Goal: Task Accomplishment & Management: Manage account settings

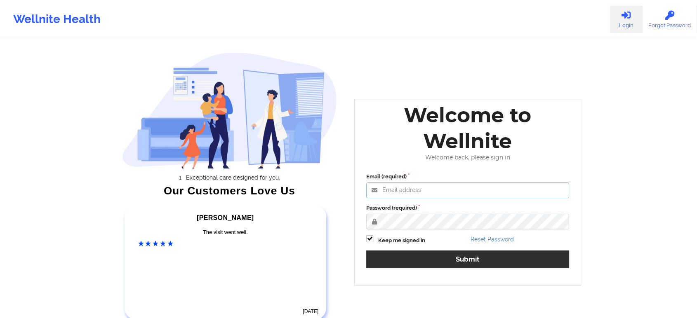
type input "[EMAIL_ADDRESS][DOMAIN_NAME]"
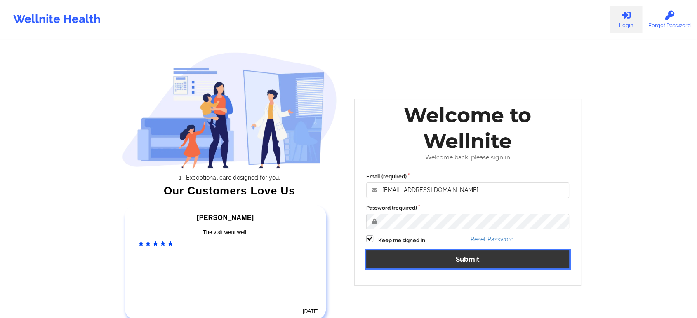
click at [404, 259] on button "Submit" at bounding box center [467, 260] width 203 height 18
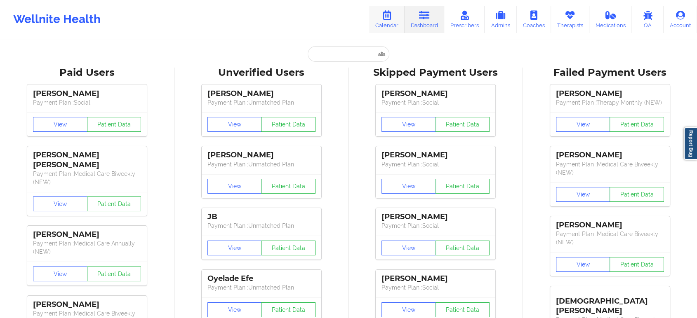
click at [383, 17] on icon at bounding box center [386, 15] width 11 height 9
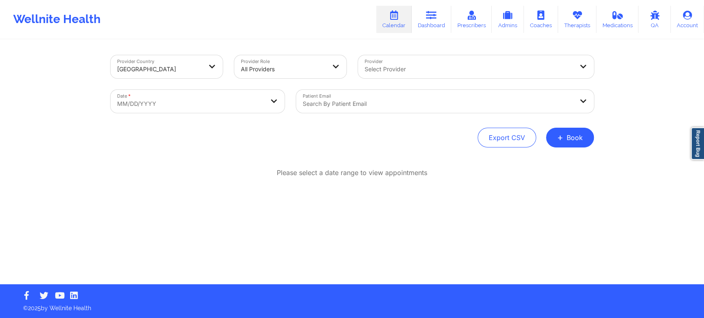
click at [234, 100] on body "Wellnite Health Calendar Dashboard Prescribers Admins Coaches Therapists Medica…" at bounding box center [352, 159] width 704 height 318
select select "2025-8"
select select "2025-9"
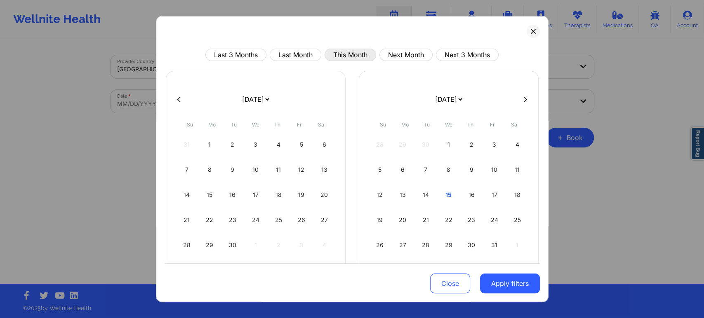
click at [353, 55] on button "This Month" at bounding box center [351, 55] width 52 height 12
select select "2025-9"
select select "2025-10"
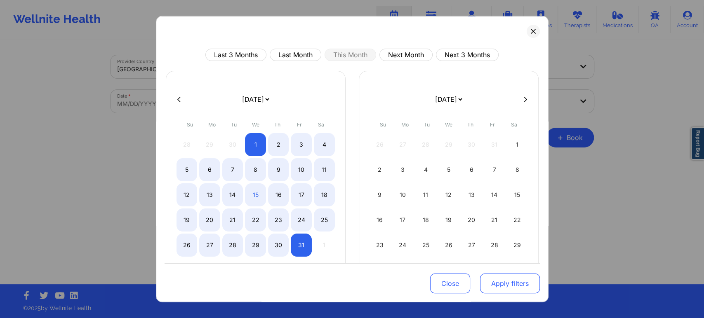
click at [494, 283] on button "Apply filters" at bounding box center [510, 284] width 60 height 20
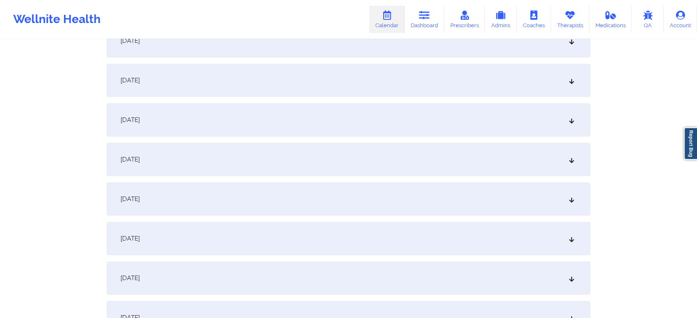
scroll to position [511, 0]
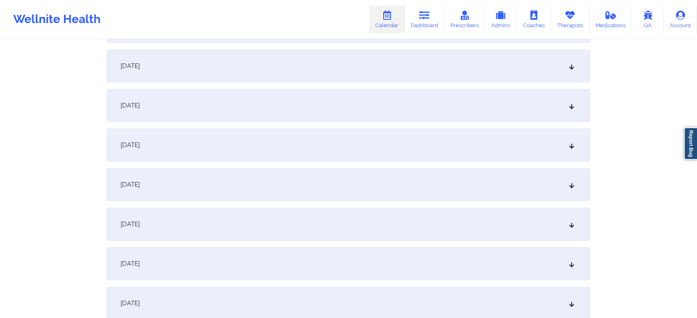
click at [370, 186] on div "[DATE]" at bounding box center [348, 184] width 483 height 33
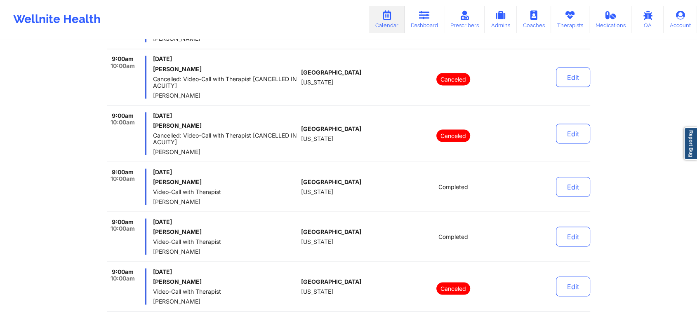
scroll to position [0, 0]
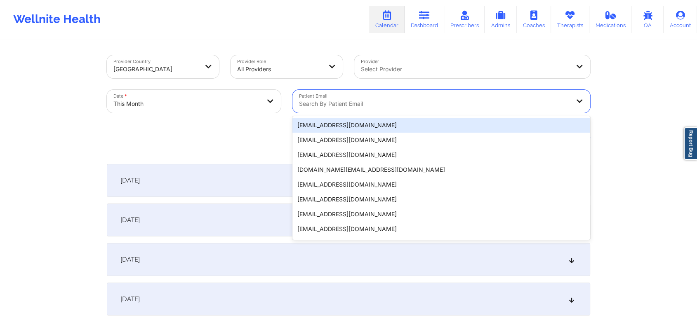
click at [329, 100] on div at bounding box center [434, 104] width 271 height 10
paste input "[EMAIL_ADDRESS][DOMAIN_NAME]"
type input "[EMAIL_ADDRESS][DOMAIN_NAME]"
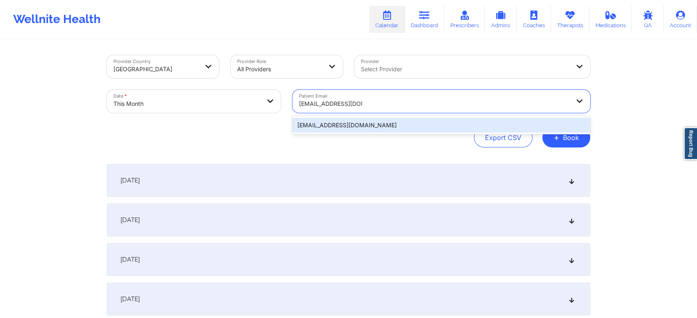
click at [379, 124] on div "[EMAIL_ADDRESS][DOMAIN_NAME]" at bounding box center [441, 125] width 298 height 15
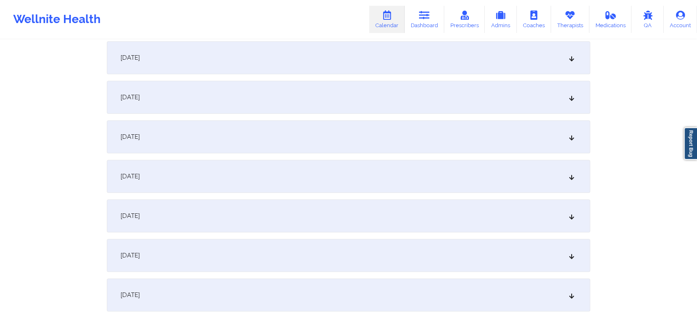
scroll to position [521, 0]
click at [344, 207] on div "[DATE]" at bounding box center [348, 214] width 483 height 33
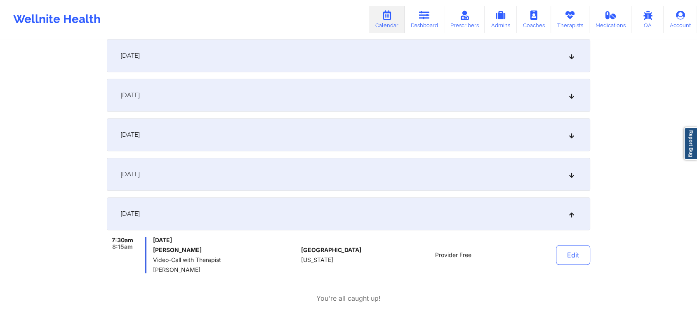
click at [323, 183] on div "[DATE]" at bounding box center [348, 174] width 483 height 33
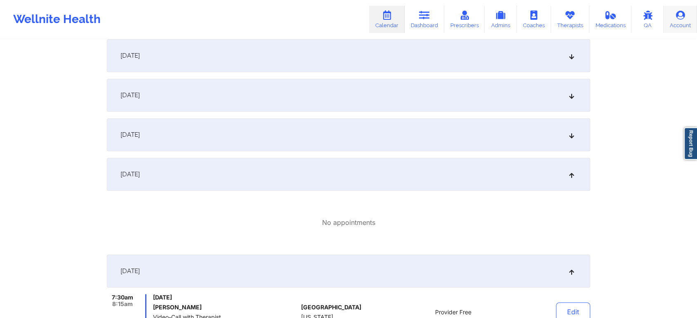
scroll to position [0, 0]
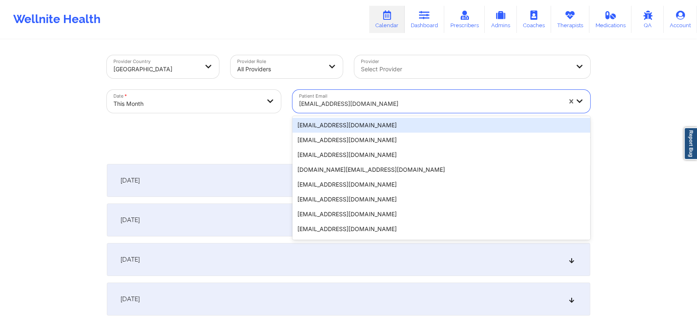
click at [350, 110] on div "[EMAIL_ADDRESS][DOMAIN_NAME]" at bounding box center [430, 104] width 262 height 18
paste input "[EMAIL_ADDRESS][DOMAIN_NAME]"
type input "[EMAIL_ADDRESS][DOMAIN_NAME]"
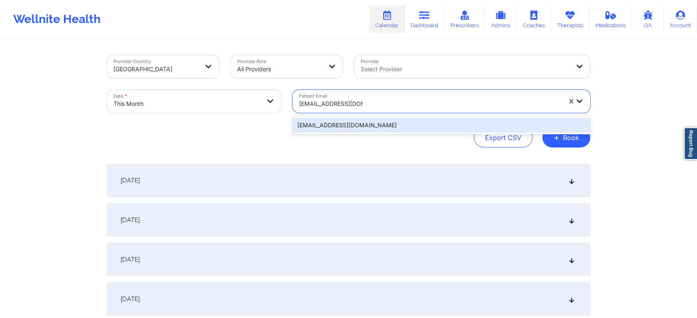
click at [391, 127] on div "[EMAIL_ADDRESS][DOMAIN_NAME]" at bounding box center [441, 125] width 298 height 15
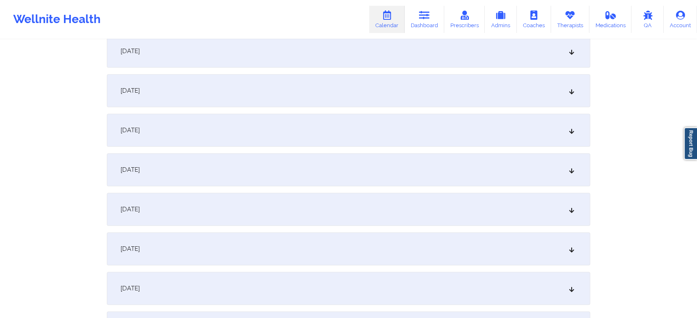
scroll to position [569, 0]
click at [496, 125] on div "[DATE]" at bounding box center [348, 126] width 483 height 33
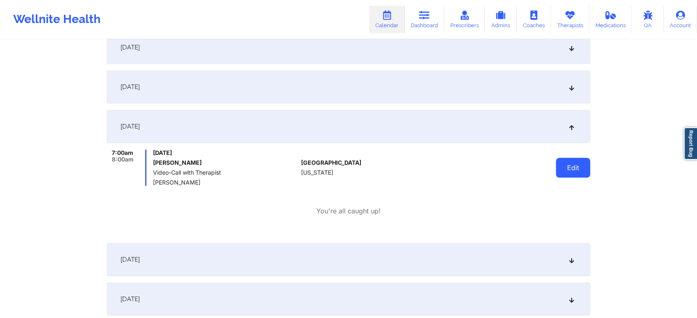
click at [582, 169] on button "Edit" at bounding box center [573, 168] width 34 height 20
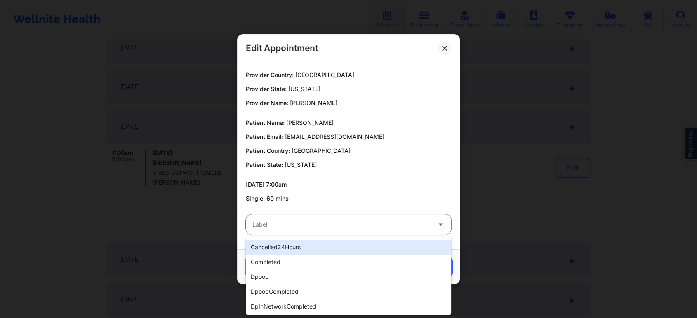
click at [335, 214] on div "Label" at bounding box center [339, 224] width 186 height 21
type input "dp"
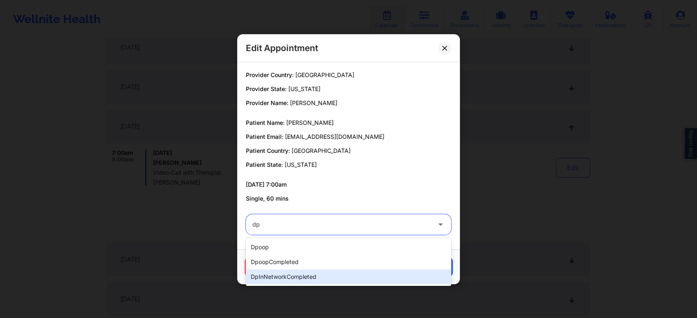
click at [296, 276] on div "dpInNetworkCompleted" at bounding box center [348, 277] width 205 height 15
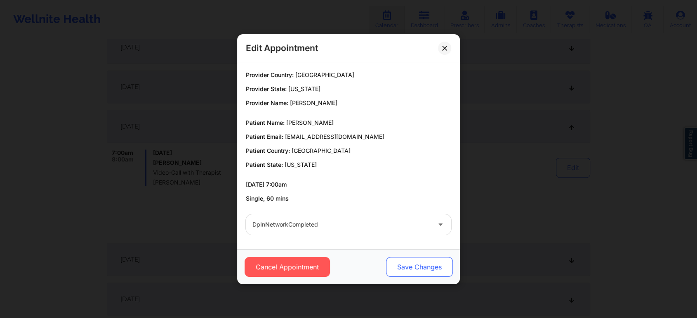
click at [441, 267] on button "Save Changes" at bounding box center [419, 267] width 67 height 20
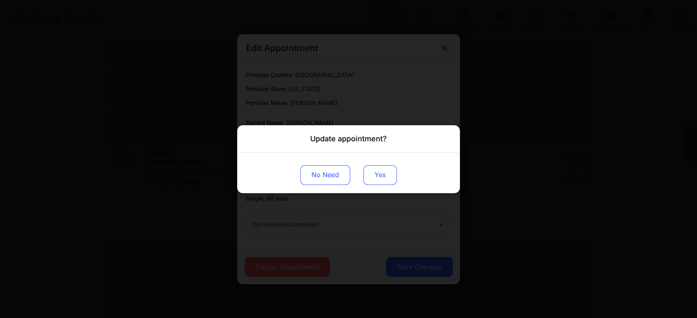
click at [388, 177] on button "Yes" at bounding box center [379, 175] width 33 height 20
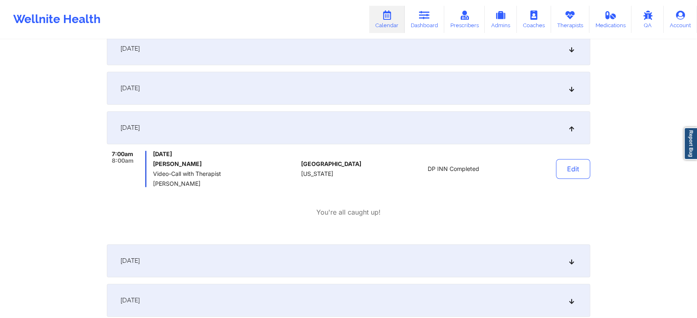
scroll to position [0, 0]
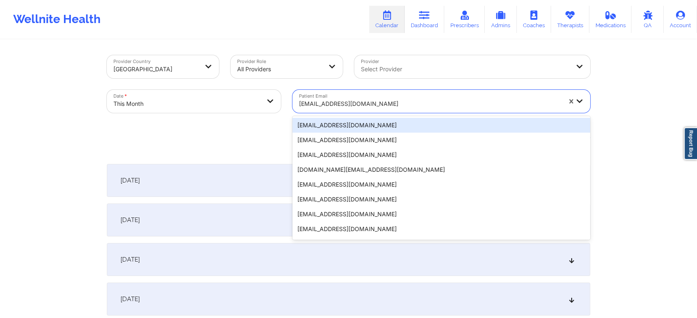
click at [348, 92] on div "[EMAIL_ADDRESS][DOMAIN_NAME]" at bounding box center [427, 101] width 270 height 23
paste input "[EMAIL_ADDRESS][DOMAIN_NAME]"
type input "[EMAIL_ADDRESS][DOMAIN_NAME]"
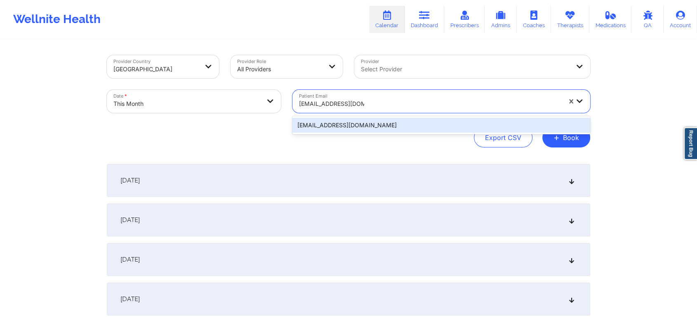
click at [401, 118] on div "[EMAIL_ADDRESS][DOMAIN_NAME]" at bounding box center [441, 125] width 298 height 15
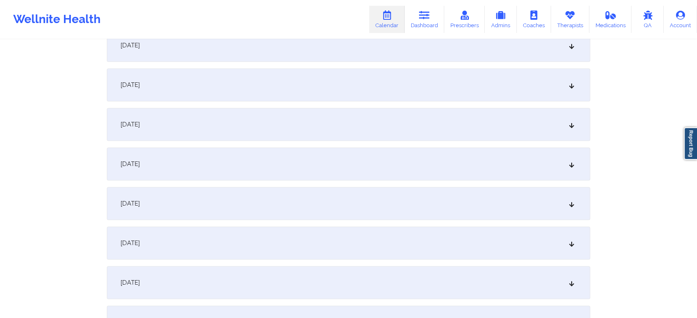
scroll to position [535, 0]
click at [436, 155] on div "[DATE]" at bounding box center [348, 160] width 483 height 33
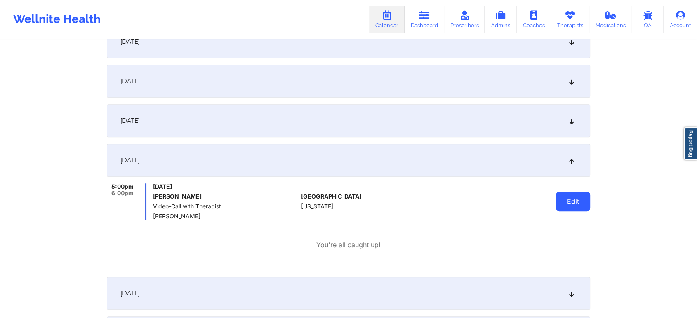
click at [569, 204] on button "Edit" at bounding box center [573, 202] width 34 height 20
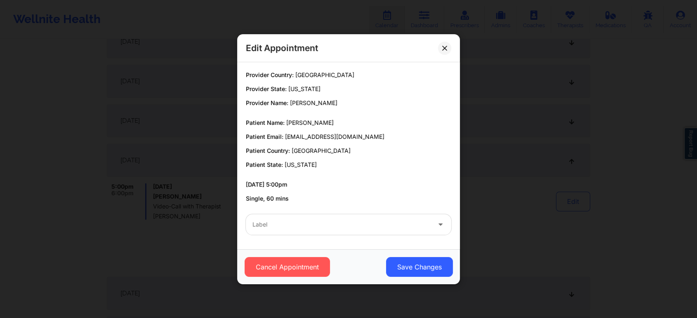
click at [344, 215] on div "Label" at bounding box center [339, 224] width 186 height 21
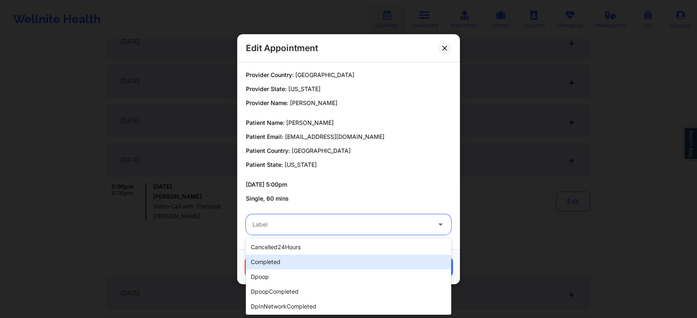
click at [281, 263] on div "completed" at bounding box center [348, 262] width 205 height 15
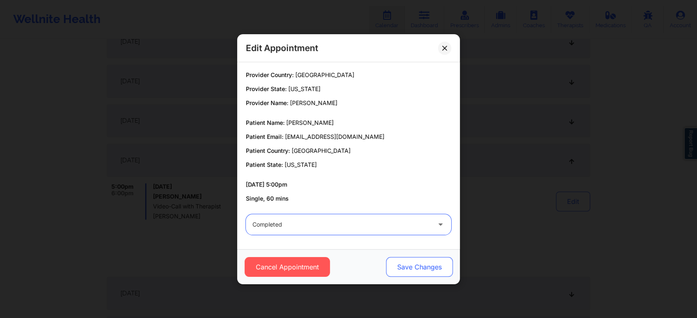
click at [419, 265] on button "Save Changes" at bounding box center [419, 267] width 67 height 20
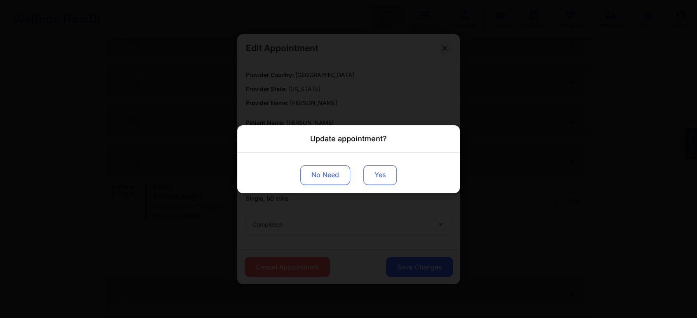
click at [381, 172] on button "Yes" at bounding box center [379, 175] width 33 height 20
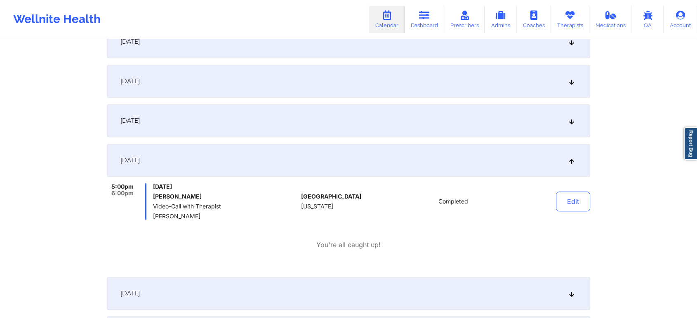
scroll to position [0, 0]
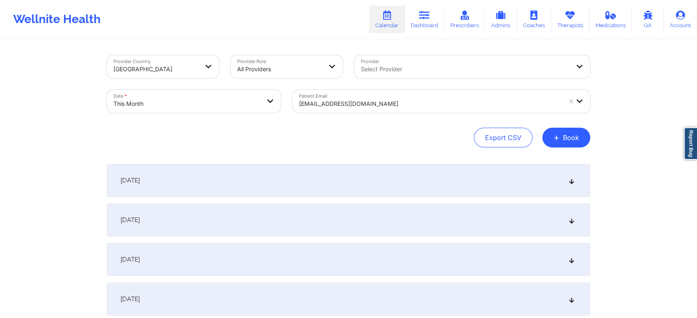
click at [321, 114] on div "Patient Email [EMAIL_ADDRESS][DOMAIN_NAME]" at bounding box center [441, 101] width 309 height 35
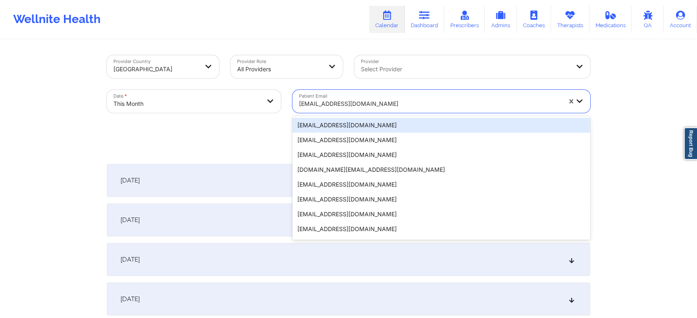
click at [343, 103] on div at bounding box center [430, 104] width 262 height 10
paste input "[EMAIL_ADDRESS][DOMAIN_NAME]"
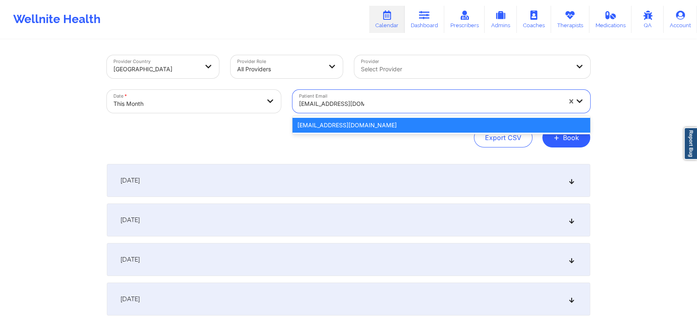
type input "[EMAIL_ADDRESS][DOMAIN_NAME]"
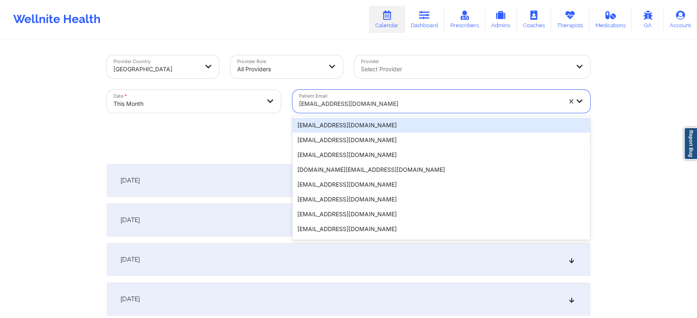
click at [340, 104] on div at bounding box center [430, 104] width 262 height 10
paste input "[EMAIL_ADDRESS][DOMAIN_NAME]"
type input "[EMAIL_ADDRESS][DOMAIN_NAME]"
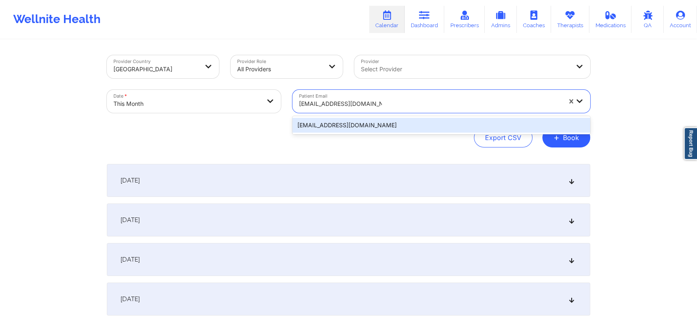
click at [402, 125] on div "[EMAIL_ADDRESS][DOMAIN_NAME]" at bounding box center [441, 125] width 298 height 15
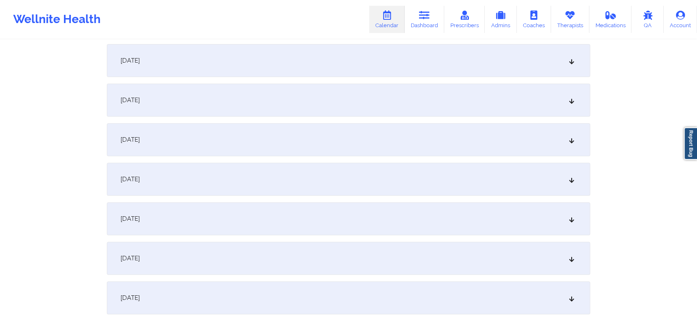
scroll to position [464, 0]
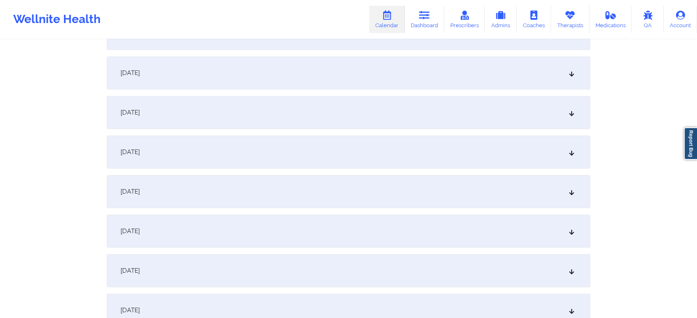
click at [337, 210] on div "[DATE] No appointments [DATE] No appointments [DATE] No appointments [DATE] No …" at bounding box center [348, 310] width 483 height 1221
click at [343, 227] on div "[DATE]" at bounding box center [348, 231] width 483 height 33
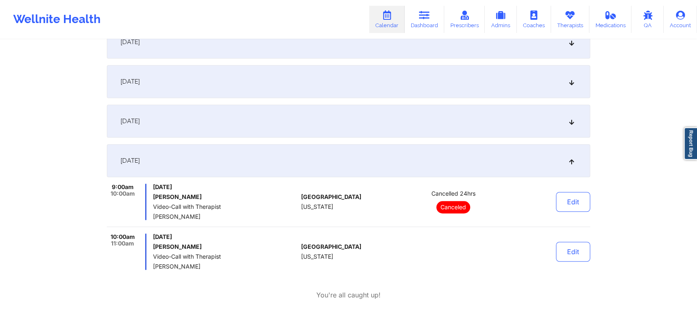
scroll to position [558, 0]
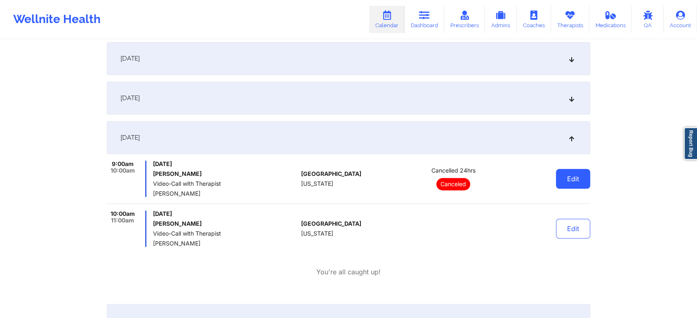
click at [571, 178] on button "Edit" at bounding box center [573, 179] width 34 height 20
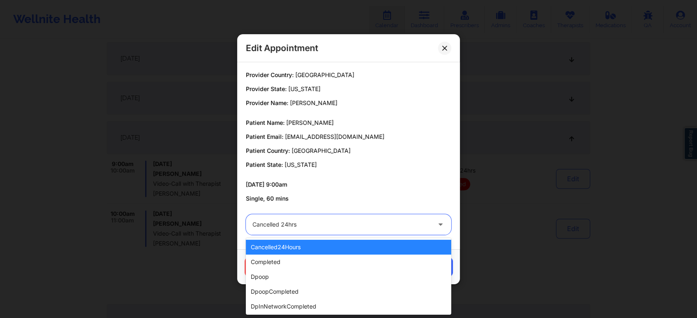
click at [353, 226] on div at bounding box center [341, 225] width 178 height 10
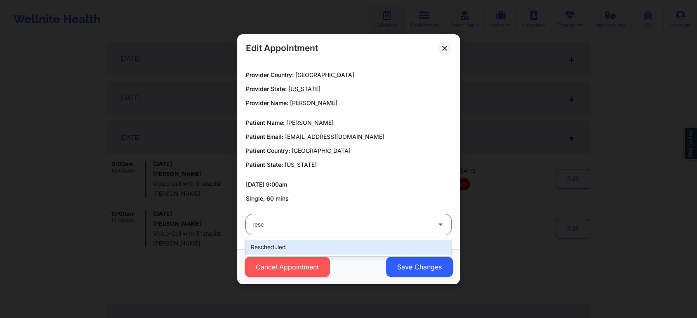
type input "[PERSON_NAME]"
click at [335, 247] on div "rescheduled" at bounding box center [348, 247] width 205 height 15
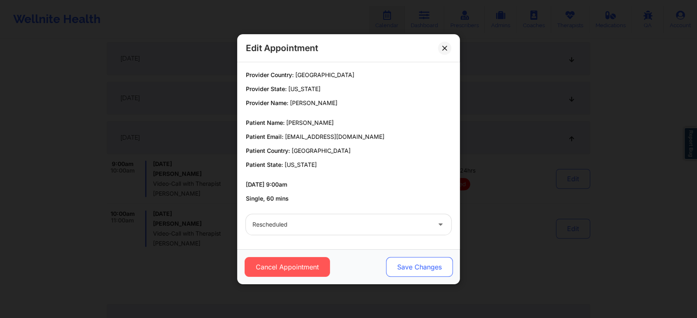
click at [436, 273] on button "Save Changes" at bounding box center [419, 267] width 67 height 20
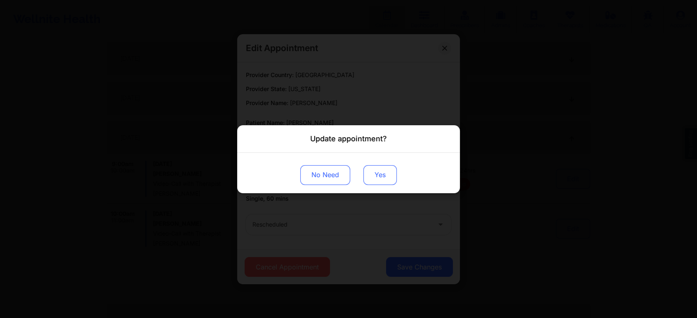
click at [385, 177] on button "Yes" at bounding box center [379, 175] width 33 height 20
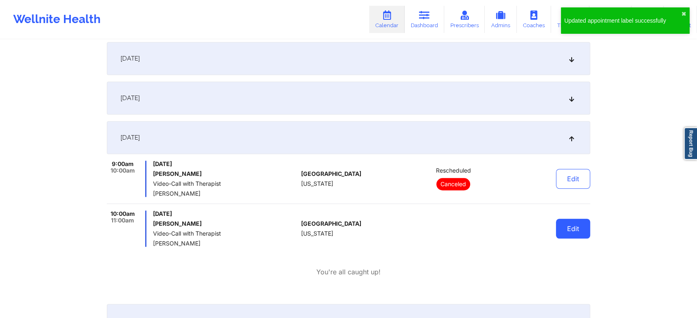
click at [573, 224] on button "Edit" at bounding box center [573, 229] width 34 height 20
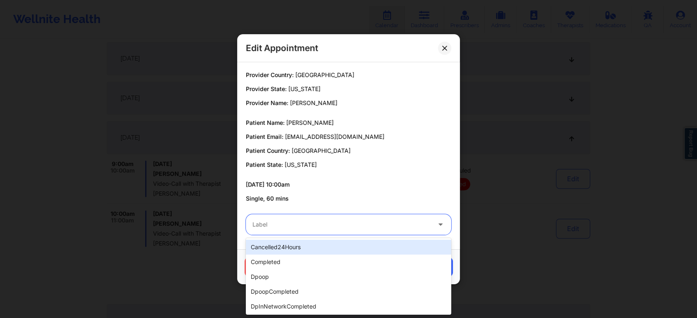
click at [342, 217] on div "Label" at bounding box center [339, 224] width 186 height 21
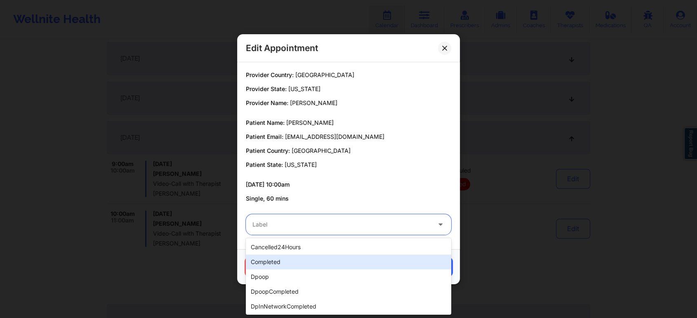
click at [294, 257] on div "completed" at bounding box center [348, 262] width 205 height 15
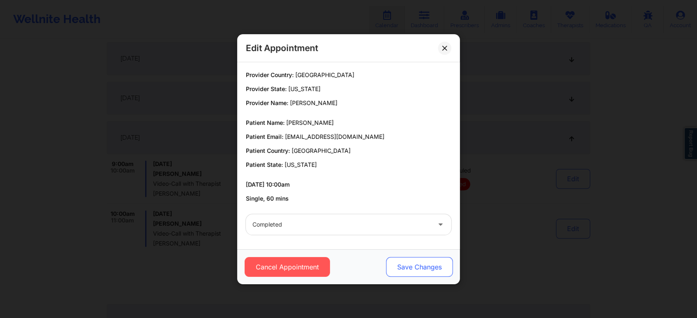
click at [396, 259] on button "Save Changes" at bounding box center [419, 267] width 67 height 20
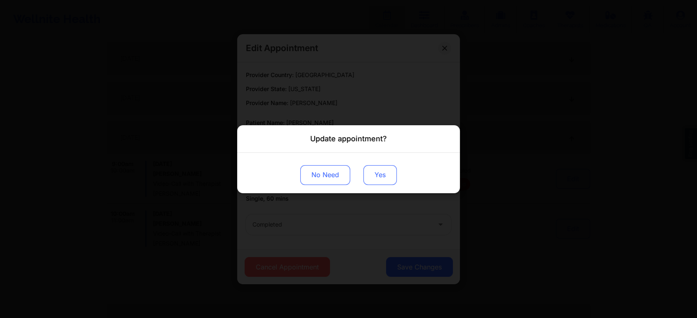
click at [375, 184] on button "Yes" at bounding box center [379, 175] width 33 height 20
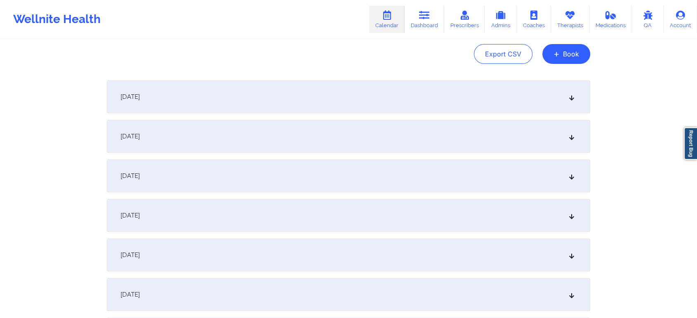
scroll to position [0, 0]
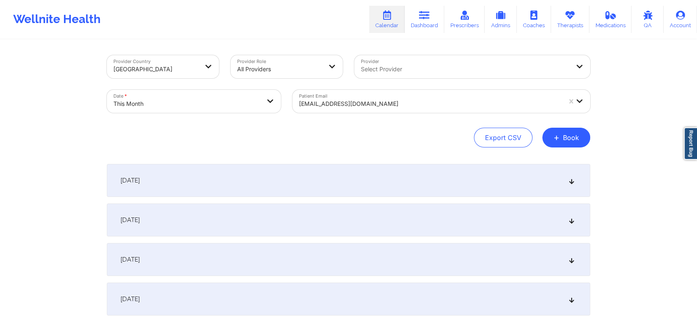
click at [317, 100] on div at bounding box center [430, 104] width 262 height 10
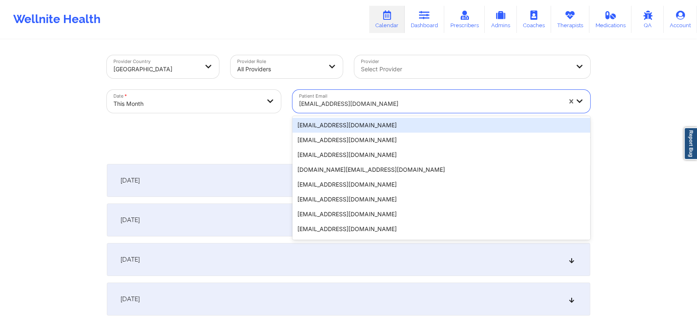
click at [317, 100] on div at bounding box center [430, 104] width 262 height 10
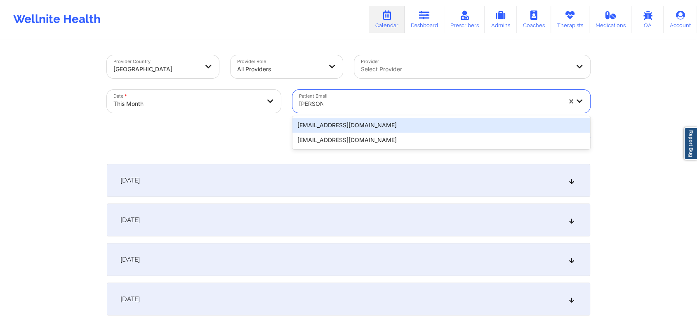
type input "[PERSON_NAME]"
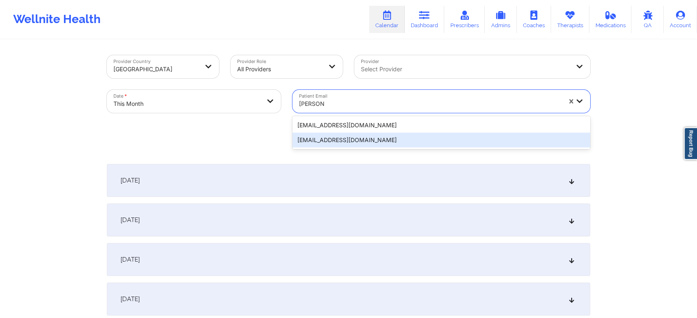
click at [336, 147] on div "[EMAIL_ADDRESS][DOMAIN_NAME]" at bounding box center [441, 140] width 298 height 15
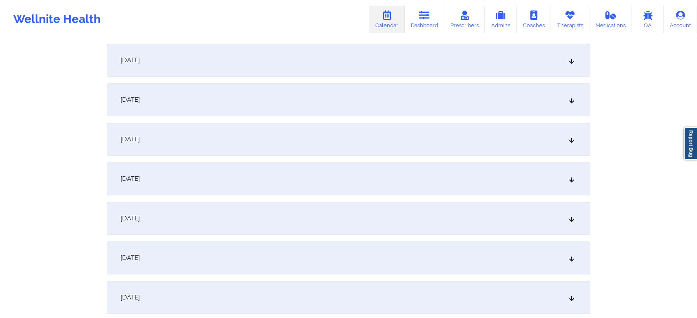
scroll to position [535, 0]
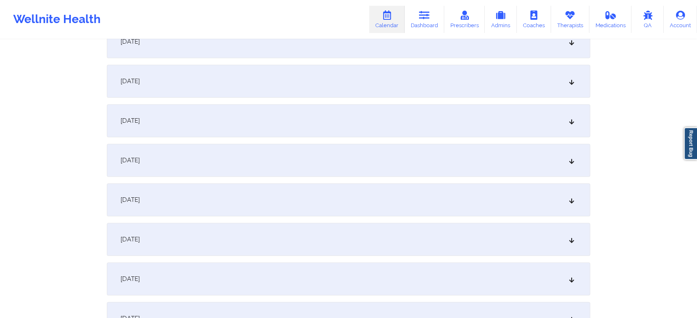
drag, startPoint x: 475, startPoint y: 122, endPoint x: 464, endPoint y: 166, distance: 45.4
click at [464, 166] on div "[DATE] No appointments [DATE] No appointments [DATE] No appointments [DATE] No …" at bounding box center [348, 239] width 483 height 1221
click at [464, 166] on div "[DATE]" at bounding box center [348, 160] width 483 height 33
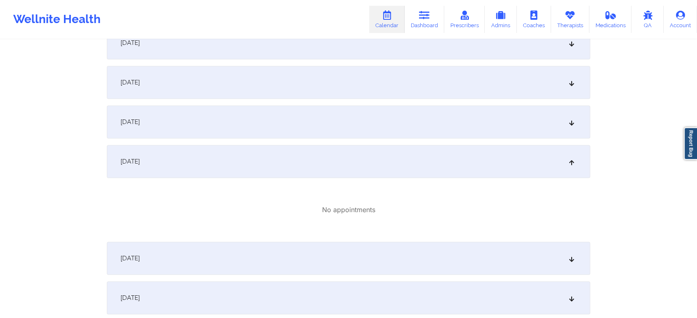
scroll to position [0, 0]
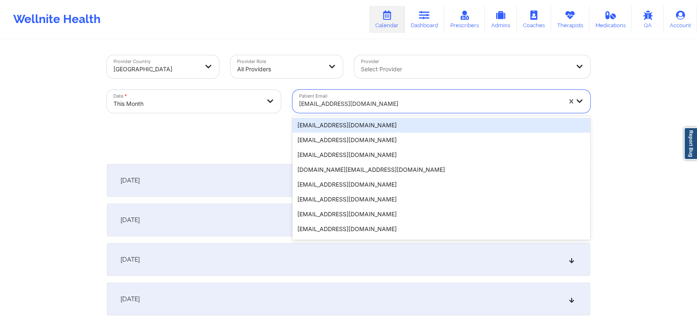
click at [358, 101] on div at bounding box center [430, 104] width 262 height 10
paste input "[EMAIL_ADDRESS][DOMAIN_NAME]"
type input "[EMAIL_ADDRESS][DOMAIN_NAME]"
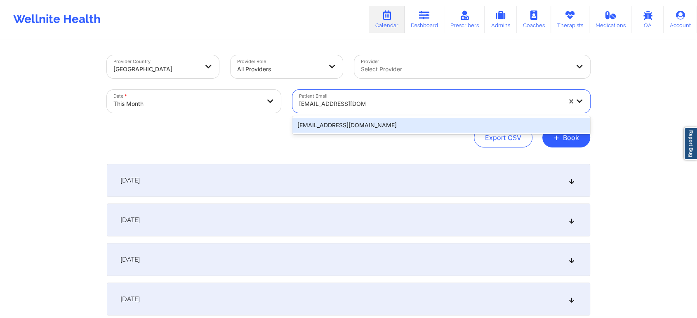
click at [367, 123] on div "[EMAIL_ADDRESS][DOMAIN_NAME]" at bounding box center [441, 125] width 298 height 15
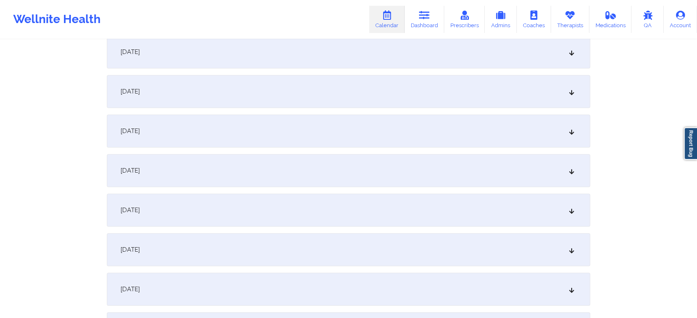
scroll to position [595, 0]
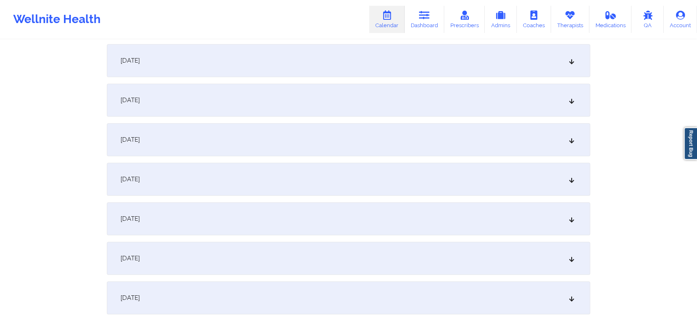
click at [382, 89] on div "[DATE]" at bounding box center [348, 100] width 483 height 33
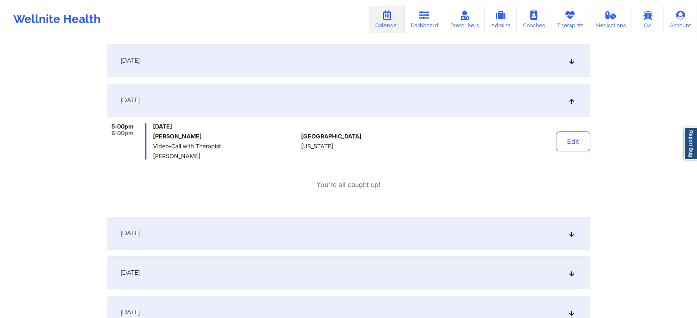
click at [580, 152] on div "Edit" at bounding box center [552, 141] width 76 height 36
click at [587, 140] on button "Edit" at bounding box center [573, 142] width 34 height 20
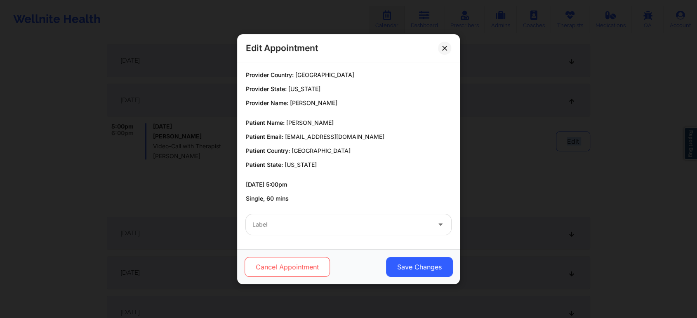
click at [272, 262] on button "Cancel Appointment" at bounding box center [287, 267] width 85 height 20
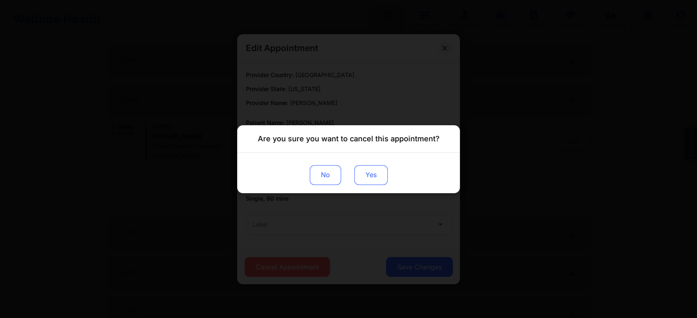
click at [367, 177] on button "Yes" at bounding box center [370, 175] width 33 height 20
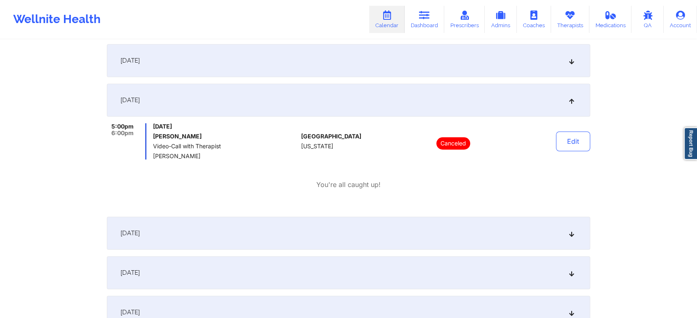
scroll to position [0, 0]
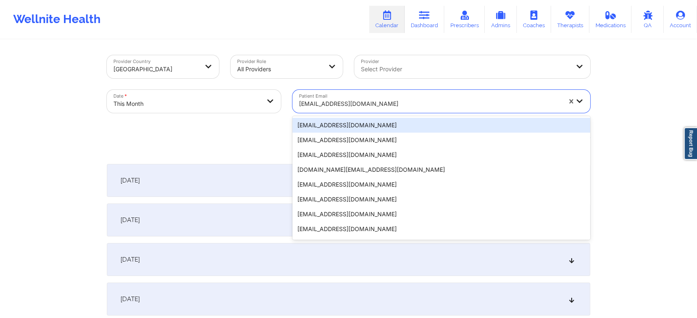
click at [360, 106] on div at bounding box center [430, 104] width 262 height 10
paste input "[PERSON_NAME][EMAIL_ADDRESS][PERSON_NAME][DOMAIN_NAME]"
type input "[PERSON_NAME][EMAIL_ADDRESS][PERSON_NAME][DOMAIN_NAME]"
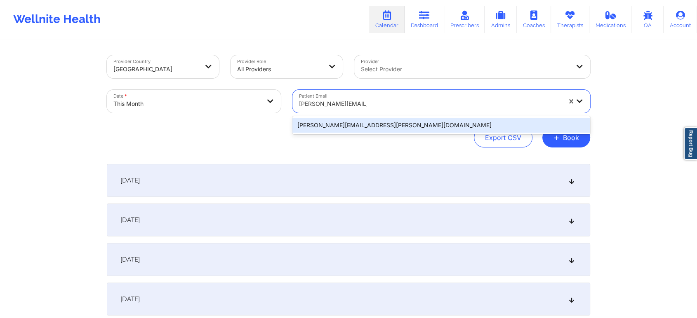
click at [402, 121] on div "[PERSON_NAME][EMAIL_ADDRESS][PERSON_NAME][DOMAIN_NAME]" at bounding box center [441, 125] width 298 height 15
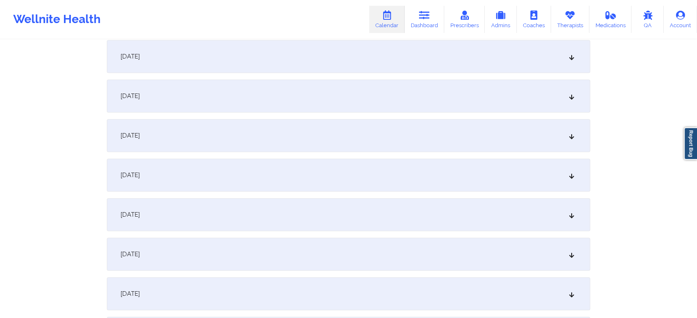
scroll to position [491, 0]
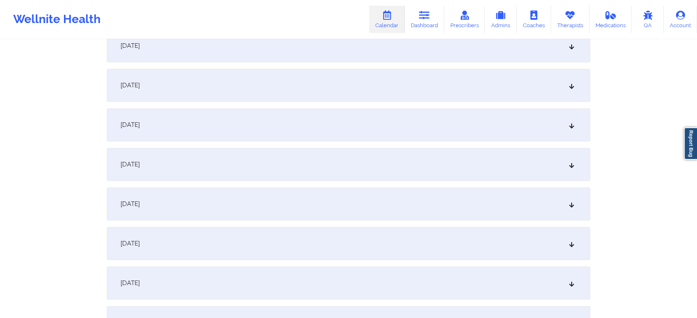
click at [531, 203] on div "[DATE]" at bounding box center [348, 204] width 483 height 33
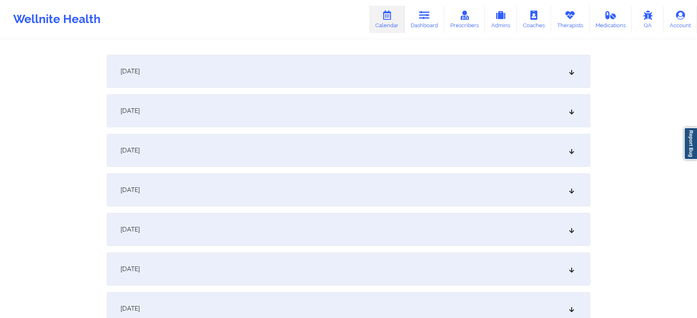
scroll to position [0, 0]
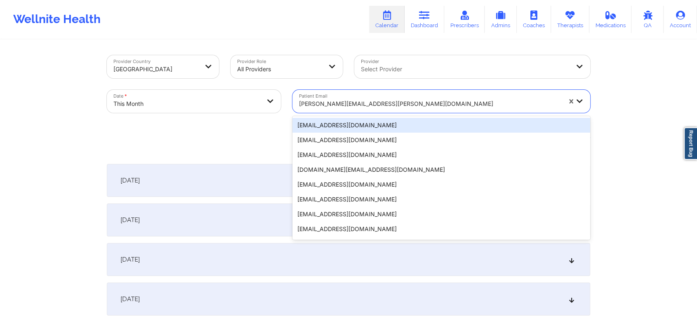
click at [330, 104] on div at bounding box center [430, 104] width 262 height 10
paste input "[EMAIL_ADDRESS][DOMAIN_NAME]"
type input "[EMAIL_ADDRESS][DOMAIN_NAME]"
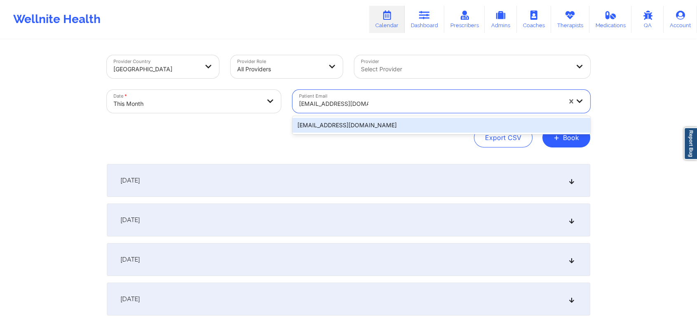
click at [384, 123] on div "[EMAIL_ADDRESS][DOMAIN_NAME]" at bounding box center [441, 125] width 298 height 15
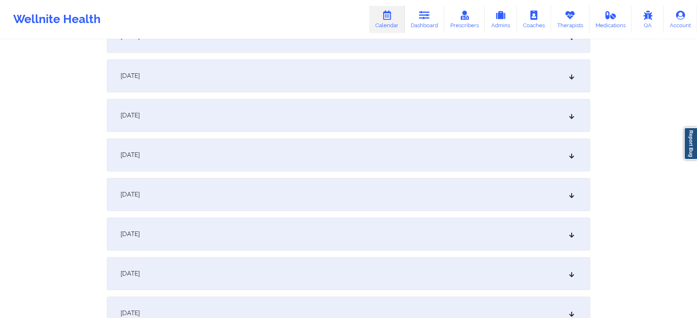
scroll to position [548, 0]
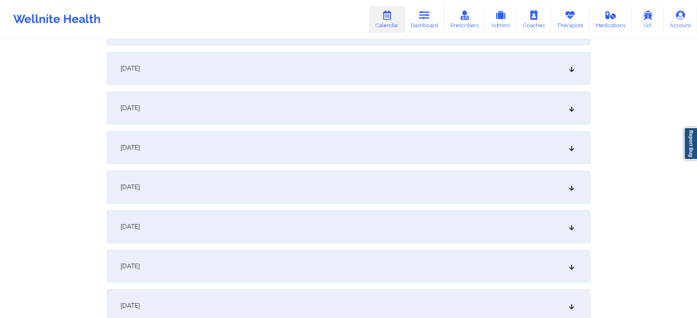
click at [476, 141] on div "[DATE]" at bounding box center [348, 147] width 483 height 33
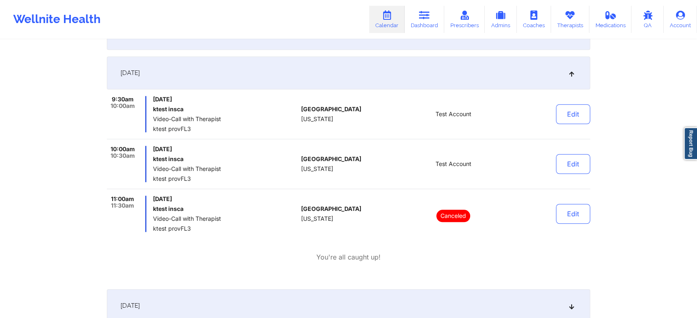
scroll to position [0, 0]
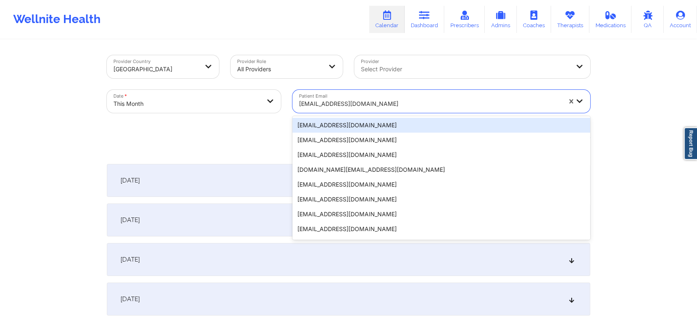
click at [349, 98] on div "[EMAIL_ADDRESS][DOMAIN_NAME]" at bounding box center [430, 104] width 262 height 18
paste input "[EMAIL_ADDRESS][DOMAIN_NAME]"
type input "[EMAIL_ADDRESS][DOMAIN_NAME]"
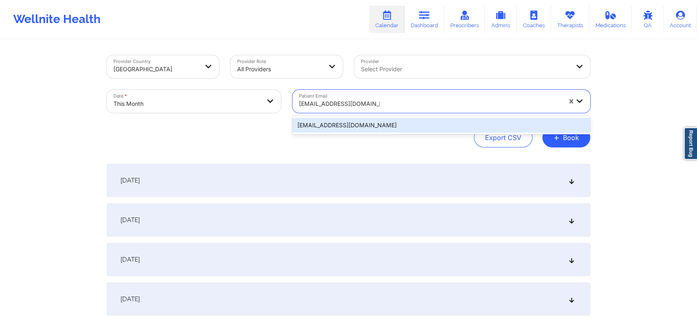
click at [388, 122] on div "[EMAIL_ADDRESS][DOMAIN_NAME]" at bounding box center [441, 125] width 298 height 15
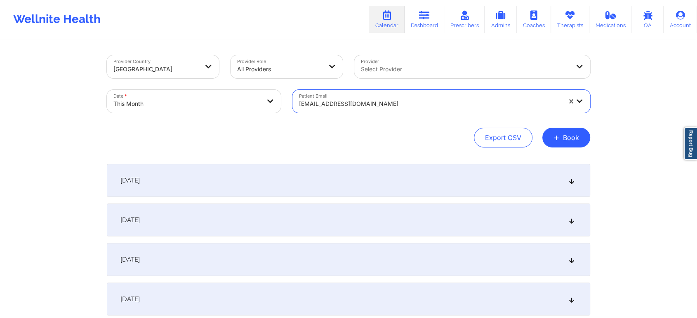
scroll to position [498, 0]
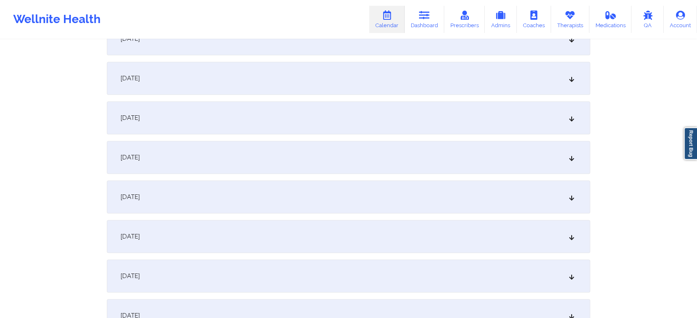
click at [558, 179] on div "[DATE] No appointments [DATE] No appointments [DATE] No appointments [DATE] No …" at bounding box center [348, 276] width 483 height 1221
click at [543, 200] on div "[DATE]" at bounding box center [348, 197] width 483 height 33
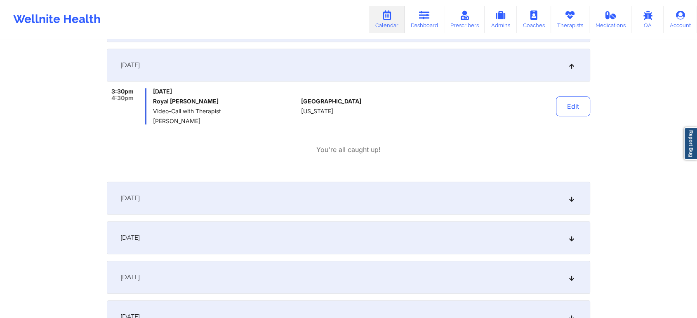
scroll to position [632, 0]
click at [573, 113] on button "Edit" at bounding box center [573, 105] width 34 height 20
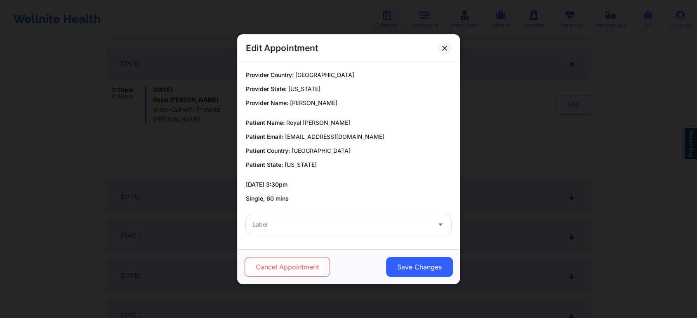
click at [273, 258] on button "Cancel Appointment" at bounding box center [287, 267] width 85 height 20
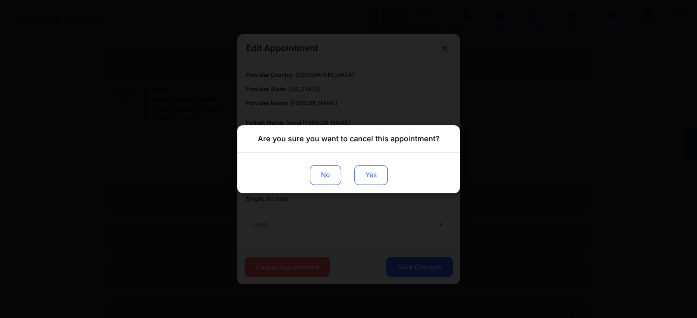
click at [366, 175] on button "Yes" at bounding box center [370, 175] width 33 height 20
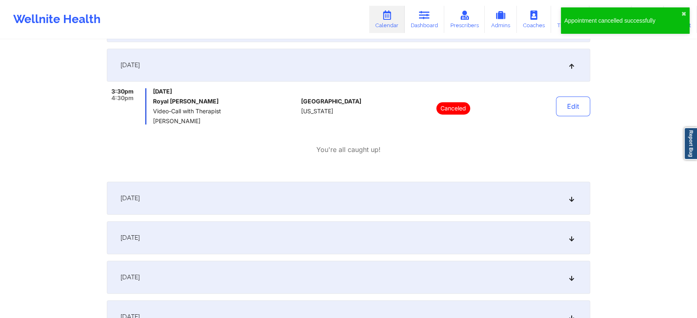
scroll to position [0, 0]
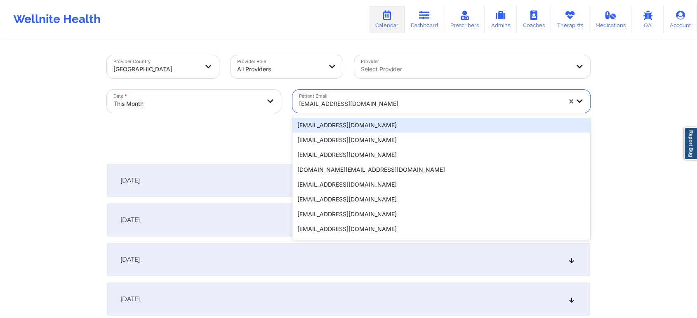
click at [330, 93] on div "[EMAIL_ADDRESS][DOMAIN_NAME]" at bounding box center [427, 101] width 270 height 23
paste input "[EMAIL_ADDRESS][DOMAIN_NAME]"
type input "[EMAIL_ADDRESS][DOMAIN_NAME]"
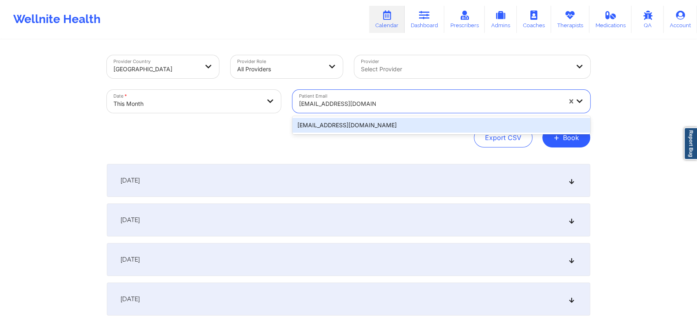
click at [388, 128] on div "[EMAIL_ADDRESS][DOMAIN_NAME]" at bounding box center [441, 125] width 298 height 15
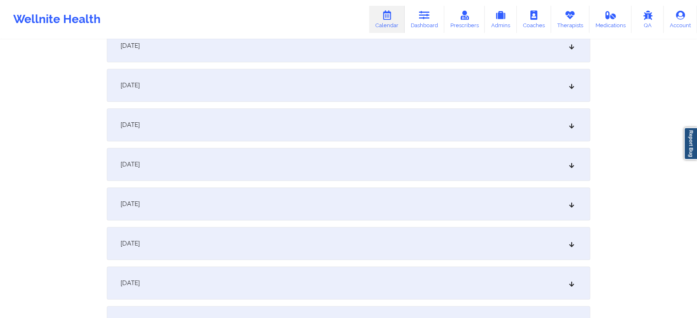
scroll to position [511, 0]
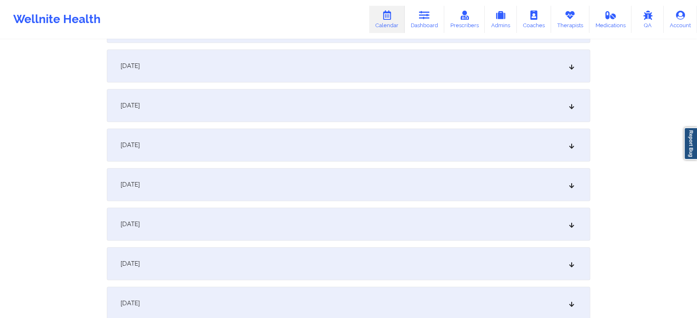
click at [465, 174] on div "[DATE]" at bounding box center [348, 184] width 483 height 33
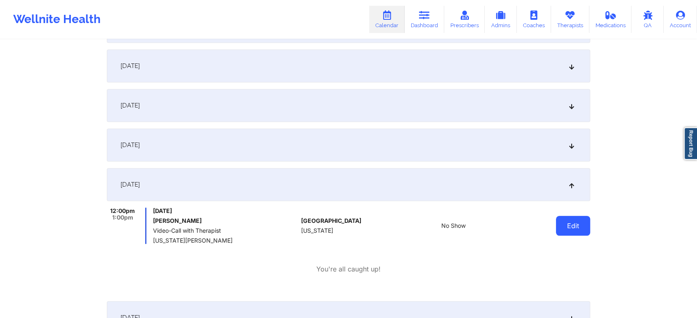
click at [587, 223] on button "Edit" at bounding box center [573, 226] width 34 height 20
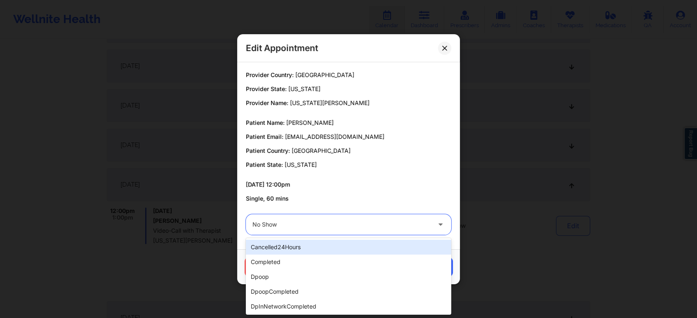
click at [294, 225] on div at bounding box center [341, 225] width 178 height 10
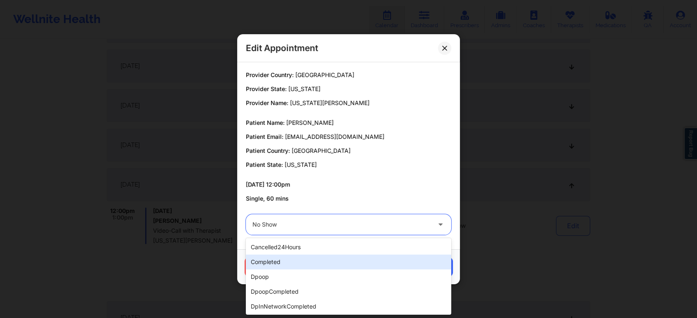
click at [282, 262] on div "completed" at bounding box center [348, 262] width 205 height 15
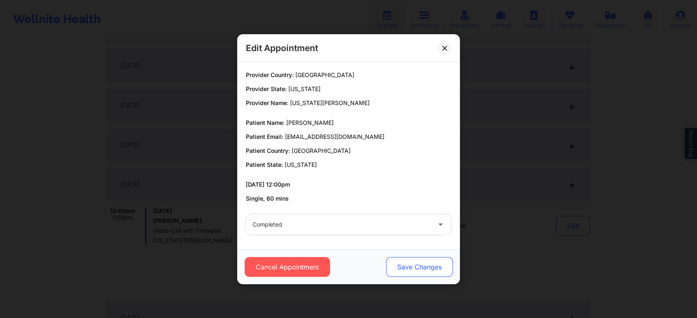
click at [414, 272] on button "Save Changes" at bounding box center [419, 267] width 67 height 20
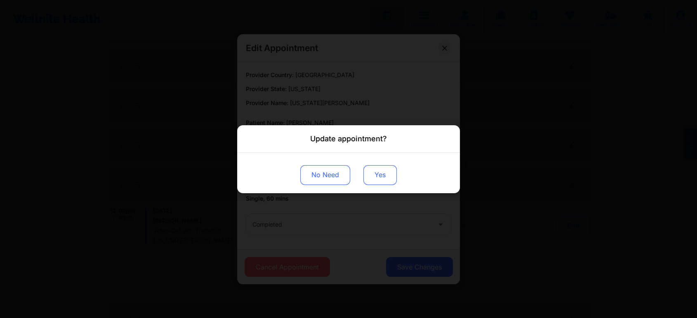
click at [378, 177] on button "Yes" at bounding box center [379, 175] width 33 height 20
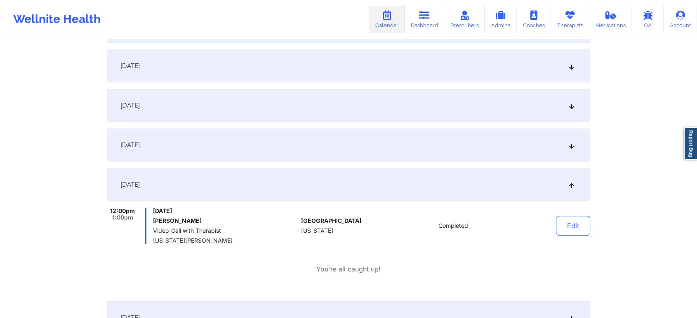
scroll to position [0, 0]
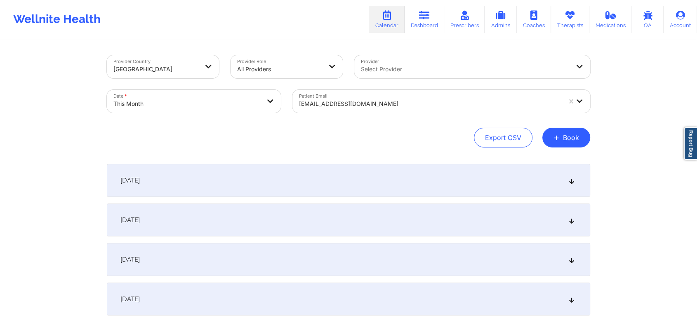
click at [318, 113] on div "Patient Email [EMAIL_ADDRESS][DOMAIN_NAME]" at bounding box center [441, 101] width 309 height 35
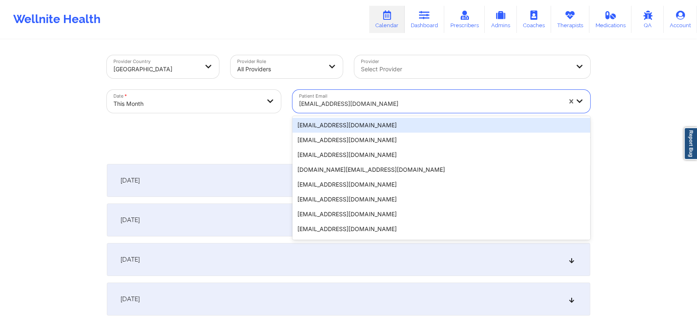
click at [330, 108] on div at bounding box center [430, 104] width 262 height 10
paste input "[EMAIL_ADDRESS][DOMAIN_NAME]"
type input "[EMAIL_ADDRESS][DOMAIN_NAME]"
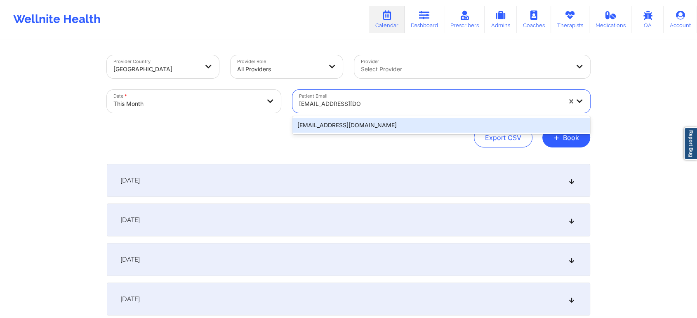
click at [358, 125] on div "[EMAIL_ADDRESS][DOMAIN_NAME]" at bounding box center [441, 125] width 298 height 15
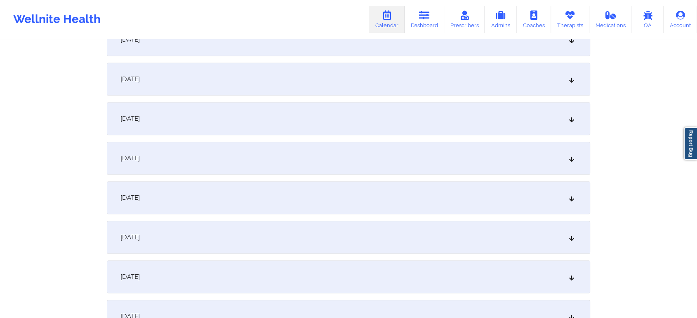
scroll to position [539, 0]
click at [388, 144] on div "[DATE]" at bounding box center [348, 156] width 483 height 33
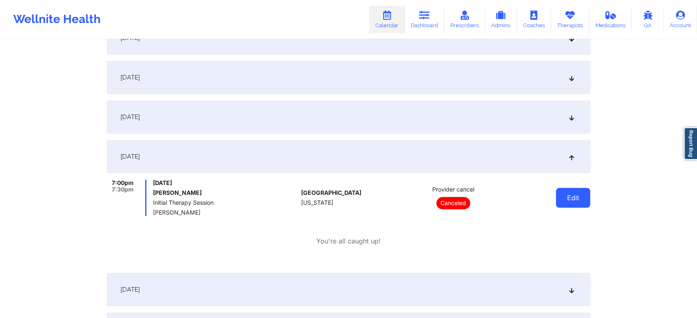
click at [569, 197] on button "Edit" at bounding box center [573, 198] width 34 height 20
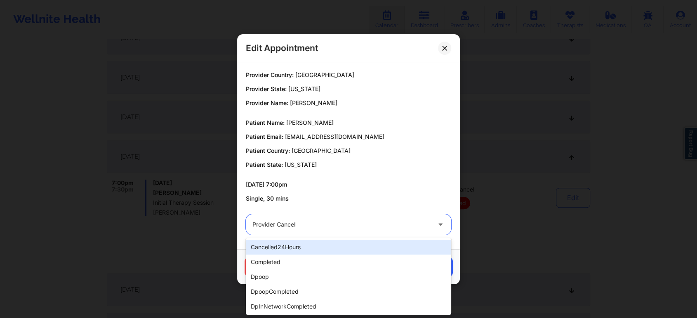
click at [348, 226] on div at bounding box center [341, 225] width 178 height 10
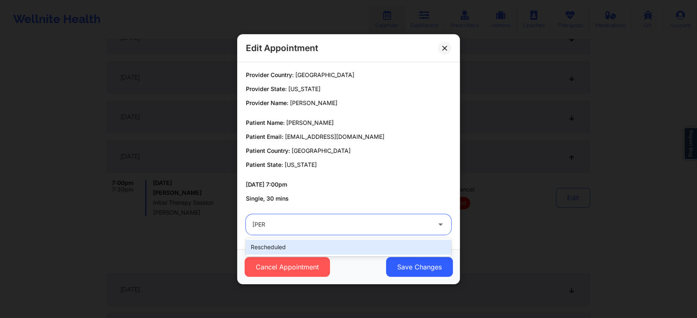
type input "resche"
click at [316, 256] on div "rescheduled" at bounding box center [348, 247] width 205 height 18
click at [349, 245] on div "rescheduled" at bounding box center [348, 247] width 205 height 15
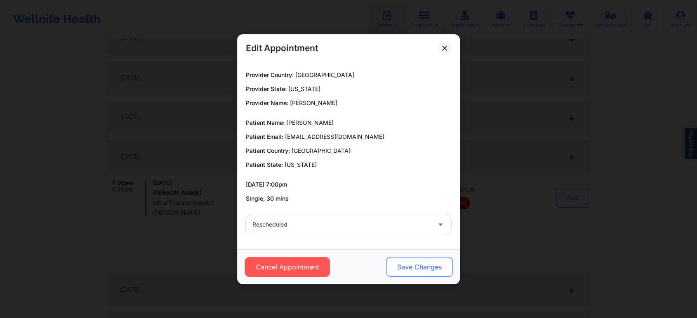
click at [418, 263] on button "Save Changes" at bounding box center [419, 267] width 67 height 20
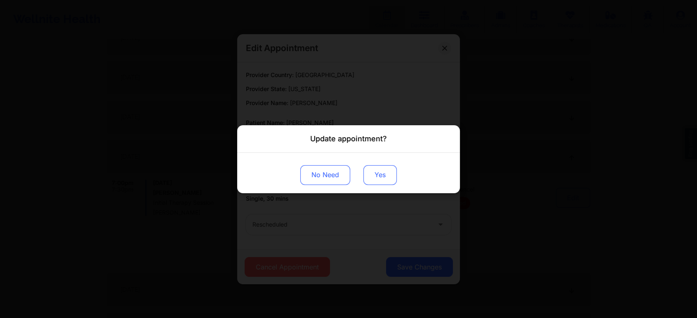
click at [372, 174] on button "Yes" at bounding box center [379, 175] width 33 height 20
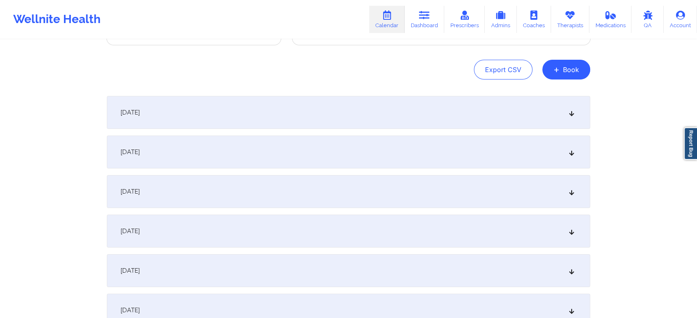
scroll to position [0, 0]
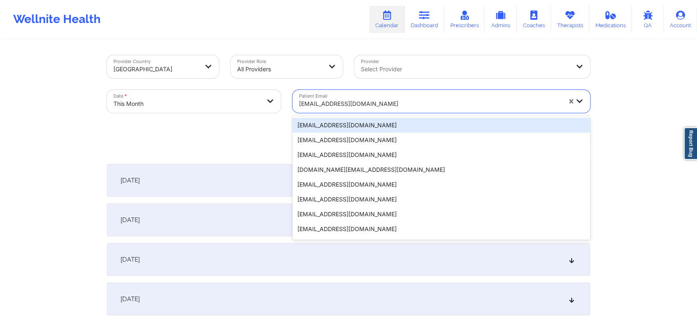
click at [329, 92] on div "[EMAIL_ADDRESS][DOMAIN_NAME]" at bounding box center [427, 101] width 270 height 23
paste input "[EMAIL_ADDRESS][DOMAIN_NAME]"
type input "[EMAIL_ADDRESS][DOMAIN_NAME]"
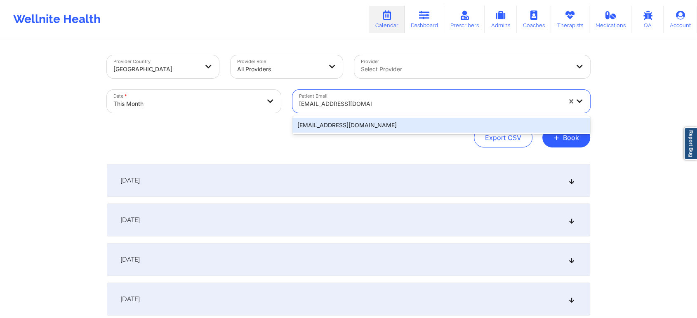
click at [375, 125] on div "[EMAIL_ADDRESS][DOMAIN_NAME]" at bounding box center [441, 125] width 298 height 15
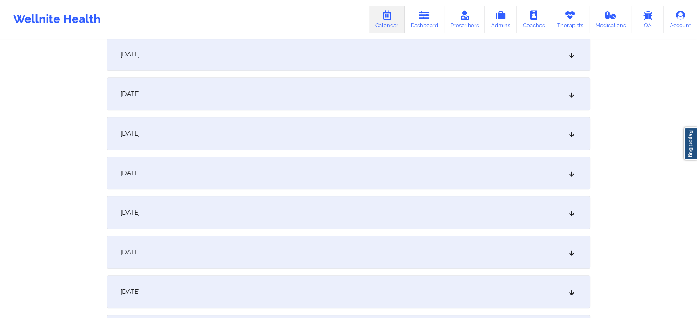
scroll to position [486, 0]
click at [455, 202] on div "[DATE]" at bounding box center [348, 209] width 483 height 33
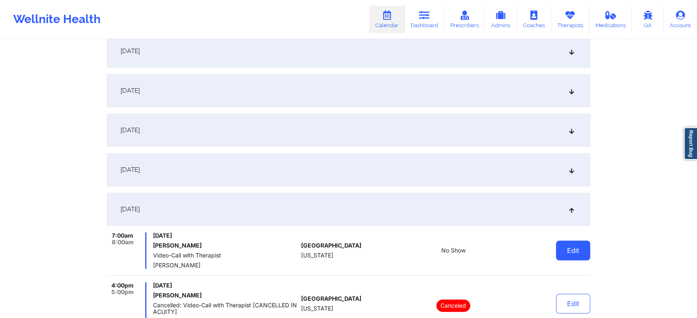
click at [574, 250] on button "Edit" at bounding box center [573, 251] width 34 height 20
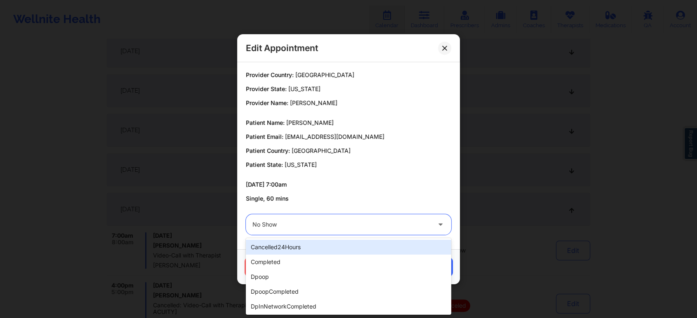
click at [381, 234] on div "No Show" at bounding box center [341, 224] width 178 height 21
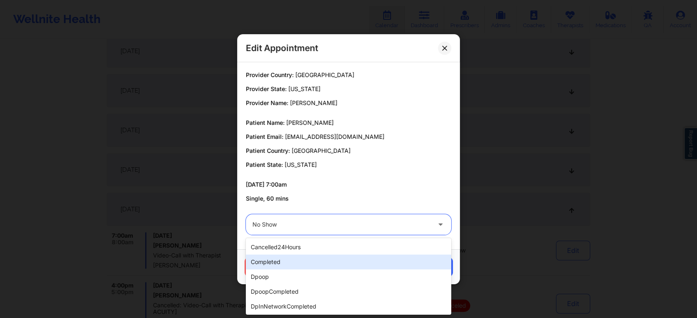
click at [356, 255] on div "completed" at bounding box center [348, 262] width 205 height 15
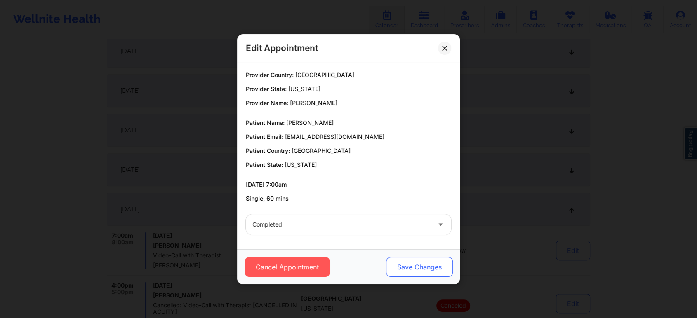
click at [418, 266] on button "Save Changes" at bounding box center [419, 267] width 67 height 20
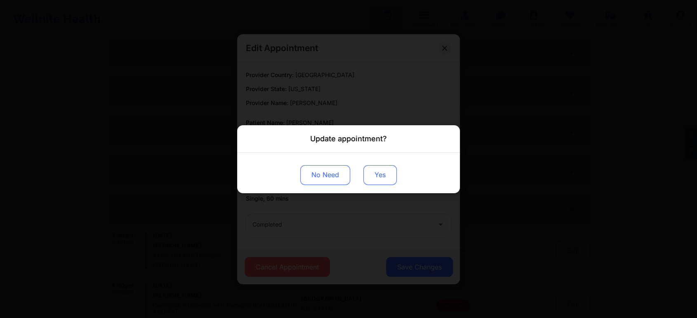
click at [379, 185] on div "No Need Yes" at bounding box center [348, 173] width 223 height 40
click at [377, 167] on button "Yes" at bounding box center [379, 175] width 33 height 20
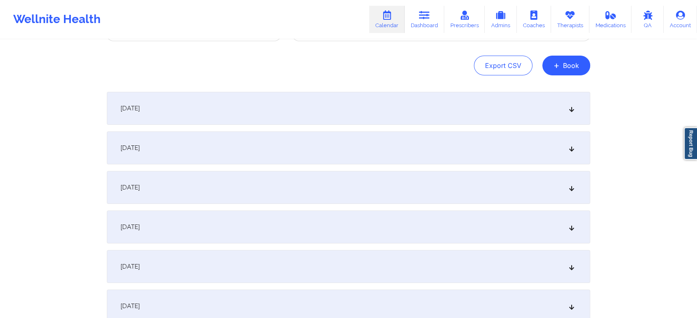
scroll to position [0, 0]
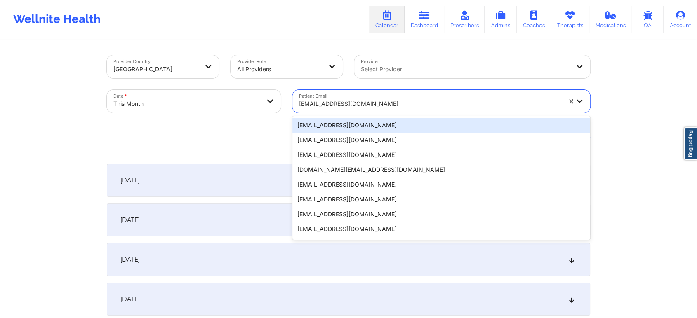
click at [345, 113] on div "[EMAIL_ADDRESS][DOMAIN_NAME]" at bounding box center [430, 104] width 262 height 18
paste input "[EMAIL_ADDRESS][DOMAIN_NAME]"
type input "[EMAIL_ADDRESS][DOMAIN_NAME]"
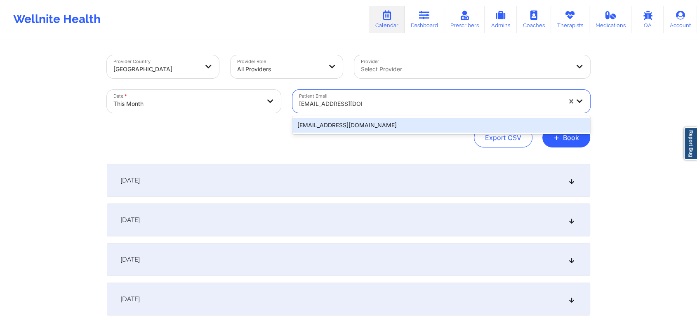
click at [396, 129] on div "[EMAIL_ADDRESS][DOMAIN_NAME]" at bounding box center [441, 125] width 298 height 15
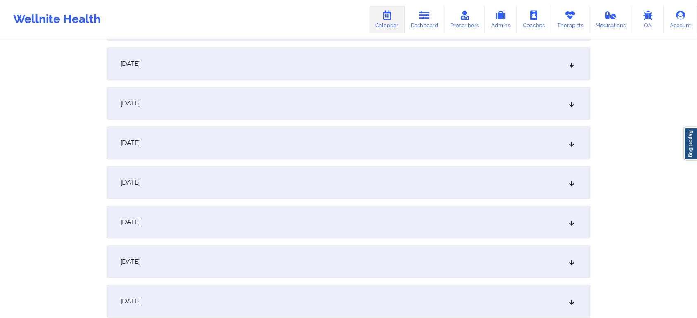
scroll to position [452, 0]
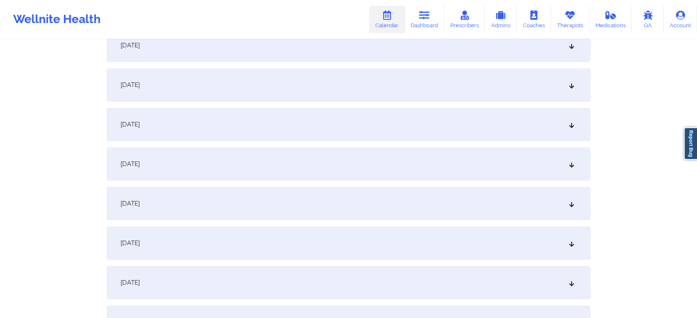
click at [385, 245] on div "[DATE]" at bounding box center [348, 243] width 483 height 33
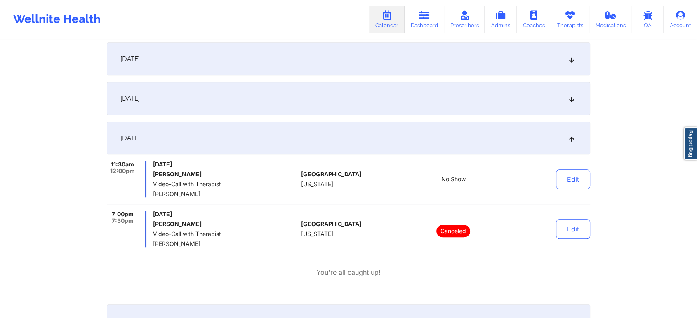
scroll to position [559, 0]
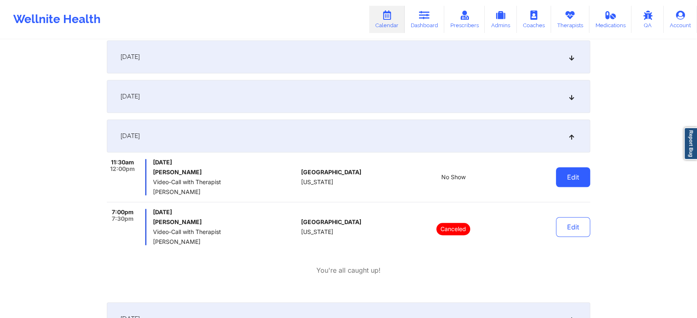
click at [560, 174] on button "Edit" at bounding box center [573, 177] width 34 height 20
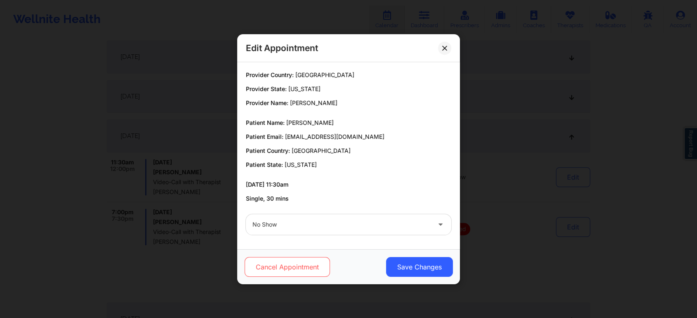
click at [299, 263] on button "Cancel Appointment" at bounding box center [287, 267] width 85 height 20
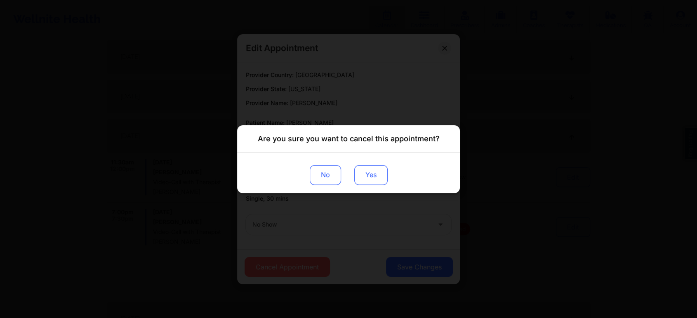
click at [372, 172] on button "Yes" at bounding box center [370, 175] width 33 height 20
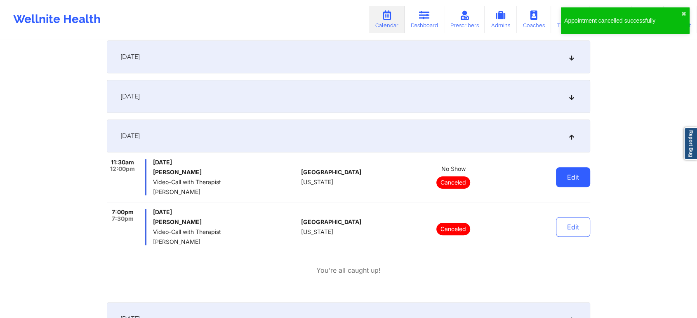
click at [566, 184] on button "Edit" at bounding box center [573, 177] width 34 height 20
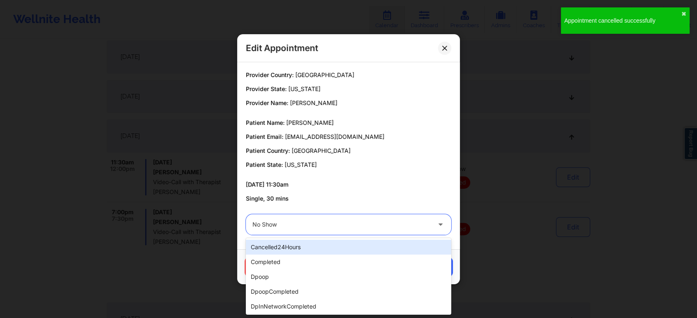
click at [325, 225] on div at bounding box center [341, 225] width 178 height 10
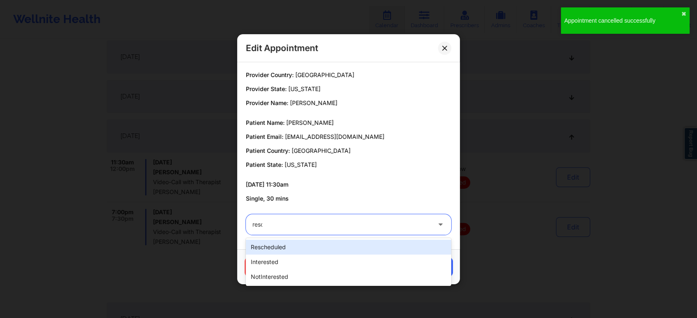
type input "[PERSON_NAME]"
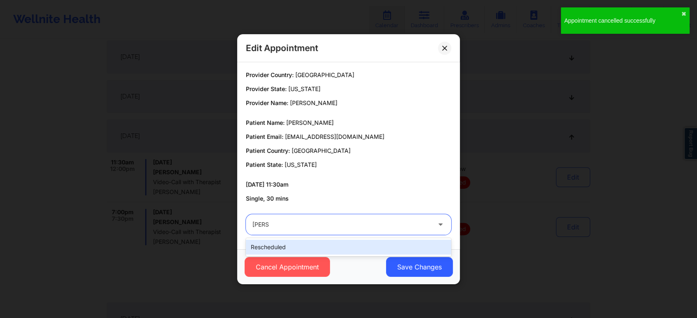
click at [302, 251] on div "rescheduled" at bounding box center [348, 247] width 205 height 15
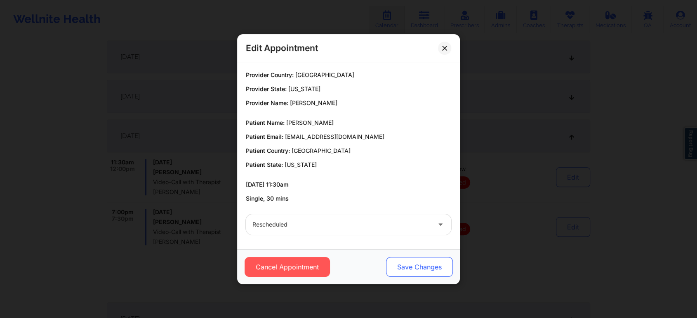
click at [405, 258] on button "Save Changes" at bounding box center [419, 267] width 67 height 20
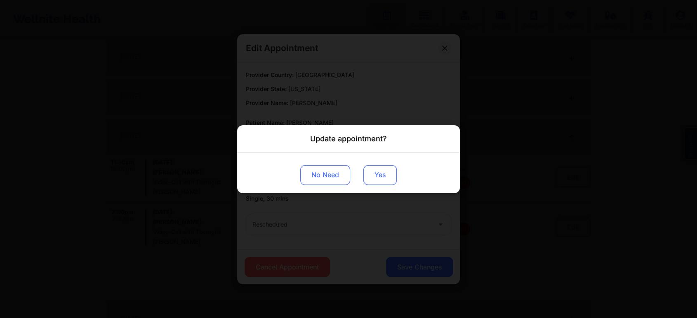
click at [371, 176] on button "Yes" at bounding box center [379, 175] width 33 height 20
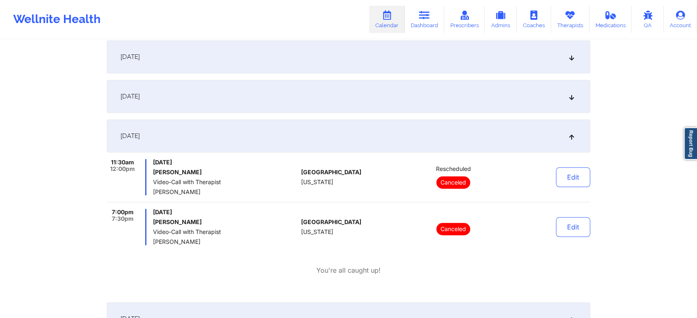
scroll to position [0, 0]
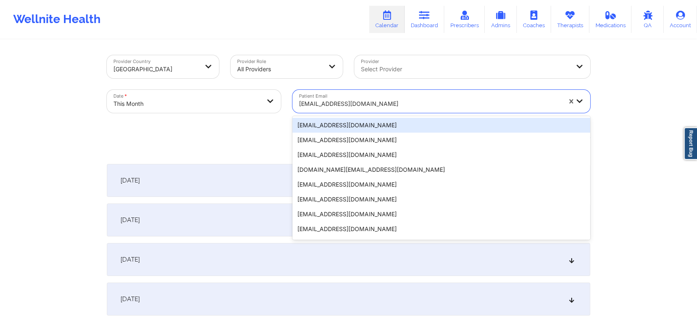
click at [356, 102] on div at bounding box center [430, 104] width 262 height 10
paste input "[EMAIL_ADDRESS][DOMAIN_NAME]"
type input "[EMAIL_ADDRESS][DOMAIN_NAME]"
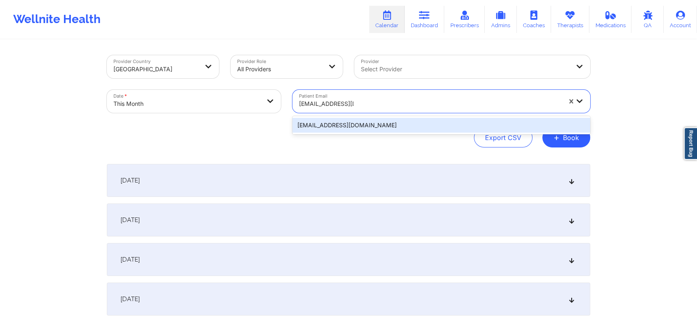
click at [400, 122] on div "[EMAIL_ADDRESS][DOMAIN_NAME]" at bounding box center [441, 125] width 298 height 15
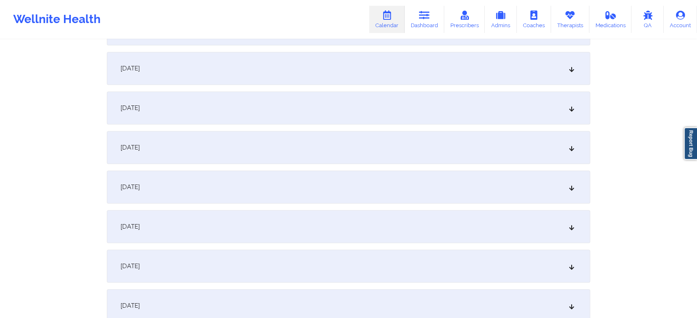
scroll to position [624, 0]
click at [265, 83] on div "[DATE]" at bounding box center [348, 71] width 483 height 33
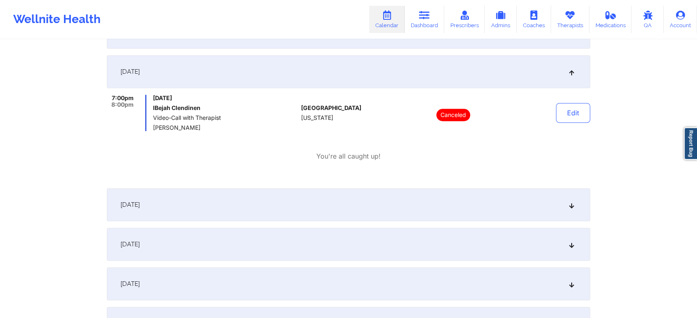
scroll to position [0, 0]
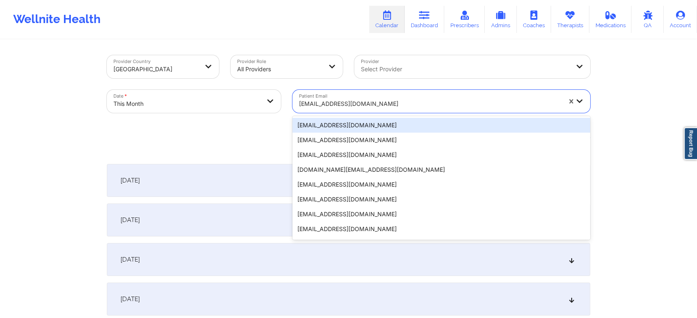
click at [354, 92] on div "[EMAIL_ADDRESS][DOMAIN_NAME]" at bounding box center [427, 101] width 270 height 23
paste input "[EMAIL_ADDRESS][DOMAIN_NAME]"
type input "[EMAIL_ADDRESS][DOMAIN_NAME]"
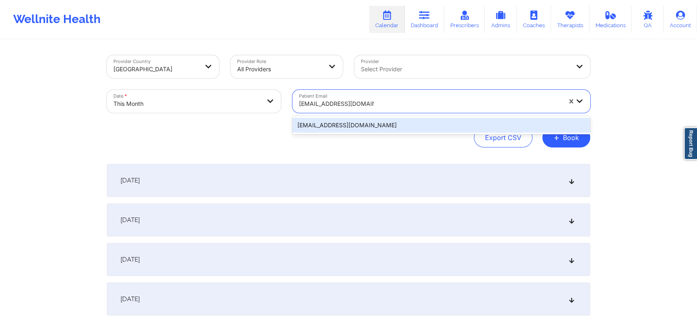
click at [432, 120] on div "[EMAIL_ADDRESS][DOMAIN_NAME]" at bounding box center [441, 125] width 298 height 15
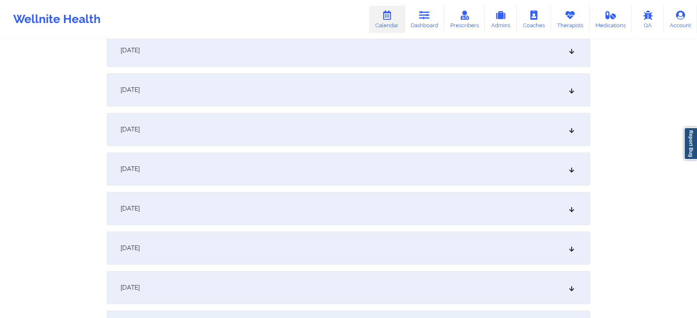
scroll to position [531, 0]
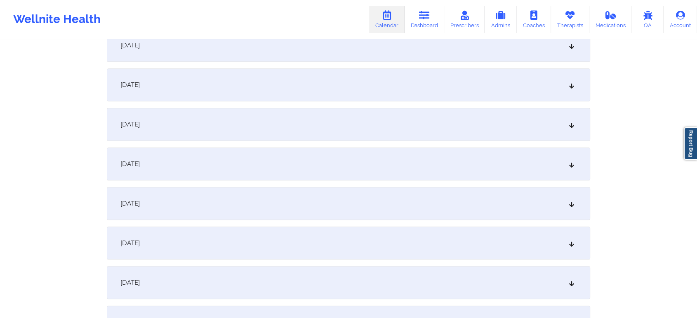
click at [452, 163] on div "[DATE]" at bounding box center [348, 164] width 483 height 33
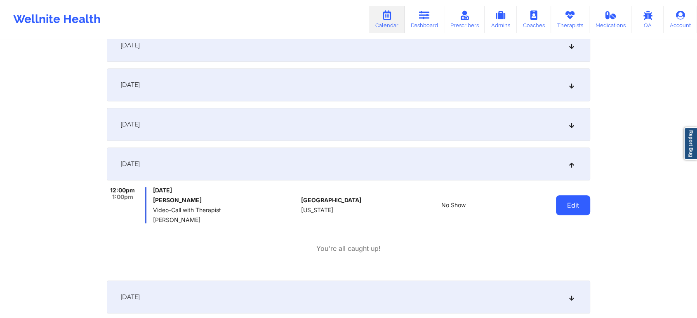
click at [561, 204] on button "Edit" at bounding box center [573, 205] width 34 height 20
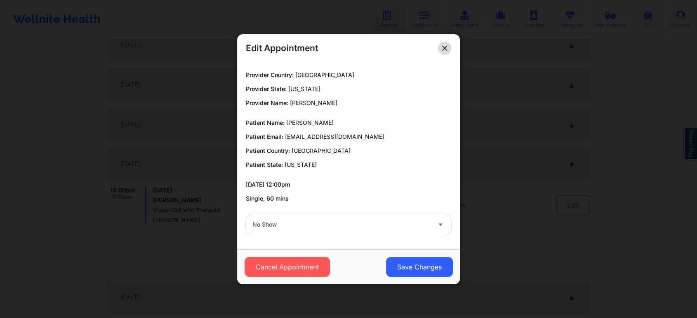
click at [445, 52] on button at bounding box center [444, 47] width 13 height 13
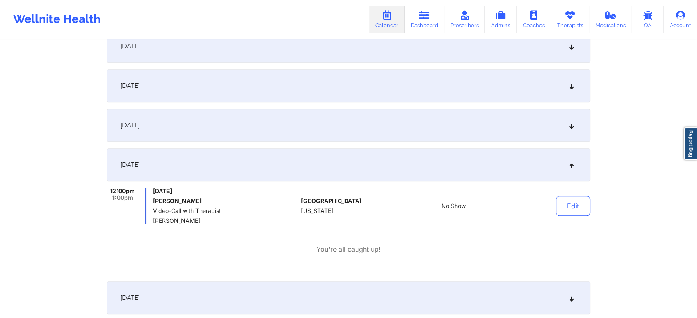
scroll to position [0, 0]
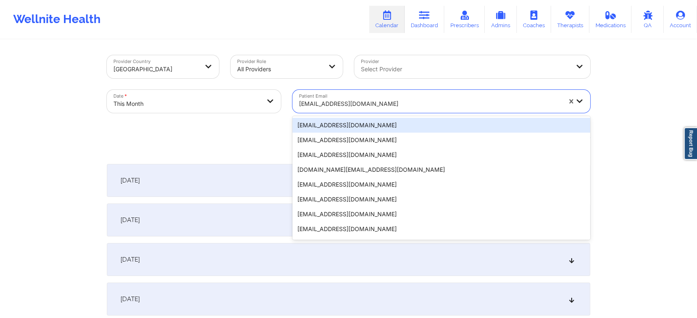
click at [328, 105] on div at bounding box center [430, 104] width 262 height 10
type input "v"
paste input "[EMAIL_ADDRESS][DOMAIN_NAME]"
type input "[EMAIL_ADDRESS][DOMAIN_NAME]"
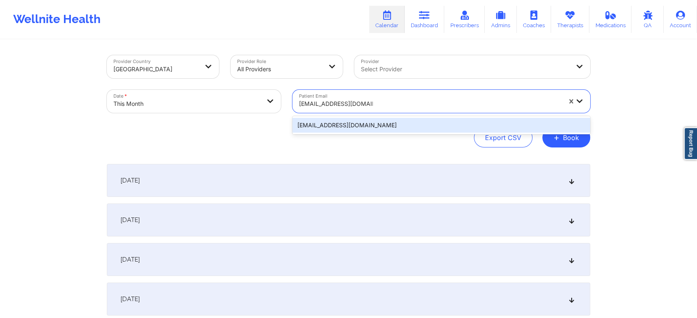
click at [387, 128] on div "[EMAIL_ADDRESS][DOMAIN_NAME]" at bounding box center [441, 125] width 298 height 15
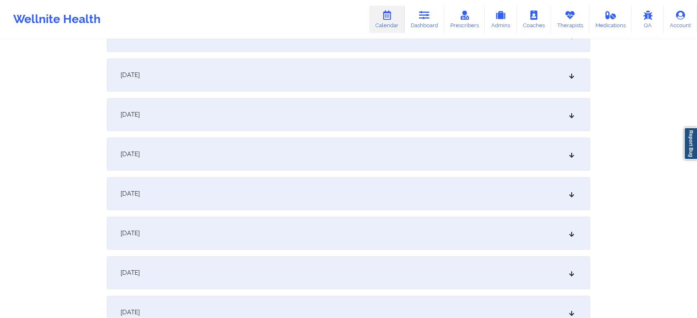
scroll to position [427, 0]
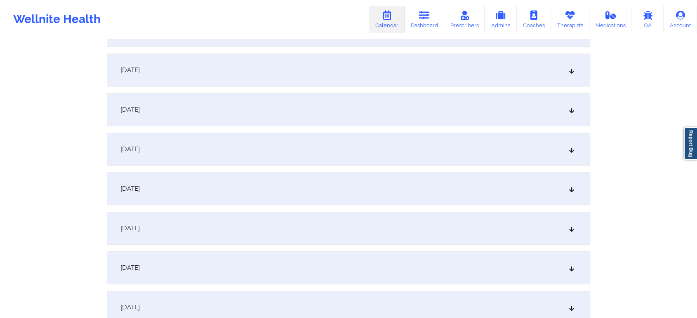
click at [392, 221] on div "[DATE]" at bounding box center [348, 228] width 483 height 33
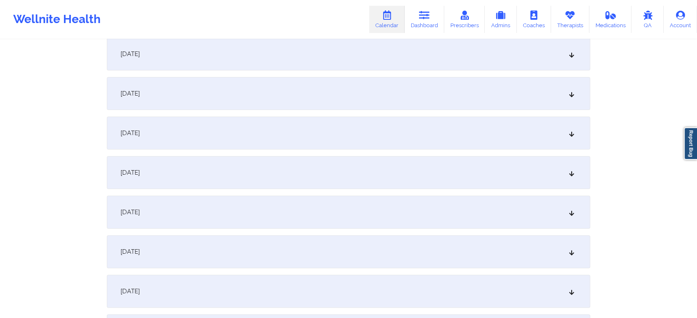
scroll to position [159, 0]
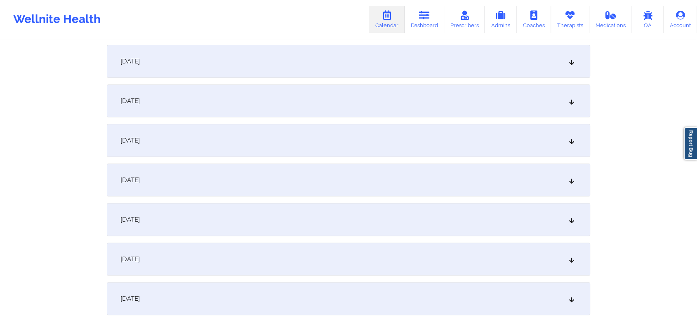
drag, startPoint x: 676, startPoint y: 75, endPoint x: 703, endPoint y: 66, distance: 29.0
click at [633, 66] on html "Wellnite Health Calendar Dashboard Prescribers Admins Coaches Therapists Medica…" at bounding box center [348, 0] width 697 height 318
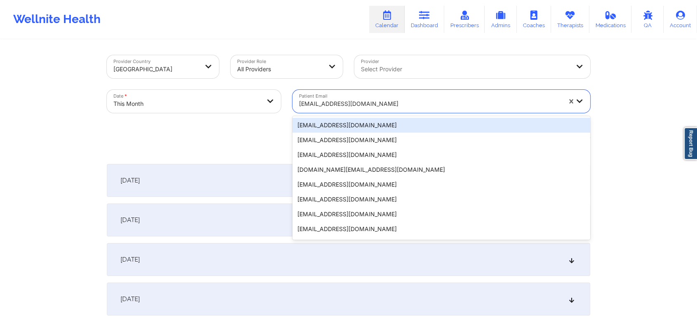
click at [354, 105] on div at bounding box center [430, 104] width 262 height 10
paste input "[EMAIL_ADDRESS][DOMAIN_NAME]"
type input "[EMAIL_ADDRESS][DOMAIN_NAME]"
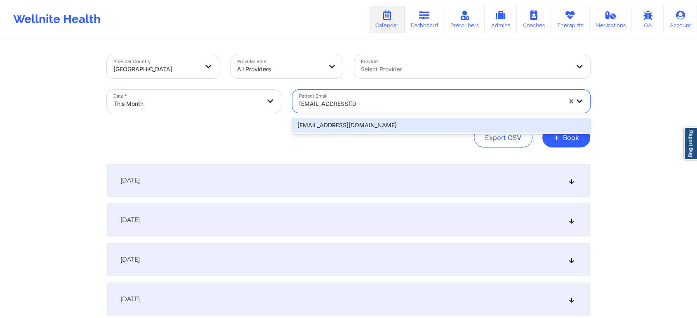
click at [363, 127] on div "[EMAIL_ADDRESS][DOMAIN_NAME]" at bounding box center [441, 125] width 298 height 15
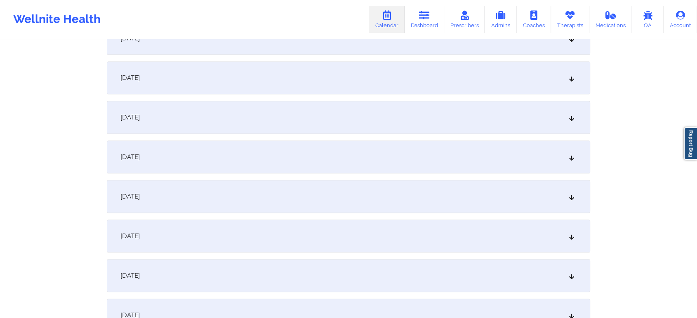
scroll to position [484, 0]
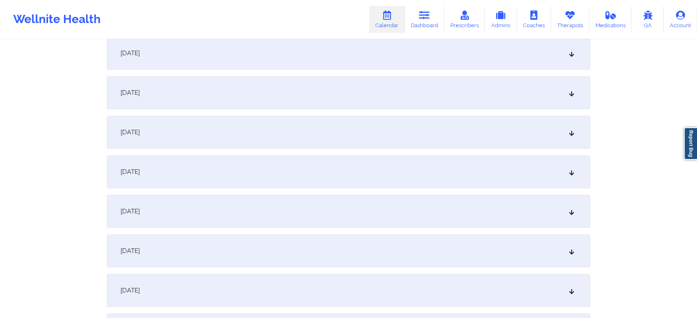
drag, startPoint x: 287, startPoint y: 151, endPoint x: 276, endPoint y: 164, distance: 17.1
click at [276, 164] on div "[DATE] No appointments [DATE] No appointments [DATE] No appointments [DATE] No …" at bounding box center [348, 290] width 483 height 1221
click at [276, 164] on div "[DATE]" at bounding box center [348, 171] width 483 height 33
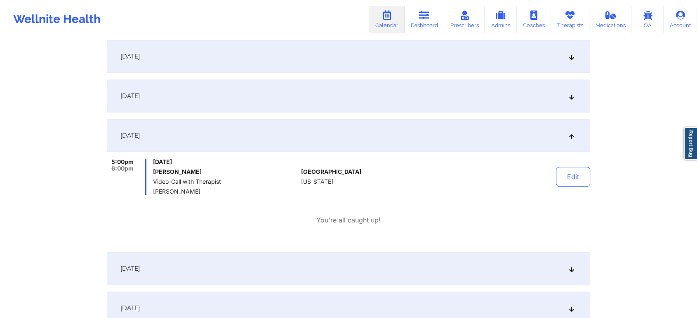
scroll to position [530, 0]
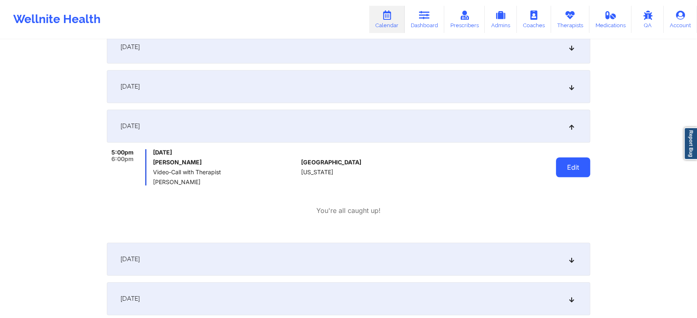
click at [583, 162] on button "Edit" at bounding box center [573, 168] width 34 height 20
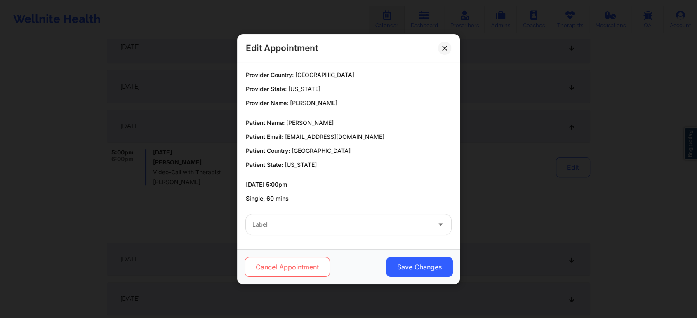
click at [307, 264] on button "Cancel Appointment" at bounding box center [287, 267] width 85 height 20
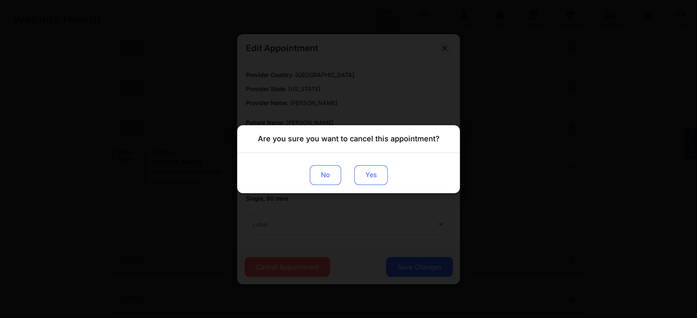
click at [373, 173] on button "Yes" at bounding box center [370, 175] width 33 height 20
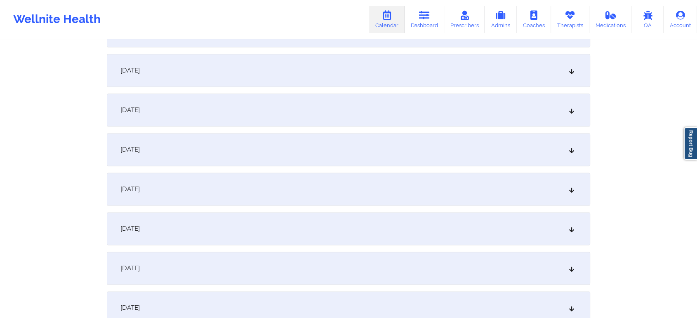
scroll to position [1076, 0]
drag, startPoint x: 404, startPoint y: 265, endPoint x: 414, endPoint y: 219, distance: 47.7
click at [414, 219] on div "[DATE]" at bounding box center [348, 227] width 483 height 33
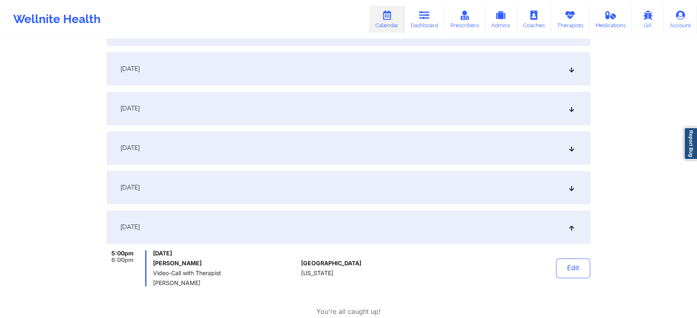
scroll to position [1111, 0]
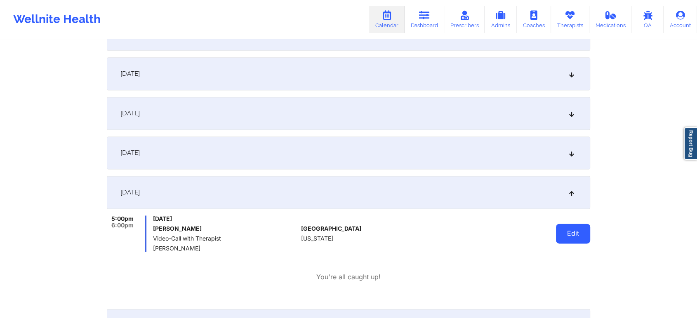
click at [559, 229] on button "Edit" at bounding box center [573, 234] width 34 height 20
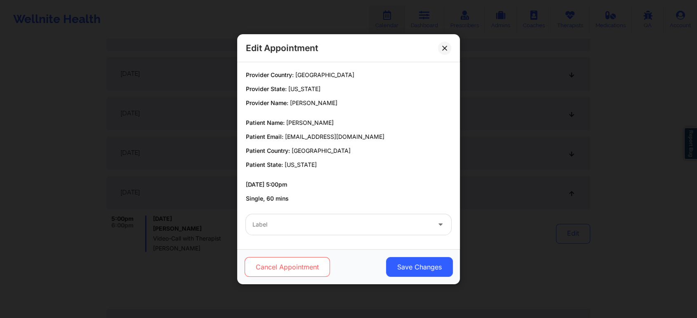
click at [294, 271] on button "Cancel Appointment" at bounding box center [287, 267] width 85 height 20
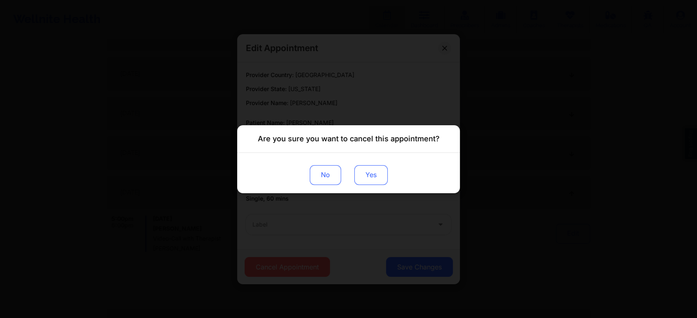
click at [363, 178] on button "Yes" at bounding box center [370, 175] width 33 height 20
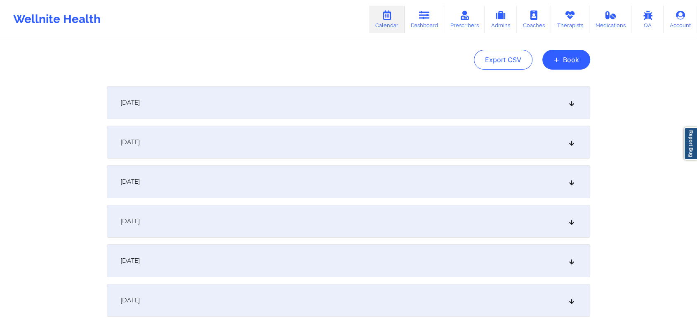
scroll to position [0, 0]
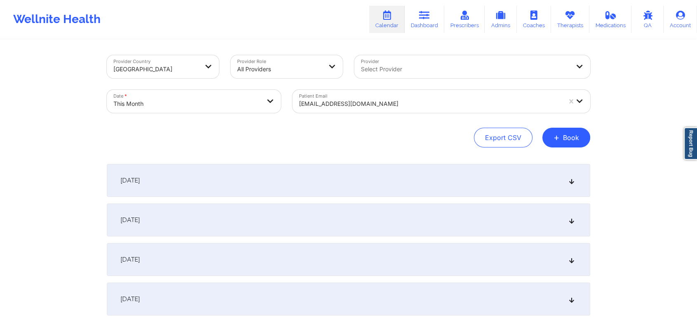
select select "2025-9"
select select "2025-10"
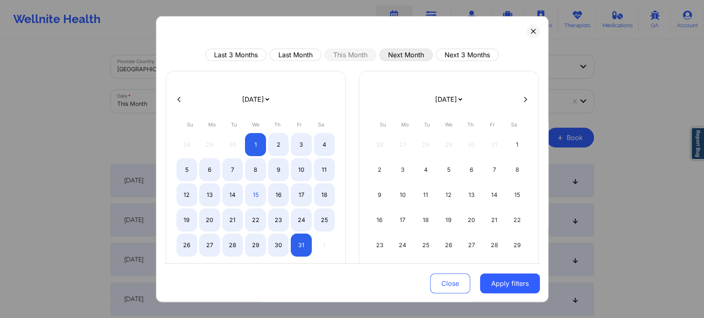
click at [399, 54] on button "Next Month" at bounding box center [405, 55] width 53 height 12
select select "2025-10"
select select "2025-11"
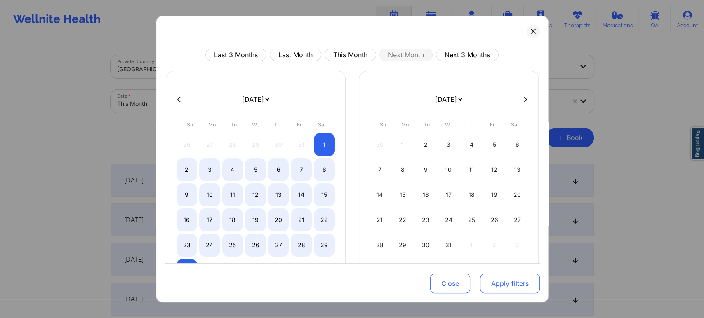
click at [486, 279] on button "Apply filters" at bounding box center [510, 284] width 60 height 20
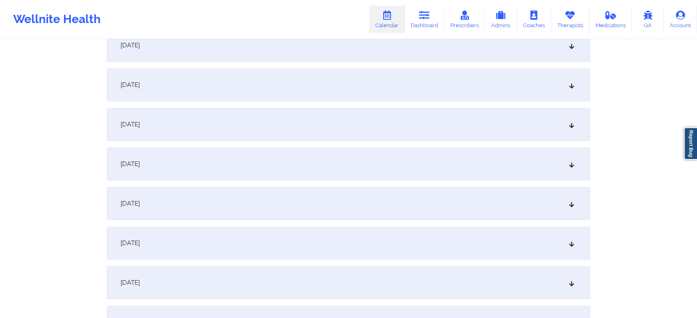
scroll to position [414, 0]
click at [462, 123] on div "[DATE]" at bounding box center [348, 122] width 483 height 33
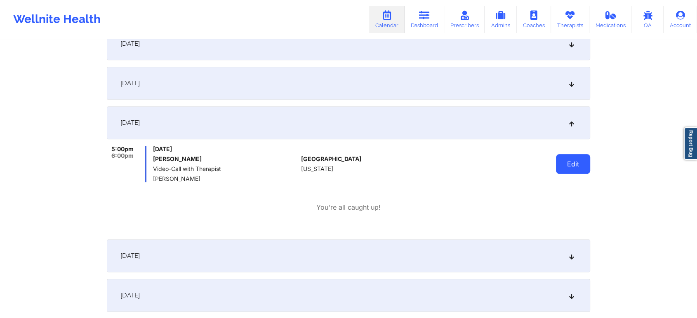
click at [571, 167] on button "Edit" at bounding box center [573, 164] width 34 height 20
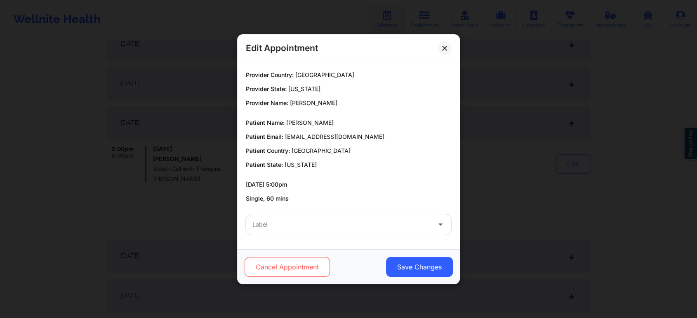
click at [315, 266] on button "Cancel Appointment" at bounding box center [287, 267] width 85 height 20
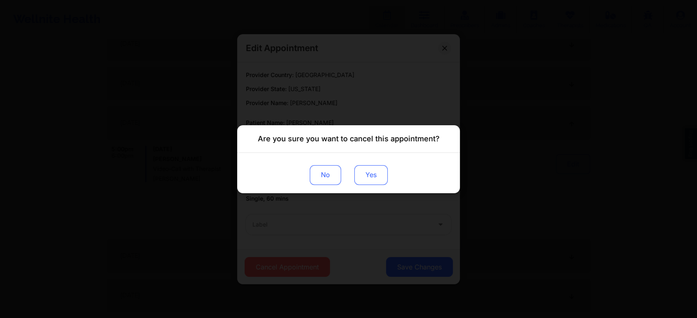
drag, startPoint x: 369, startPoint y: 161, endPoint x: 368, endPoint y: 170, distance: 8.7
click at [368, 170] on div "No Yes" at bounding box center [348, 173] width 223 height 40
click at [368, 170] on button "Yes" at bounding box center [370, 175] width 33 height 20
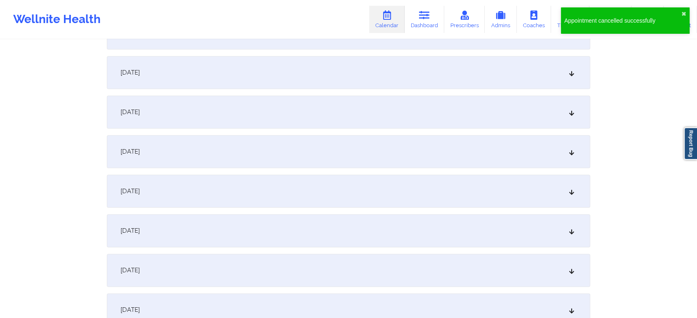
scroll to position [960, 0]
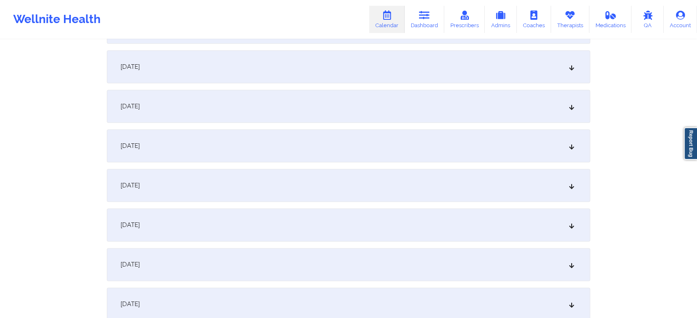
click at [418, 225] on div "[DATE]" at bounding box center [348, 225] width 483 height 33
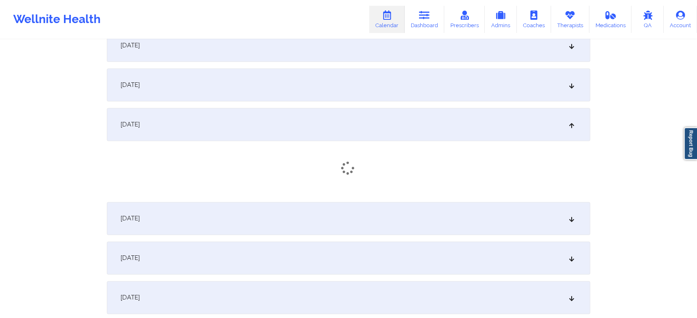
scroll to position [1062, 0]
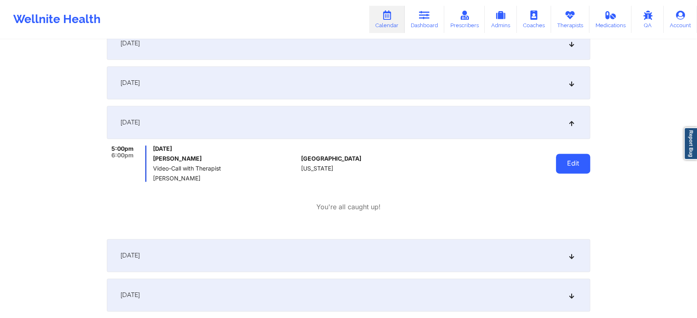
click at [571, 158] on button "Edit" at bounding box center [573, 164] width 34 height 20
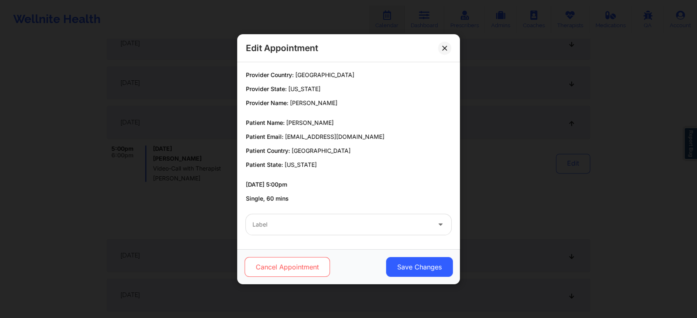
click at [327, 267] on button "Cancel Appointment" at bounding box center [287, 267] width 85 height 20
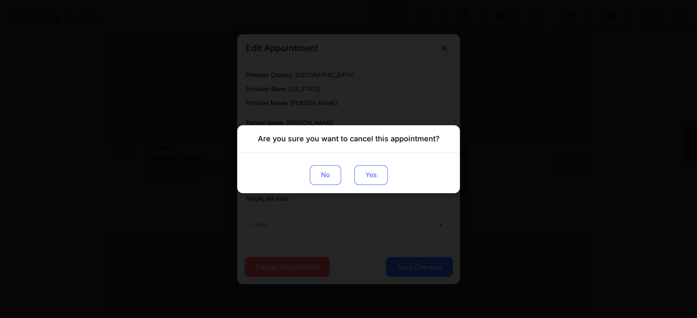
click at [384, 165] on button "Yes" at bounding box center [370, 175] width 33 height 20
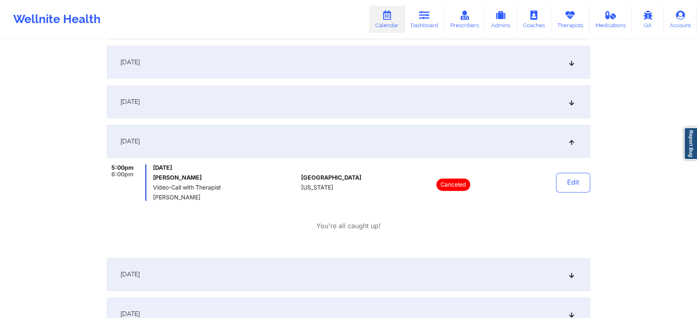
scroll to position [1041, 0]
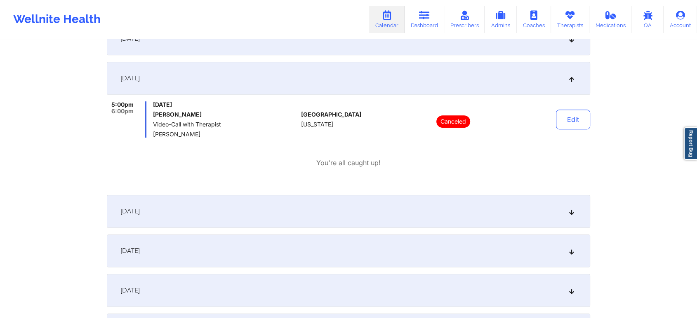
scroll to position [0, 0]
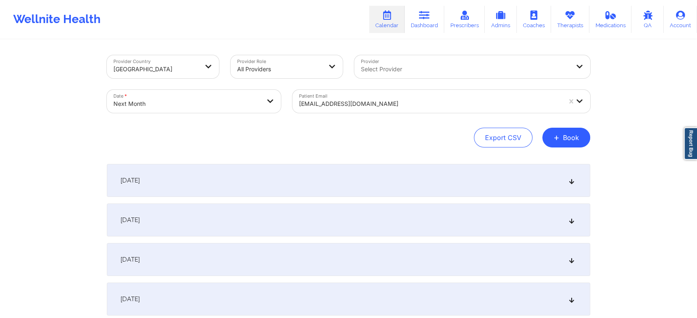
click at [218, 98] on body "Wellnite Health Calendar Dashboard Prescribers Admins Coaches Therapists Medica…" at bounding box center [348, 159] width 697 height 318
select select "2025-10"
select select "2025-11"
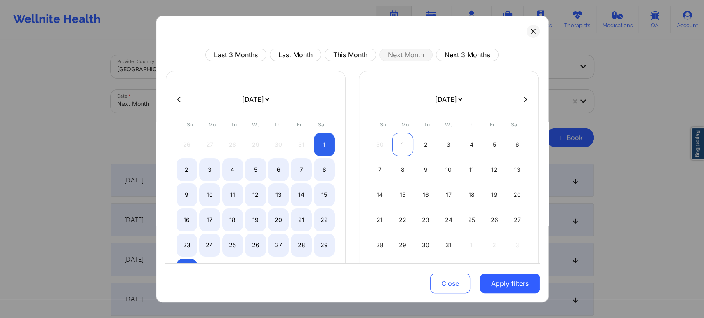
click at [402, 139] on div "1" at bounding box center [402, 144] width 21 height 23
select select "2025-11"
select select "2026-0"
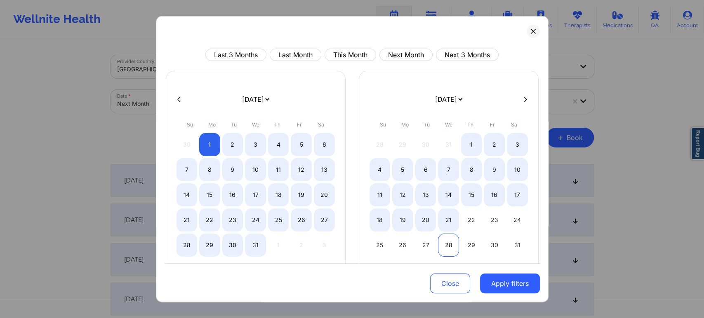
select select "2025-11"
select select "2026-0"
select select "2025-11"
select select "2026-0"
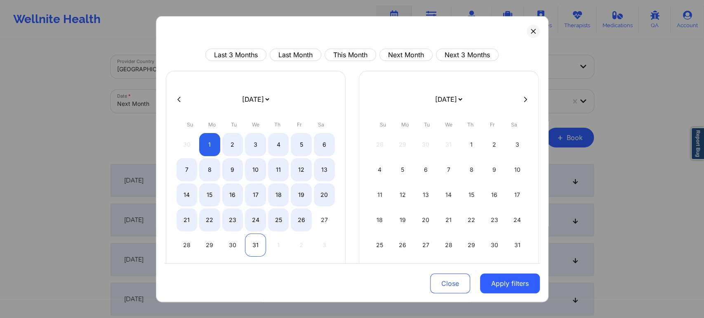
select select "2025-11"
select select "2026-0"
click at [254, 245] on div "31" at bounding box center [255, 245] width 21 height 23
select select "2025-11"
select select "2026-0"
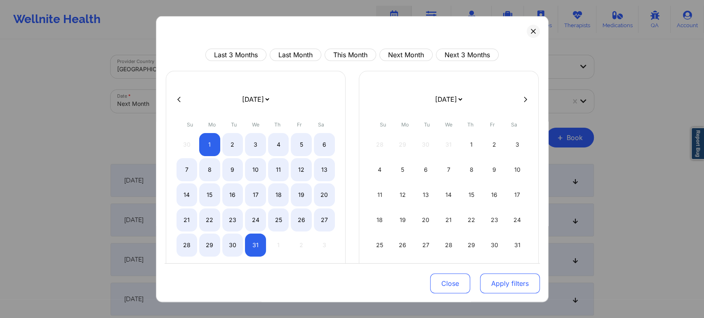
click at [519, 286] on button "Apply filters" at bounding box center [510, 284] width 60 height 20
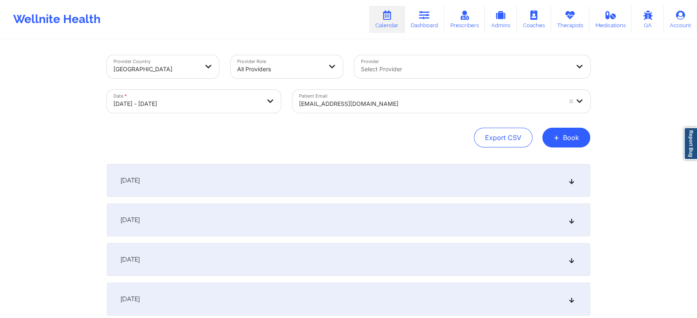
click at [513, 167] on div "[DATE]" at bounding box center [348, 180] width 483 height 33
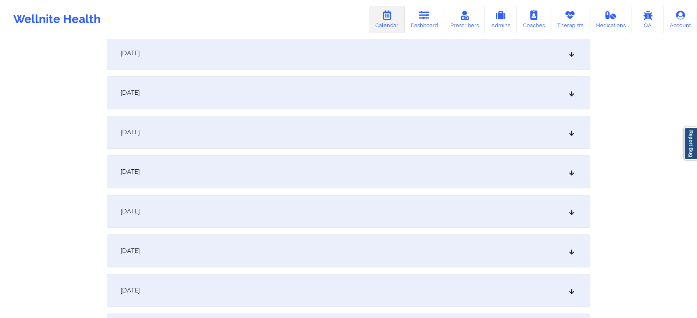
scroll to position [388, 0]
click at [415, 171] on div "[DATE]" at bounding box center [348, 169] width 483 height 33
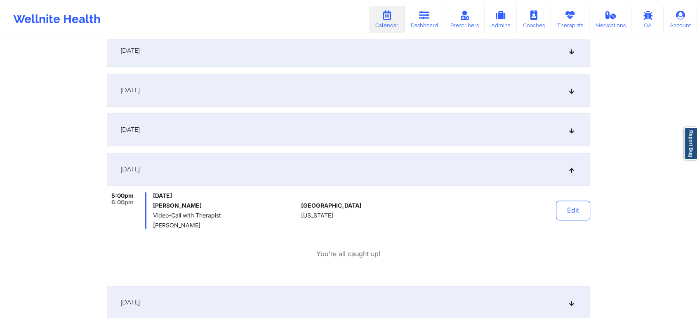
scroll to position [0, 0]
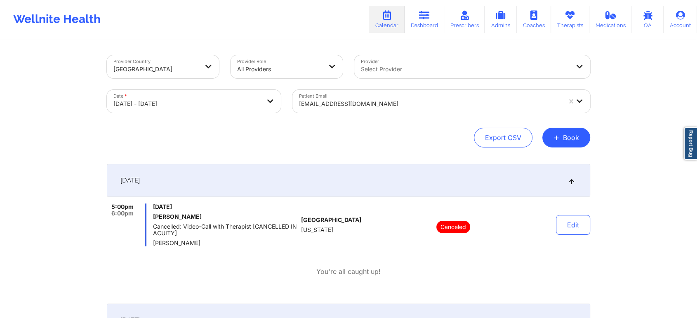
drag, startPoint x: 219, startPoint y: 120, endPoint x: 157, endPoint y: 80, distance: 73.7
click at [157, 80] on div "Provider Country [GEOGRAPHIC_DATA] Provider Role All Providers Provider Select …" at bounding box center [348, 101] width 483 height 92
click at [158, 109] on body "Wellnite Health Calendar Dashboard Prescribers Admins Coaches Therapists Medica…" at bounding box center [348, 159] width 697 height 318
select select "2025-11"
select select "2026-0"
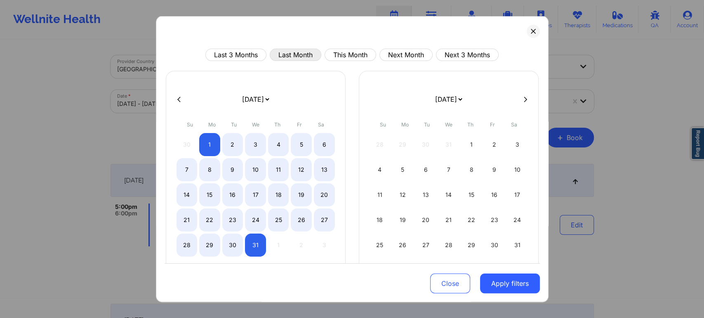
click at [294, 52] on button "Last Month" at bounding box center [296, 55] width 52 height 12
select select "2025-8"
select select "2025-9"
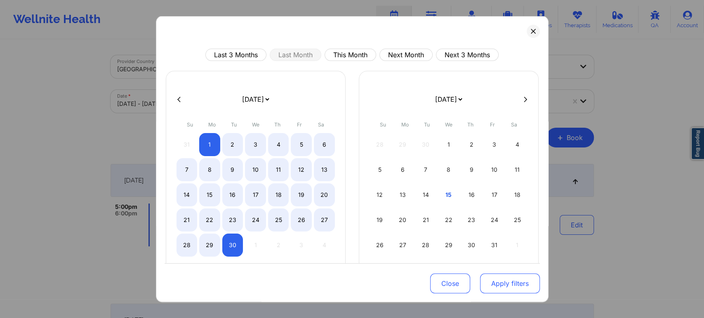
click at [499, 281] on button "Apply filters" at bounding box center [510, 284] width 60 height 20
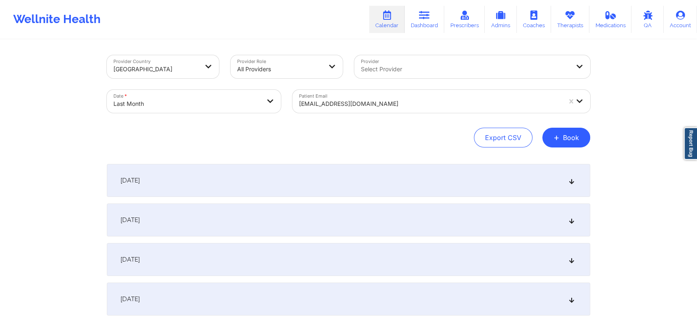
scroll to position [7, 0]
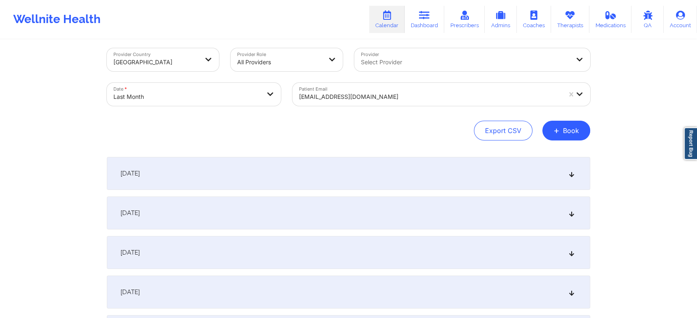
click at [244, 97] on body "Wellnite Health Calendar Dashboard Prescribers Admins Coaches Therapists Medica…" at bounding box center [348, 152] width 697 height 318
select select "2025-8"
select select "2025-9"
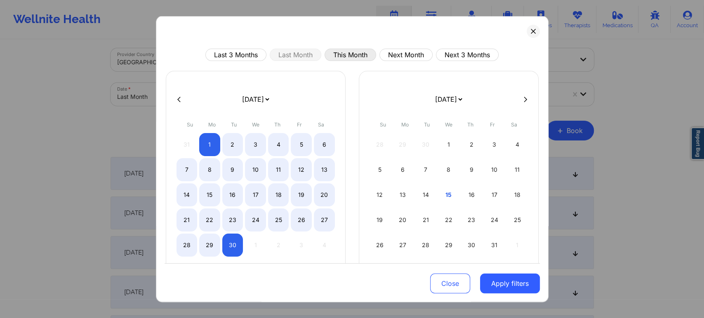
click at [340, 57] on button "This Month" at bounding box center [351, 55] width 52 height 12
select select "2025-9"
select select "2025-10"
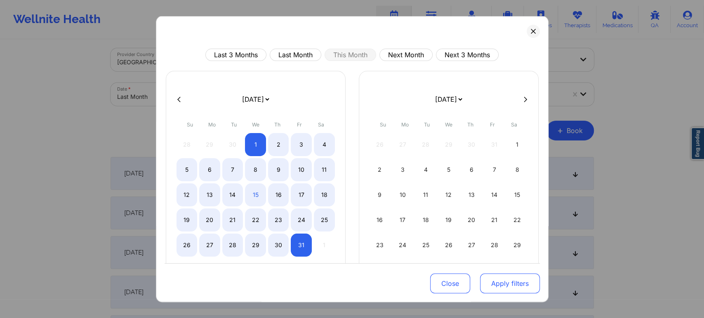
click at [495, 286] on button "Apply filters" at bounding box center [510, 284] width 60 height 20
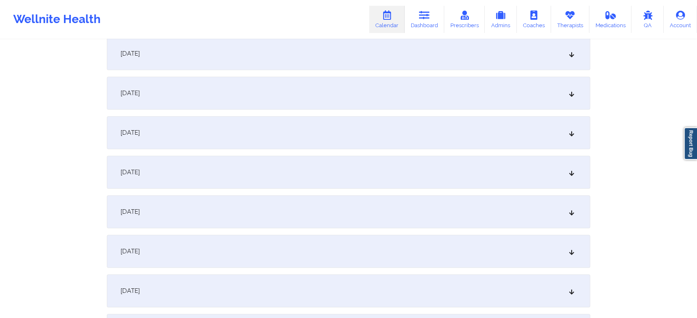
scroll to position [534, 0]
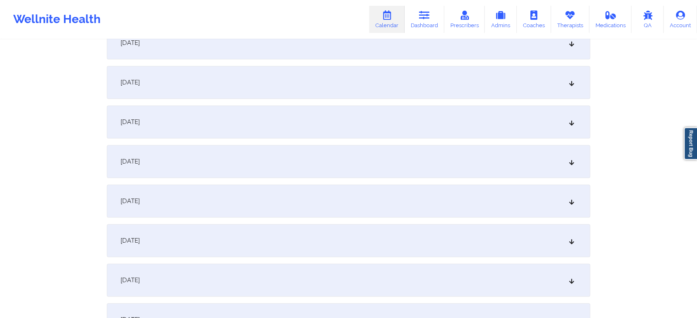
click at [421, 137] on div "[DATE]" at bounding box center [348, 122] width 483 height 33
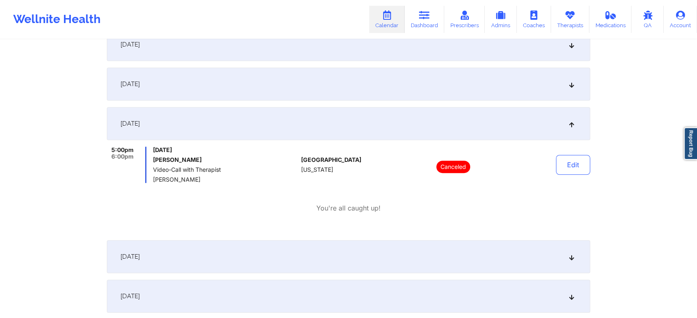
scroll to position [0, 0]
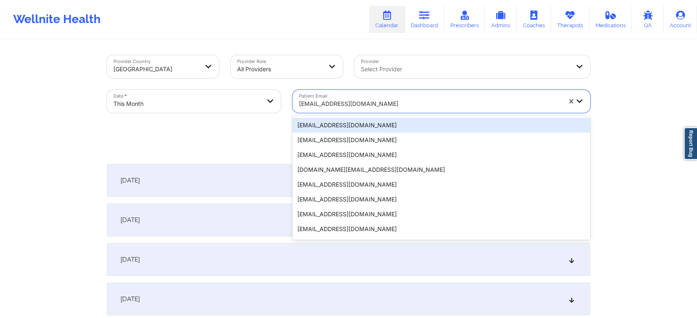
click at [376, 109] on div "[EMAIL_ADDRESS][DOMAIN_NAME]" at bounding box center [430, 104] width 262 height 18
paste input "[EMAIL_ADDRESS][DOMAIN_NAME]"
type input "[EMAIL_ADDRESS][DOMAIN_NAME]"
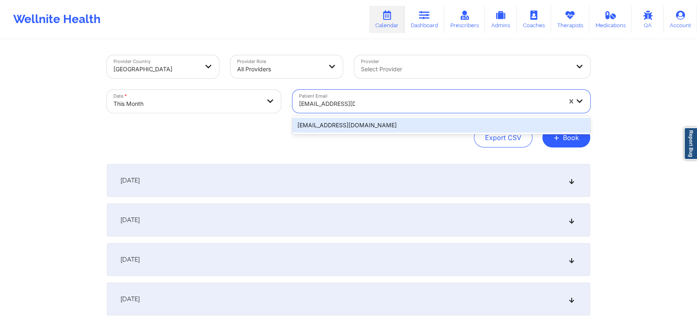
click at [420, 125] on div "[EMAIL_ADDRESS][DOMAIN_NAME]" at bounding box center [441, 125] width 298 height 15
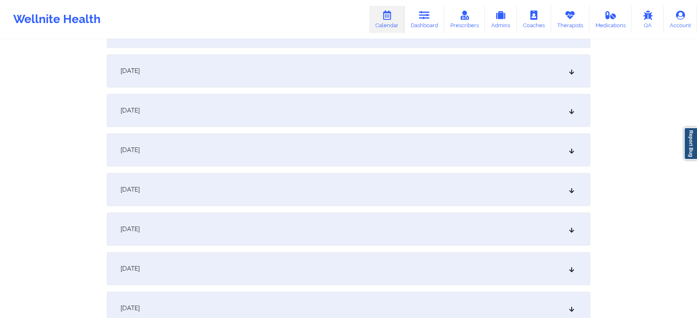
scroll to position [468, 0]
click at [423, 219] on div "[DATE]" at bounding box center [348, 227] width 483 height 33
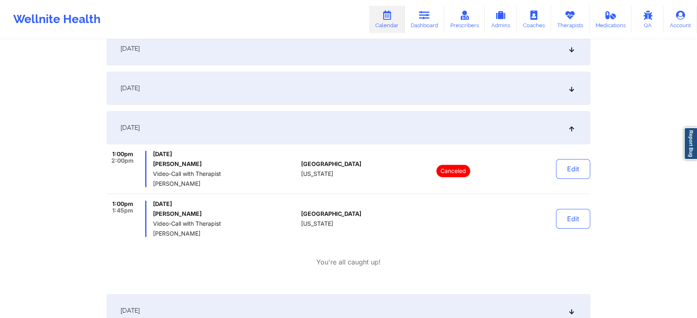
scroll to position [569, 0]
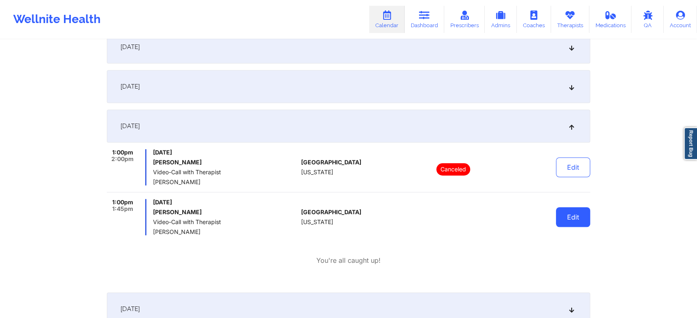
click at [567, 215] on button "Edit" at bounding box center [573, 217] width 34 height 20
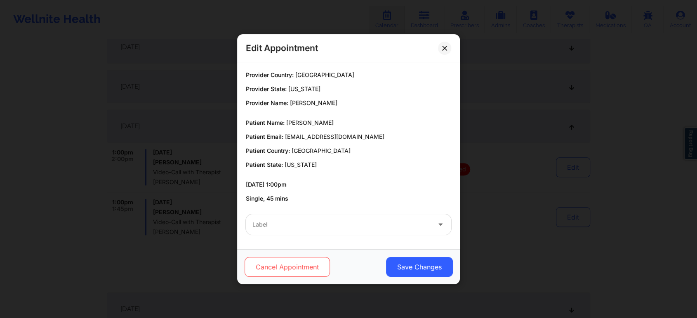
click at [308, 267] on button "Cancel Appointment" at bounding box center [287, 267] width 85 height 20
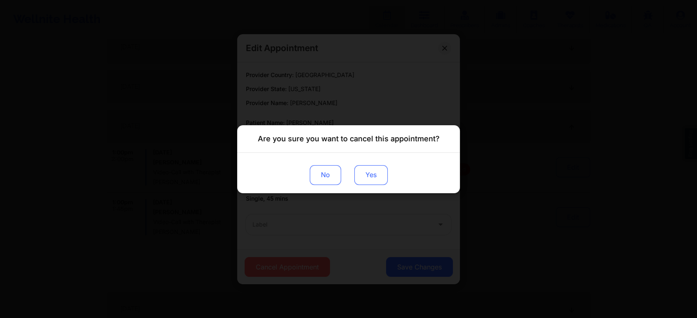
click at [369, 168] on button "Yes" at bounding box center [370, 175] width 33 height 20
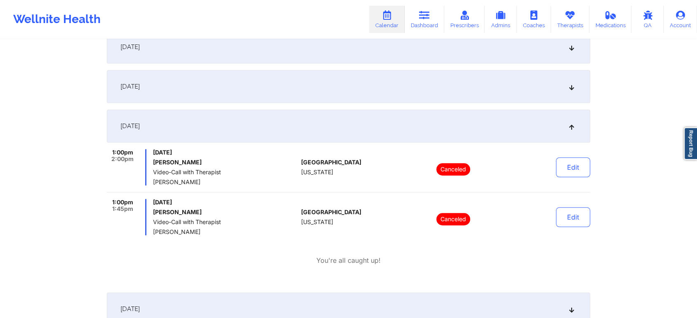
scroll to position [0, 0]
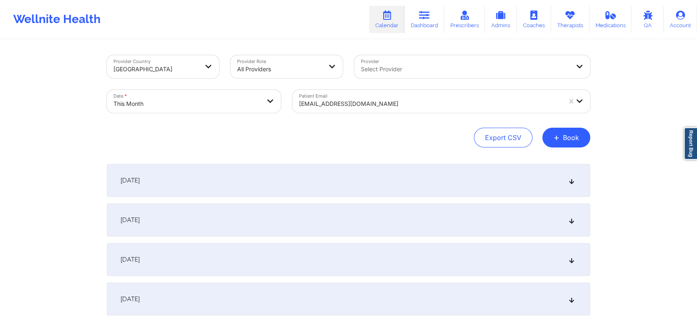
click at [371, 102] on div at bounding box center [430, 104] width 262 height 10
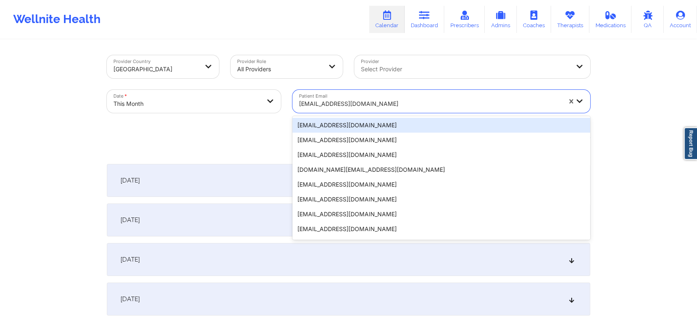
paste input "[EMAIL_ADDRESS][DOMAIN_NAME]"
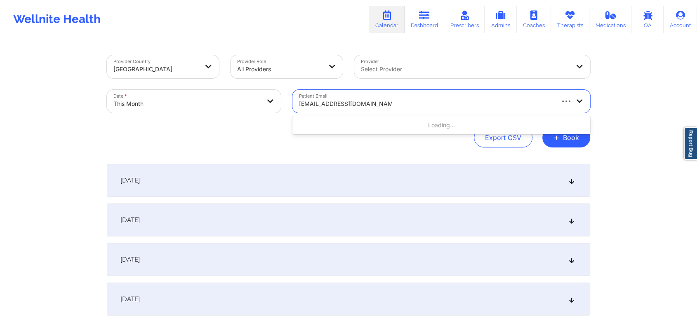
click at [396, 119] on div "Loading..." at bounding box center [441, 125] width 298 height 15
type input "[EMAIL_ADDRESS][DOMAIN_NAME]"
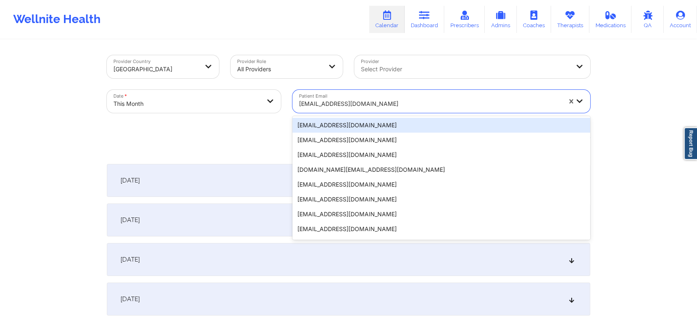
drag, startPoint x: 343, startPoint y: 111, endPoint x: 347, endPoint y: 108, distance: 5.3
click at [347, 108] on div "[EMAIL_ADDRESS][DOMAIN_NAME]" at bounding box center [427, 101] width 270 height 23
paste input "[EMAIL_ADDRESS][DOMAIN_NAME]"
type input "[EMAIL_ADDRESS][DOMAIN_NAME]"
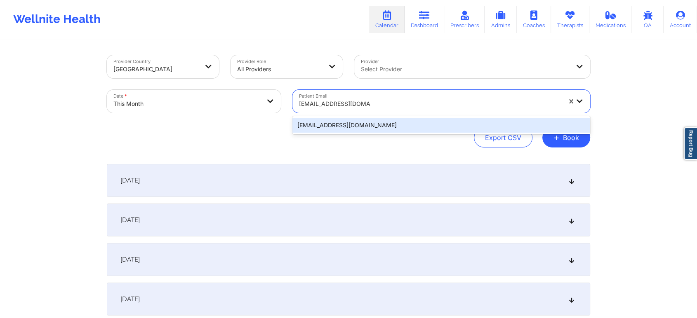
click at [402, 123] on div "[EMAIL_ADDRESS][DOMAIN_NAME]" at bounding box center [441, 125] width 298 height 15
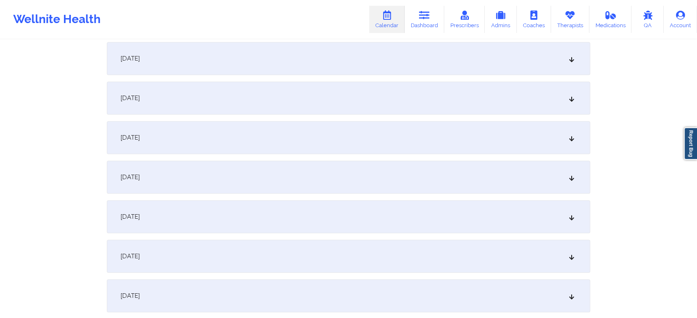
scroll to position [487, 0]
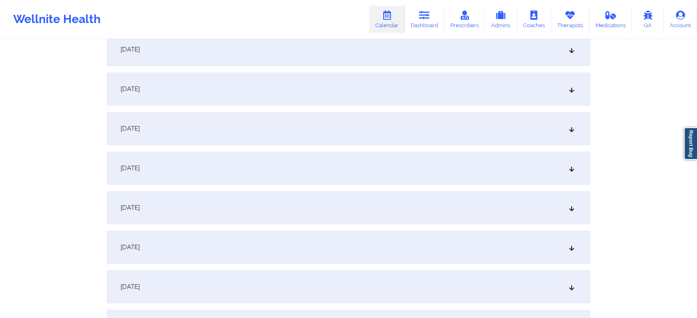
click at [507, 161] on div "[DATE]" at bounding box center [348, 168] width 483 height 33
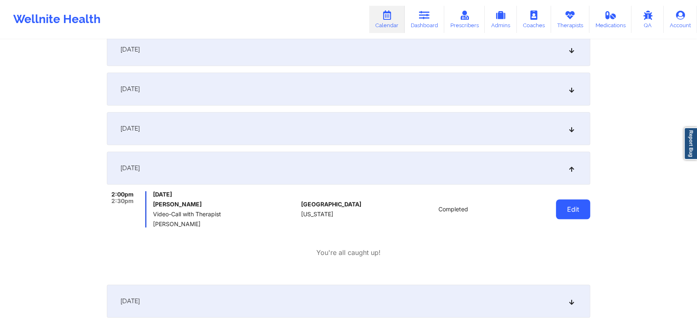
click at [570, 212] on button "Edit" at bounding box center [573, 210] width 34 height 20
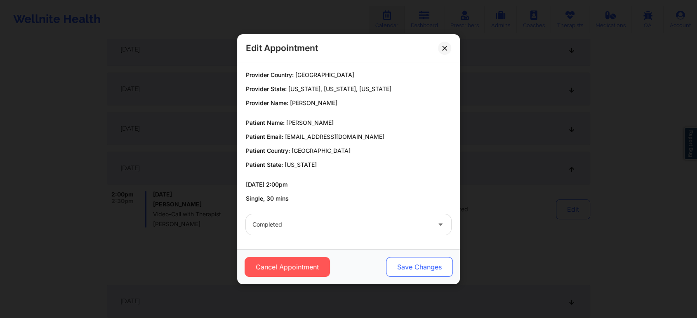
click at [438, 266] on button "Save Changes" at bounding box center [419, 267] width 67 height 20
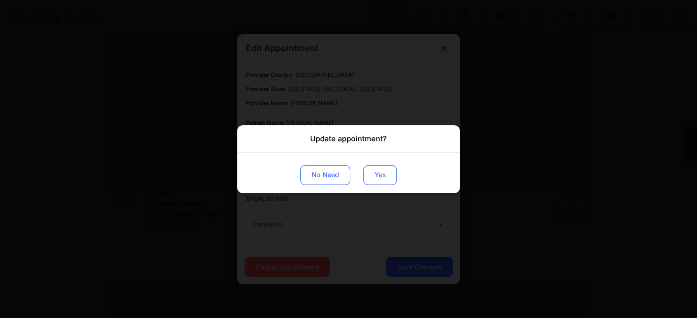
click at [383, 166] on button "Yes" at bounding box center [379, 175] width 33 height 20
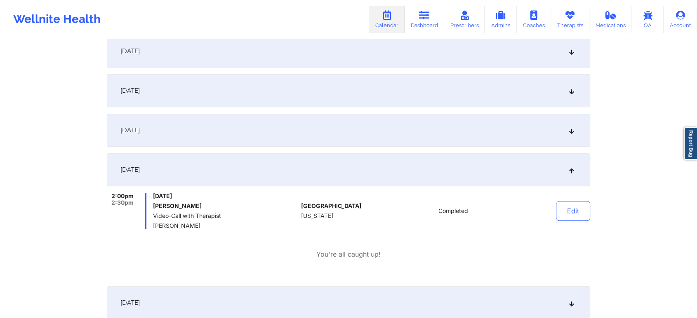
scroll to position [0, 0]
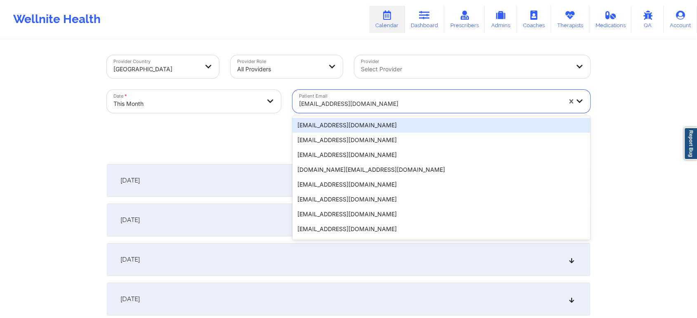
click at [353, 94] on div "[EMAIL_ADDRESS][DOMAIN_NAME]" at bounding box center [427, 101] width 270 height 23
paste input "[EMAIL_ADDRESS][DOMAIN_NAME]"
type input "[EMAIL_ADDRESS][DOMAIN_NAME]"
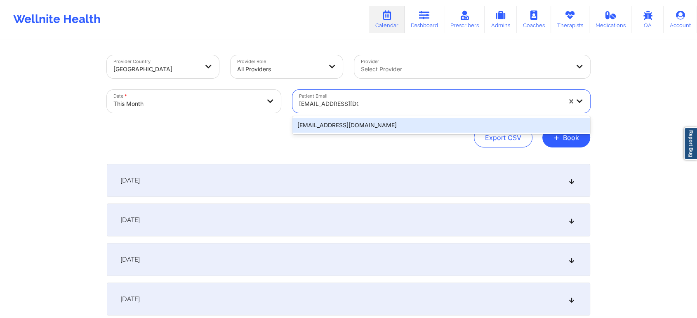
click at [389, 127] on div "[EMAIL_ADDRESS][DOMAIN_NAME]" at bounding box center [441, 125] width 298 height 15
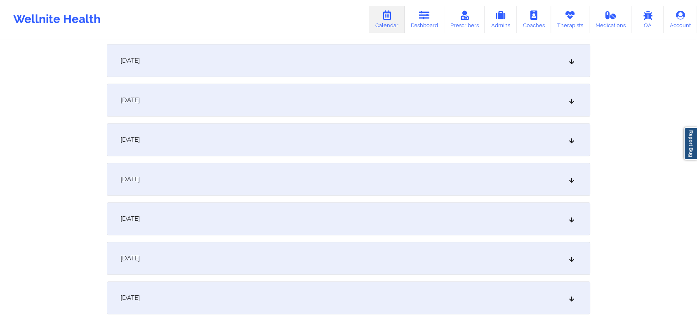
scroll to position [557, 0]
click at [379, 88] on div "[DATE]" at bounding box center [348, 98] width 483 height 33
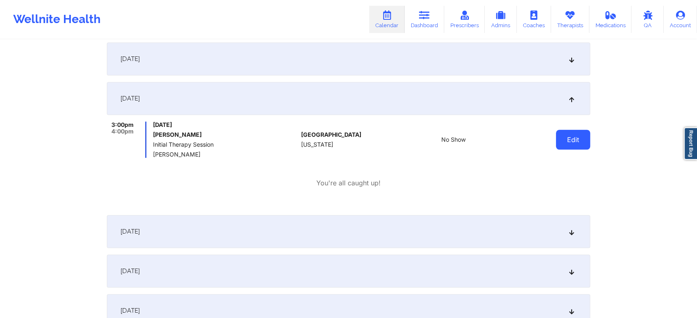
click at [560, 139] on button "Edit" at bounding box center [573, 140] width 34 height 20
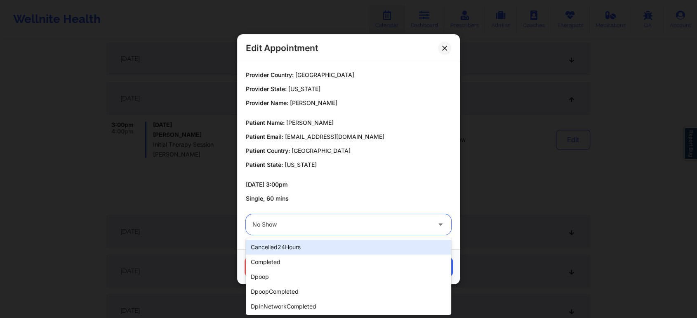
click at [288, 224] on div at bounding box center [341, 225] width 178 height 10
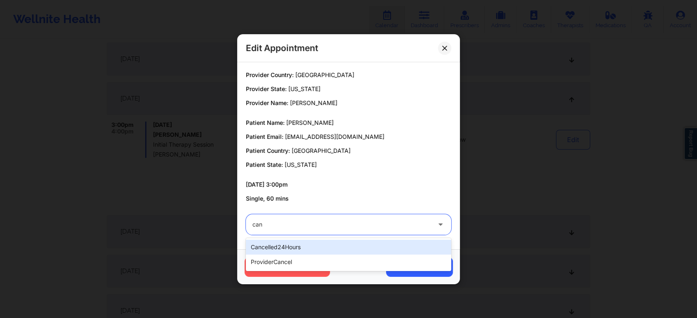
type input "can"
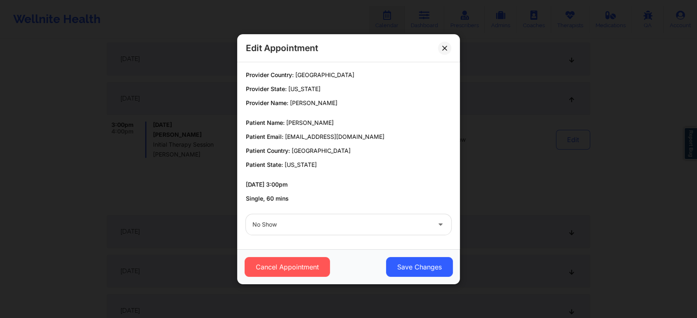
click at [343, 200] on p "Single, 60 mins" at bounding box center [348, 199] width 205 height 8
click at [304, 266] on button "Cancel Appointment" at bounding box center [287, 267] width 85 height 20
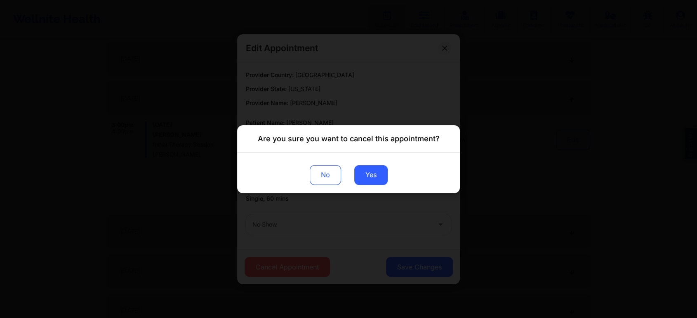
click at [378, 165] on div "No Yes" at bounding box center [348, 173] width 223 height 40
drag, startPoint x: 378, startPoint y: 165, endPoint x: 374, endPoint y: 174, distance: 10.1
click at [374, 174] on div "No Yes" at bounding box center [348, 173] width 223 height 40
click at [374, 174] on button "Yes" at bounding box center [370, 175] width 33 height 20
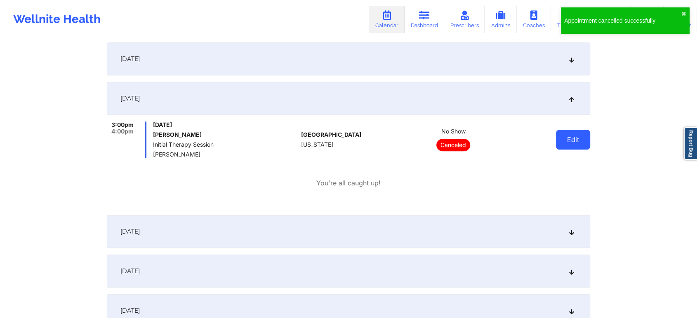
click at [576, 135] on button "Edit" at bounding box center [573, 140] width 34 height 20
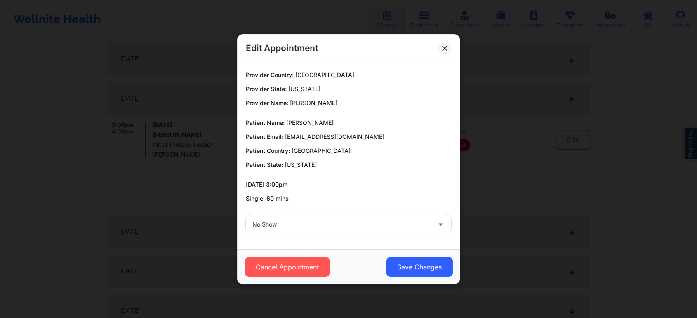
click at [351, 214] on div "No Show" at bounding box center [348, 225] width 217 height 32
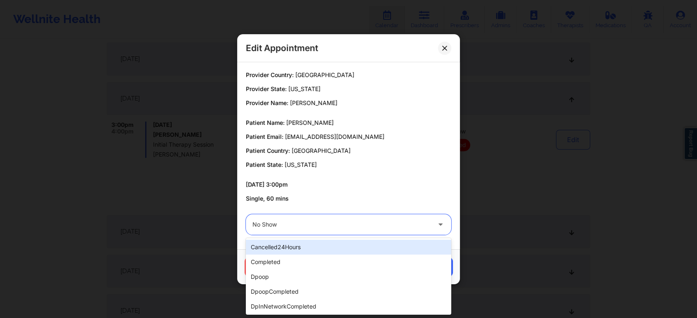
click at [298, 224] on div at bounding box center [341, 225] width 178 height 10
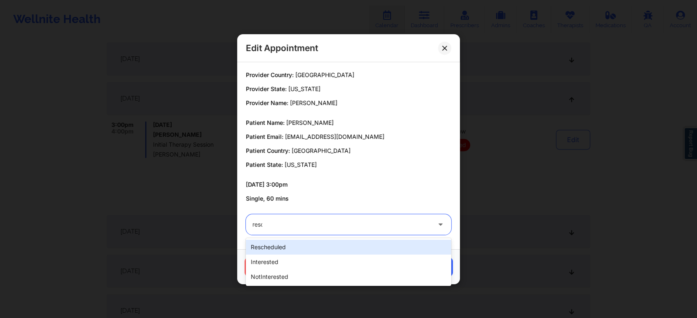
type input "[PERSON_NAME]"
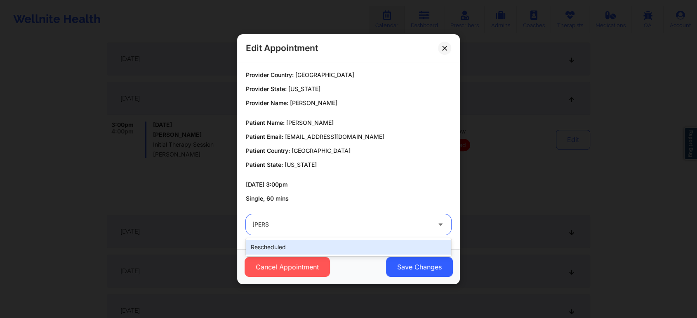
click at [280, 243] on div "rescheduled" at bounding box center [348, 247] width 205 height 15
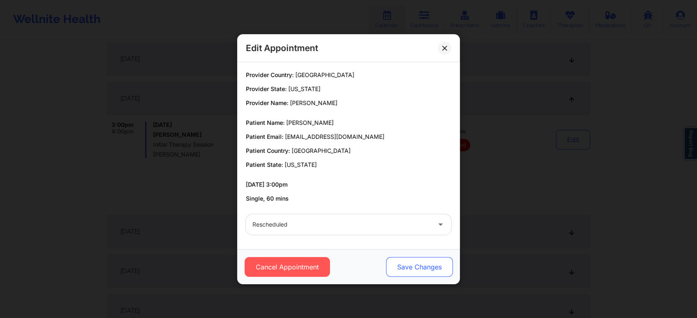
click at [404, 270] on button "Save Changes" at bounding box center [419, 267] width 67 height 20
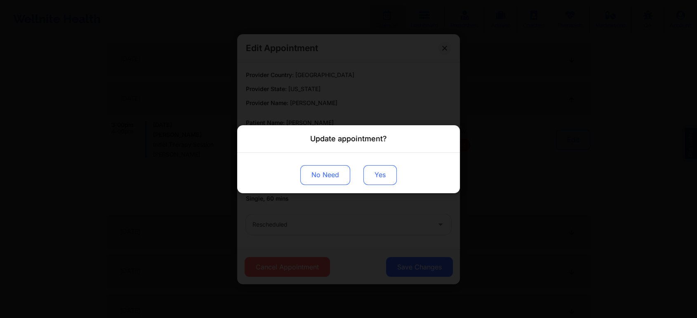
click at [373, 170] on button "Yes" at bounding box center [379, 175] width 33 height 20
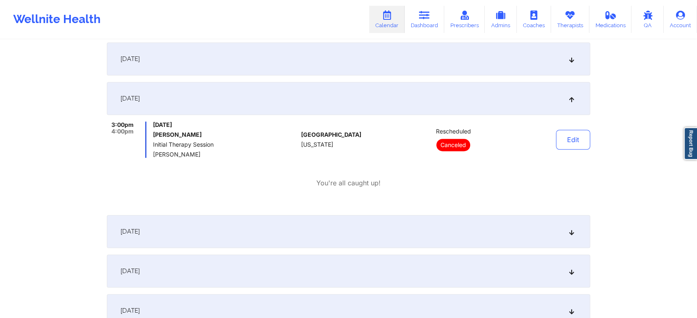
scroll to position [0, 0]
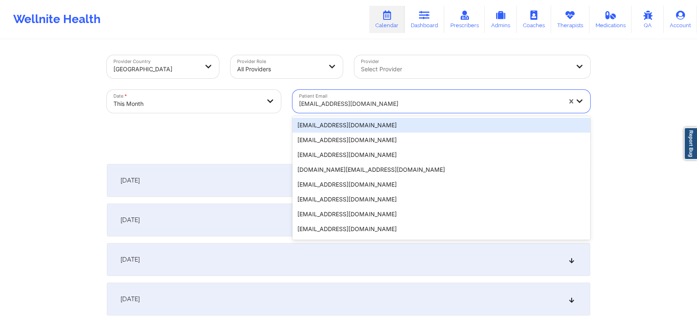
click at [330, 112] on div "[EMAIL_ADDRESS][DOMAIN_NAME]" at bounding box center [430, 104] width 262 height 18
paste input "[EMAIL_ADDRESS][DOMAIN_NAME]"
type input "[EMAIL_ADDRESS][DOMAIN_NAME]"
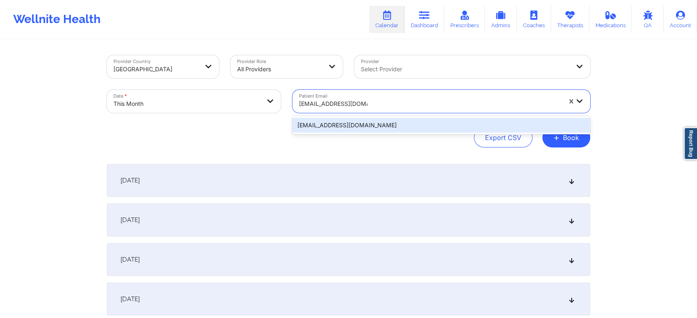
click at [376, 122] on div "[EMAIL_ADDRESS][DOMAIN_NAME]" at bounding box center [441, 125] width 298 height 15
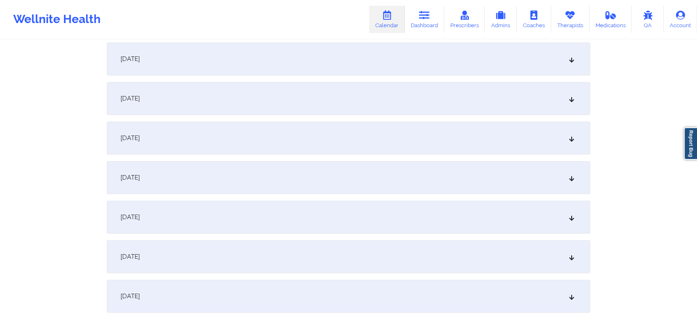
scroll to position [531, 0]
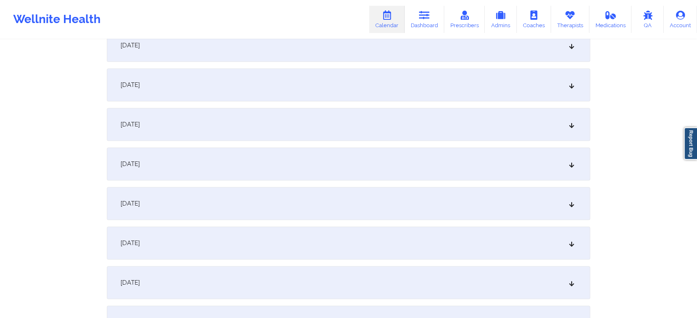
click at [306, 128] on div "[DATE]" at bounding box center [348, 124] width 483 height 33
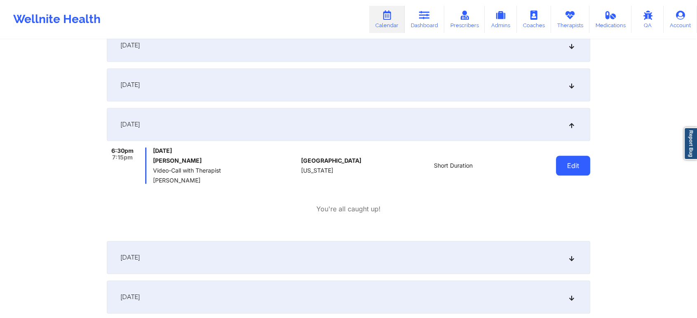
click at [570, 162] on button "Edit" at bounding box center [573, 166] width 34 height 20
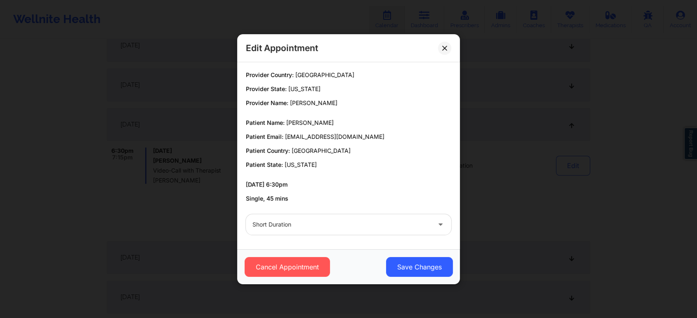
click at [383, 220] on div at bounding box center [341, 225] width 178 height 10
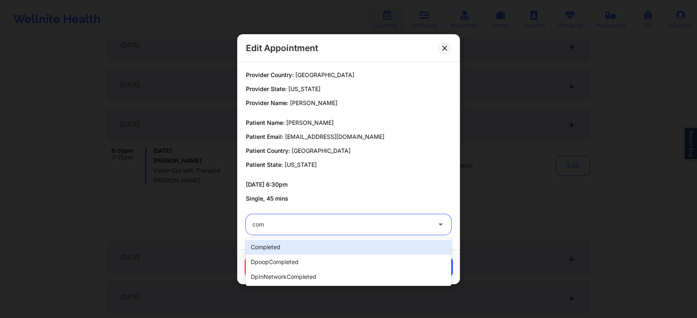
type input "comp"
click at [332, 240] on div "completed" at bounding box center [348, 247] width 205 height 15
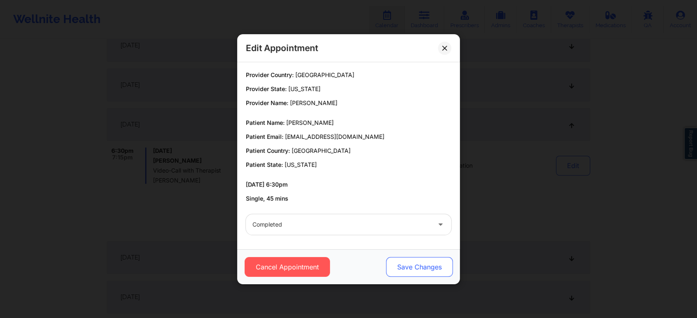
click at [427, 262] on button "Save Changes" at bounding box center [419, 267] width 67 height 20
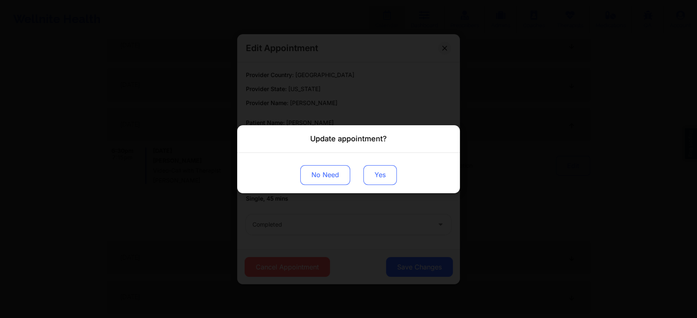
click at [385, 177] on button "Yes" at bounding box center [379, 175] width 33 height 20
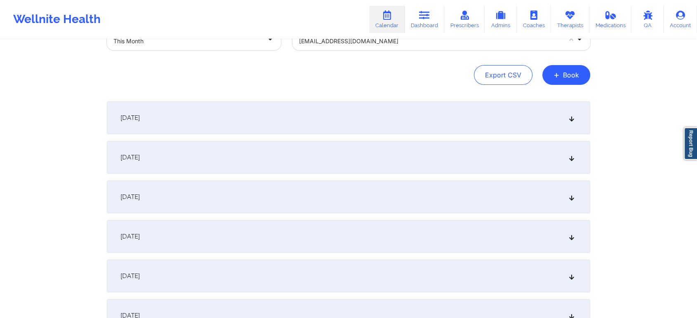
scroll to position [0, 0]
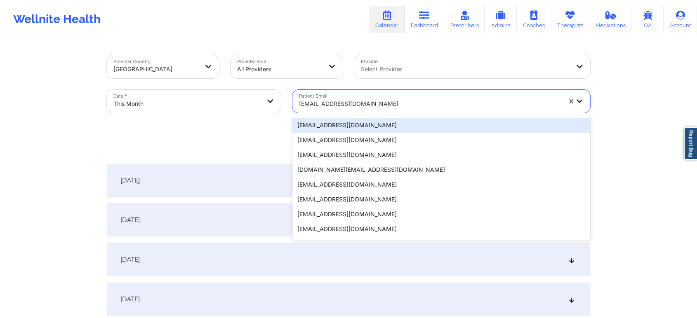
click at [332, 101] on div at bounding box center [430, 104] width 262 height 10
paste input "[EMAIL_ADDRESS][DOMAIN_NAME]"
type input "[EMAIL_ADDRESS][DOMAIN_NAME]"
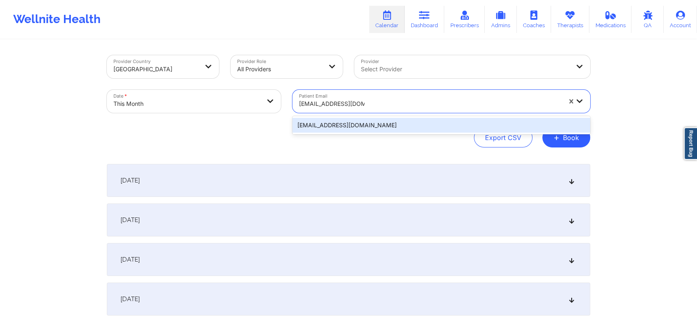
click at [363, 125] on div "[EMAIL_ADDRESS][DOMAIN_NAME]" at bounding box center [441, 125] width 298 height 15
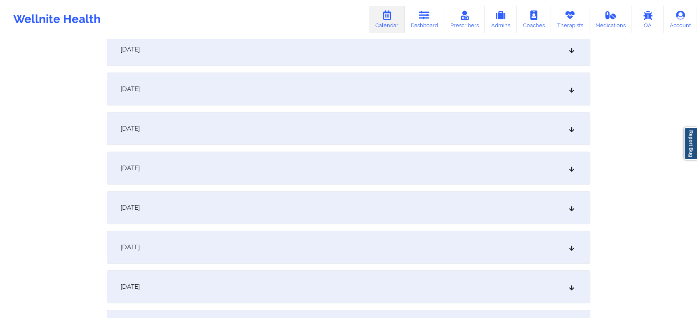
scroll to position [494, 0]
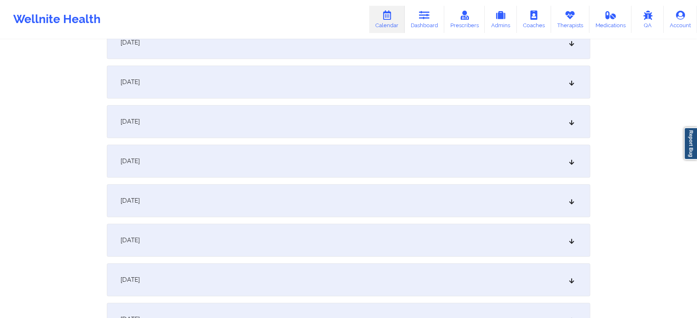
click at [310, 208] on div "[DATE]" at bounding box center [348, 200] width 483 height 33
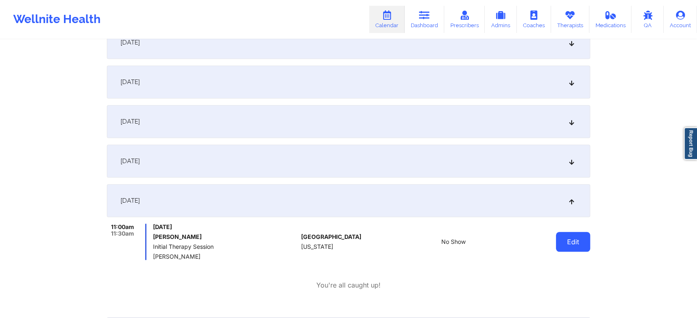
click at [574, 243] on button "Edit" at bounding box center [573, 242] width 34 height 20
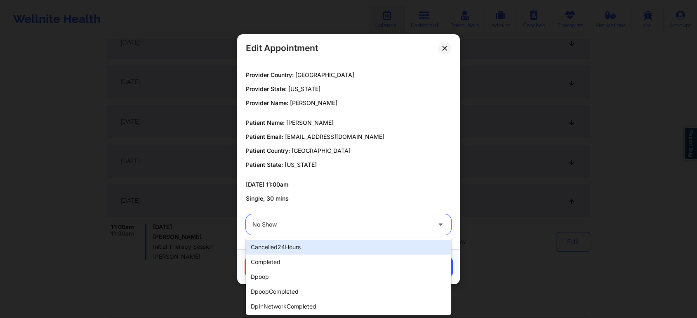
click at [333, 225] on div at bounding box center [341, 225] width 178 height 10
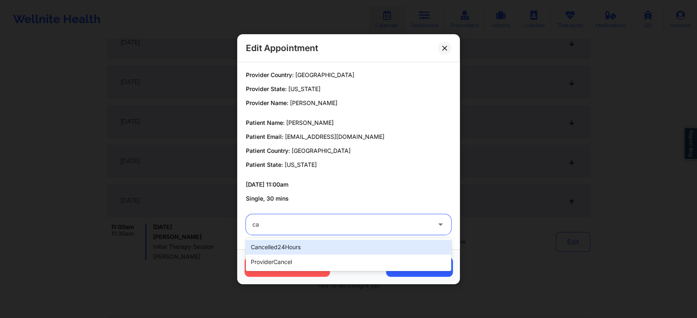
type input "c"
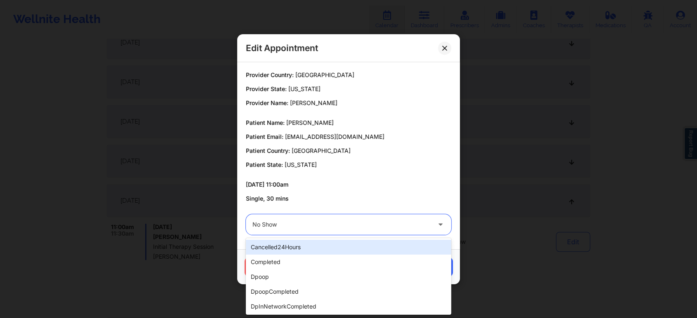
click at [306, 181] on p "[DATE] 11:00am" at bounding box center [348, 185] width 205 height 8
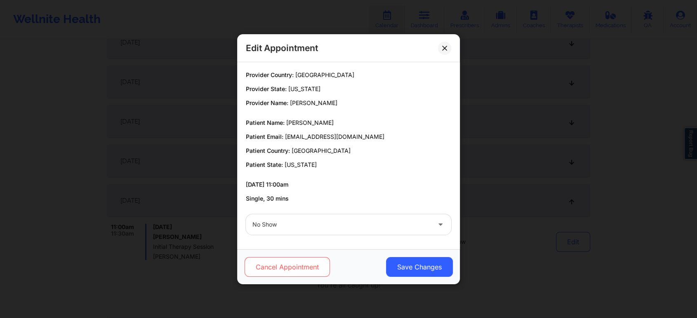
click at [272, 271] on button "Cancel Appointment" at bounding box center [287, 267] width 85 height 20
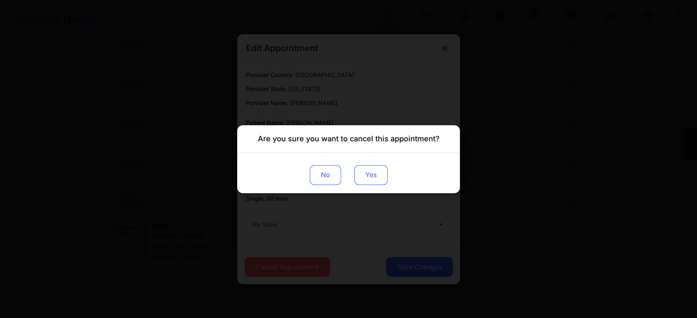
click at [371, 182] on button "Yes" at bounding box center [370, 175] width 33 height 20
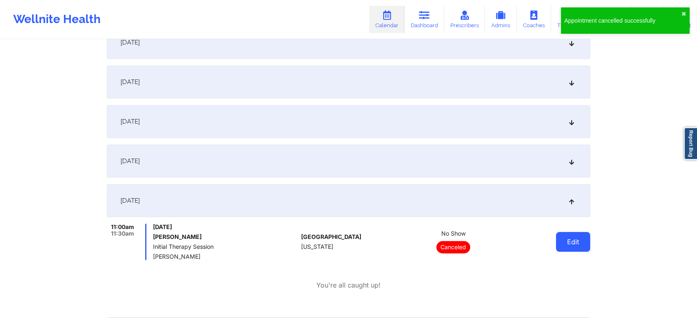
click at [568, 238] on button "Edit" at bounding box center [573, 242] width 34 height 20
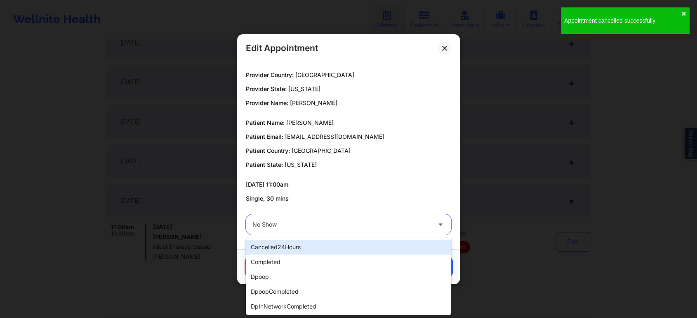
click at [342, 224] on div at bounding box center [341, 225] width 178 height 10
type input "res"
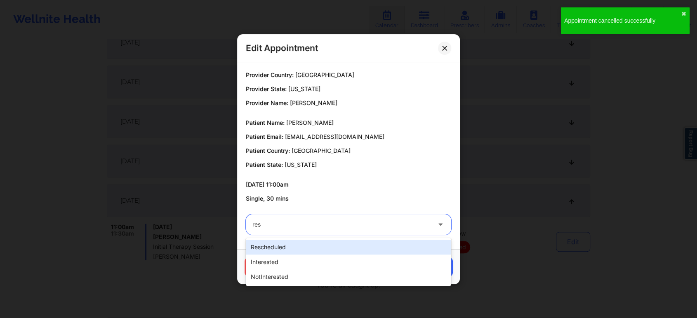
click at [324, 245] on div "rescheduled" at bounding box center [348, 247] width 205 height 15
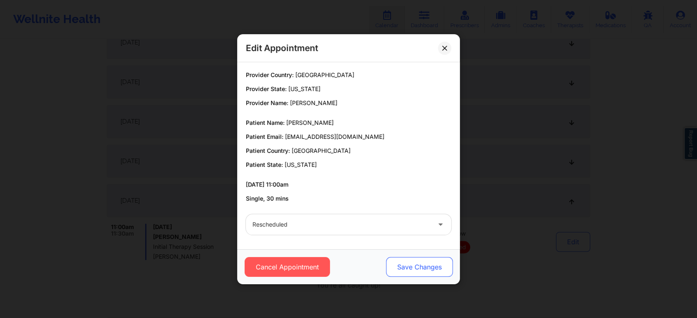
click at [428, 266] on button "Save Changes" at bounding box center [419, 267] width 67 height 20
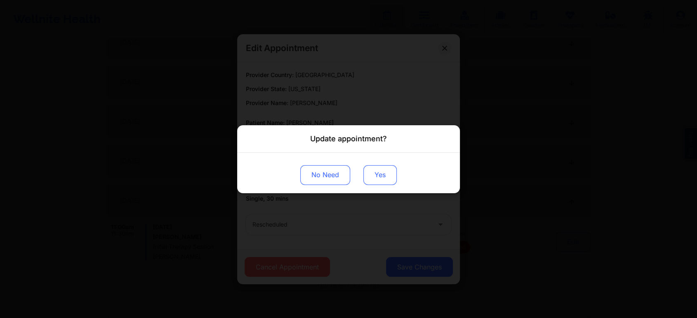
click at [380, 177] on button "Yes" at bounding box center [379, 175] width 33 height 20
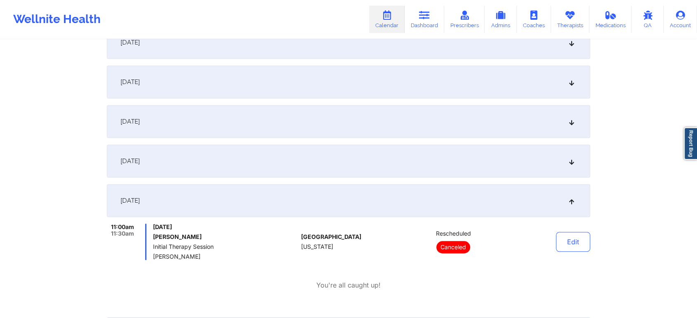
scroll to position [0, 0]
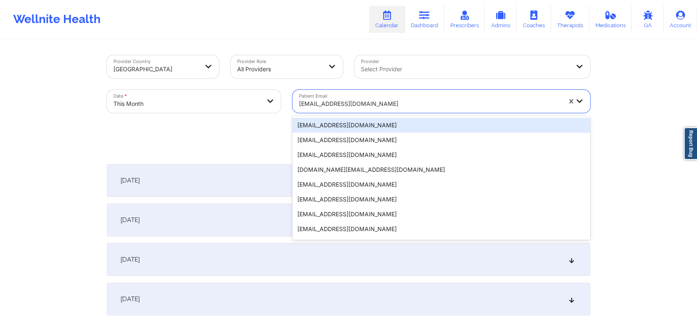
click at [354, 94] on div "[EMAIL_ADDRESS][DOMAIN_NAME]" at bounding box center [427, 101] width 270 height 23
paste input "[EMAIL_ADDRESS][DOMAIN_NAME]"
type input "[EMAIL_ADDRESS][DOMAIN_NAME]"
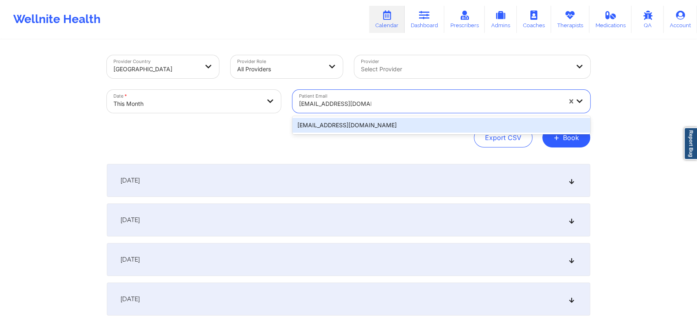
click at [373, 125] on div "[EMAIL_ADDRESS][DOMAIN_NAME]" at bounding box center [441, 125] width 298 height 15
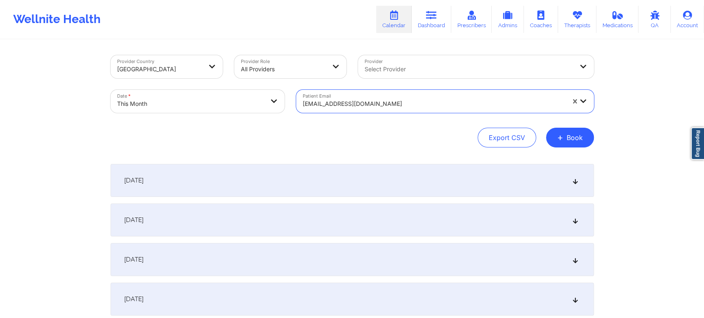
select select "2025-9"
select select "2025-10"
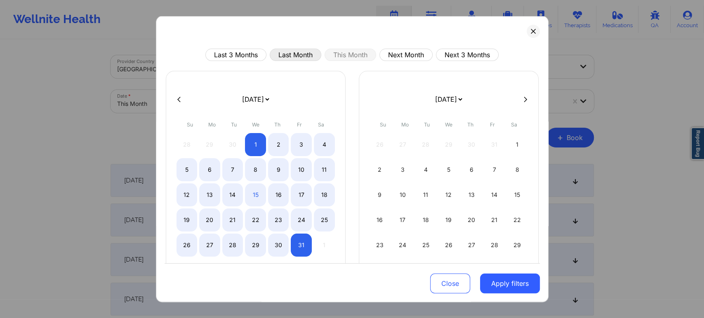
click at [304, 54] on button "Last Month" at bounding box center [296, 55] width 52 height 12
select select "2025-8"
select select "2025-9"
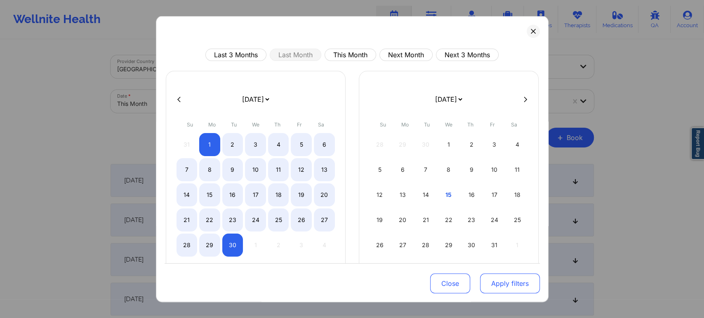
click at [496, 280] on button "Apply filters" at bounding box center [510, 284] width 60 height 20
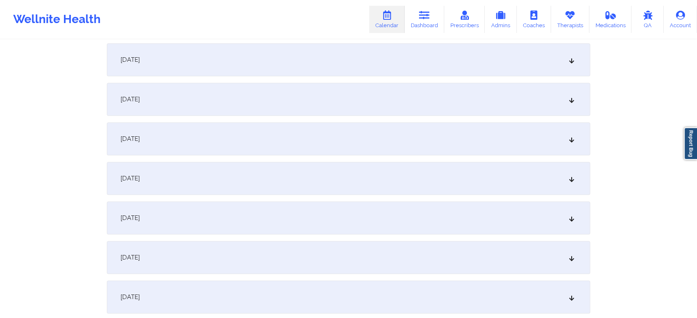
scroll to position [780, 0]
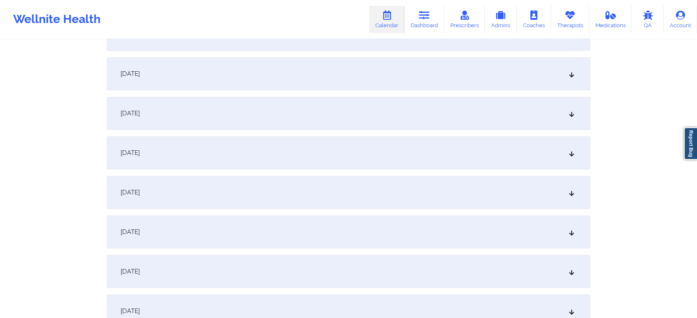
click at [362, 257] on div "[DATE]" at bounding box center [348, 271] width 483 height 33
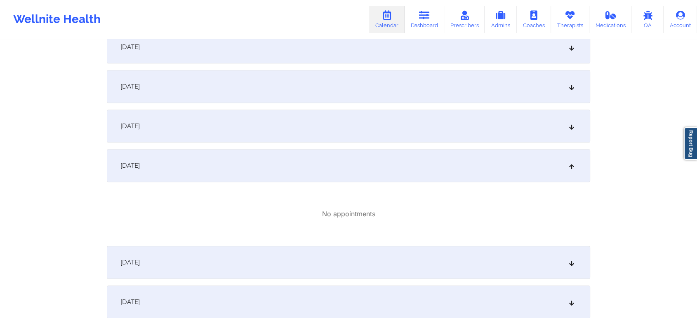
scroll to position [889, 0]
click at [281, 249] on div "[DATE]" at bounding box center [348, 259] width 483 height 33
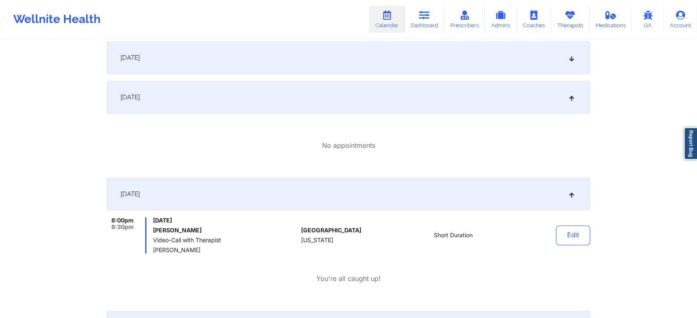
scroll to position [956, 0]
click at [576, 233] on button "Edit" at bounding box center [573, 234] width 34 height 20
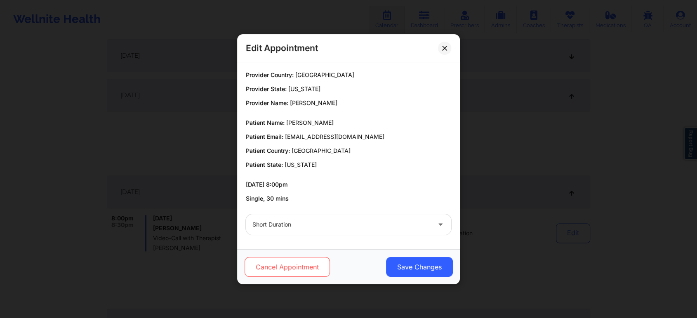
click at [270, 269] on button "Cancel Appointment" at bounding box center [287, 267] width 85 height 20
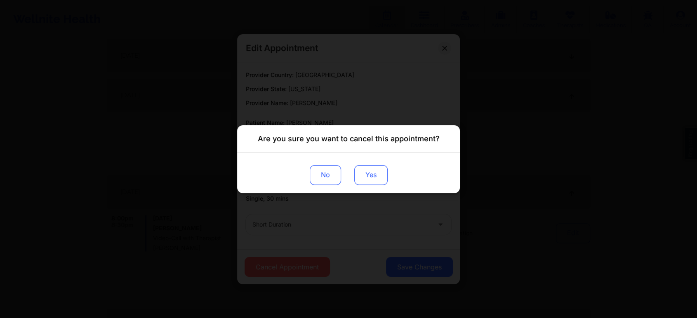
click at [377, 174] on button "Yes" at bounding box center [370, 175] width 33 height 20
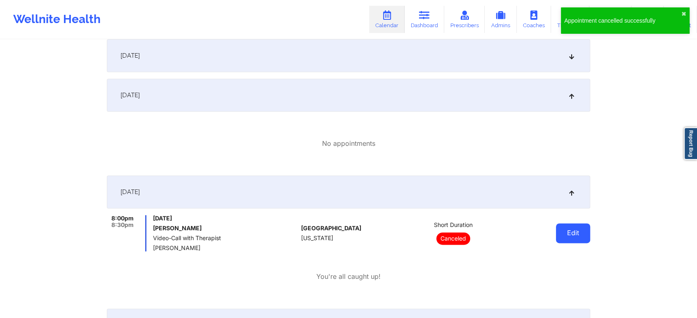
click at [563, 230] on button "Edit" at bounding box center [573, 234] width 34 height 20
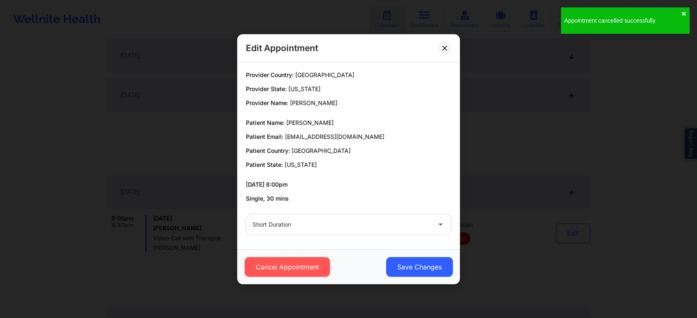
click at [376, 217] on div "Short Duration" at bounding box center [341, 224] width 178 height 21
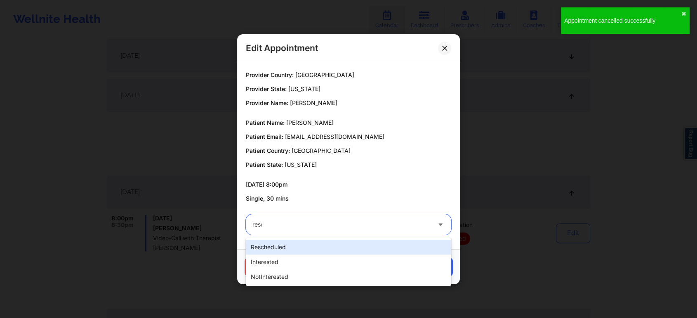
type input "[PERSON_NAME]"
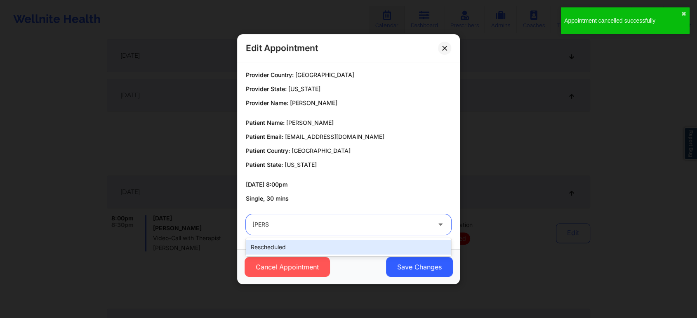
click at [372, 247] on div "rescheduled" at bounding box center [348, 247] width 205 height 15
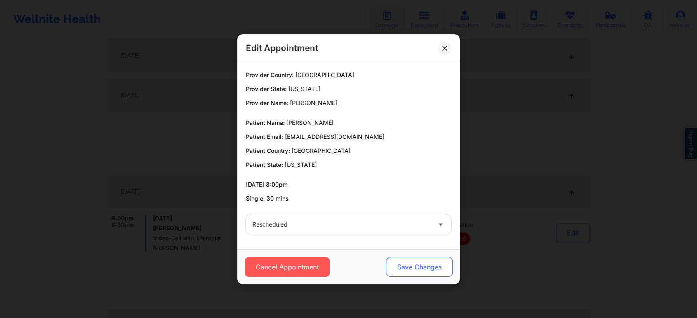
click at [410, 262] on button "Save Changes" at bounding box center [419, 267] width 67 height 20
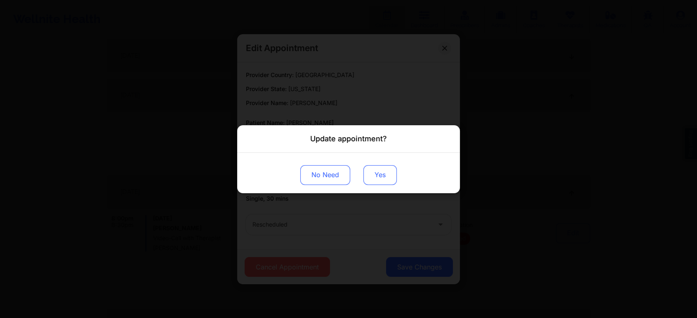
click at [375, 167] on button "Yes" at bounding box center [379, 175] width 33 height 20
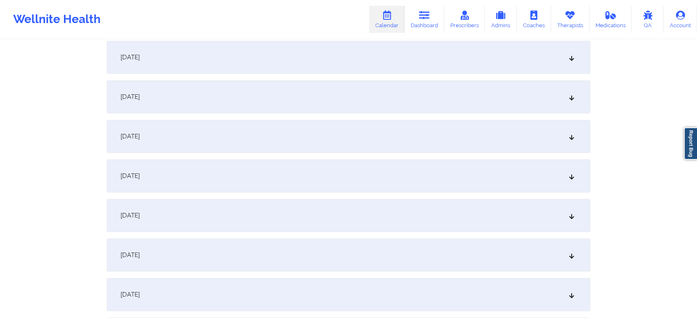
scroll to position [0, 0]
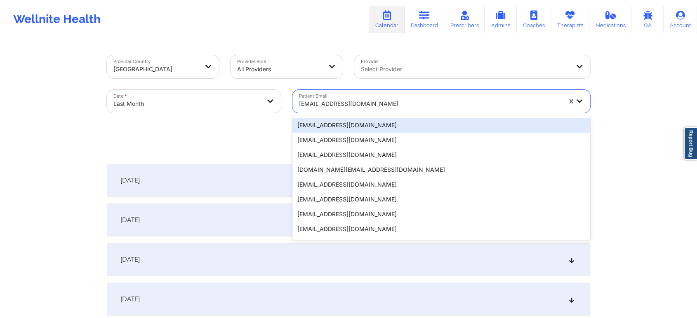
click at [363, 94] on div "[EMAIL_ADDRESS][DOMAIN_NAME]" at bounding box center [427, 101] width 270 height 23
paste input "[EMAIL_ADDRESS][DOMAIN_NAME]"
type input "[EMAIL_ADDRESS][DOMAIN_NAME]"
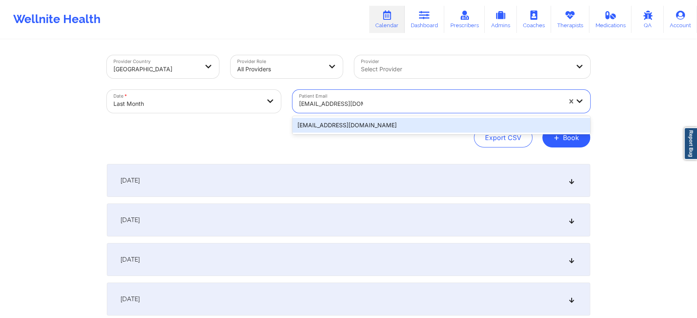
click at [422, 125] on div "[EMAIL_ADDRESS][DOMAIN_NAME]" at bounding box center [441, 125] width 298 height 15
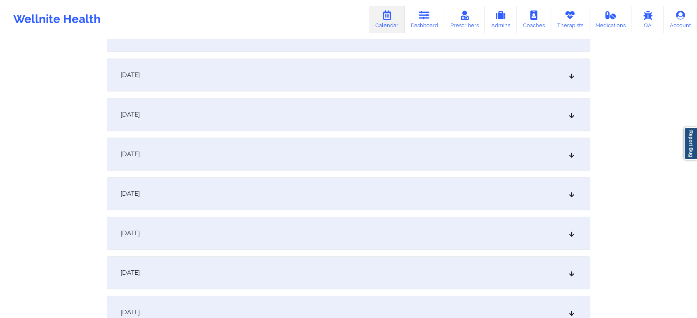
scroll to position [33, 0]
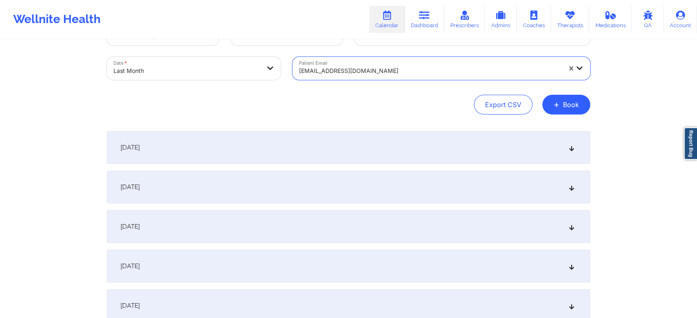
click at [219, 61] on body "Wellnite Health Calendar Dashboard Prescribers Admins Coaches Therapists Medica…" at bounding box center [348, 126] width 697 height 318
select select "2025-8"
select select "2025-9"
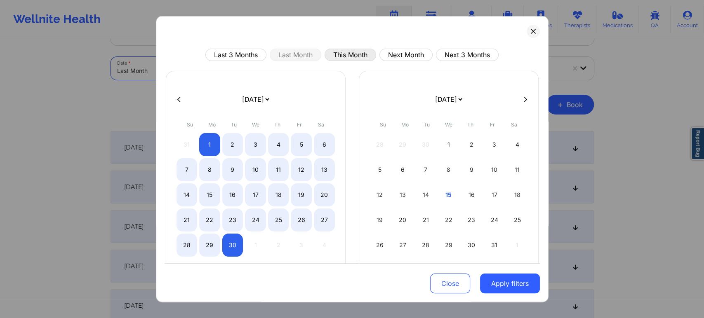
click at [352, 54] on button "This Month" at bounding box center [351, 55] width 52 height 12
select select "2025-9"
select select "2025-10"
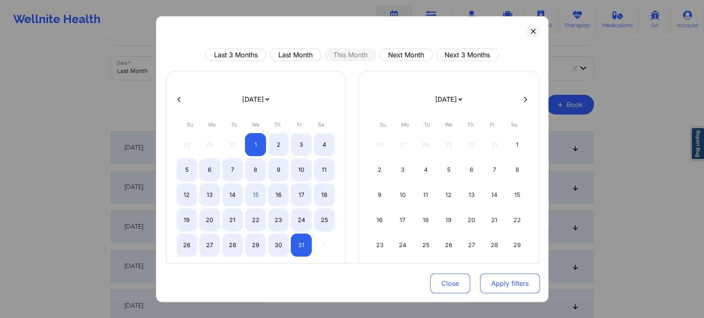
click at [510, 279] on button "Apply filters" at bounding box center [510, 284] width 60 height 20
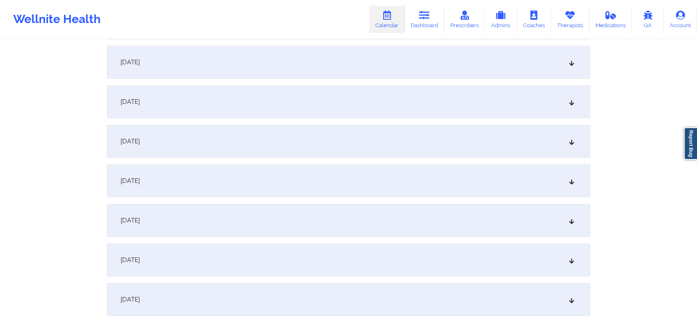
scroll to position [478, 0]
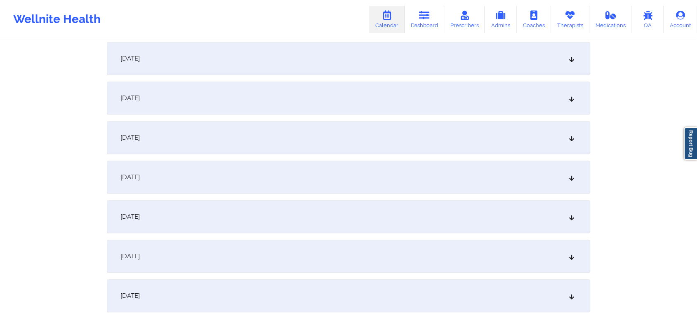
click at [396, 145] on div "[DATE]" at bounding box center [348, 137] width 483 height 33
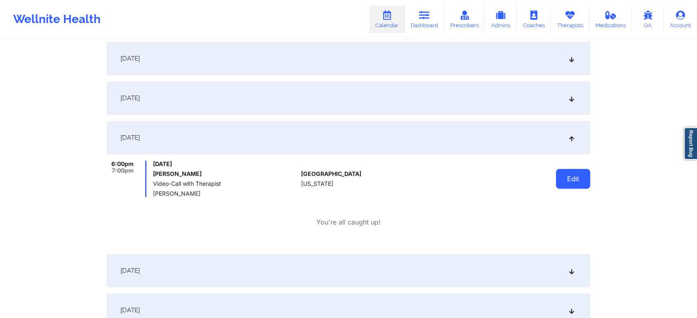
click at [568, 174] on button "Edit" at bounding box center [573, 179] width 34 height 20
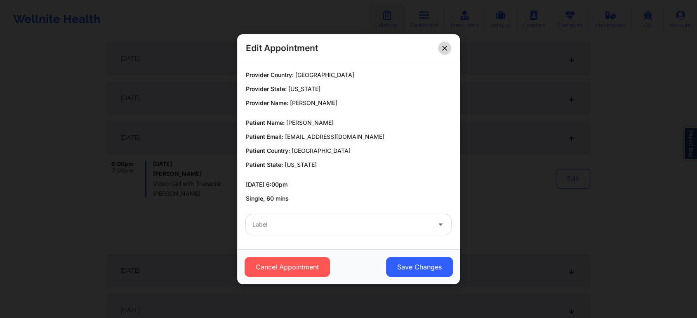
click at [443, 44] on button at bounding box center [444, 47] width 13 height 13
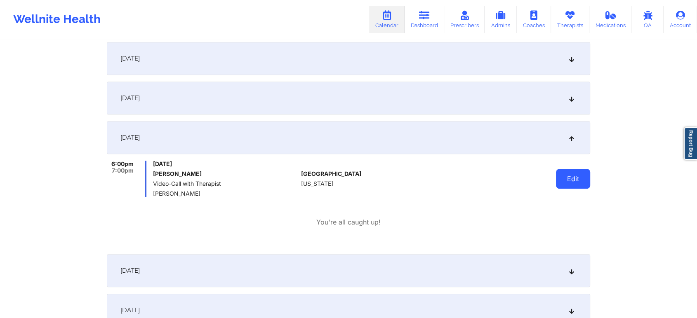
click at [571, 176] on button "Edit" at bounding box center [573, 179] width 34 height 20
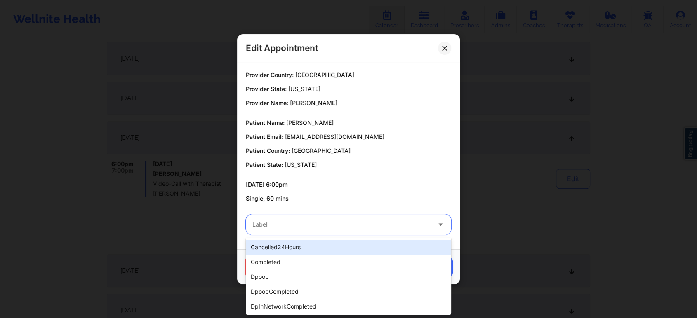
click at [356, 216] on div "Label" at bounding box center [339, 224] width 186 height 21
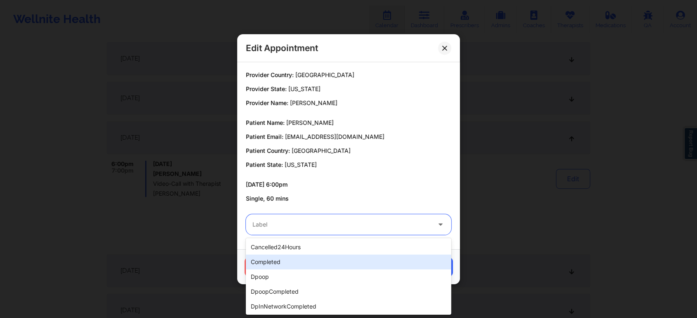
click at [305, 259] on div "completed" at bounding box center [348, 262] width 205 height 15
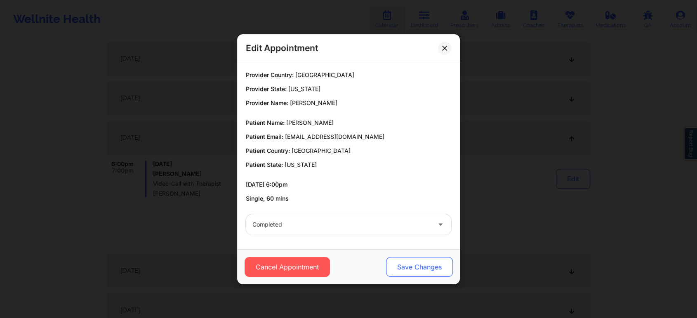
click at [402, 262] on button "Save Changes" at bounding box center [419, 267] width 67 height 20
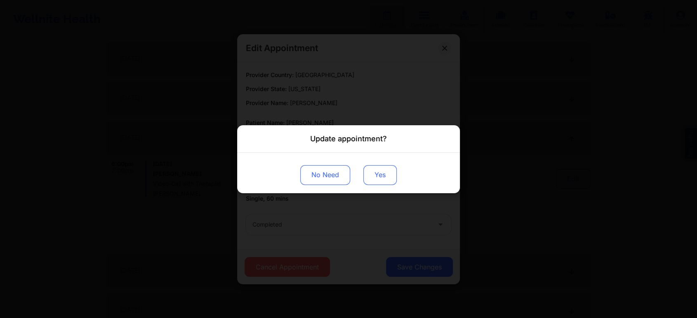
click at [373, 177] on button "Yes" at bounding box center [379, 175] width 33 height 20
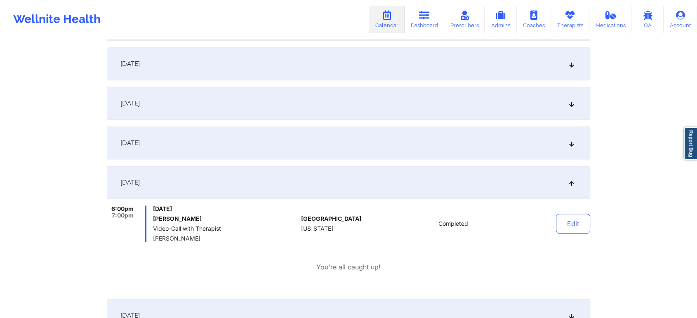
scroll to position [432, 0]
click at [135, 253] on div "6:00pm 7:00pm [DATE] [PERSON_NAME] Video-Call with Therapist [PERSON_NAME] [GEO…" at bounding box center [348, 240] width 483 height 66
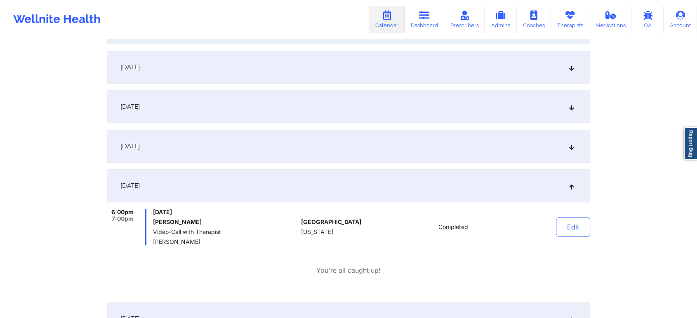
scroll to position [0, 0]
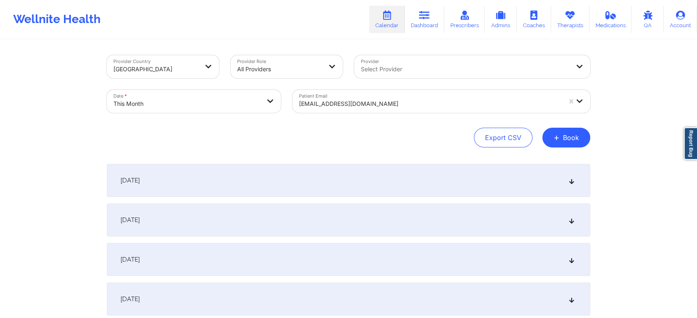
click at [381, 106] on div at bounding box center [430, 104] width 262 height 10
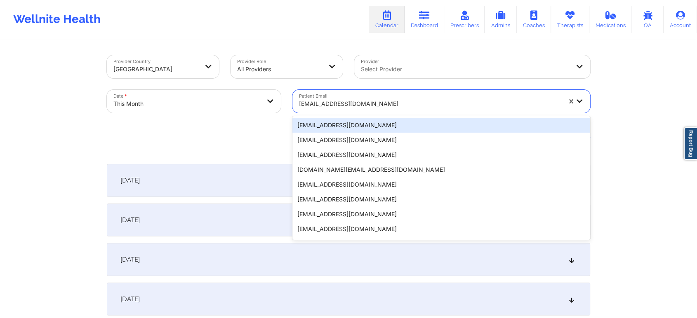
paste input "[EMAIL_ADDRESS][DOMAIN_NAME]"
type input "[EMAIL_ADDRESS][DOMAIN_NAME]"
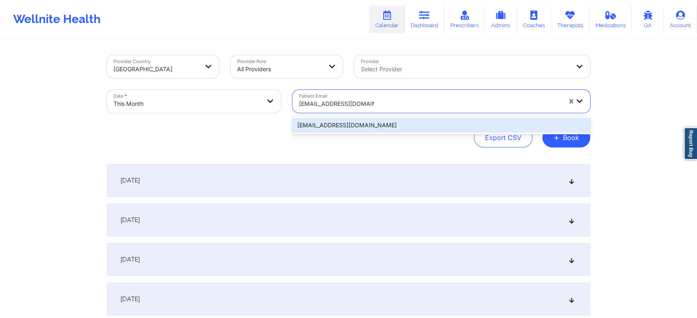
click at [404, 125] on div "[EMAIL_ADDRESS][DOMAIN_NAME]" at bounding box center [441, 125] width 298 height 15
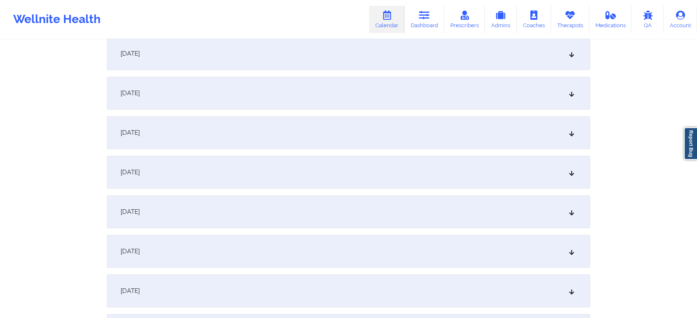
scroll to position [551, 0]
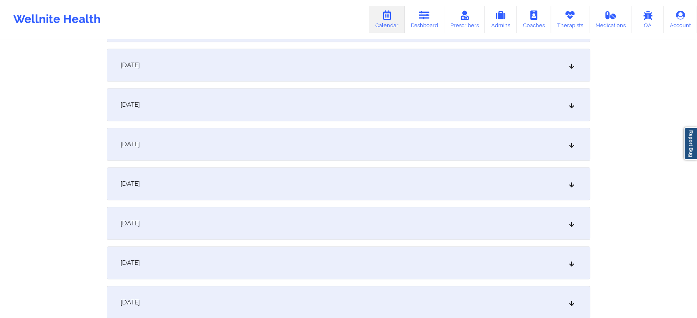
click at [360, 92] on div "[DATE]" at bounding box center [348, 104] width 483 height 33
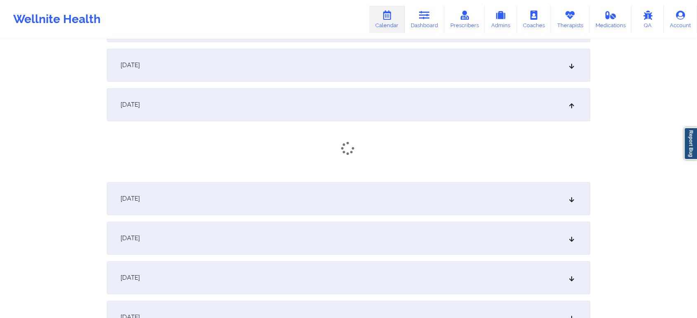
click at [388, 69] on div "[DATE]" at bounding box center [348, 65] width 483 height 33
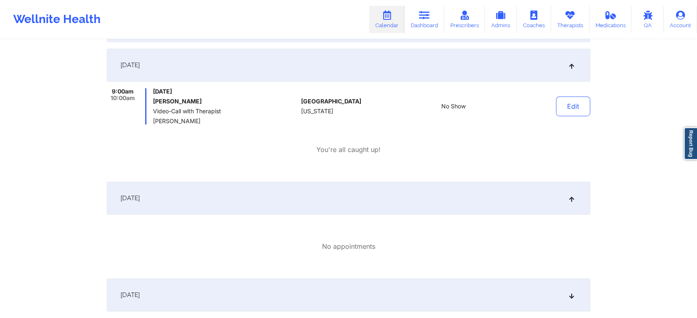
scroll to position [0, 0]
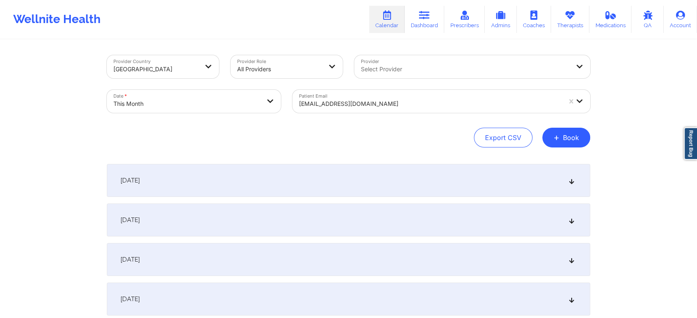
click at [362, 95] on div "[EMAIL_ADDRESS][DOMAIN_NAME]" at bounding box center [430, 104] width 262 height 18
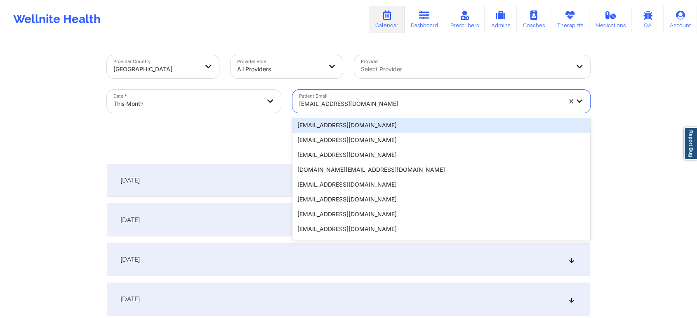
paste input "[PERSON_NAME][EMAIL_ADDRESS][PERSON_NAME][DOMAIN_NAME]"
type input "[PERSON_NAME][EMAIL_ADDRESS][PERSON_NAME][DOMAIN_NAME]"
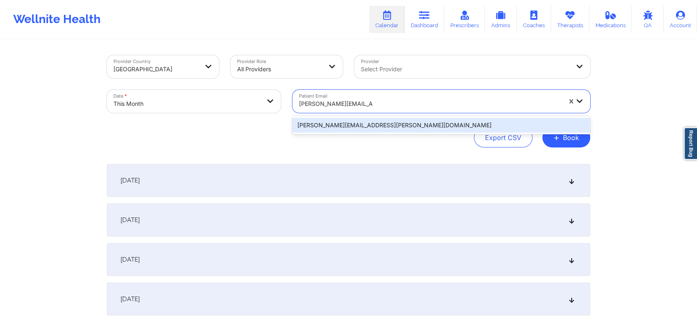
click at [392, 123] on div "[PERSON_NAME][EMAIL_ADDRESS][PERSON_NAME][DOMAIN_NAME]" at bounding box center [441, 125] width 298 height 15
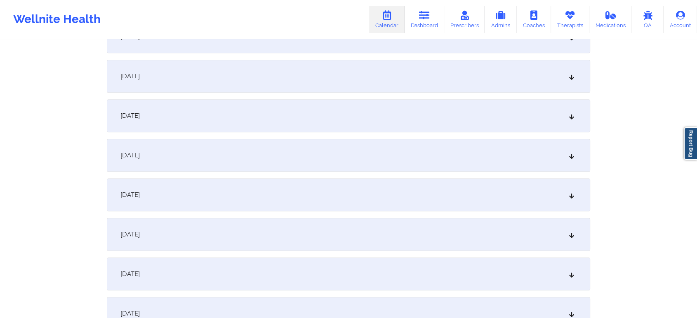
scroll to position [419, 0]
click at [419, 197] on div "[DATE]" at bounding box center [348, 197] width 483 height 33
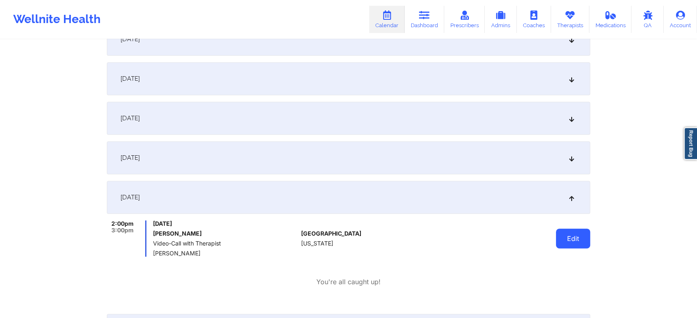
click at [570, 243] on button "Edit" at bounding box center [573, 239] width 34 height 20
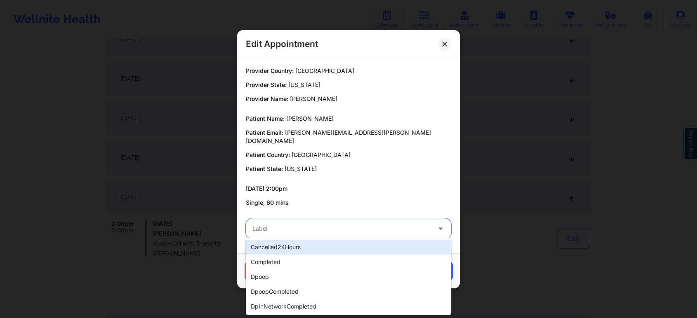
click at [314, 230] on div "Label" at bounding box center [339, 229] width 186 height 21
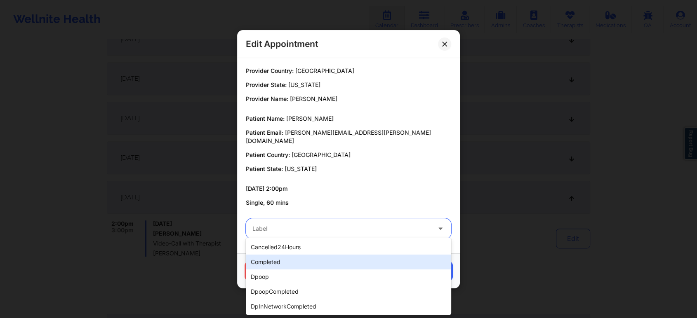
click at [287, 255] on div "completed" at bounding box center [348, 262] width 205 height 15
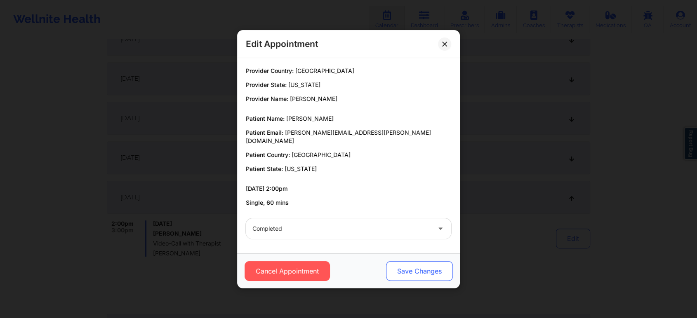
drag, startPoint x: 412, startPoint y: 253, endPoint x: 410, endPoint y: 261, distance: 7.6
click at [410, 261] on div "Cancel Appointment Save Changes" at bounding box center [348, 271] width 223 height 35
click at [410, 261] on button "Save Changes" at bounding box center [419, 271] width 67 height 20
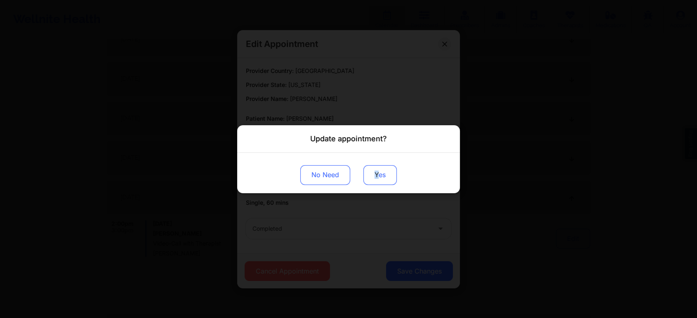
drag, startPoint x: 376, startPoint y: 164, endPoint x: 377, endPoint y: 175, distance: 11.2
click at [377, 175] on div "No Need Yes" at bounding box center [348, 173] width 223 height 40
click at [377, 175] on button "Yes" at bounding box center [379, 175] width 33 height 20
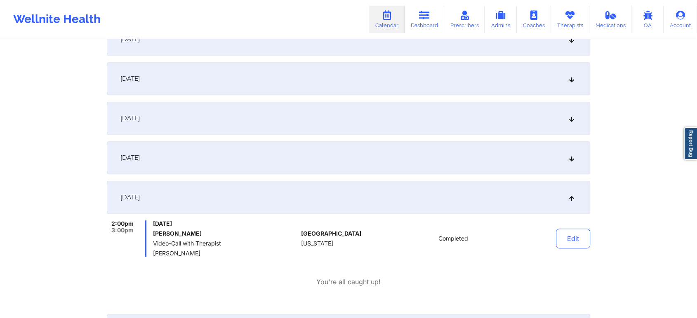
scroll to position [0, 0]
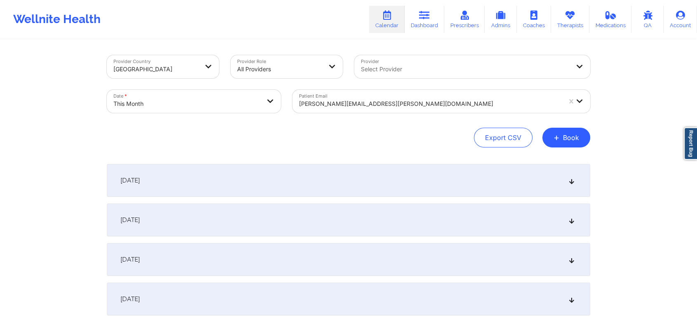
click at [371, 89] on div "Patient Email [PERSON_NAME][EMAIL_ADDRESS][PERSON_NAME][DOMAIN_NAME]" at bounding box center [441, 101] width 309 height 35
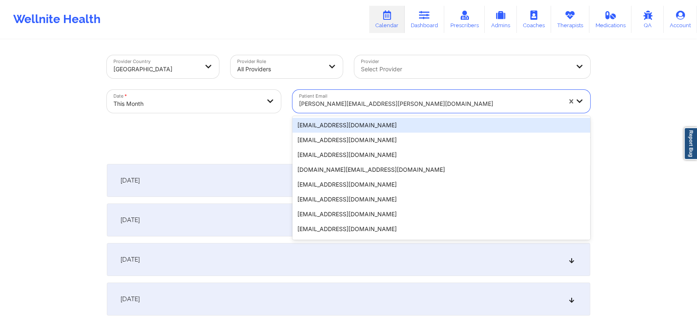
click at [360, 97] on div "[PERSON_NAME][EMAIL_ADDRESS][PERSON_NAME][DOMAIN_NAME]" at bounding box center [430, 104] width 262 height 18
paste input "[EMAIL_ADDRESS][DOMAIN_NAME]"
type input "[EMAIL_ADDRESS][DOMAIN_NAME]"
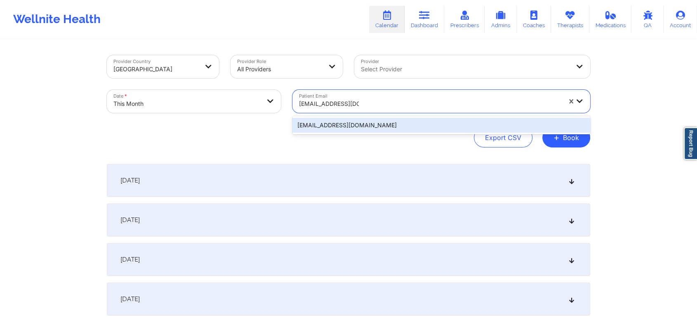
click at [370, 125] on div "[EMAIL_ADDRESS][DOMAIN_NAME]" at bounding box center [441, 125] width 298 height 15
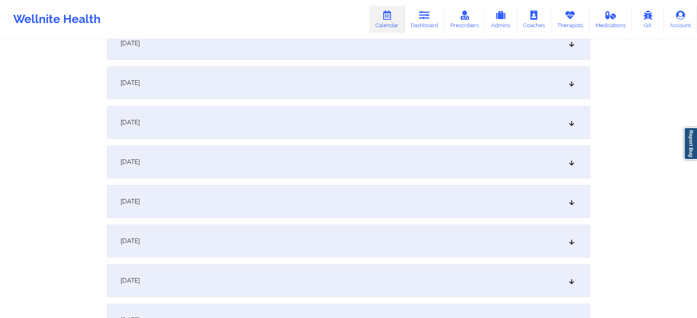
scroll to position [461, 0]
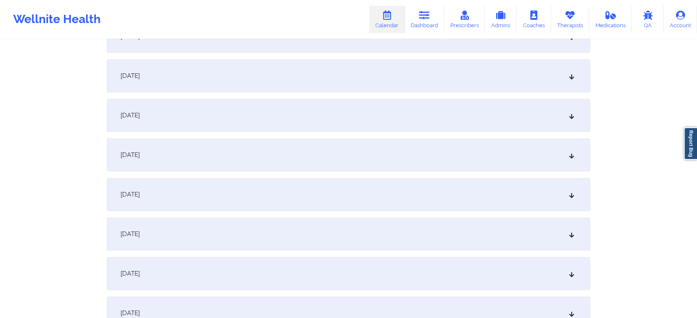
click at [216, 152] on div "[DATE]" at bounding box center [348, 155] width 483 height 33
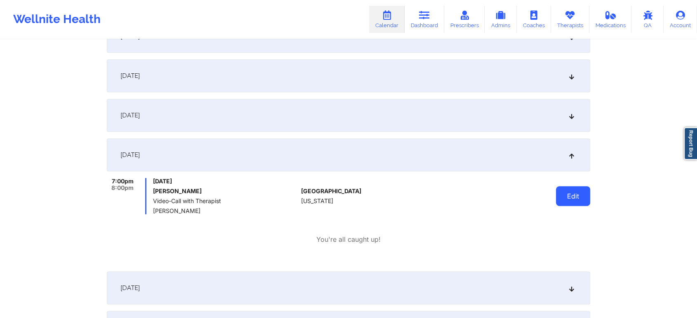
click at [558, 200] on button "Edit" at bounding box center [573, 196] width 34 height 20
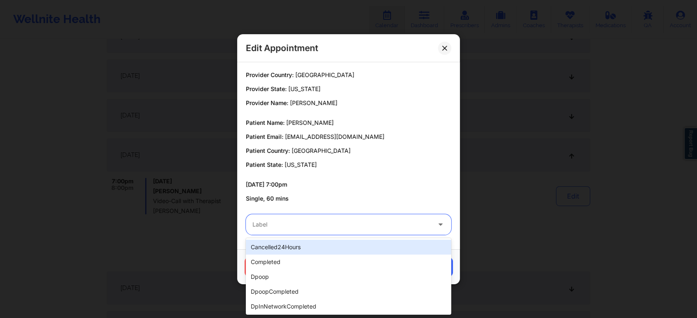
click at [325, 234] on div "Label" at bounding box center [339, 224] width 186 height 21
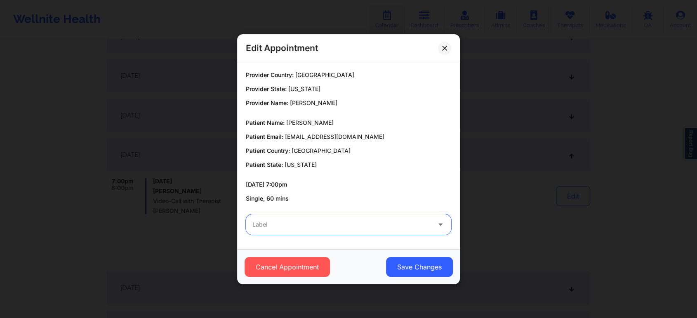
click at [288, 226] on div at bounding box center [341, 225] width 178 height 10
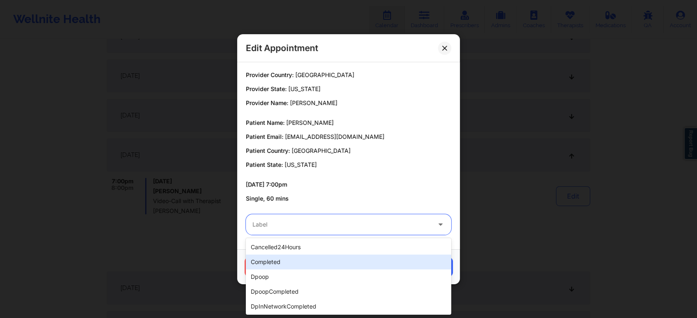
click at [286, 261] on div "completed" at bounding box center [348, 262] width 205 height 15
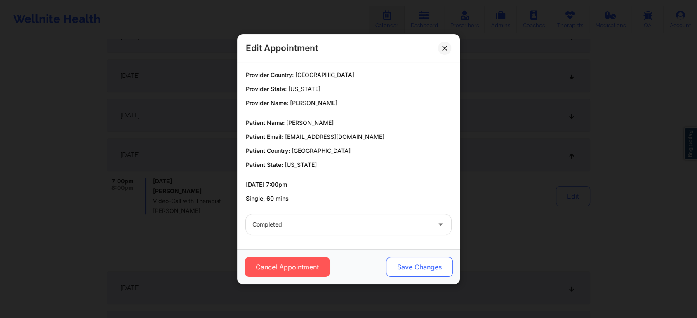
click at [398, 266] on button "Save Changes" at bounding box center [419, 267] width 67 height 20
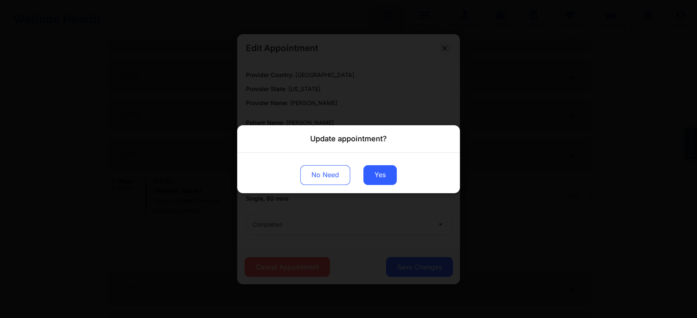
click at [384, 187] on div "No Need Yes" at bounding box center [348, 173] width 223 height 40
click at [389, 177] on button "Yes" at bounding box center [379, 175] width 33 height 20
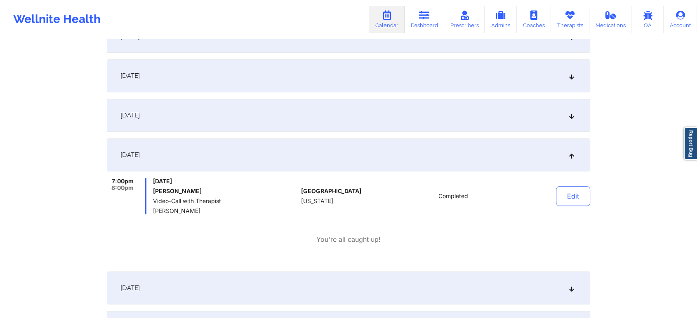
click at [389, 264] on div "[DATE] 7:00pm 8:00pm [DATE] [PERSON_NAME] Video-Call with Therapist [PERSON_NAM…" at bounding box center [348, 202] width 483 height 127
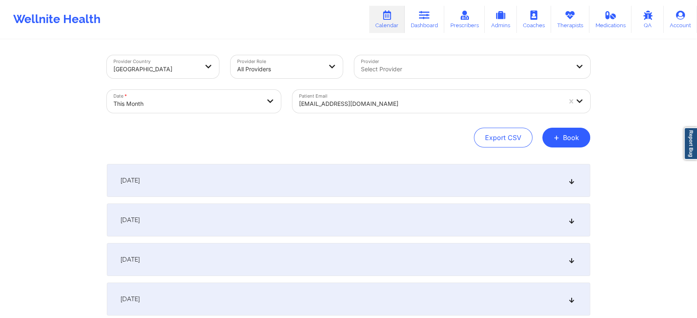
click at [352, 104] on div at bounding box center [430, 104] width 262 height 10
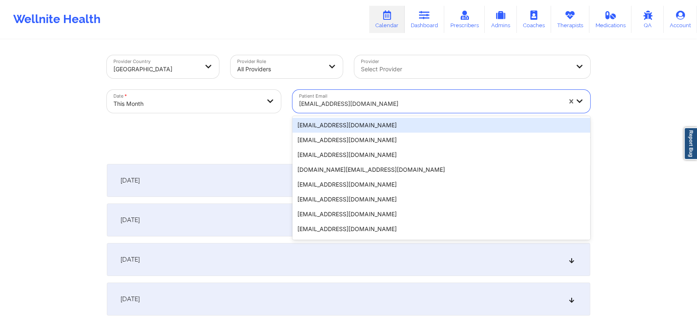
paste input "[EMAIL_ADDRESS][PERSON_NAME][DOMAIN_NAME]"
type input "[EMAIL_ADDRESS][PERSON_NAME][DOMAIN_NAME]"
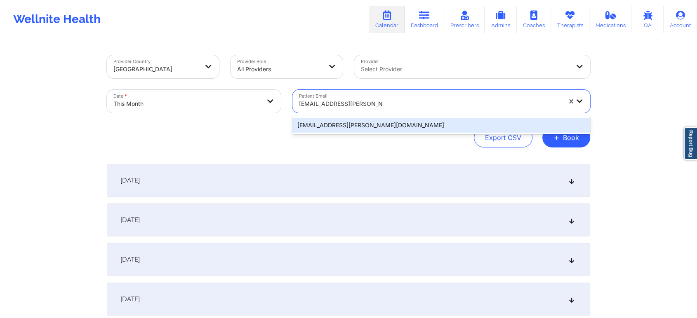
click at [406, 126] on div "[EMAIL_ADDRESS][PERSON_NAME][DOMAIN_NAME]" at bounding box center [441, 125] width 298 height 15
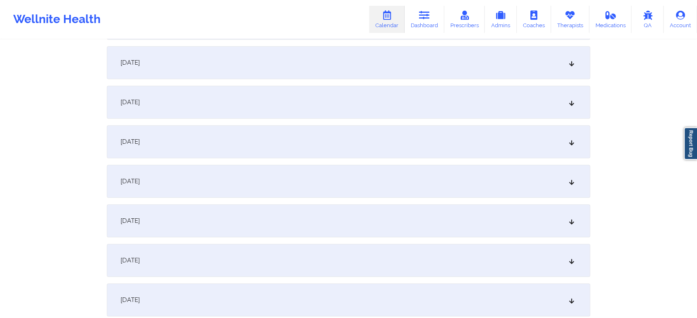
scroll to position [484, 0]
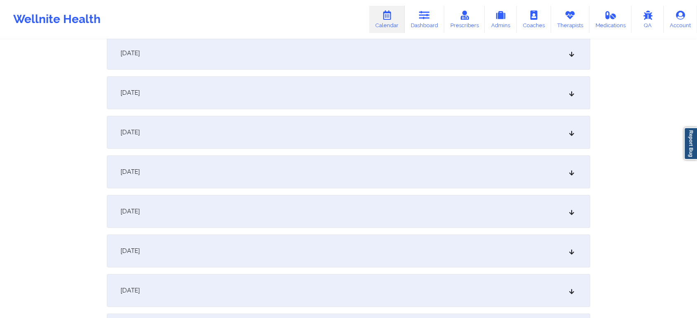
click at [405, 88] on div "[DATE]" at bounding box center [348, 92] width 483 height 33
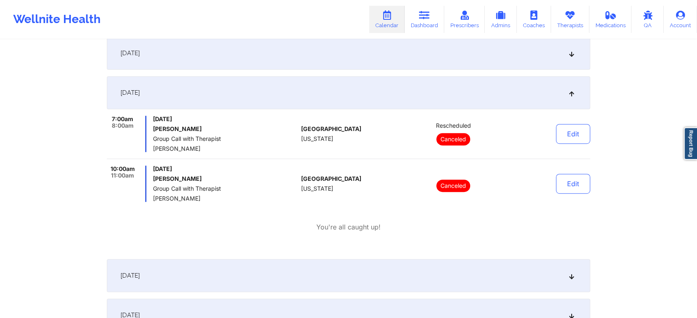
scroll to position [0, 0]
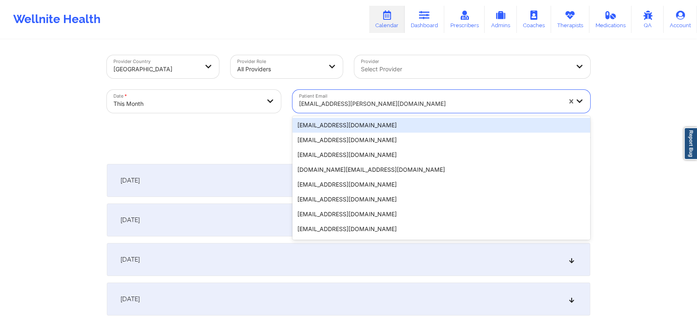
click at [365, 104] on div at bounding box center [430, 104] width 262 height 10
paste input "[EMAIL_ADDRESS][DOMAIN_NAME]"
type input "[EMAIL_ADDRESS][DOMAIN_NAME]"
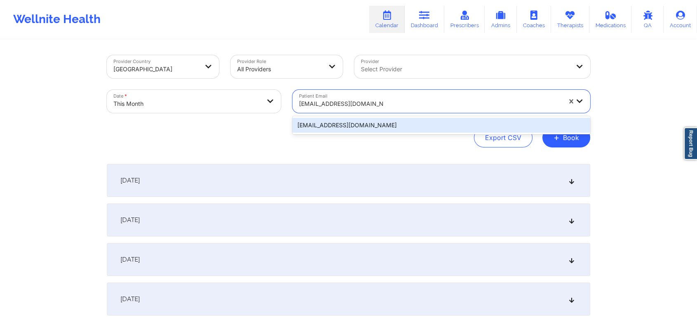
click at [404, 128] on div "[EMAIL_ADDRESS][DOMAIN_NAME]" at bounding box center [441, 125] width 298 height 15
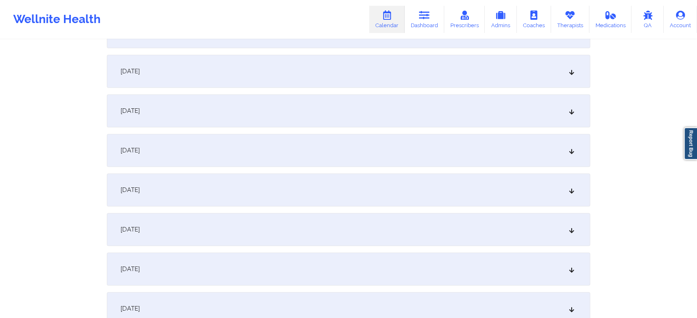
scroll to position [311, 0]
click at [352, 263] on div "[DATE]" at bounding box center [348, 265] width 483 height 33
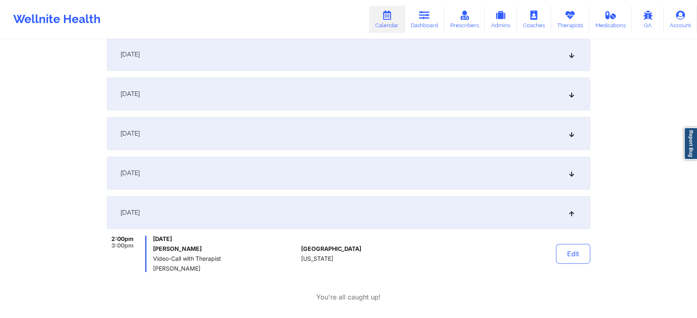
scroll to position [375, 0]
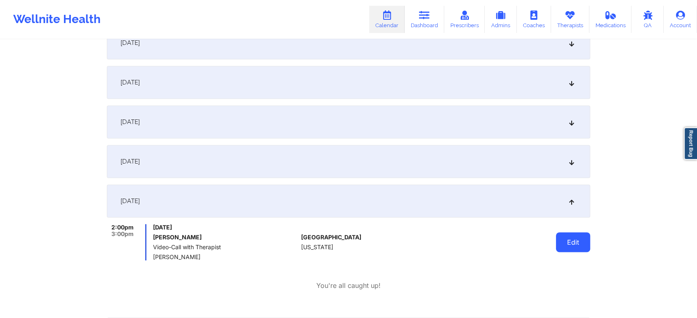
click at [561, 247] on button "Edit" at bounding box center [573, 243] width 34 height 20
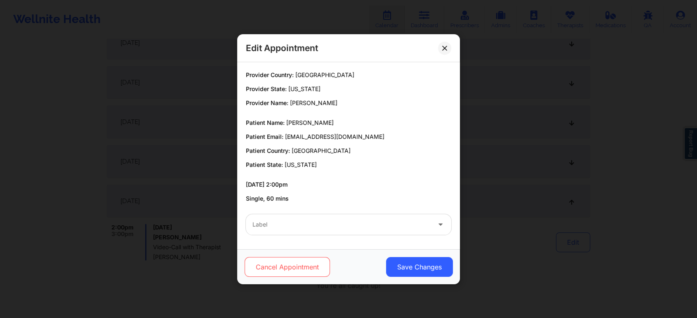
click at [298, 266] on button "Cancel Appointment" at bounding box center [287, 267] width 85 height 20
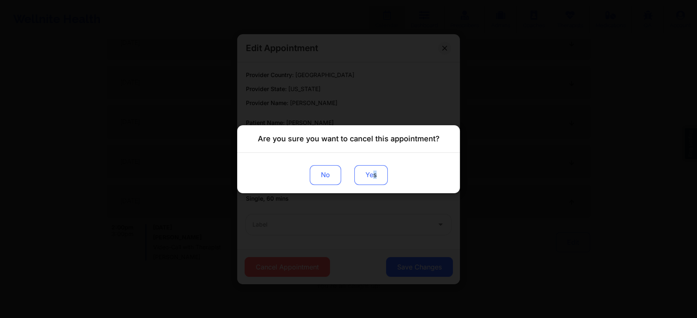
drag, startPoint x: 378, startPoint y: 161, endPoint x: 373, endPoint y: 177, distance: 16.8
click at [373, 177] on div "No Yes" at bounding box center [348, 173] width 223 height 40
click at [373, 177] on button "Yes" at bounding box center [370, 175] width 33 height 20
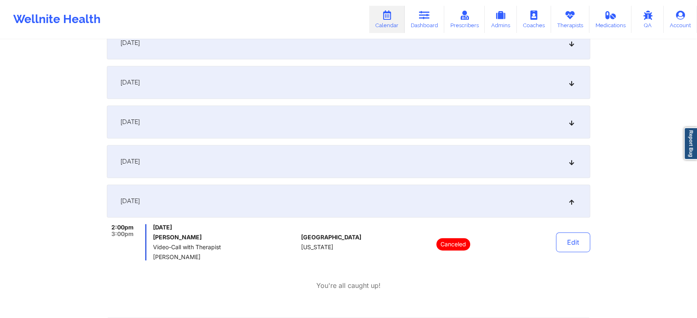
scroll to position [0, 0]
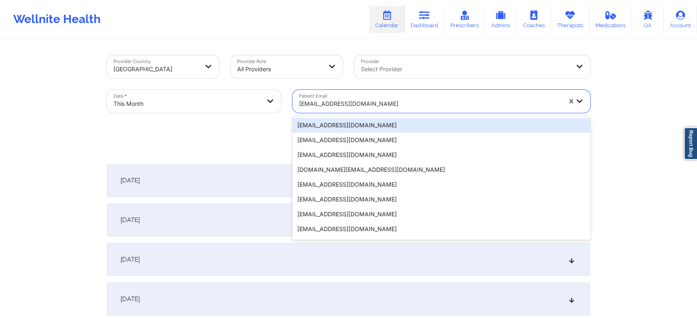
click at [384, 108] on div at bounding box center [430, 104] width 262 height 10
click at [327, 97] on div "[EMAIL_ADDRESS][DOMAIN_NAME]" at bounding box center [430, 104] width 262 height 18
paste input "[EMAIL_ADDRESS][DOMAIN_NAME]"
type input "[EMAIL_ADDRESS][DOMAIN_NAME]"
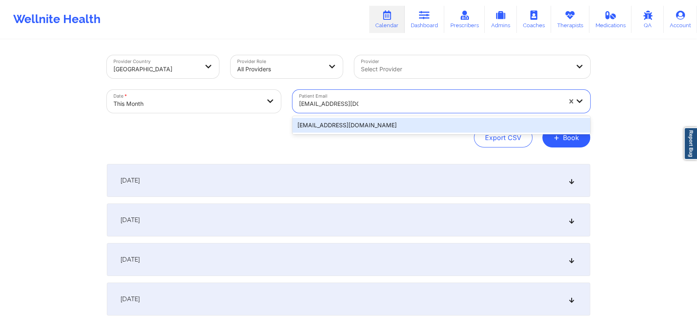
click at [514, 122] on div "[EMAIL_ADDRESS][DOMAIN_NAME]" at bounding box center [441, 125] width 298 height 15
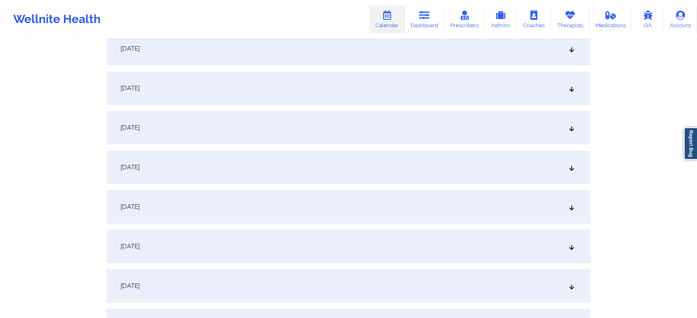
scroll to position [414, 0]
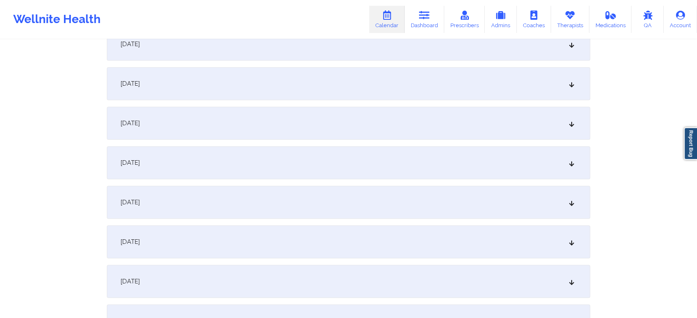
click at [261, 121] on div "[DATE]" at bounding box center [348, 123] width 483 height 33
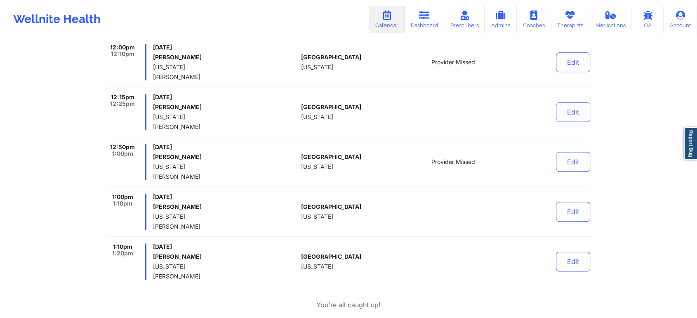
scroll to position [518, 0]
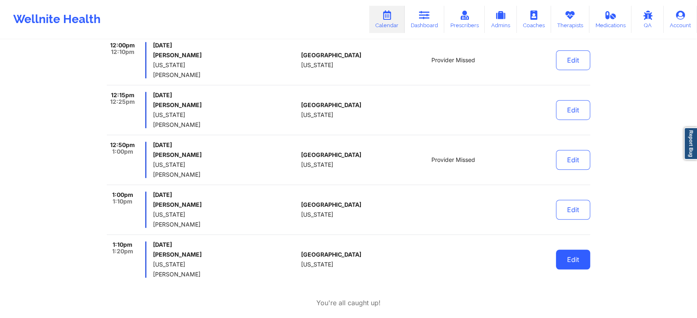
click at [572, 259] on button "Edit" at bounding box center [573, 260] width 34 height 20
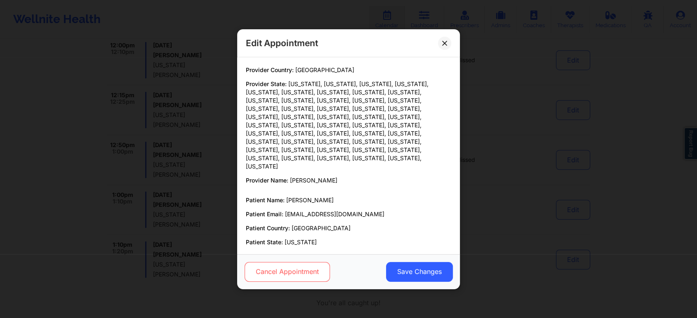
click at [278, 275] on button "Cancel Appointment" at bounding box center [287, 272] width 85 height 20
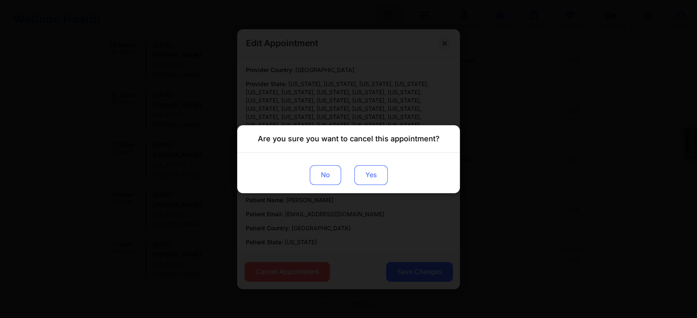
click at [367, 176] on button "Yes" at bounding box center [370, 175] width 33 height 20
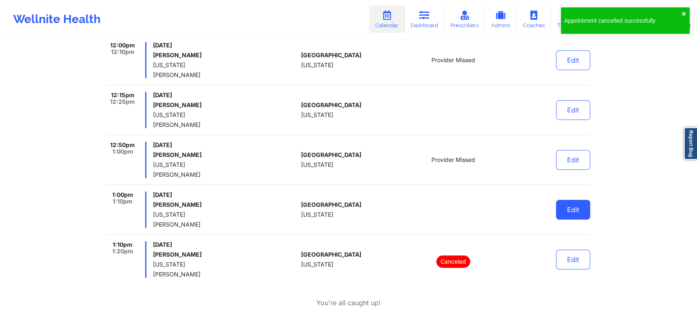
click at [569, 202] on button "Edit" at bounding box center [573, 210] width 34 height 20
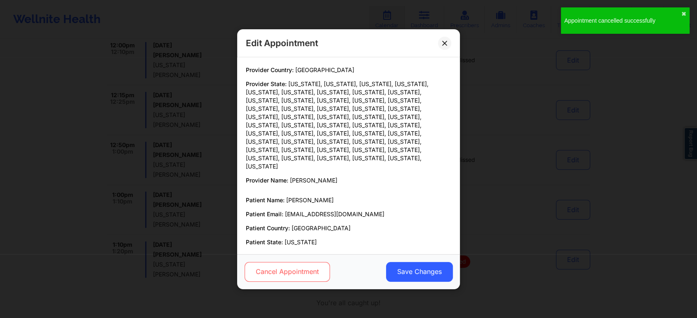
click at [273, 278] on button "Cancel Appointment" at bounding box center [287, 272] width 85 height 20
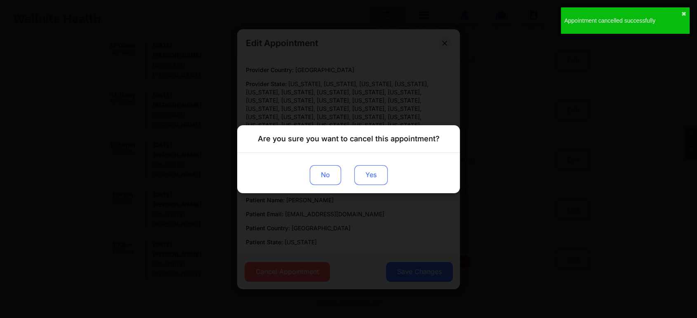
click at [381, 172] on button "Yes" at bounding box center [370, 175] width 33 height 20
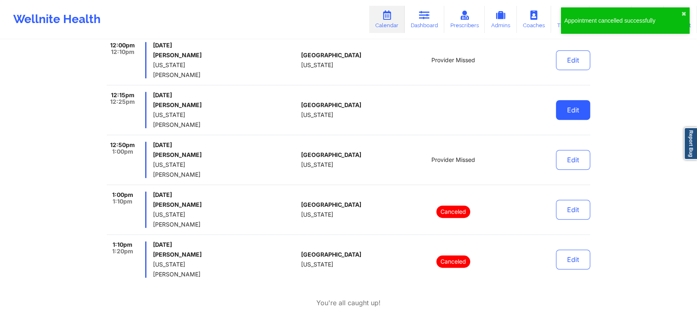
click at [574, 110] on button "Edit" at bounding box center [573, 110] width 34 height 20
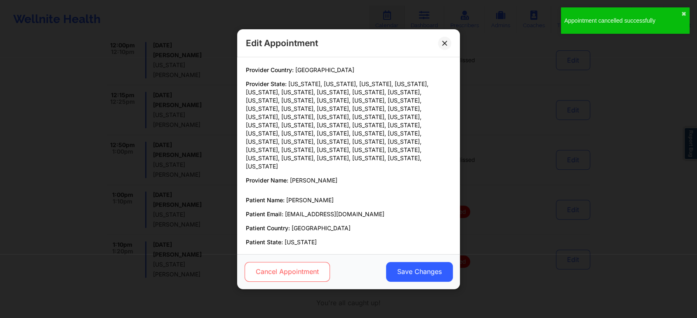
click at [282, 270] on button "Cancel Appointment" at bounding box center [287, 272] width 85 height 20
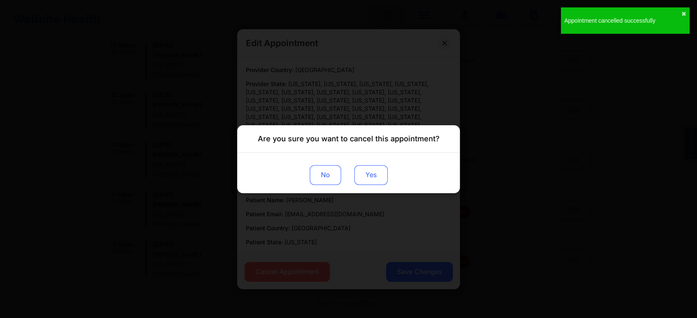
click at [381, 165] on button "Yes" at bounding box center [370, 175] width 33 height 20
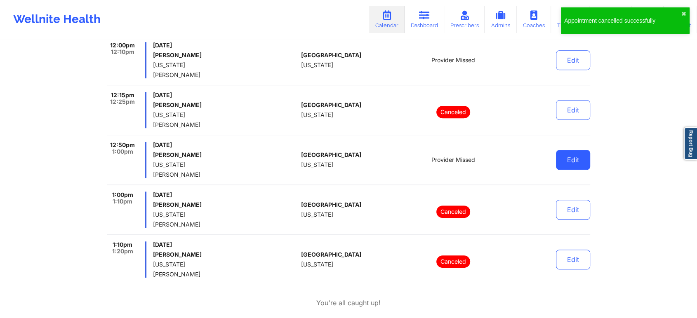
click at [574, 161] on button "Edit" at bounding box center [573, 160] width 34 height 20
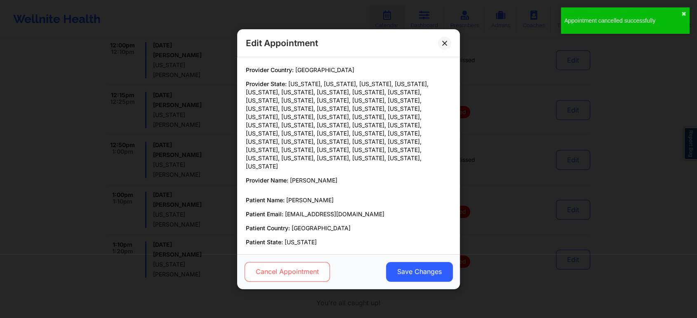
click at [300, 266] on button "Cancel Appointment" at bounding box center [287, 272] width 85 height 20
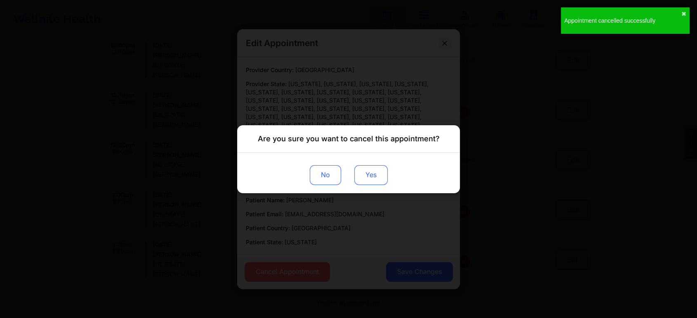
click at [372, 177] on button "Yes" at bounding box center [370, 175] width 33 height 20
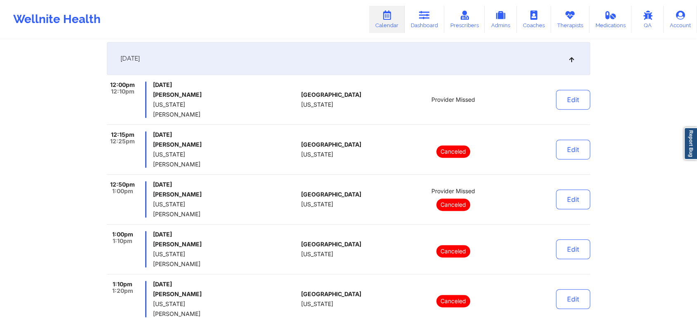
scroll to position [487, 0]
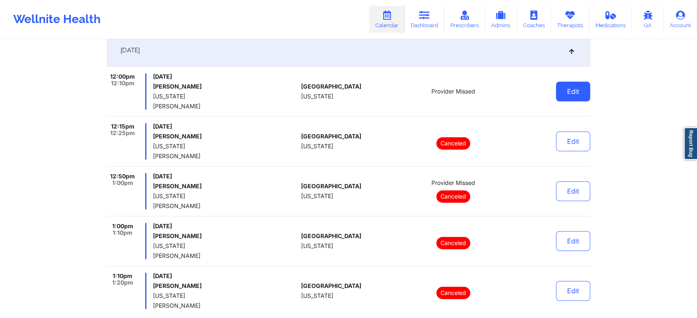
click at [575, 93] on button "Edit" at bounding box center [573, 92] width 34 height 20
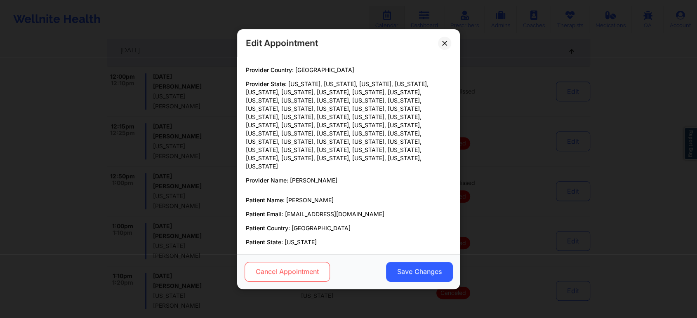
click at [330, 267] on button "Cancel Appointment" at bounding box center [287, 272] width 85 height 20
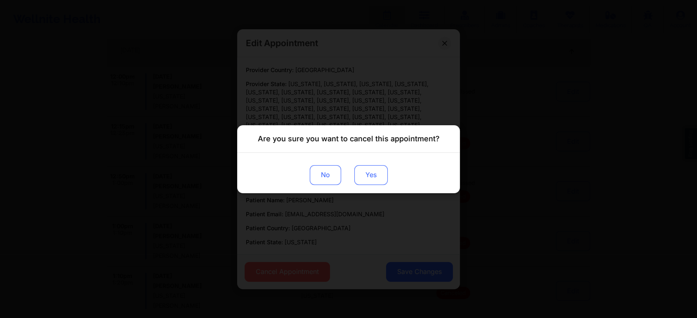
click at [372, 168] on button "Yes" at bounding box center [370, 175] width 33 height 20
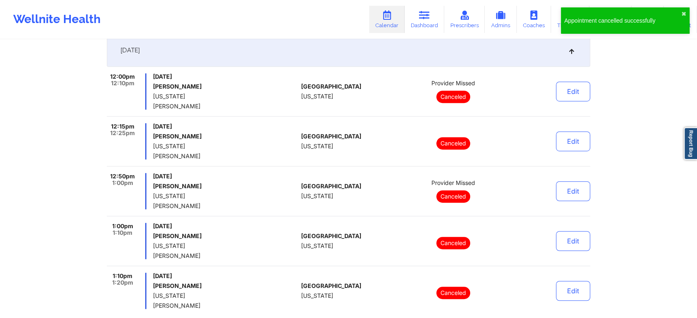
scroll to position [0, 0]
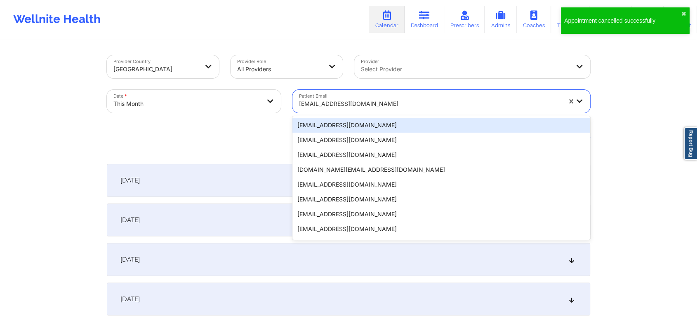
click at [358, 92] on div "[EMAIL_ADDRESS][DOMAIN_NAME]" at bounding box center [427, 101] width 270 height 23
paste input "[PERSON_NAME][EMAIL_ADDRESS][PERSON_NAME][DOMAIN_NAME]"
type input "[PERSON_NAME][EMAIL_ADDRESS][PERSON_NAME][DOMAIN_NAME]"
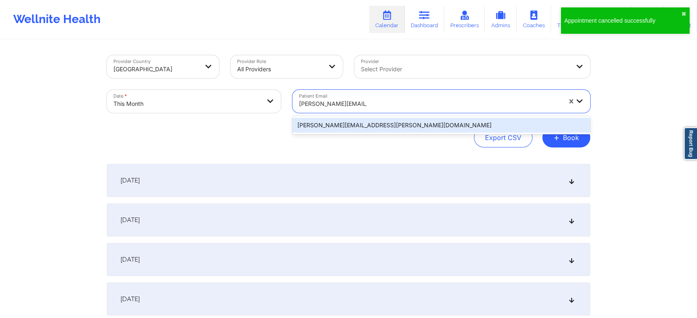
click at [363, 125] on div "[PERSON_NAME][EMAIL_ADDRESS][PERSON_NAME][DOMAIN_NAME]" at bounding box center [441, 125] width 298 height 15
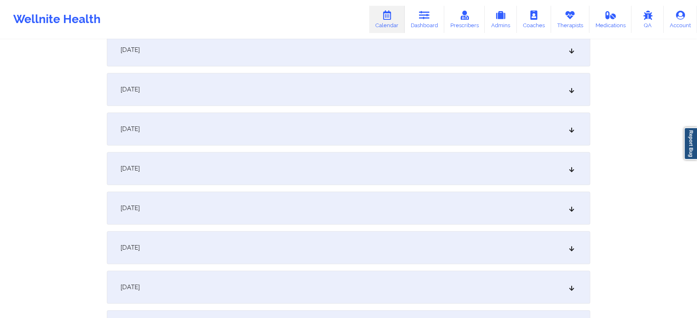
scroll to position [405, 0]
click at [417, 128] on div "[DATE]" at bounding box center [348, 132] width 483 height 33
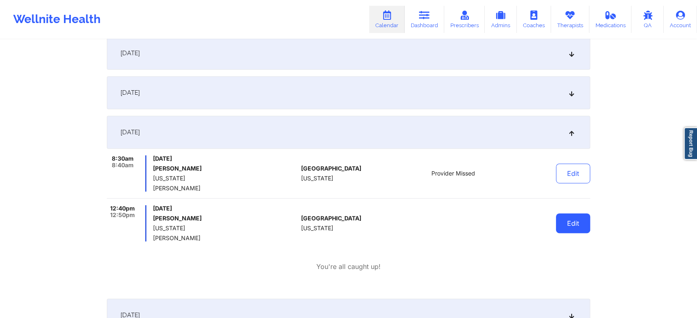
click at [563, 228] on button "Edit" at bounding box center [573, 224] width 34 height 20
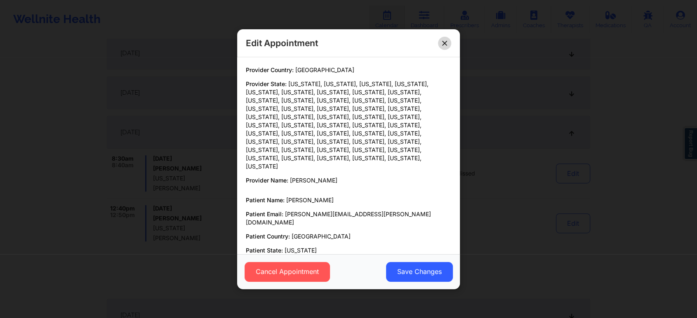
click at [449, 45] on button at bounding box center [444, 42] width 13 height 13
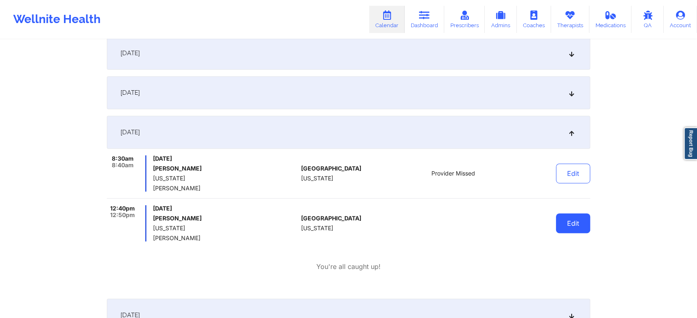
click at [564, 214] on button "Edit" at bounding box center [573, 224] width 34 height 20
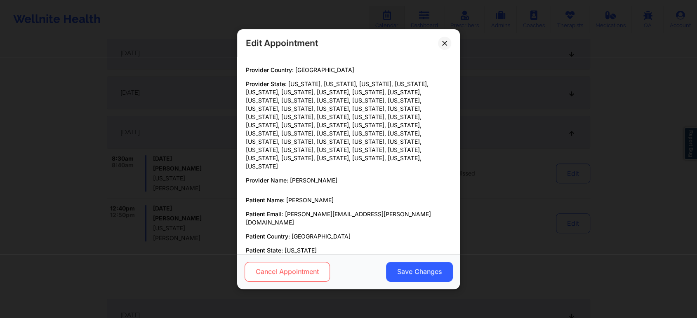
click at [264, 280] on button "Cancel Appointment" at bounding box center [287, 272] width 85 height 20
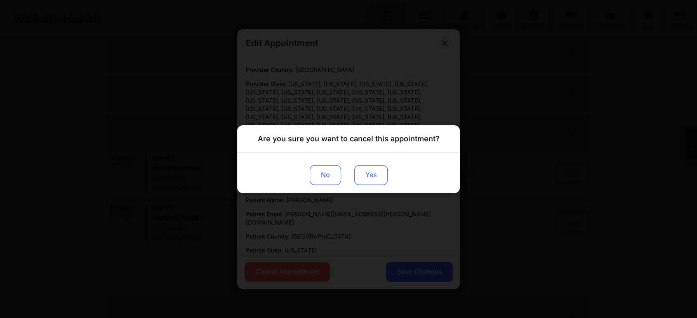
click at [374, 168] on button "Yes" at bounding box center [370, 175] width 33 height 20
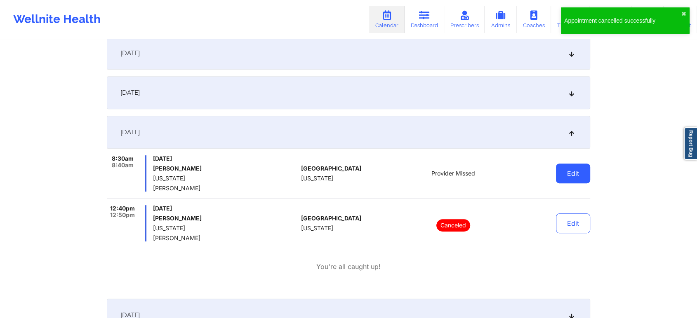
click at [579, 167] on button "Edit" at bounding box center [573, 174] width 34 height 20
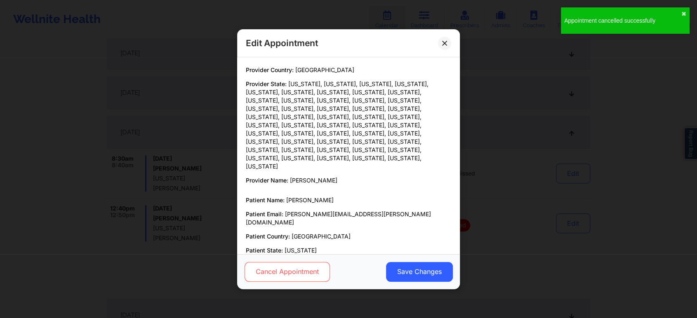
click at [287, 263] on button "Cancel Appointment" at bounding box center [287, 272] width 85 height 20
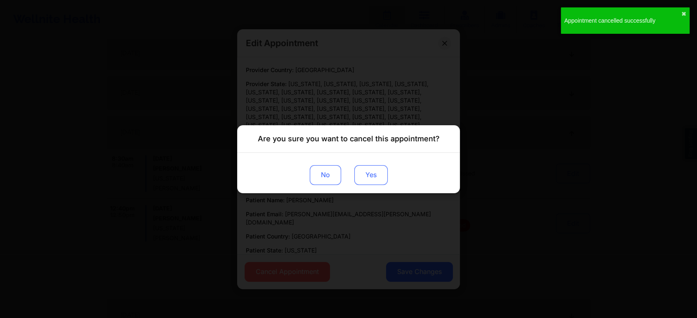
click at [378, 170] on button "Yes" at bounding box center [370, 175] width 33 height 20
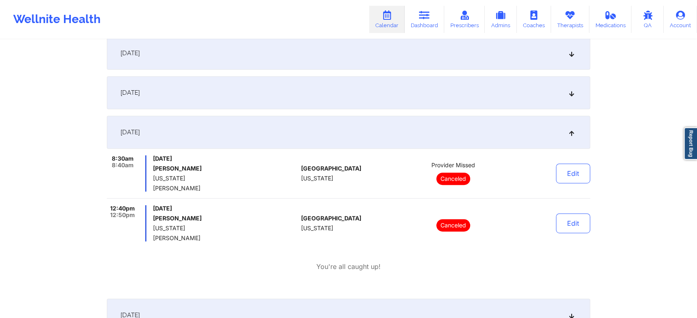
scroll to position [0, 0]
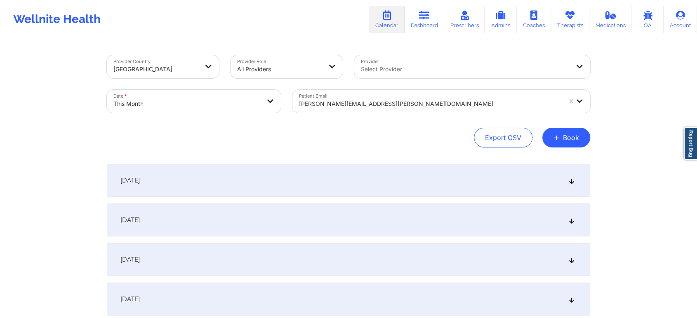
click at [322, 109] on div "[PERSON_NAME][EMAIL_ADDRESS][PERSON_NAME][DOMAIN_NAME]" at bounding box center [430, 104] width 262 height 18
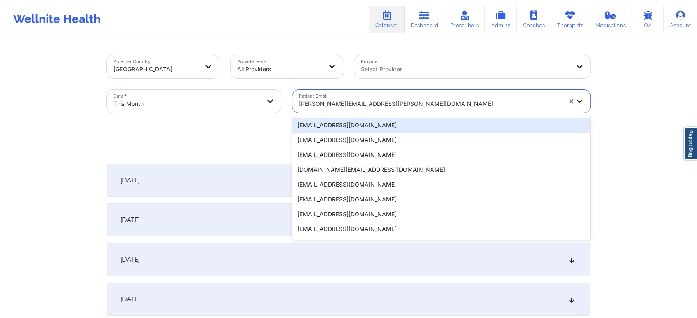
type input "V"
paste input "[EMAIL_ADDRESS][DOMAIN_NAME]"
type input "[EMAIL_ADDRESS][DOMAIN_NAME]"
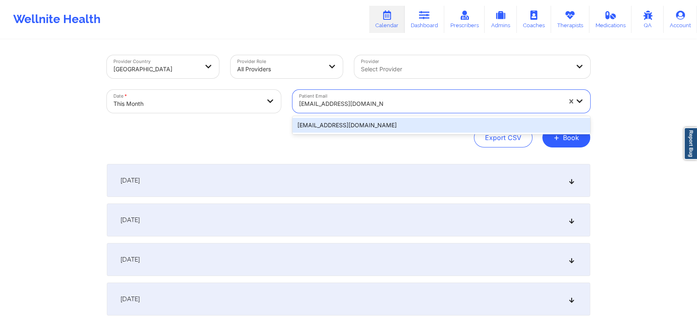
click at [382, 125] on div "[EMAIL_ADDRESS][DOMAIN_NAME]" at bounding box center [441, 125] width 298 height 15
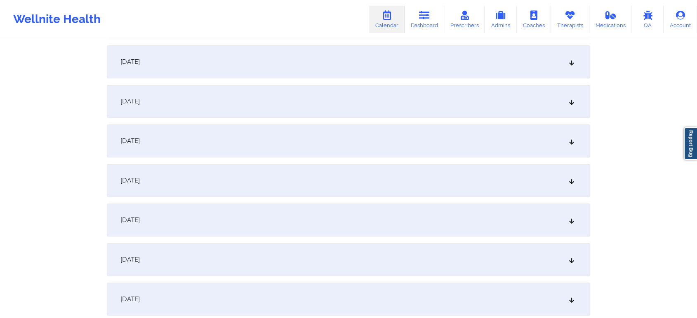
scroll to position [477, 0]
click at [360, 62] on div "[DATE]" at bounding box center [348, 60] width 483 height 33
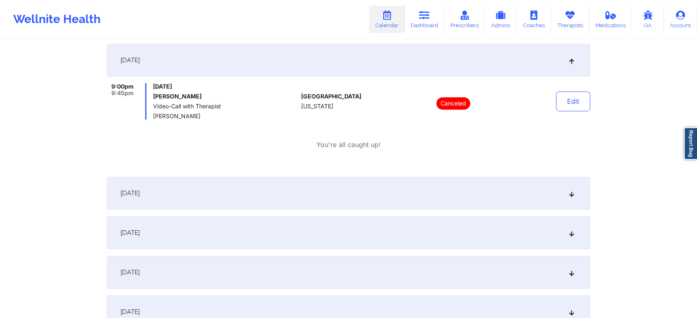
scroll to position [0, 0]
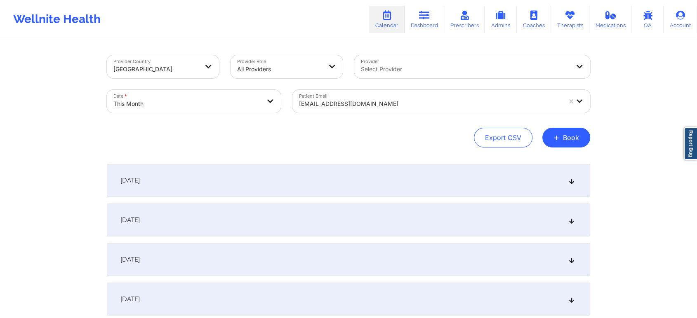
click at [343, 101] on div at bounding box center [430, 104] width 262 height 10
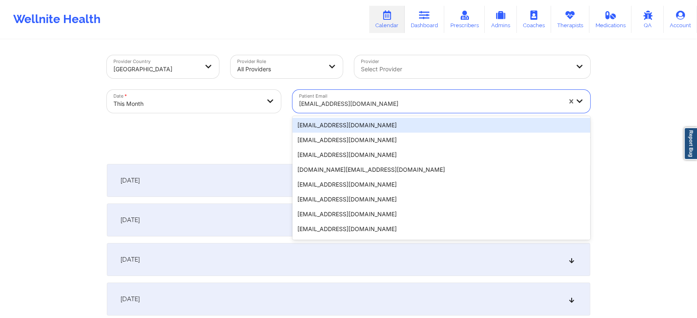
paste input "[EMAIL_ADDRESS][DOMAIN_NAME]"
type input "[EMAIL_ADDRESS][DOMAIN_NAME]"
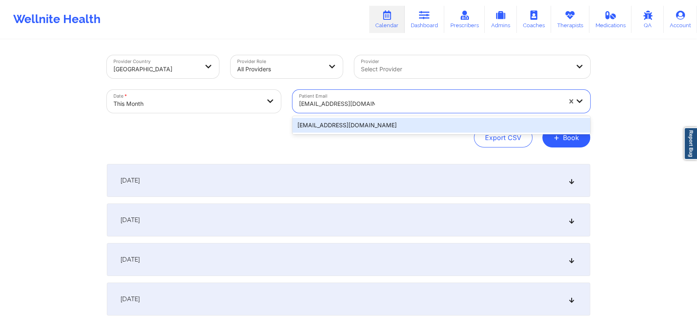
click at [363, 122] on div "[EMAIL_ADDRESS][DOMAIN_NAME]" at bounding box center [441, 125] width 298 height 15
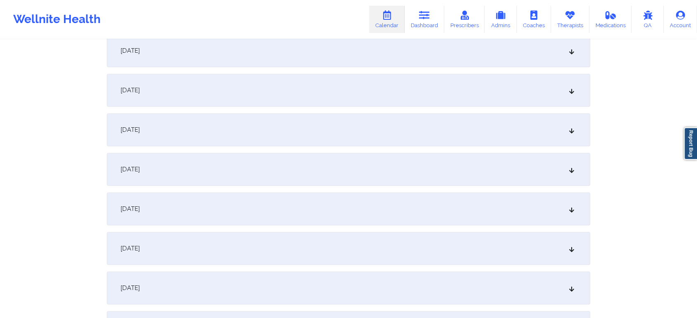
scroll to position [374, 0]
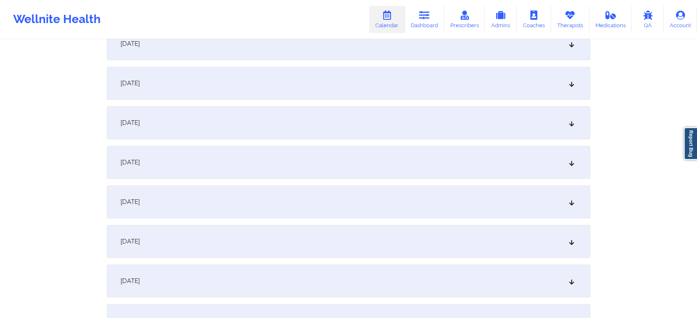
click at [461, 129] on div "[DATE]" at bounding box center [348, 122] width 483 height 33
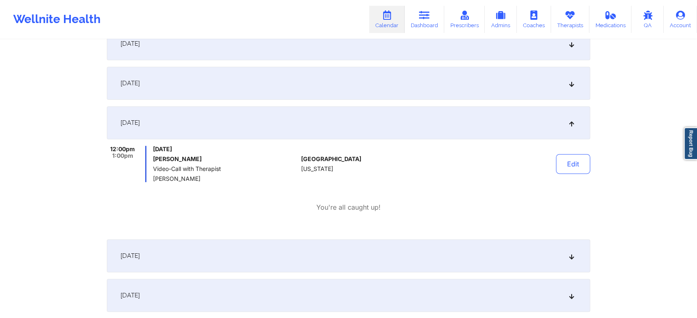
scroll to position [0, 0]
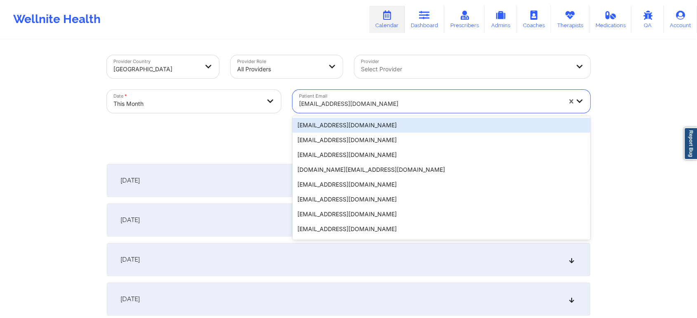
click at [355, 103] on div at bounding box center [430, 104] width 262 height 10
paste input "[EMAIL_ADDRESS][DOMAIN_NAME]"
type input "[EMAIL_ADDRESS][DOMAIN_NAME]"
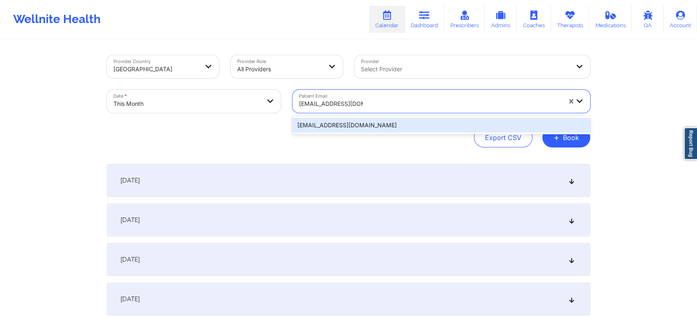
click at [386, 126] on div "[EMAIL_ADDRESS][DOMAIN_NAME]" at bounding box center [441, 125] width 298 height 15
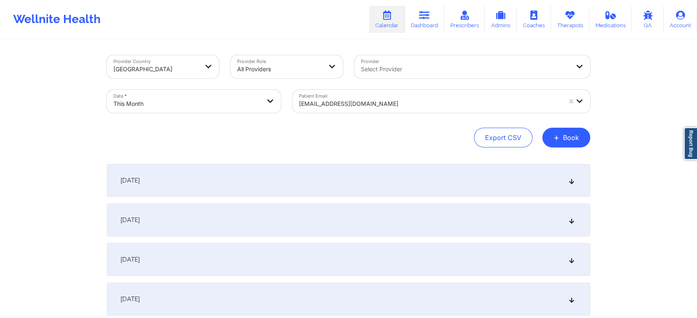
drag, startPoint x: 690, startPoint y: 61, endPoint x: 703, endPoint y: 52, distance: 16.4
click at [633, 52] on html "Wellnite Health Calendar Dashboard Prescribers Admins Coaches Therapists Medica…" at bounding box center [348, 159] width 697 height 318
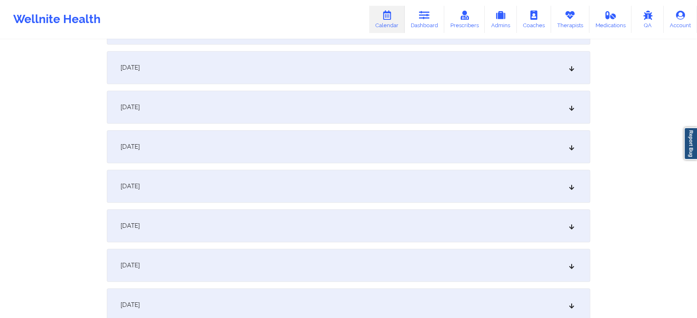
scroll to position [394, 0]
click at [412, 103] on div "[DATE]" at bounding box center [348, 103] width 483 height 33
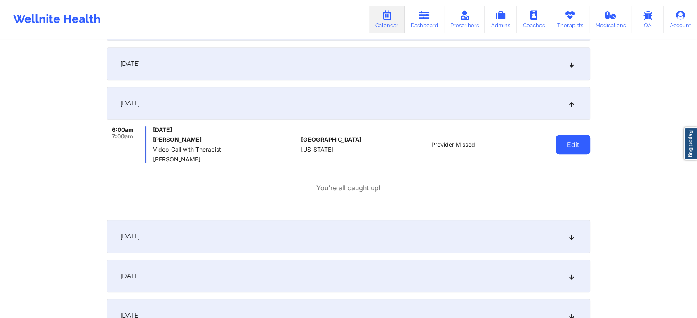
click at [557, 141] on button "Edit" at bounding box center [573, 145] width 34 height 20
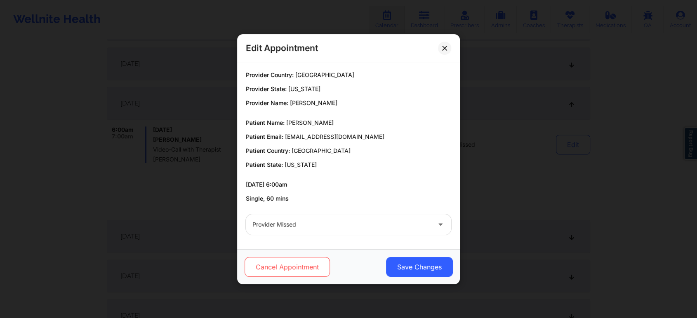
click at [272, 265] on button "Cancel Appointment" at bounding box center [287, 267] width 85 height 20
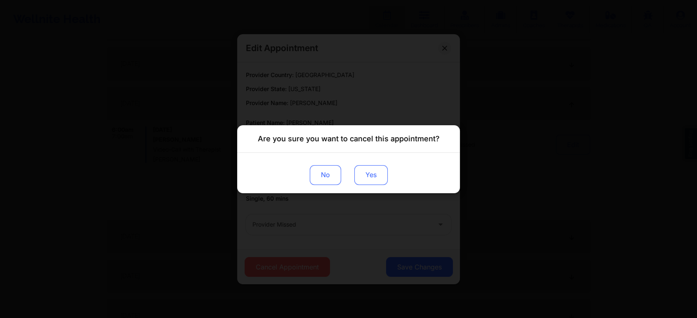
click at [377, 181] on button "Yes" at bounding box center [370, 175] width 33 height 20
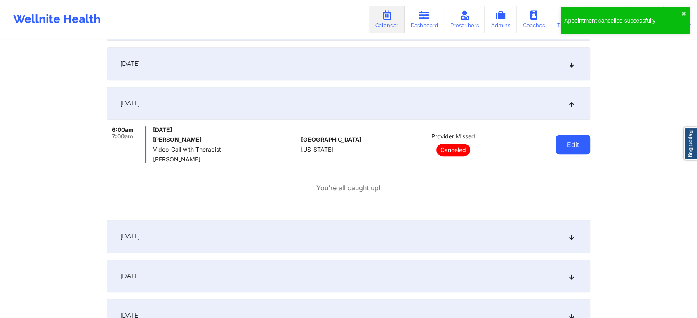
click at [564, 138] on button "Edit" at bounding box center [573, 145] width 34 height 20
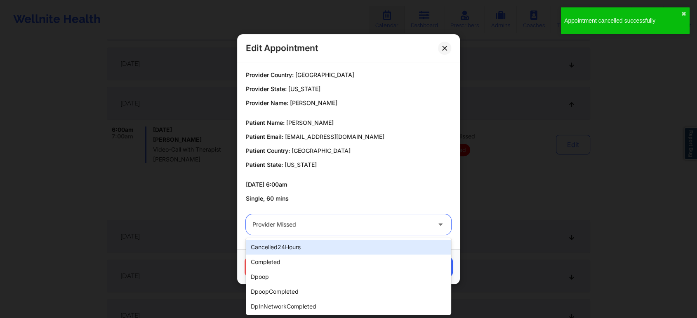
click at [287, 219] on div "Provider Missed" at bounding box center [341, 224] width 178 height 21
type input "res"
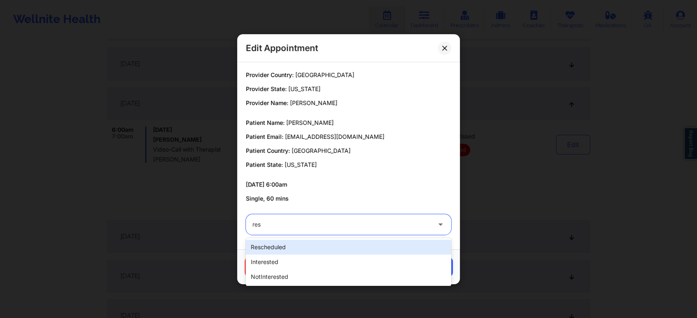
click at [275, 252] on div "rescheduled" at bounding box center [348, 247] width 205 height 15
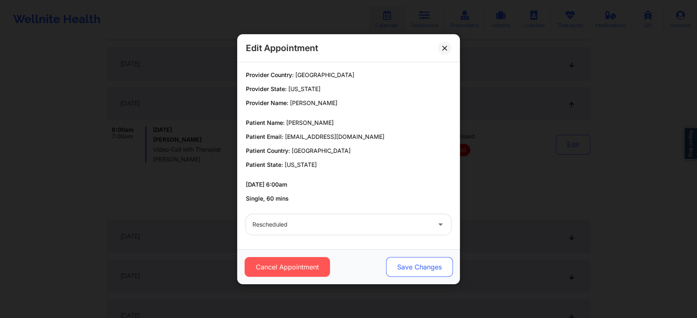
drag, startPoint x: 391, startPoint y: 254, endPoint x: 404, endPoint y: 265, distance: 16.4
click at [404, 265] on div "Cancel Appointment Save Changes" at bounding box center [348, 267] width 223 height 35
click at [404, 265] on button "Save Changes" at bounding box center [419, 267] width 67 height 20
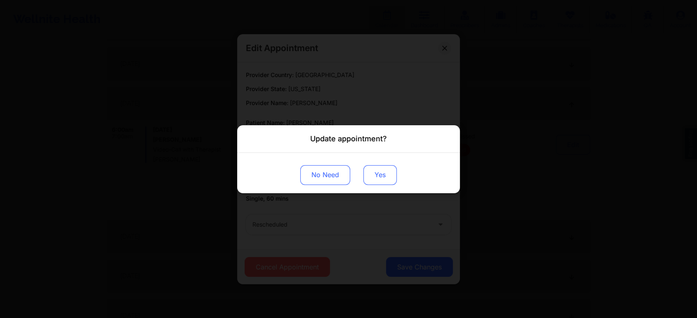
click at [372, 169] on button "Yes" at bounding box center [379, 175] width 33 height 20
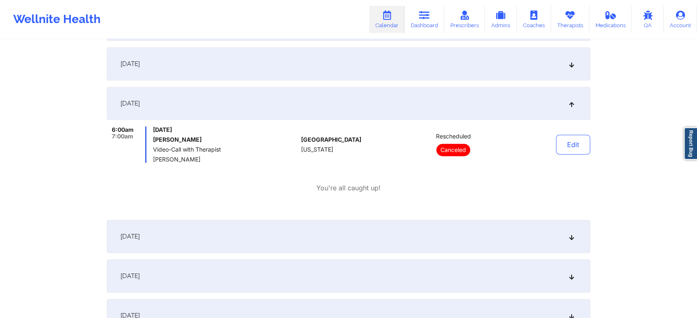
scroll to position [0, 0]
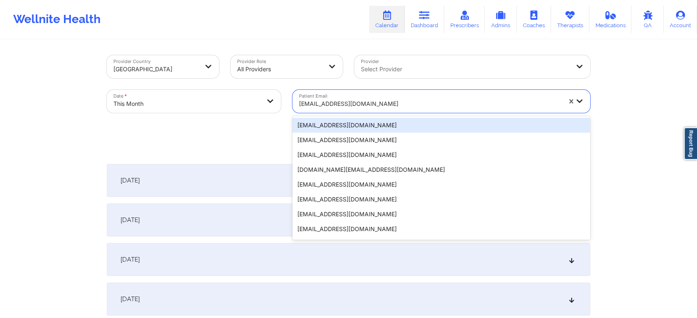
click at [353, 94] on div "[EMAIL_ADDRESS][DOMAIN_NAME]" at bounding box center [427, 101] width 270 height 23
paste input "[EMAIL_ADDRESS][DOMAIN_NAME]"
type input "[EMAIL_ADDRESS][DOMAIN_NAME]"
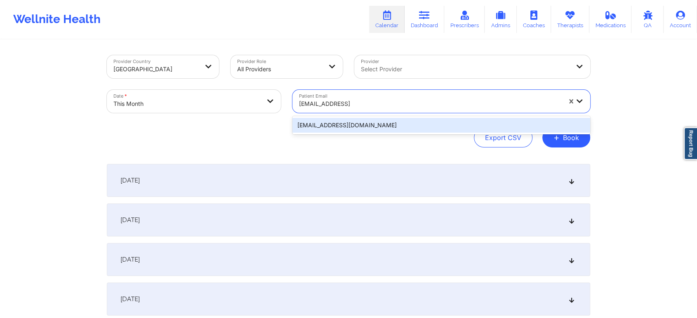
click at [375, 121] on div "[EMAIL_ADDRESS][DOMAIN_NAME]" at bounding box center [441, 125] width 298 height 15
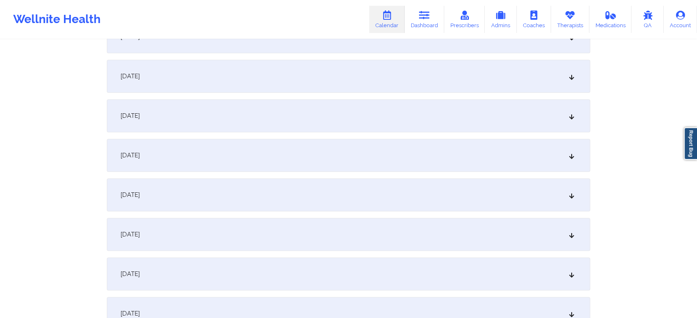
scroll to position [408, 0]
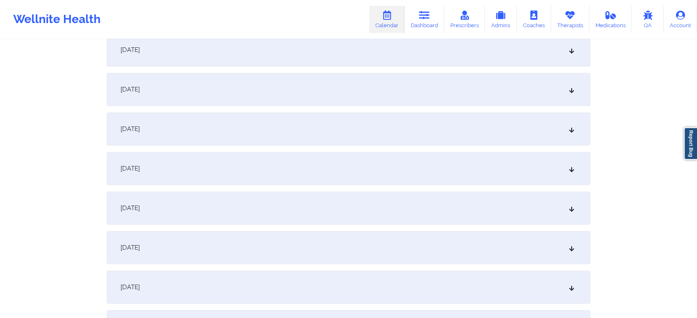
click at [368, 222] on div "[DATE]" at bounding box center [348, 208] width 483 height 33
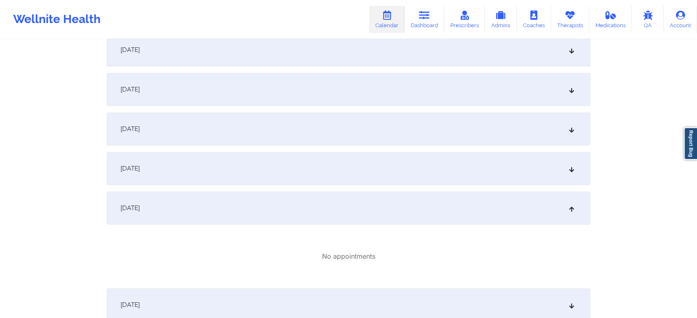
scroll to position [368, 0]
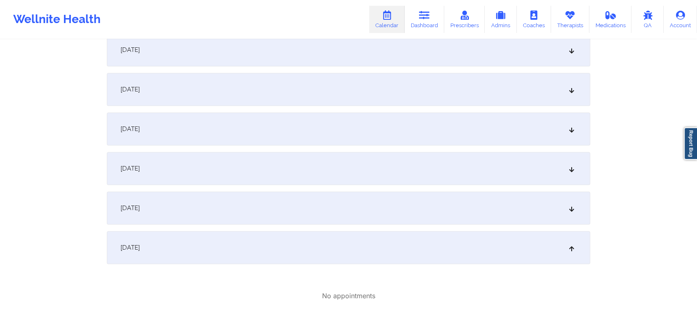
click at [332, 141] on div "[DATE]" at bounding box center [348, 129] width 483 height 33
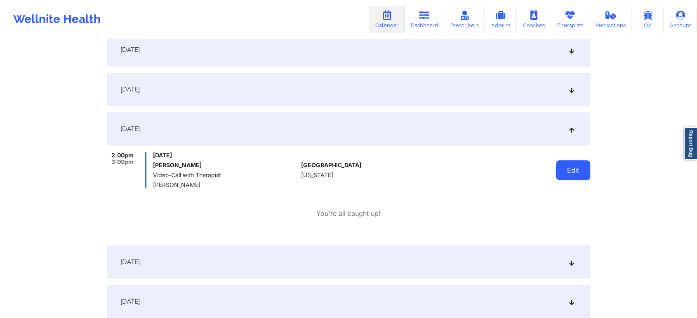
click at [563, 161] on button "Edit" at bounding box center [573, 170] width 34 height 20
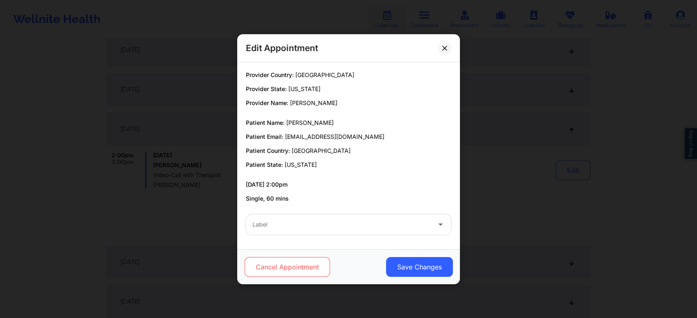
click at [283, 266] on button "Cancel Appointment" at bounding box center [287, 267] width 85 height 20
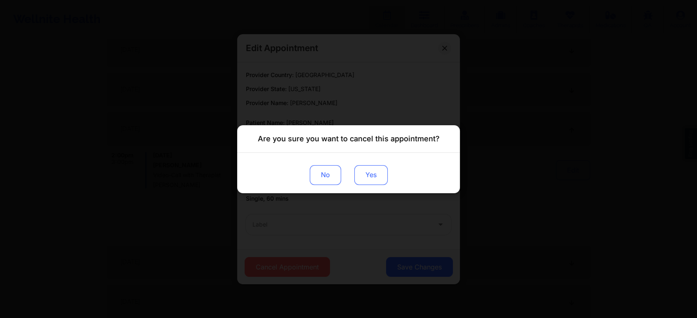
click at [364, 170] on button "Yes" at bounding box center [370, 175] width 33 height 20
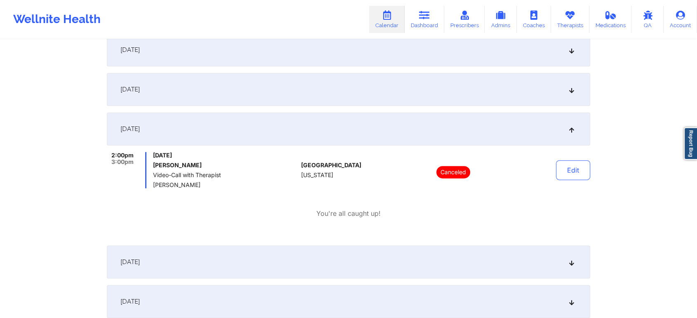
scroll to position [0, 0]
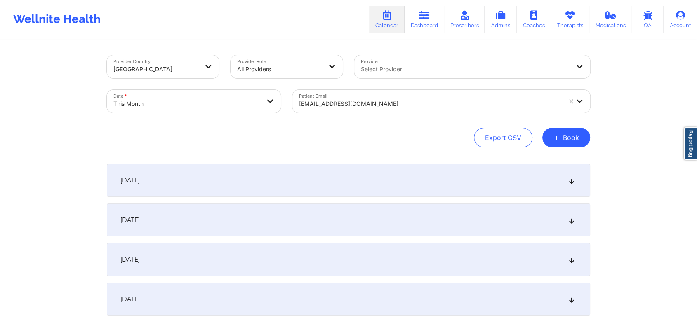
click at [340, 96] on div "[EMAIL_ADDRESS][DOMAIN_NAME]" at bounding box center [430, 104] width 262 height 18
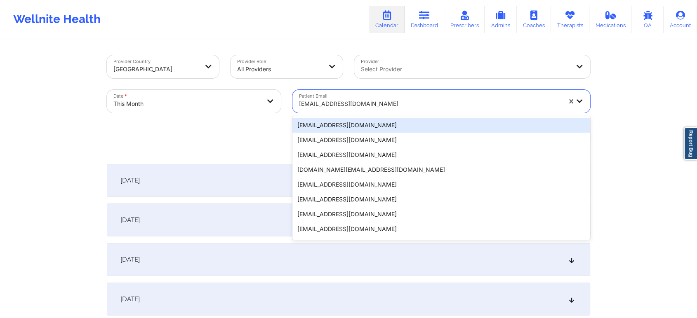
paste input "[EMAIL_ADDRESS][DOMAIN_NAME]"
type input "[EMAIL_ADDRESS][DOMAIN_NAME]"
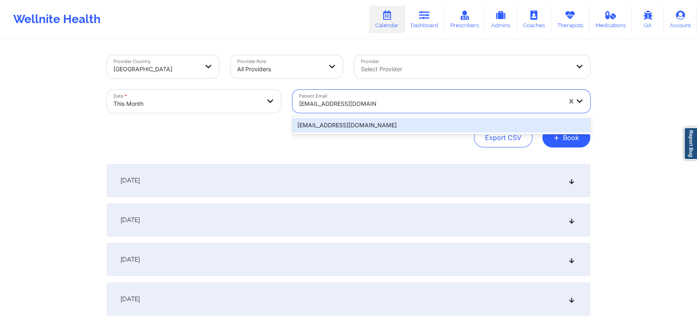
click at [396, 121] on div "[EMAIL_ADDRESS][DOMAIN_NAME]" at bounding box center [441, 125] width 298 height 15
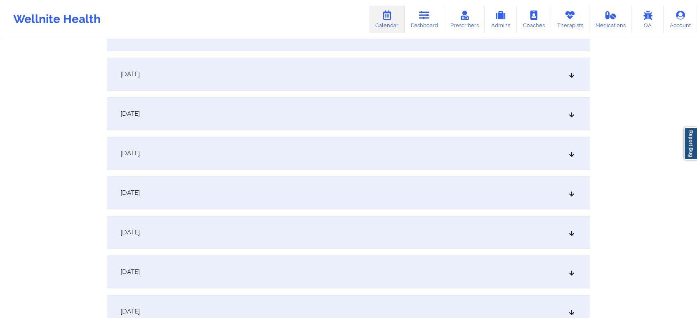
scroll to position [323, 0]
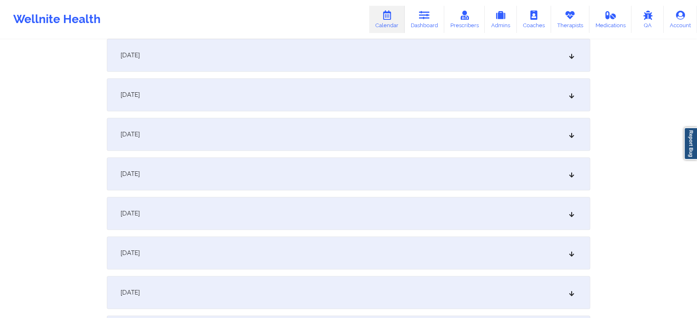
click at [374, 187] on div "[DATE]" at bounding box center [348, 174] width 483 height 33
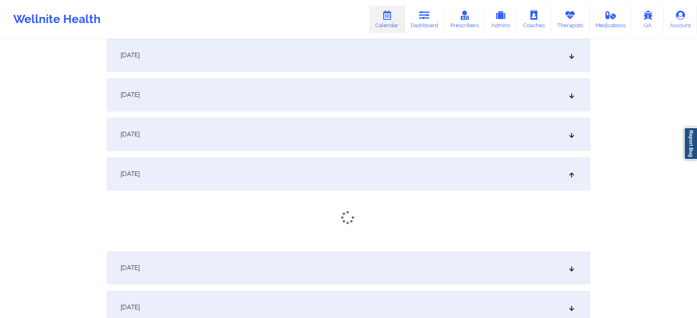
click at [374, 187] on div "[DATE]" at bounding box center [348, 174] width 483 height 33
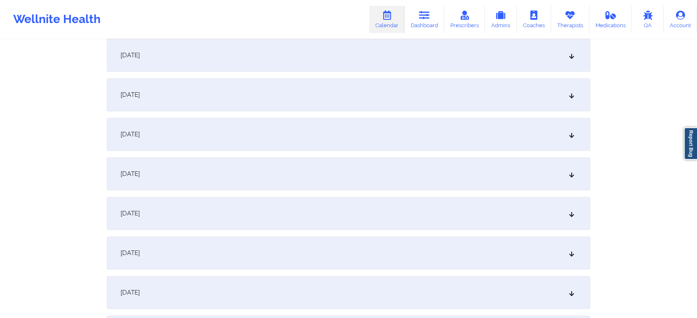
click at [374, 187] on div "[DATE]" at bounding box center [348, 174] width 483 height 33
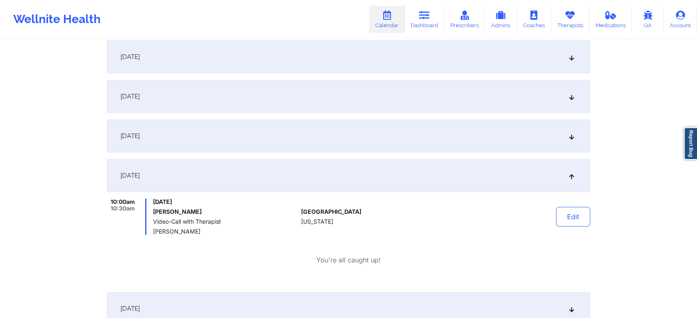
scroll to position [0, 0]
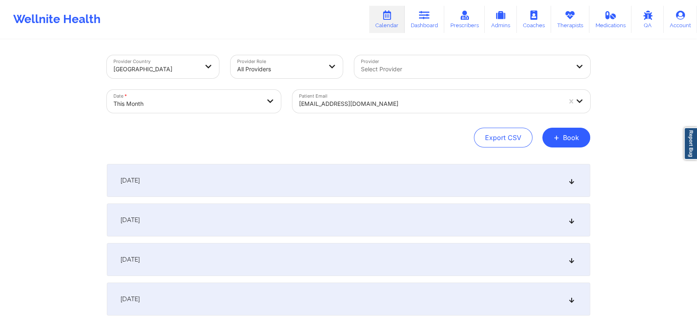
click at [323, 115] on div "Patient Email [EMAIL_ADDRESS][DOMAIN_NAME]" at bounding box center [441, 101] width 309 height 35
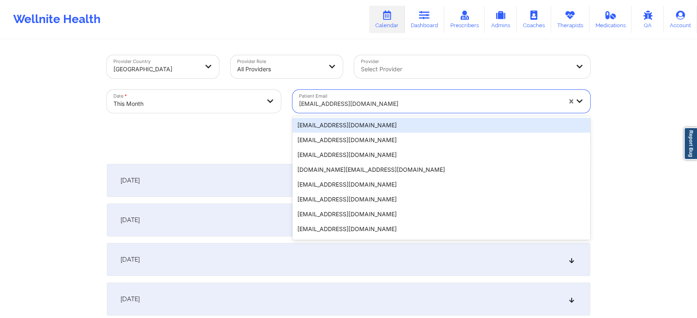
click at [333, 108] on div at bounding box center [430, 104] width 262 height 10
paste input "[EMAIL_ADDRESS][DOMAIN_NAME]"
type input "[EMAIL_ADDRESS][DOMAIN_NAME]"
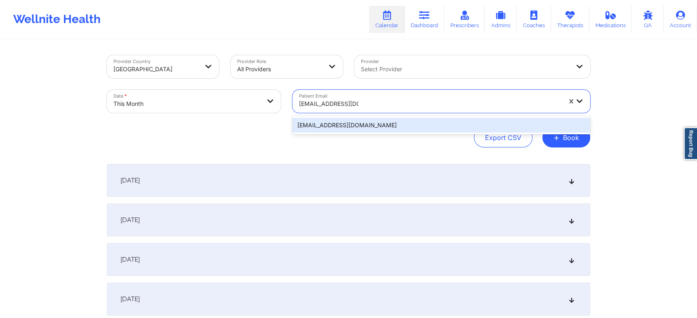
click at [379, 126] on div "[EMAIL_ADDRESS][DOMAIN_NAME]" at bounding box center [441, 125] width 298 height 15
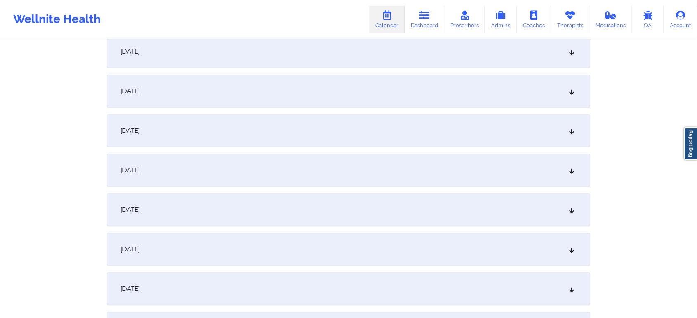
scroll to position [363, 0]
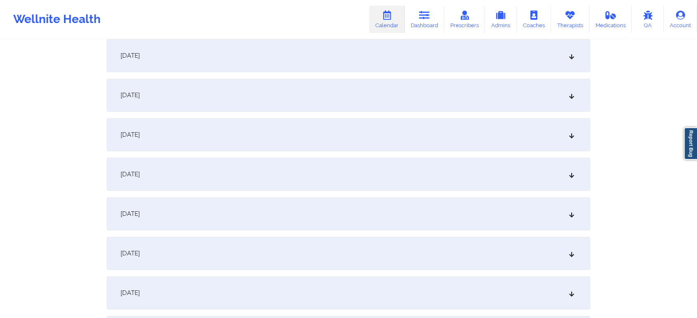
click at [324, 128] on div "[DATE]" at bounding box center [348, 134] width 483 height 33
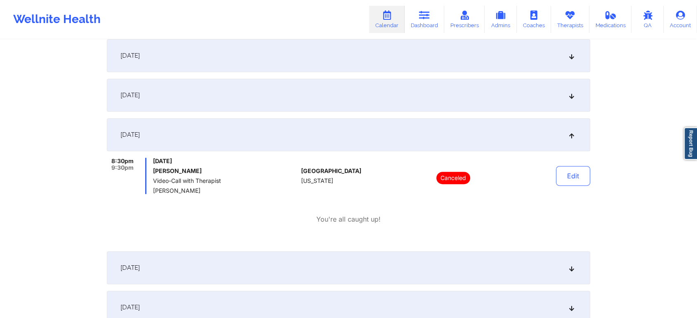
scroll to position [0, 0]
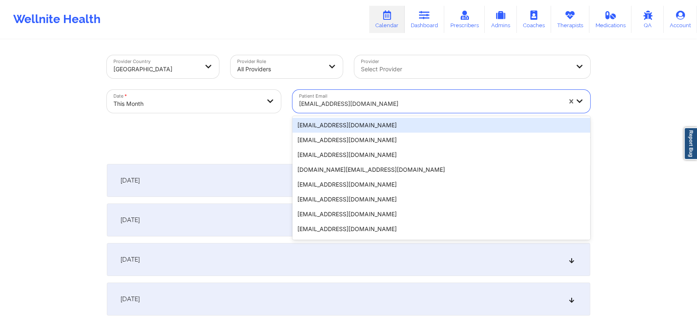
click at [334, 97] on div "[EMAIL_ADDRESS][DOMAIN_NAME]" at bounding box center [430, 104] width 262 height 18
paste input "[EMAIL_ADDRESS][DOMAIN_NAME]"
type input "[EMAIL_ADDRESS][DOMAIN_NAME]"
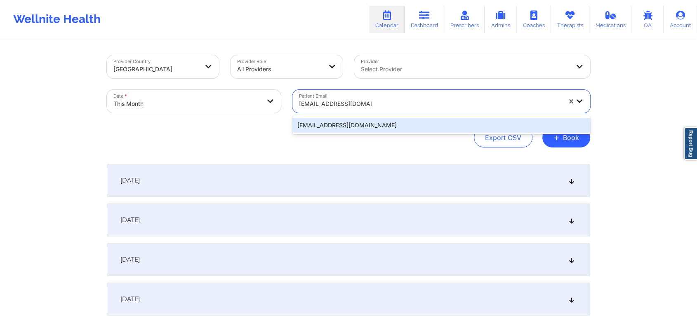
click at [399, 125] on div "[EMAIL_ADDRESS][DOMAIN_NAME]" at bounding box center [441, 125] width 298 height 15
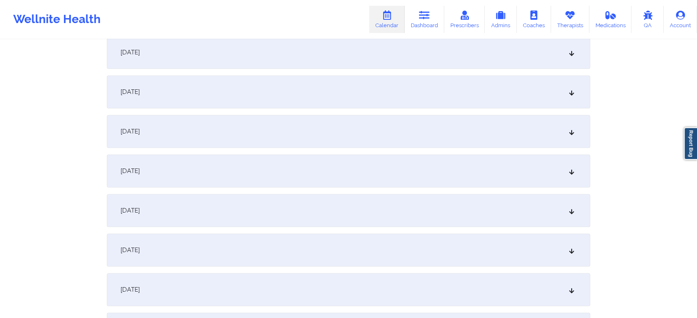
scroll to position [371, 0]
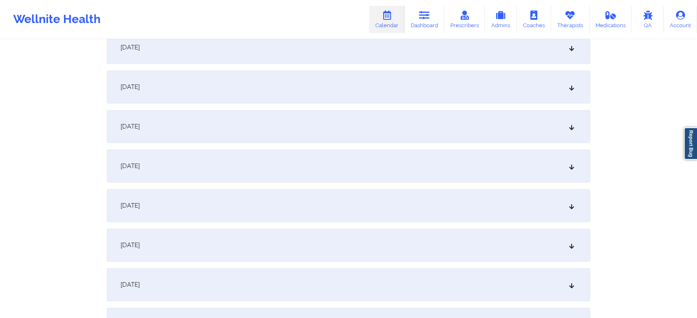
click at [516, 123] on div "[DATE]" at bounding box center [348, 126] width 483 height 33
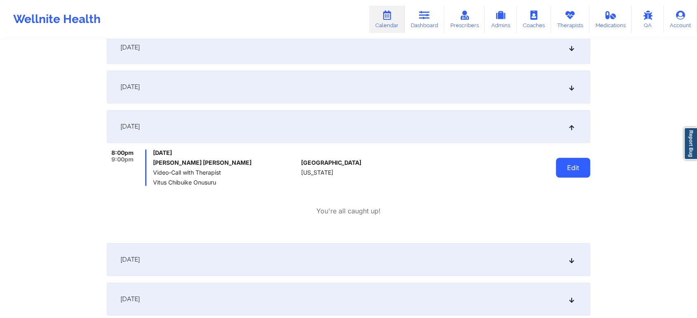
click at [574, 164] on button "Edit" at bounding box center [573, 168] width 34 height 20
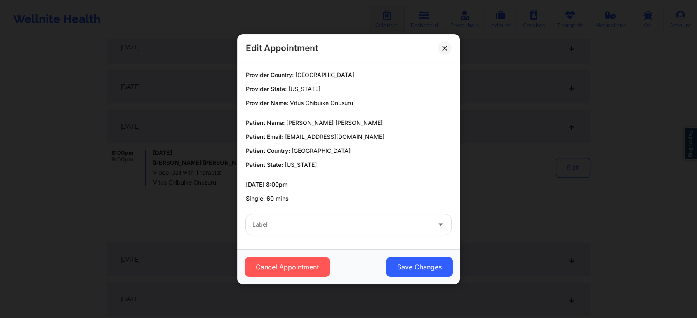
click at [376, 229] on div at bounding box center [341, 225] width 178 height 10
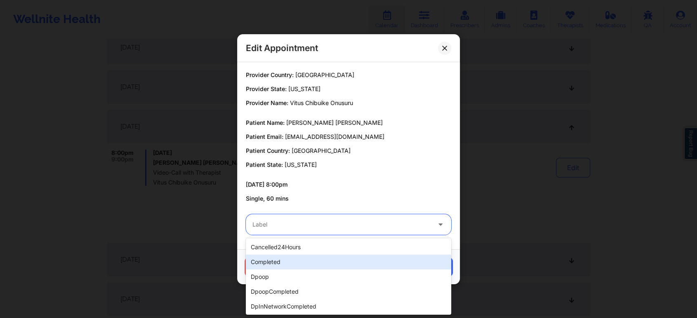
click at [316, 258] on div "completed" at bounding box center [348, 262] width 205 height 15
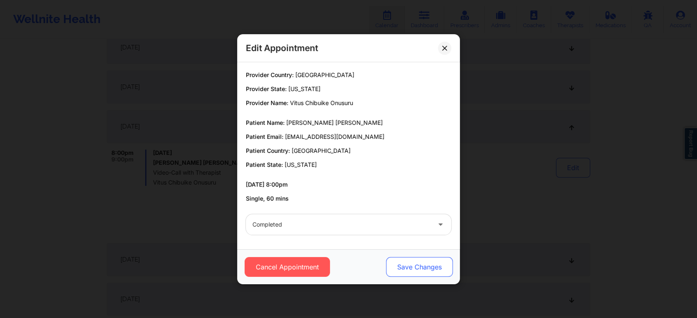
click at [391, 273] on button "Save Changes" at bounding box center [419, 267] width 67 height 20
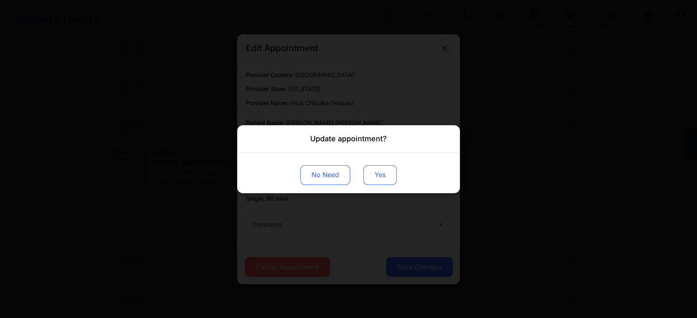
click at [376, 175] on button "Yes" at bounding box center [379, 175] width 33 height 20
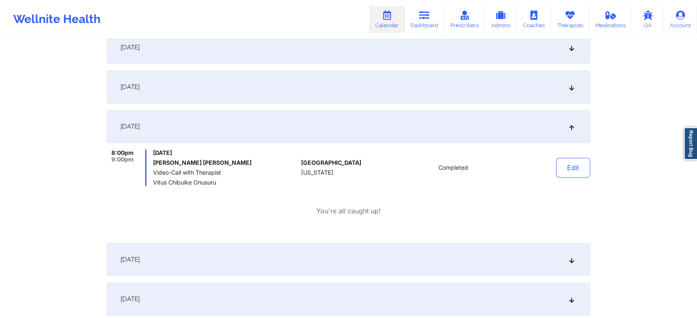
scroll to position [0, 0]
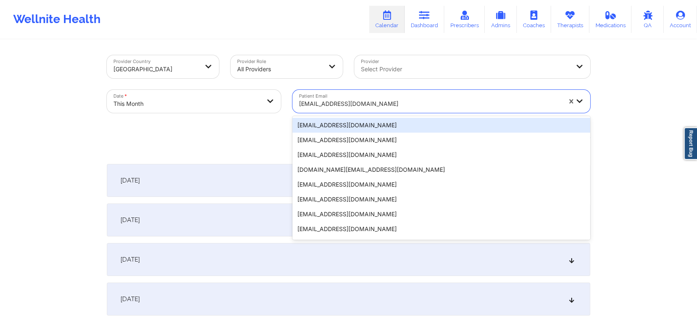
click at [328, 100] on div at bounding box center [430, 104] width 262 height 10
paste input "[EMAIL_ADDRESS][DOMAIN_NAME]"
type input "[EMAIL_ADDRESS][DOMAIN_NAME]"
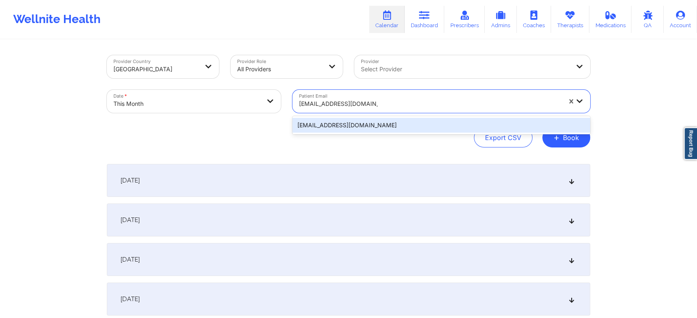
click at [371, 124] on div "[EMAIL_ADDRESS][DOMAIN_NAME]" at bounding box center [441, 125] width 298 height 15
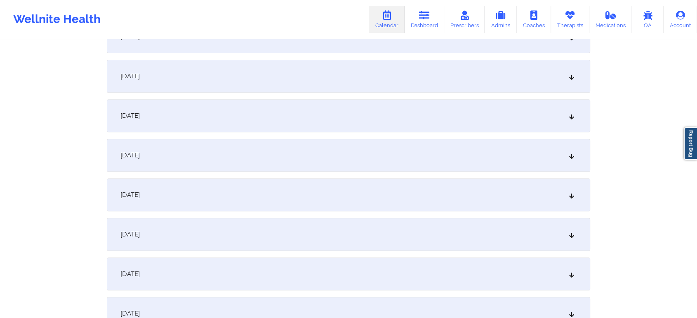
scroll to position [329, 0]
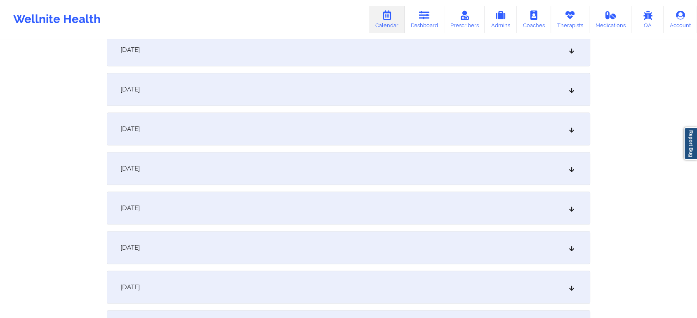
click at [308, 154] on div "[DATE]" at bounding box center [348, 168] width 483 height 33
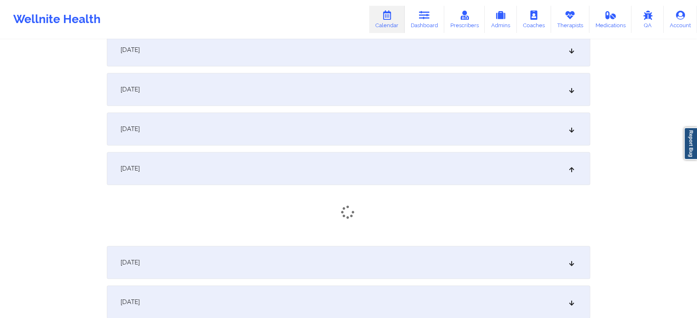
click at [308, 154] on div "[DATE]" at bounding box center [348, 168] width 483 height 33
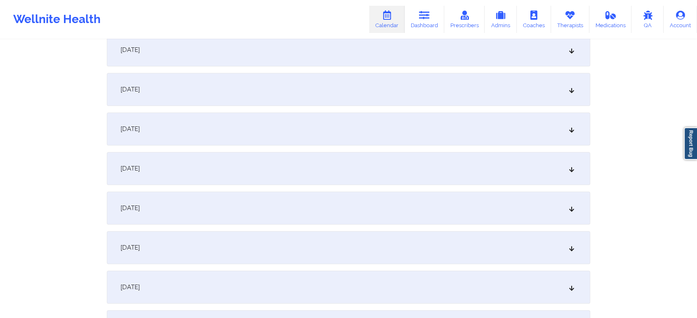
click at [308, 154] on div "[DATE]" at bounding box center [348, 168] width 483 height 33
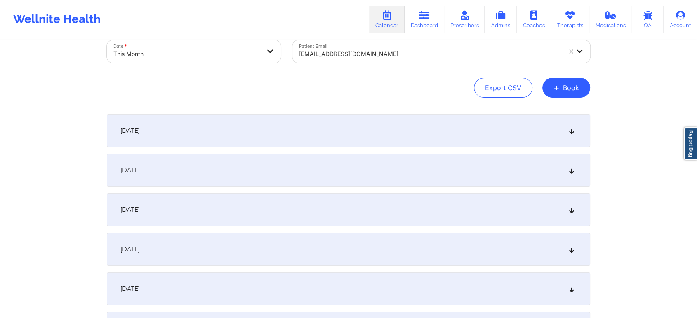
scroll to position [0, 0]
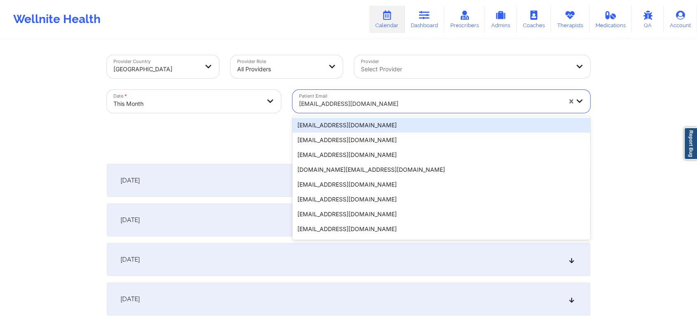
click at [366, 99] on div at bounding box center [430, 104] width 262 height 10
paste input "[EMAIL_ADDRESS][DOMAIN_NAME]"
type input "[EMAIL_ADDRESS][DOMAIN_NAME]"
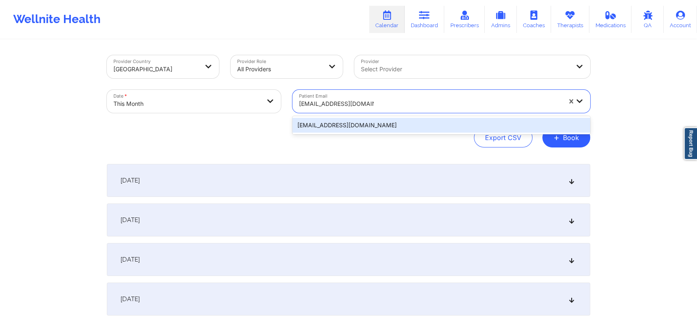
click at [366, 128] on div "[EMAIL_ADDRESS][DOMAIN_NAME]" at bounding box center [441, 125] width 298 height 15
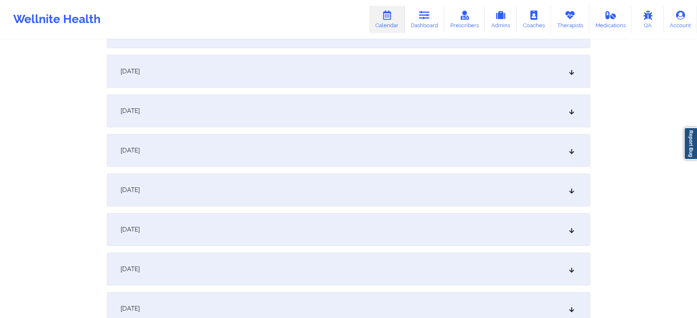
scroll to position [318, 0]
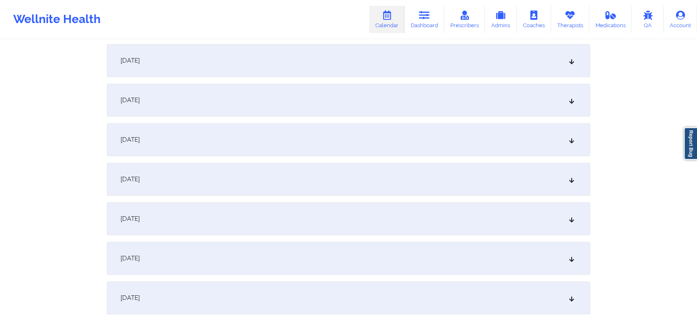
click at [470, 170] on div "[DATE]" at bounding box center [348, 179] width 483 height 33
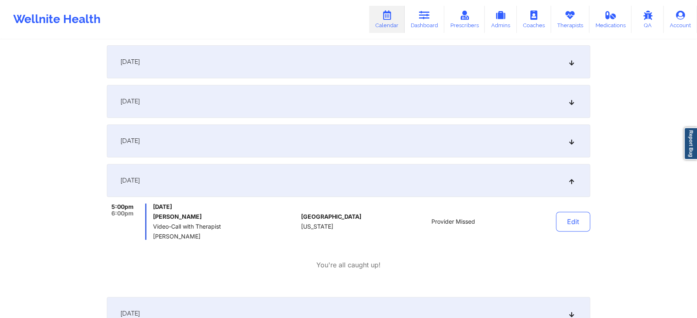
scroll to position [0, 0]
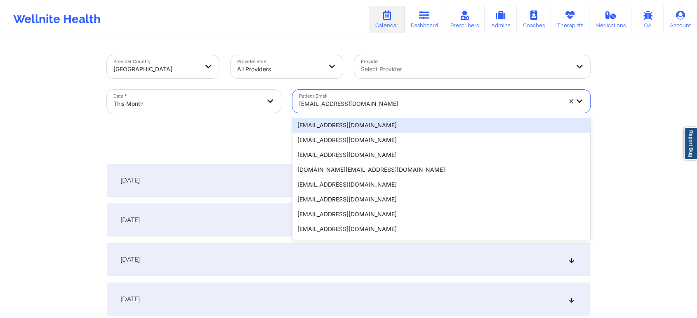
click at [388, 99] on div at bounding box center [430, 104] width 262 height 10
paste input "[EMAIL_ADDRESS][DOMAIN_NAME]"
type input "[EMAIL_ADDRESS][DOMAIN_NAME]"
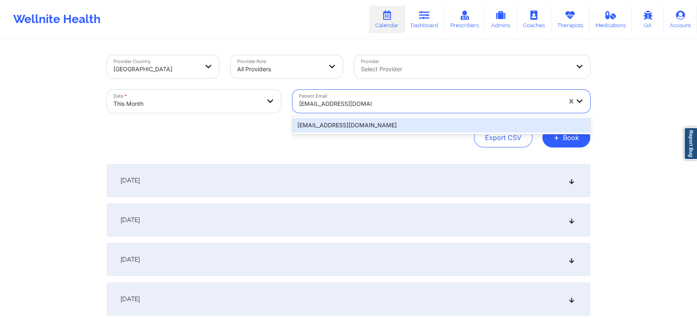
click at [412, 132] on div "[EMAIL_ADDRESS][DOMAIN_NAME]" at bounding box center [441, 125] width 298 height 15
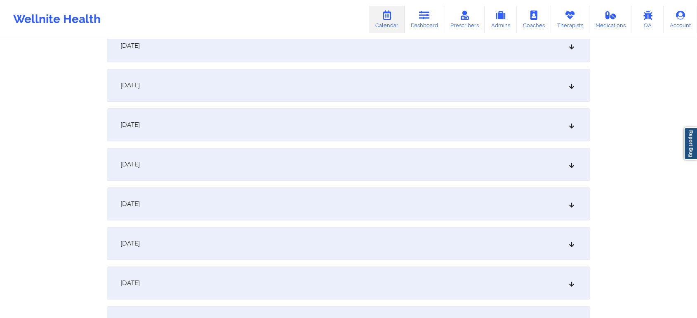
scroll to position [496, 0]
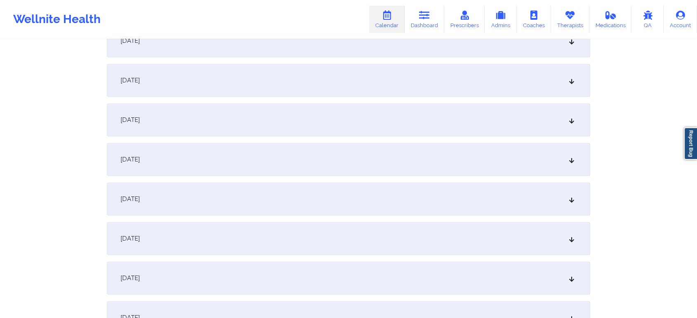
click at [358, 88] on div "[DATE]" at bounding box center [348, 80] width 483 height 33
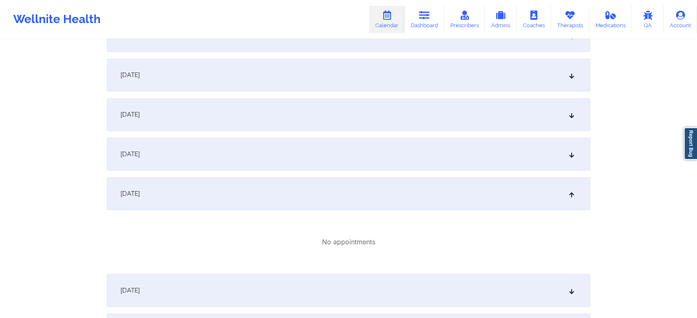
scroll to position [280, 0]
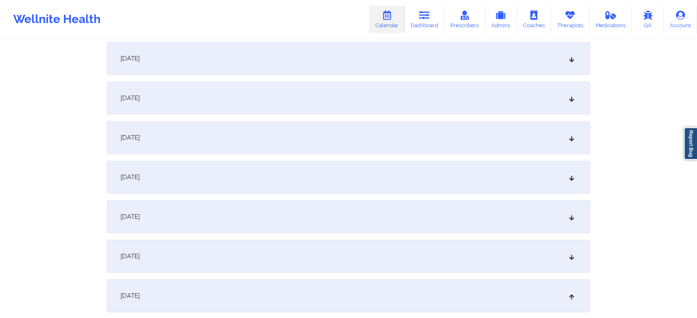
click at [297, 229] on div "[DATE]" at bounding box center [348, 216] width 483 height 33
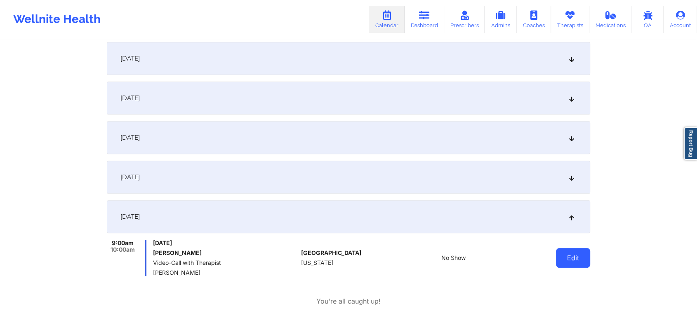
click at [573, 257] on button "Edit" at bounding box center [573, 258] width 34 height 20
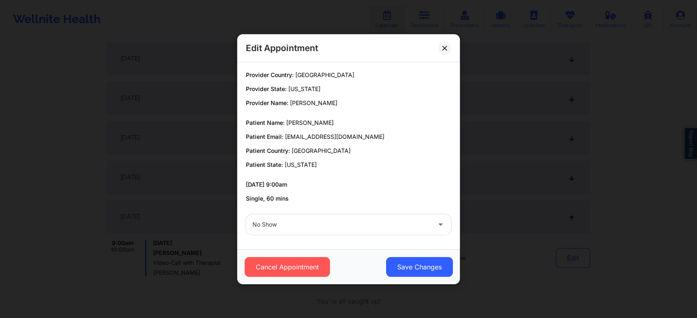
click at [311, 223] on div at bounding box center [341, 225] width 178 height 10
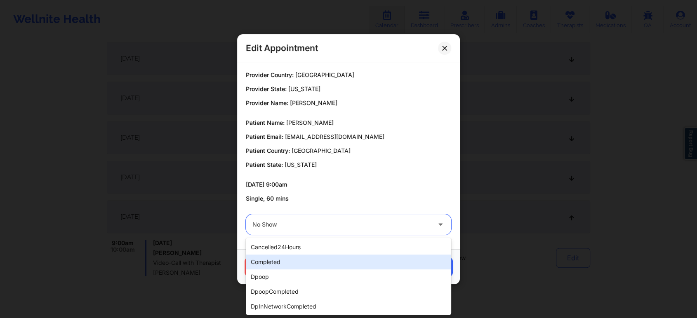
click at [285, 267] on div "completed" at bounding box center [348, 262] width 205 height 15
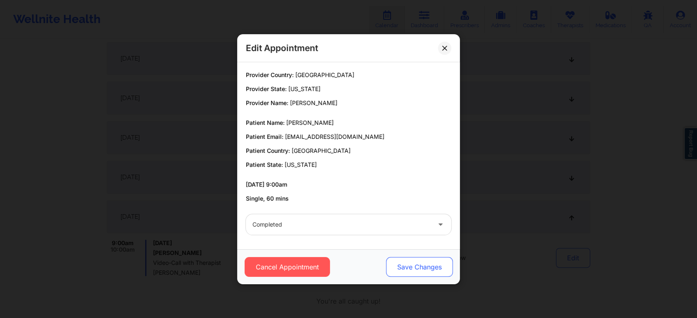
click at [446, 264] on button "Save Changes" at bounding box center [419, 267] width 67 height 20
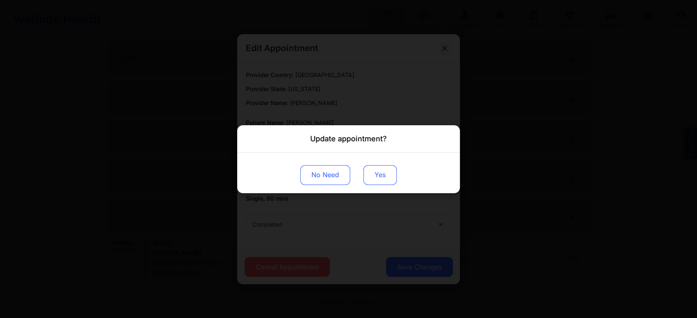
click at [388, 179] on button "Yes" at bounding box center [379, 175] width 33 height 20
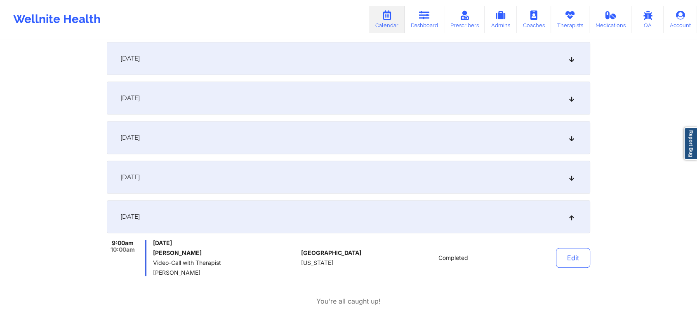
scroll to position [0, 0]
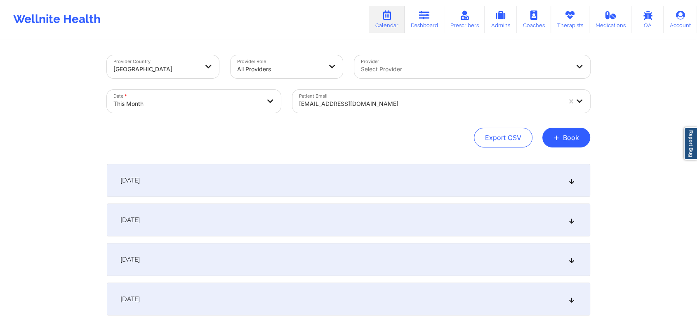
click at [381, 98] on div "[EMAIL_ADDRESS][DOMAIN_NAME]" at bounding box center [430, 104] width 262 height 18
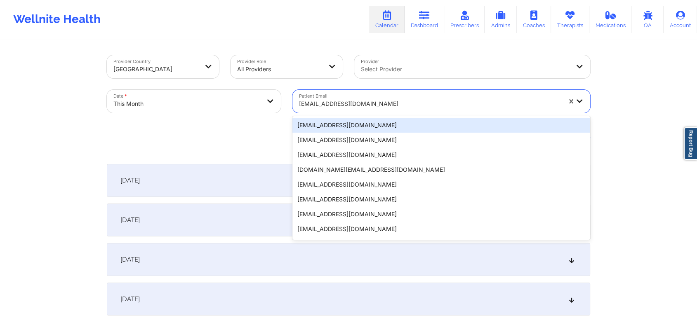
paste input "[EMAIL_ADDRESS][DOMAIN_NAME]"
type input "[EMAIL_ADDRESS][DOMAIN_NAME]"
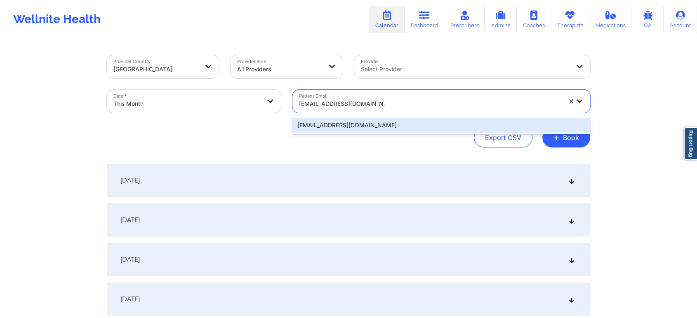
click at [402, 128] on div "[EMAIL_ADDRESS][DOMAIN_NAME]" at bounding box center [441, 125] width 298 height 15
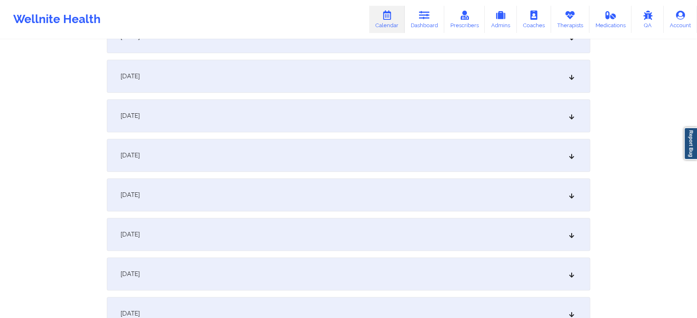
scroll to position [435, 0]
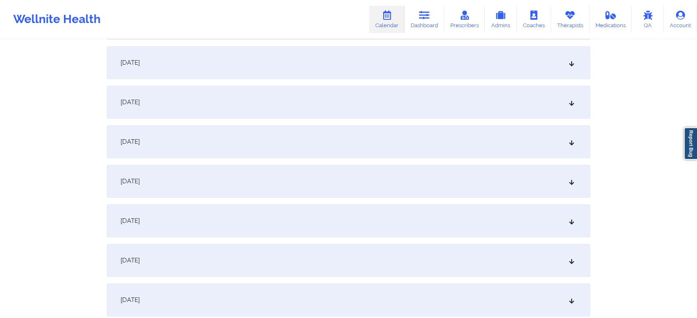
click at [383, 66] on div "[DATE]" at bounding box center [348, 62] width 483 height 33
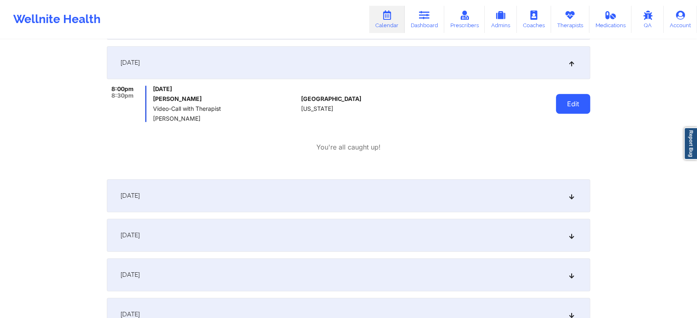
click at [576, 103] on button "Edit" at bounding box center [573, 104] width 34 height 20
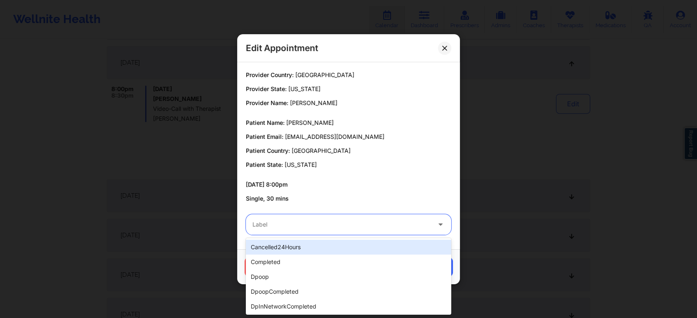
click at [413, 214] on div "Label" at bounding box center [339, 224] width 186 height 21
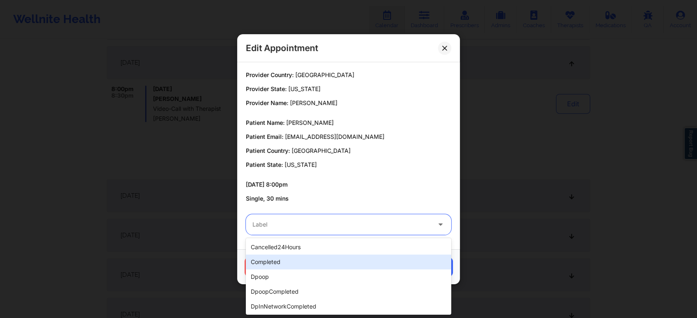
click at [354, 257] on div "completed" at bounding box center [348, 262] width 205 height 15
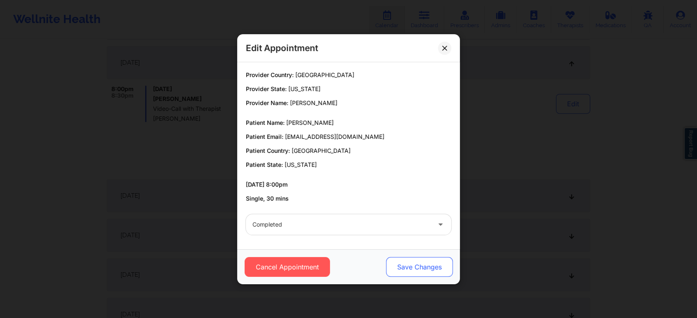
click at [413, 260] on button "Save Changes" at bounding box center [419, 267] width 67 height 20
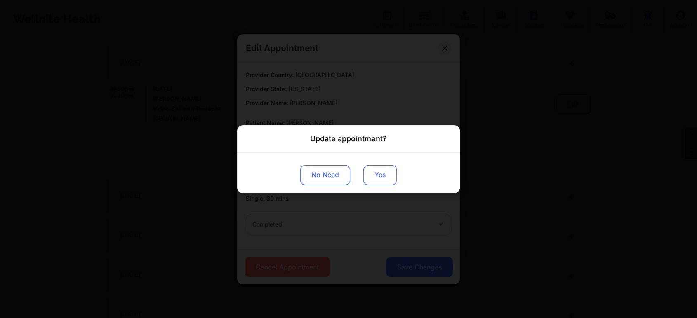
click at [377, 184] on button "Yes" at bounding box center [379, 175] width 33 height 20
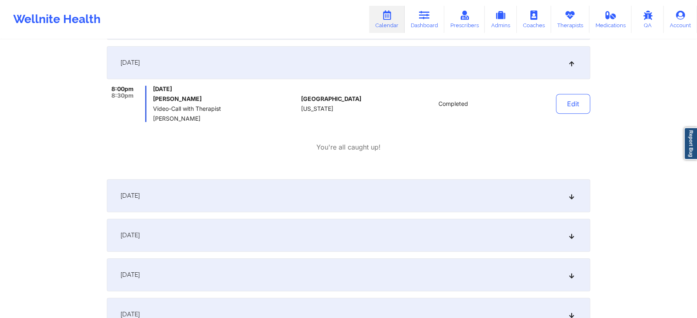
scroll to position [1, 0]
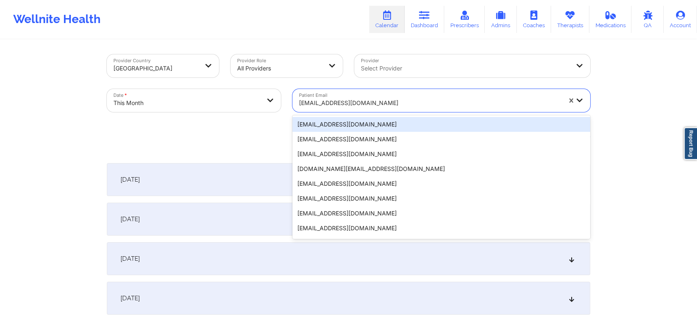
click at [315, 96] on div "[EMAIL_ADDRESS][DOMAIN_NAME]" at bounding box center [430, 103] width 262 height 18
paste input "Hi [PERSON_NAME], We wanted to let you know that a $65 no-show fee will be appl…"
type input "Hi [PERSON_NAME], We wanted to let you know that a $65 no-show fee will be appl…"
paste input "[EMAIL_ADDRESS][DOMAIN_NAME]"
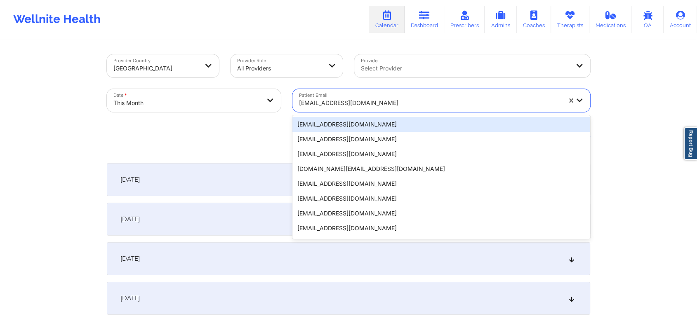
type input "[EMAIL_ADDRESS][DOMAIN_NAME]"
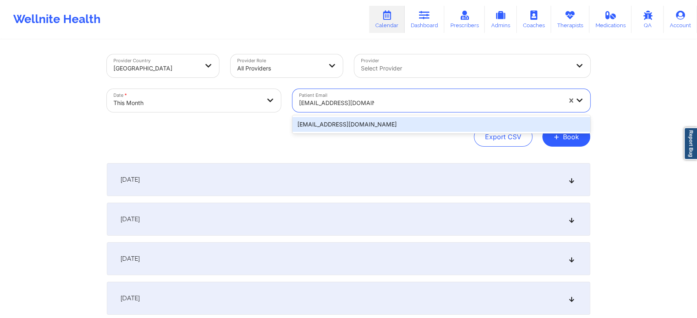
click at [445, 128] on div "[EMAIL_ADDRESS][DOMAIN_NAME]" at bounding box center [441, 124] width 298 height 15
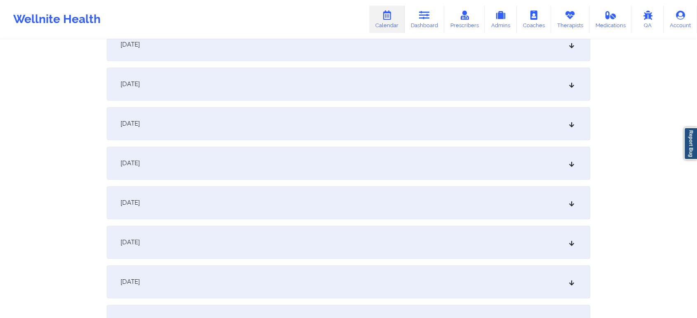
scroll to position [377, 0]
click at [378, 118] on div "[DATE]" at bounding box center [348, 120] width 483 height 33
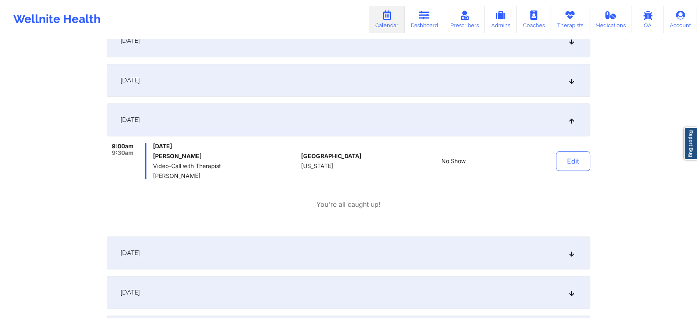
scroll to position [0, 0]
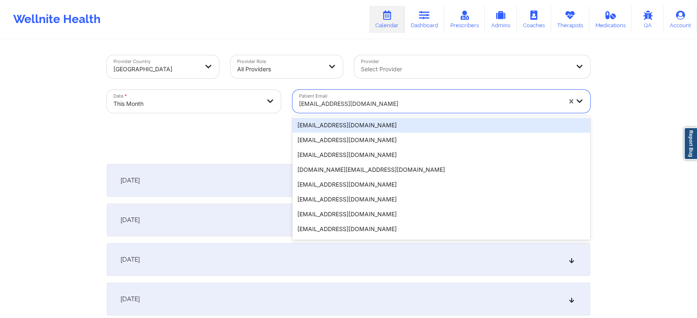
click at [336, 94] on div "[EMAIL_ADDRESS][DOMAIN_NAME]" at bounding box center [427, 101] width 270 height 23
paste input "[EMAIL_ADDRESS][DOMAIN_NAME]"
type input "[EMAIL_ADDRESS][DOMAIN_NAME]"
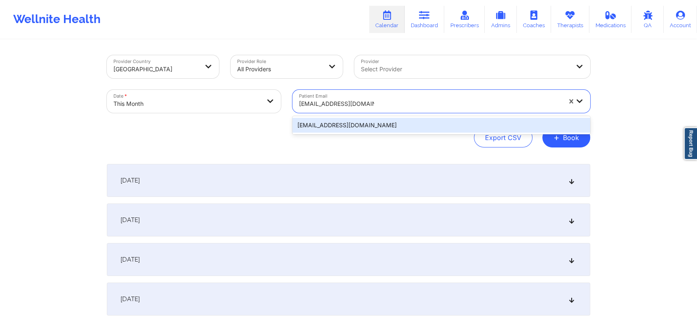
click at [340, 119] on div "[EMAIL_ADDRESS][DOMAIN_NAME]" at bounding box center [441, 125] width 298 height 15
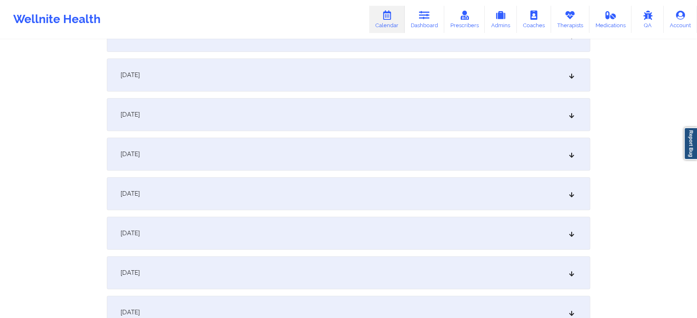
scroll to position [321, 0]
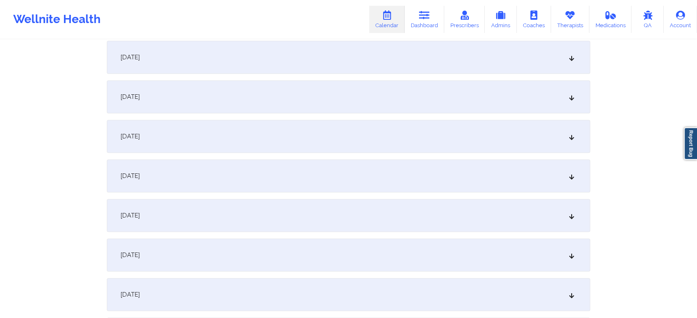
click at [440, 136] on div "[DATE]" at bounding box center [348, 136] width 483 height 33
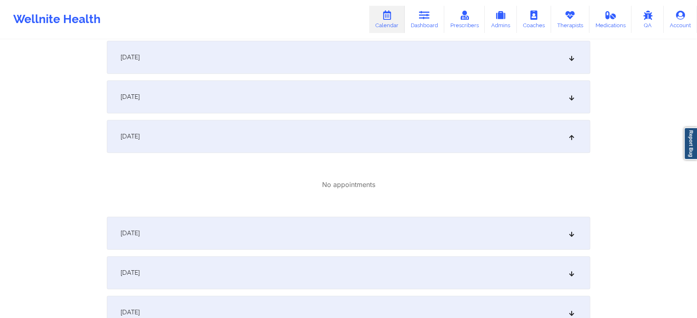
click at [407, 237] on div "[DATE]" at bounding box center [348, 233] width 483 height 33
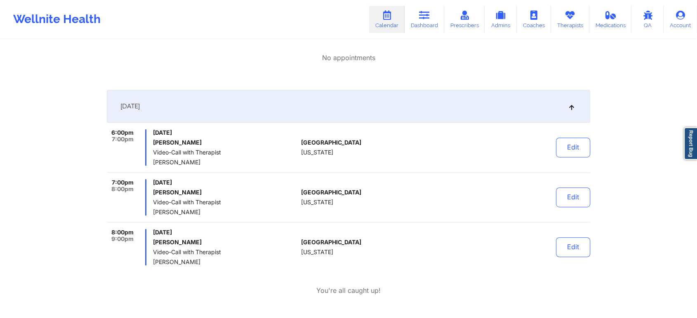
scroll to position [0, 0]
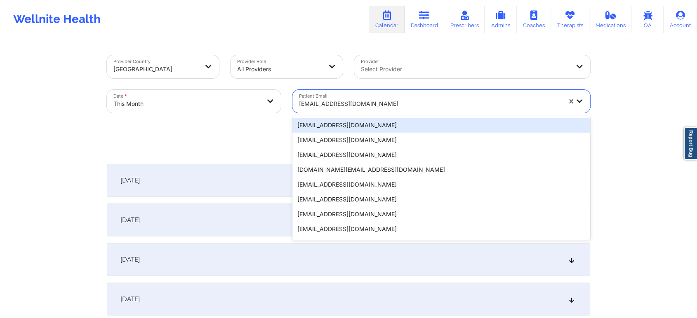
click at [353, 101] on div at bounding box center [430, 104] width 262 height 10
paste input "[EMAIL_ADDRESS][DOMAIN_NAME]"
type input "[EMAIL_ADDRESS][DOMAIN_NAME]"
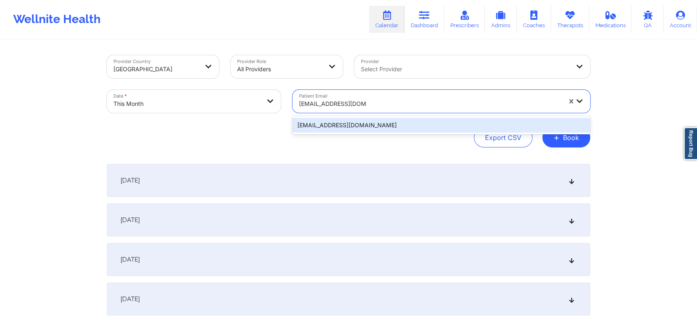
click at [378, 125] on div "[EMAIL_ADDRESS][DOMAIN_NAME]" at bounding box center [441, 125] width 298 height 15
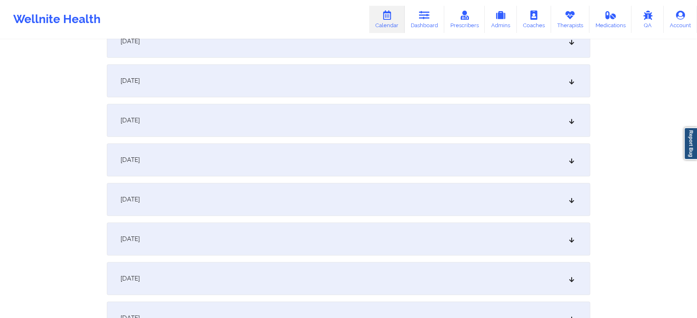
scroll to position [431, 0]
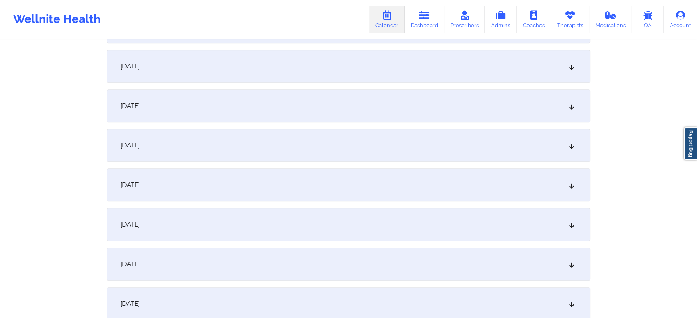
click at [250, 53] on div "[DATE]" at bounding box center [348, 66] width 483 height 33
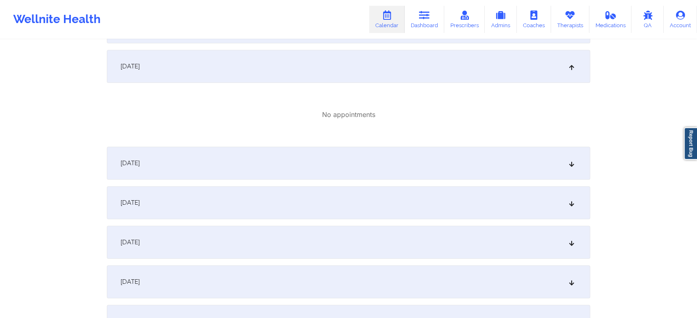
click at [244, 157] on div "[DATE]" at bounding box center [348, 163] width 483 height 33
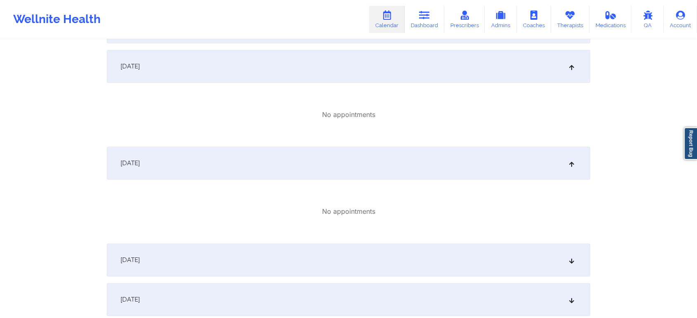
click at [210, 66] on div "[DATE]" at bounding box center [348, 66] width 483 height 33
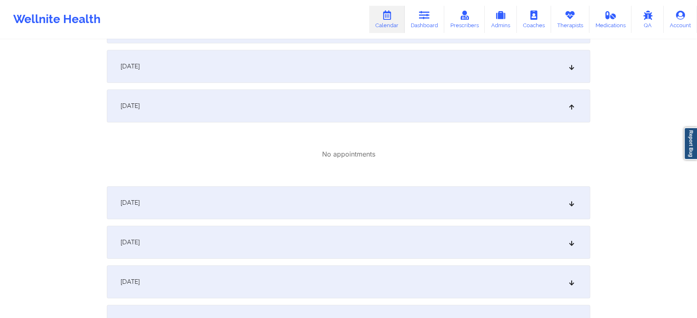
scroll to position [0, 0]
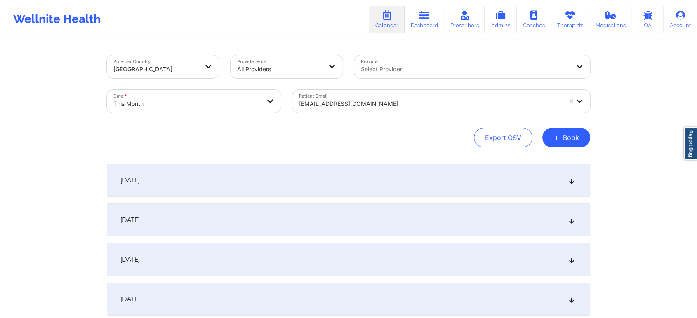
click at [337, 106] on div at bounding box center [430, 104] width 262 height 10
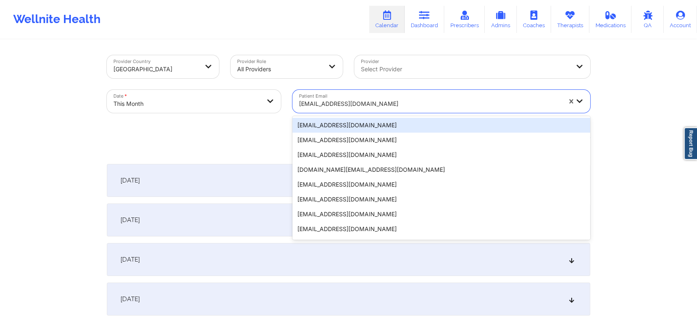
paste input "[PERSON_NAME][EMAIL_ADDRESS][PERSON_NAME][DOMAIN_NAME]"
type input "[PERSON_NAME][EMAIL_ADDRESS][PERSON_NAME][DOMAIN_NAME]"
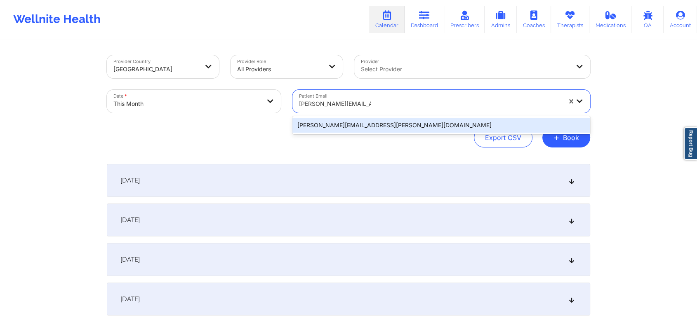
click at [383, 127] on div "[PERSON_NAME][EMAIL_ADDRESS][PERSON_NAME][DOMAIN_NAME]" at bounding box center [441, 125] width 298 height 15
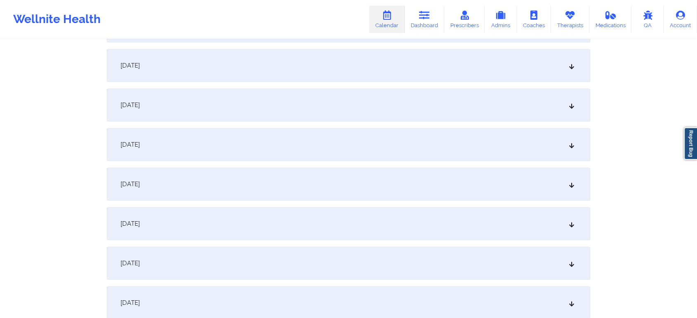
scroll to position [376, 0]
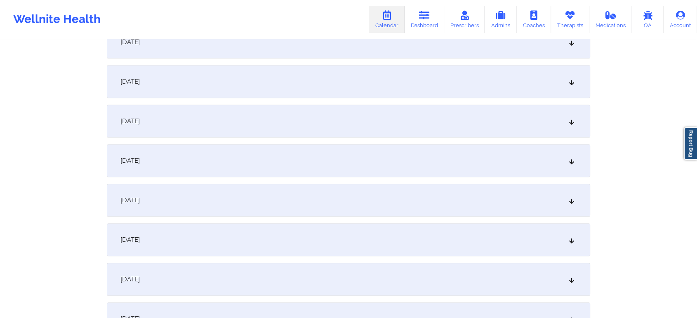
click at [425, 110] on div "[DATE]" at bounding box center [348, 121] width 483 height 33
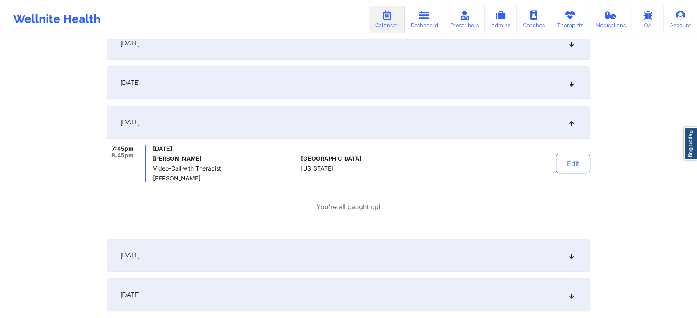
scroll to position [0, 0]
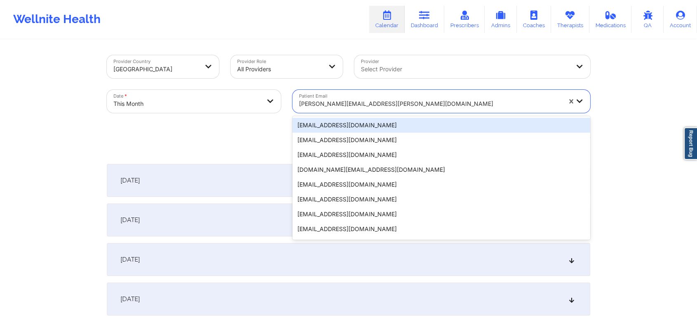
click at [372, 101] on div at bounding box center [430, 104] width 262 height 10
paste input "[EMAIL_ADDRESS][DOMAIN_NAME]"
type input "[EMAIL_ADDRESS][DOMAIN_NAME]"
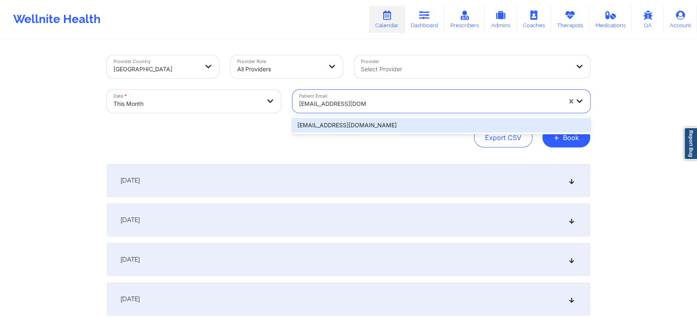
click at [411, 123] on div "[EMAIL_ADDRESS][DOMAIN_NAME]" at bounding box center [441, 125] width 298 height 15
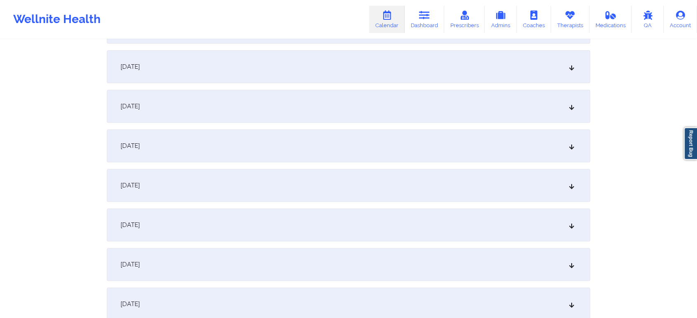
scroll to position [277, 0]
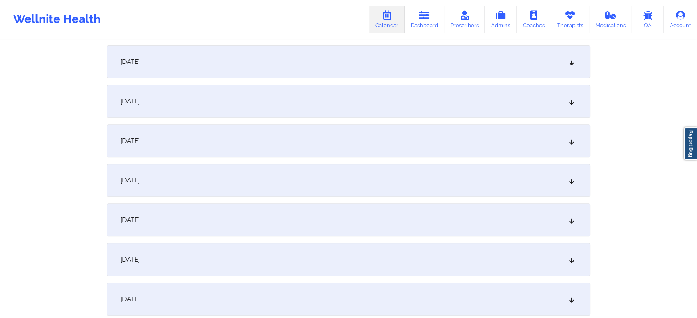
click at [442, 214] on div "[DATE]" at bounding box center [348, 220] width 483 height 33
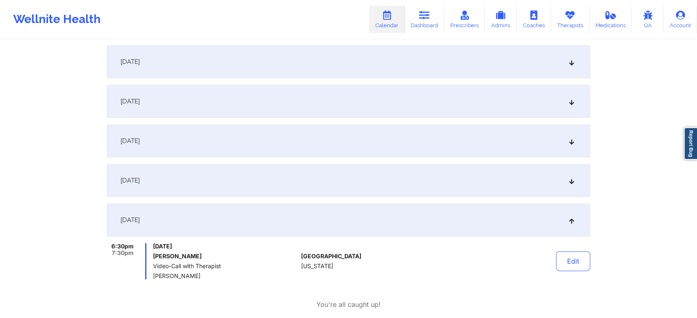
scroll to position [0, 0]
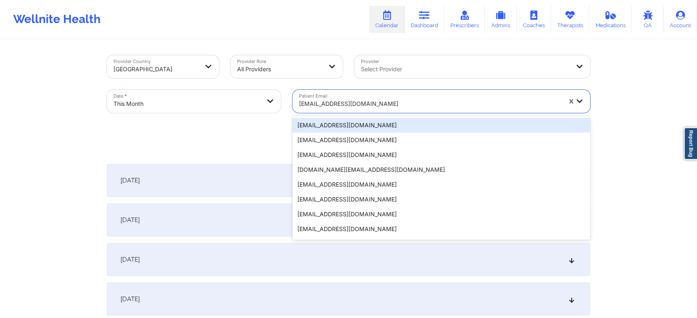
click at [339, 98] on div "[EMAIL_ADDRESS][DOMAIN_NAME]" at bounding box center [430, 104] width 262 height 18
paste input "[EMAIL_ADDRESS][DOMAIN_NAME]"
type input "[EMAIL_ADDRESS][DOMAIN_NAME]"
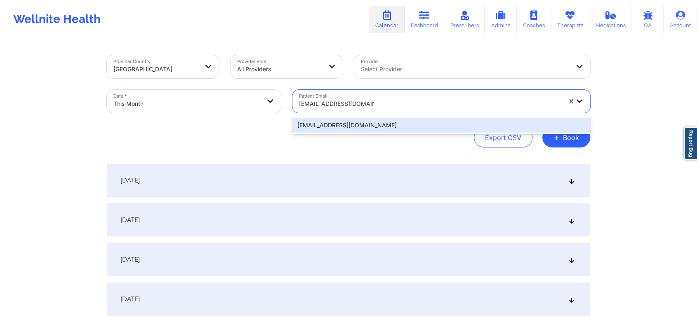
click at [339, 128] on div "[EMAIL_ADDRESS][DOMAIN_NAME]" at bounding box center [441, 125] width 298 height 15
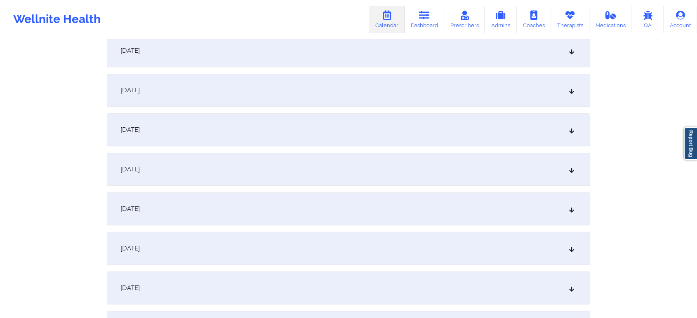
scroll to position [362, 0]
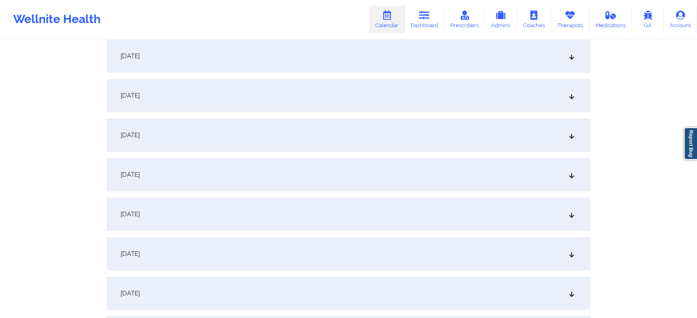
click at [383, 129] on div "[DATE]" at bounding box center [348, 135] width 483 height 33
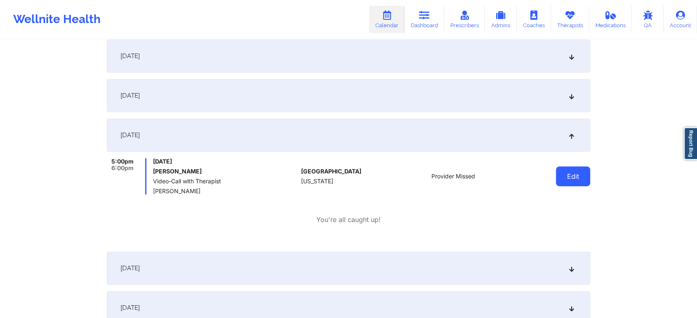
click at [558, 177] on button "Edit" at bounding box center [573, 177] width 34 height 20
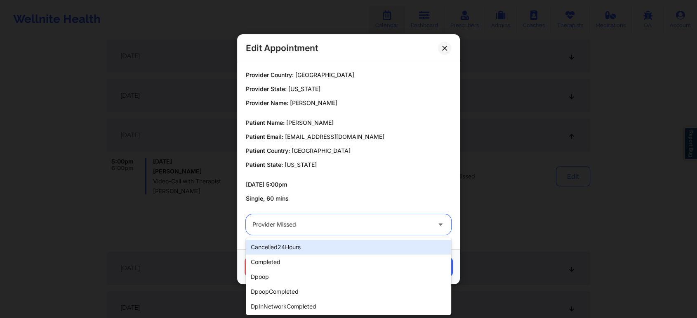
click at [345, 226] on div at bounding box center [341, 225] width 178 height 10
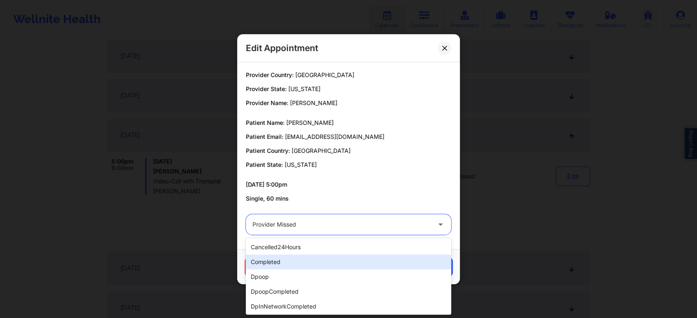
click at [298, 267] on div "completed" at bounding box center [348, 262] width 205 height 15
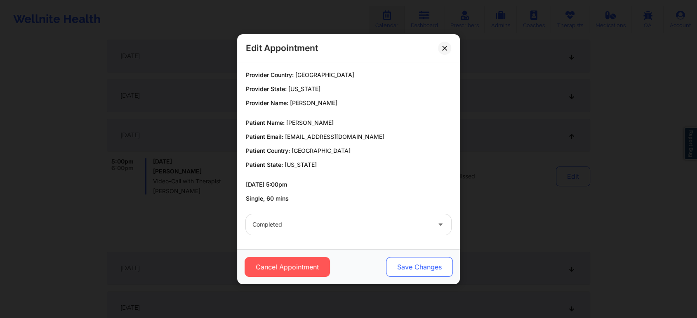
click at [436, 266] on button "Save Changes" at bounding box center [419, 267] width 67 height 20
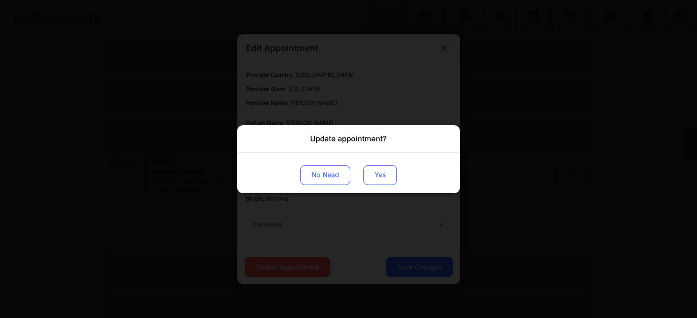
click at [373, 171] on button "Yes" at bounding box center [379, 175] width 33 height 20
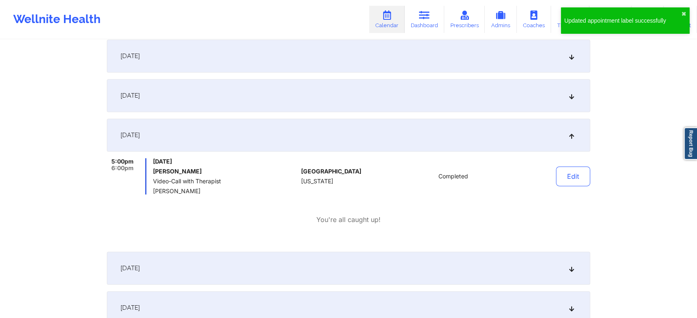
drag, startPoint x: 667, startPoint y: 101, endPoint x: 703, endPoint y: 97, distance: 36.5
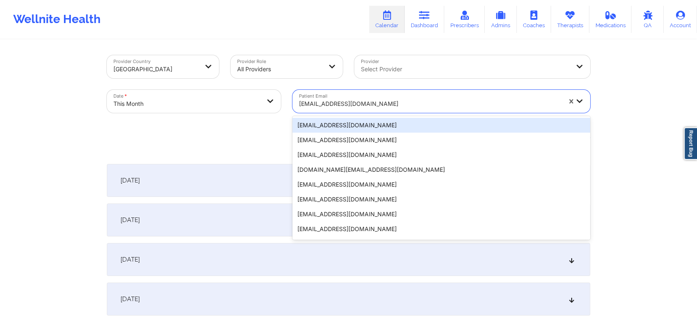
click at [344, 105] on div at bounding box center [430, 104] width 262 height 10
paste input "[EMAIL_ADDRESS][DOMAIN_NAME]"
type input "[EMAIL_ADDRESS][DOMAIN_NAME]"
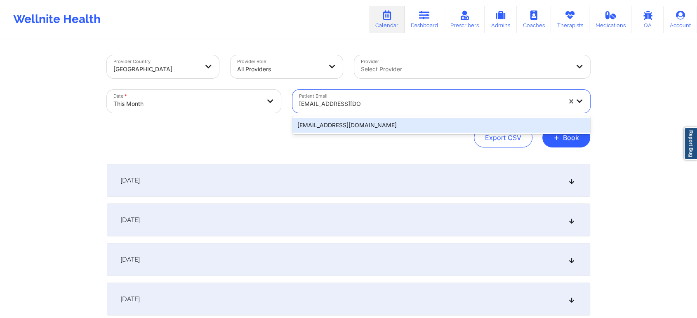
click at [377, 118] on div "[EMAIL_ADDRESS][DOMAIN_NAME]" at bounding box center [441, 125] width 298 height 15
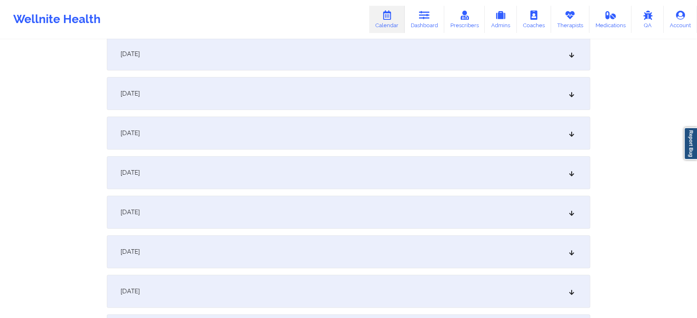
scroll to position [247, 0]
click at [417, 240] on div "[DATE]" at bounding box center [348, 249] width 483 height 33
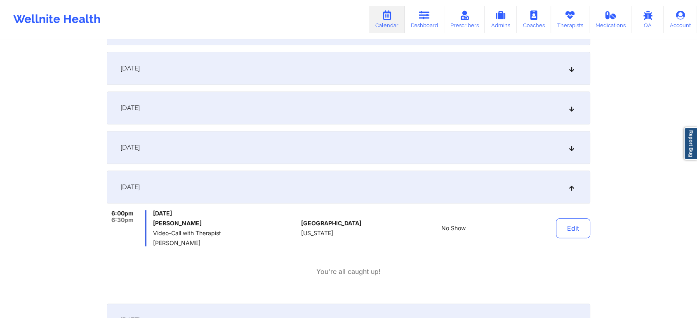
scroll to position [0, 0]
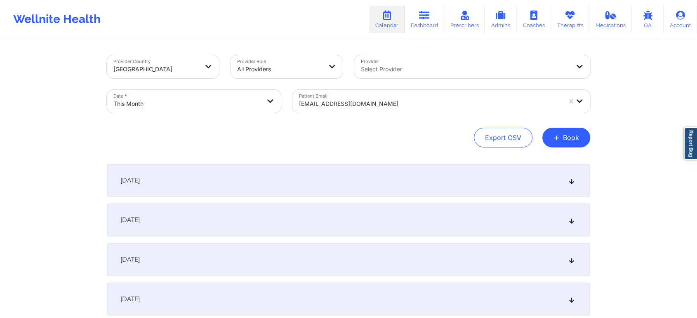
click at [337, 94] on div "[EMAIL_ADDRESS][DOMAIN_NAME]" at bounding box center [427, 101] width 270 height 23
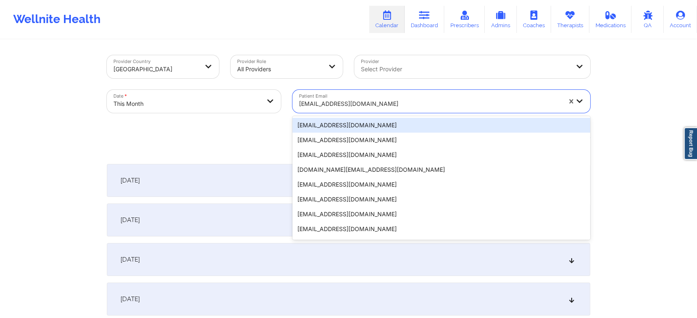
paste input "[EMAIL_ADDRESS][DOMAIN_NAME]"
type input "[EMAIL_ADDRESS][DOMAIN_NAME]"
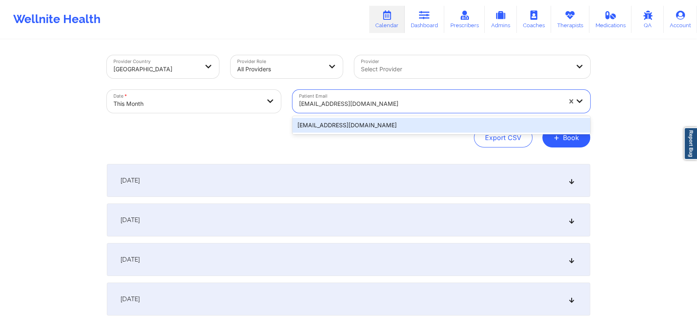
click at [393, 118] on div "[EMAIL_ADDRESS][DOMAIN_NAME]" at bounding box center [441, 125] width 298 height 15
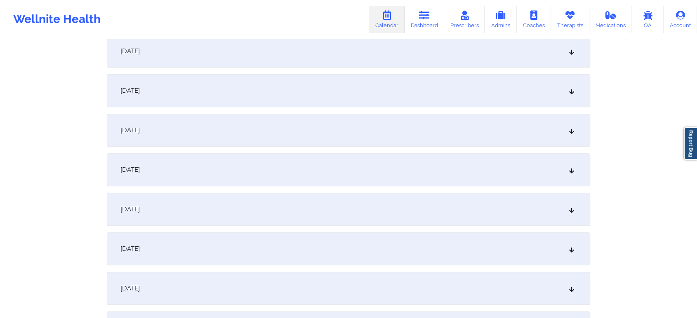
scroll to position [401, 0]
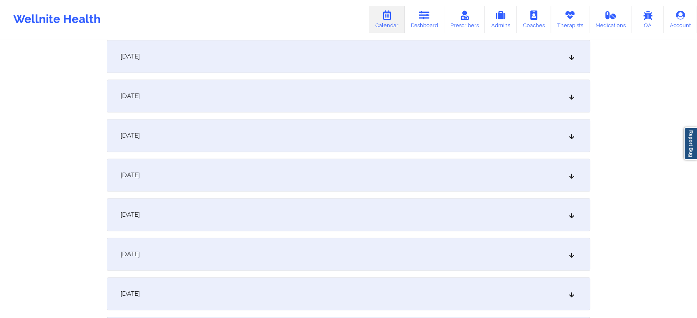
click at [250, 66] on div "[DATE]" at bounding box center [348, 56] width 483 height 33
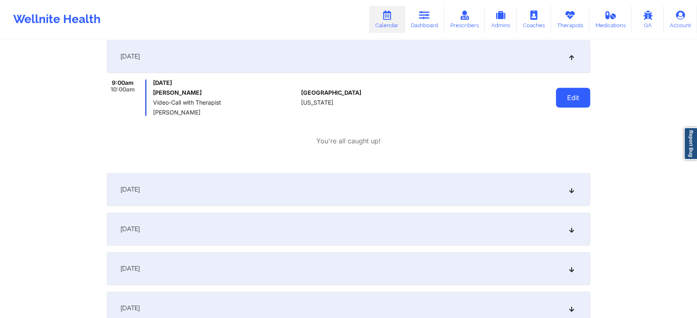
click at [563, 101] on button "Edit" at bounding box center [573, 98] width 34 height 20
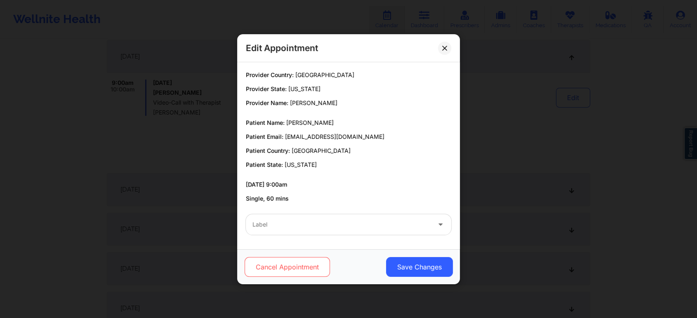
click at [306, 266] on button "Cancel Appointment" at bounding box center [287, 267] width 85 height 20
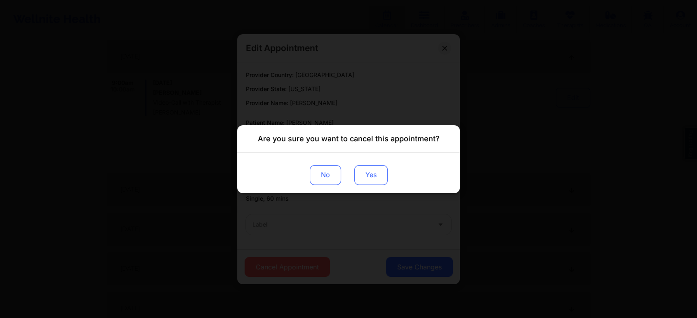
click at [374, 183] on button "Yes" at bounding box center [370, 175] width 33 height 20
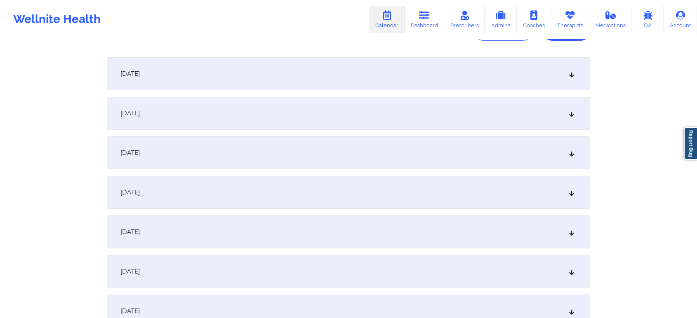
scroll to position [0, 0]
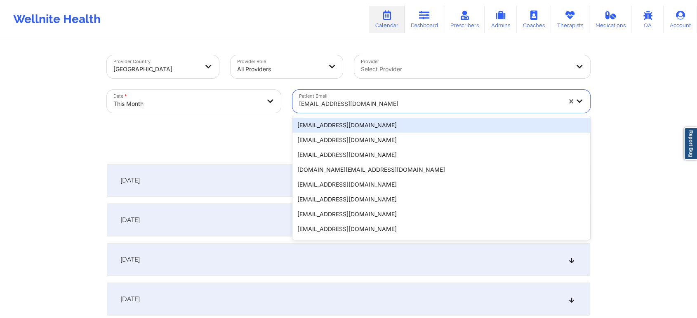
click at [317, 106] on div at bounding box center [430, 104] width 262 height 10
paste input "[EMAIL_ADDRESS][DOMAIN_NAME]"
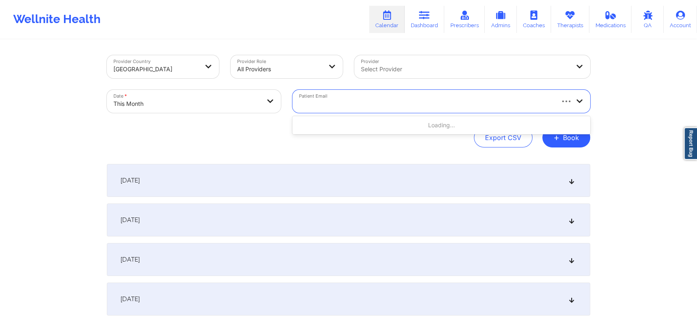
type input "[EMAIL_ADDRESS][DOMAIN_NAME]"
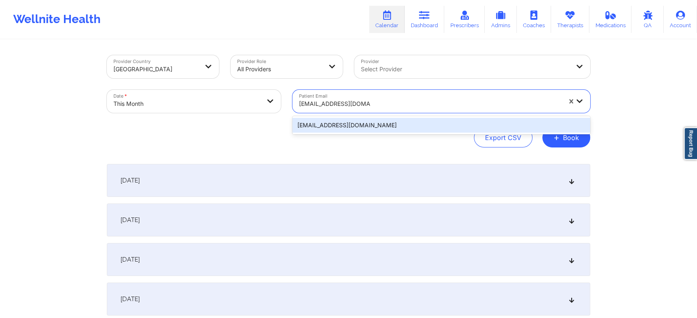
click at [360, 126] on div "[EMAIL_ADDRESS][DOMAIN_NAME]" at bounding box center [441, 125] width 298 height 15
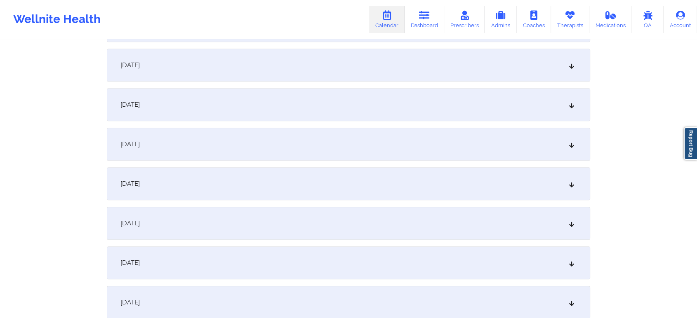
scroll to position [384, 0]
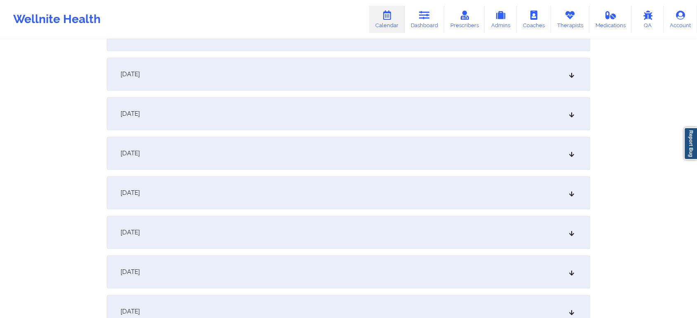
click at [455, 80] on div "[DATE]" at bounding box center [348, 74] width 483 height 33
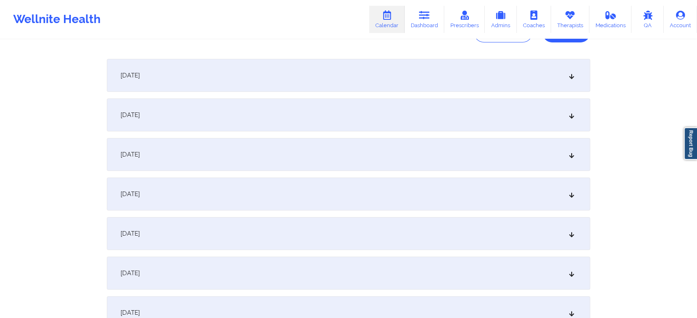
scroll to position [0, 0]
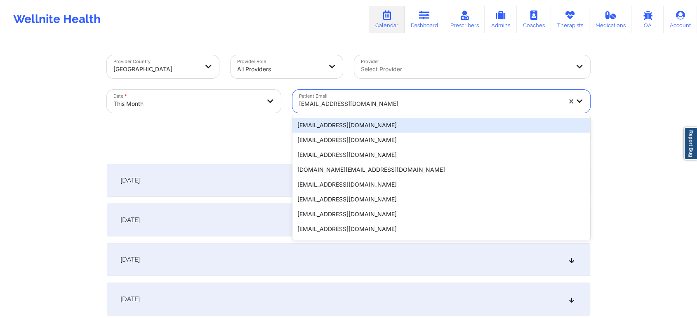
click at [329, 105] on div at bounding box center [430, 104] width 262 height 10
paste input "[EMAIL_ADDRESS][DOMAIN_NAME]"
type input "[EMAIL_ADDRESS][DOMAIN_NAME]"
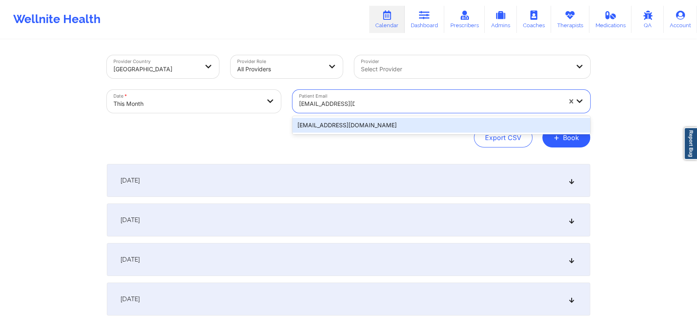
click at [366, 121] on div "[EMAIL_ADDRESS][DOMAIN_NAME]" at bounding box center [441, 125] width 298 height 15
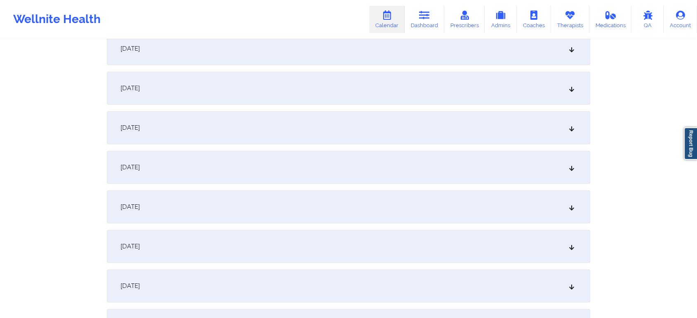
scroll to position [264, 0]
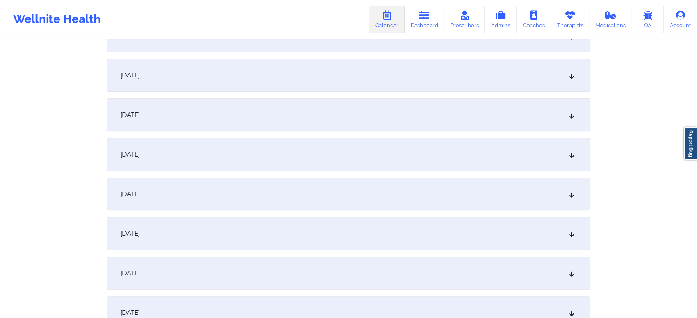
click at [349, 192] on div "[DATE]" at bounding box center [348, 194] width 483 height 33
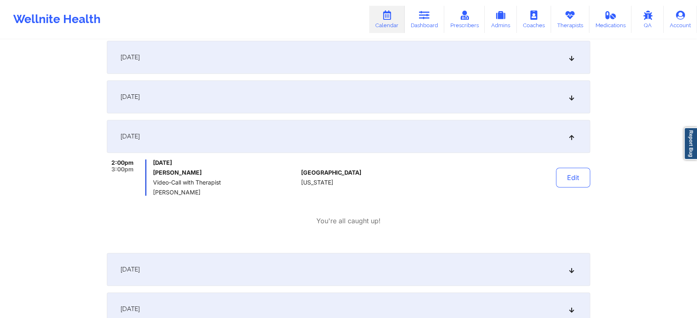
scroll to position [337, 0]
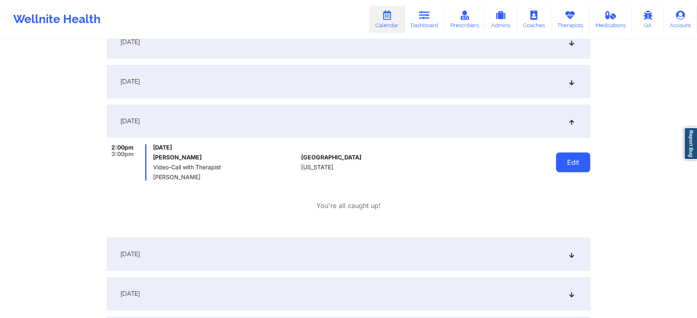
click at [569, 160] on button "Edit" at bounding box center [573, 163] width 34 height 20
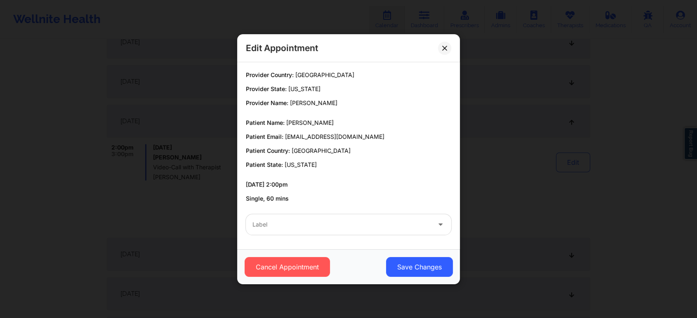
click at [310, 211] on div "Label" at bounding box center [348, 225] width 217 height 32
click at [288, 231] on div "Label" at bounding box center [339, 224] width 186 height 21
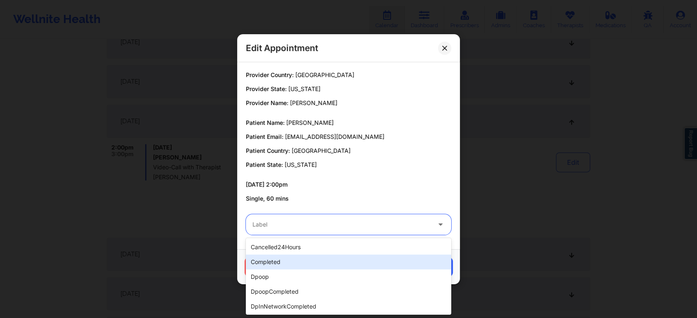
click at [287, 263] on div "completed" at bounding box center [348, 262] width 205 height 15
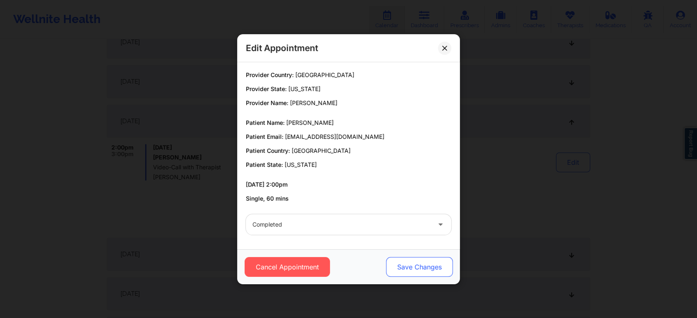
click at [407, 260] on button "Save Changes" at bounding box center [419, 267] width 67 height 20
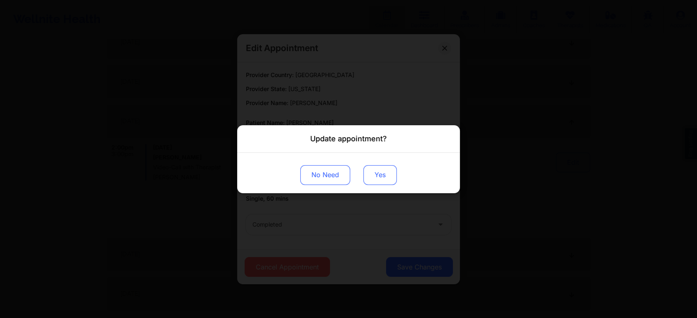
click at [385, 175] on button "Yes" at bounding box center [379, 175] width 33 height 20
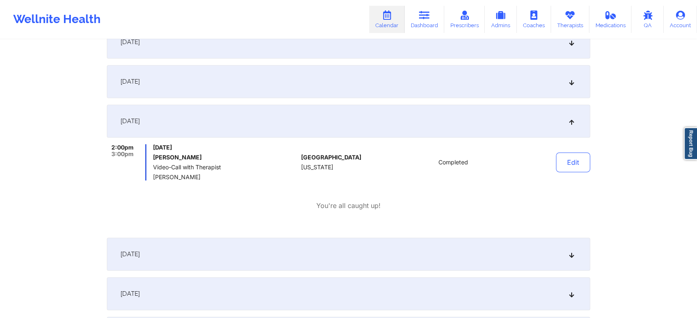
scroll to position [0, 0]
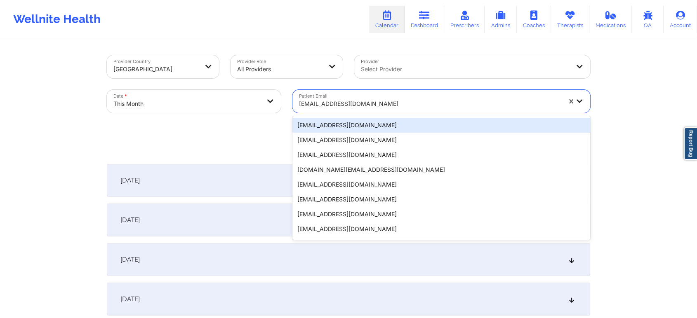
click at [338, 98] on div "[EMAIL_ADDRESS][DOMAIN_NAME]" at bounding box center [430, 104] width 262 height 18
paste input "[EMAIL_ADDRESS][DOMAIN_NAME]"
type input "[EMAIL_ADDRESS][DOMAIN_NAME]"
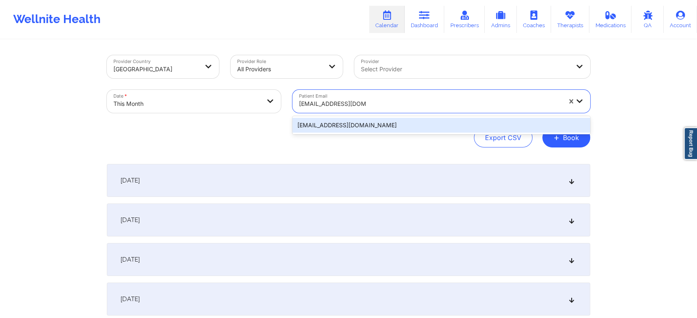
click at [370, 122] on div "[EMAIL_ADDRESS][DOMAIN_NAME]" at bounding box center [441, 125] width 298 height 15
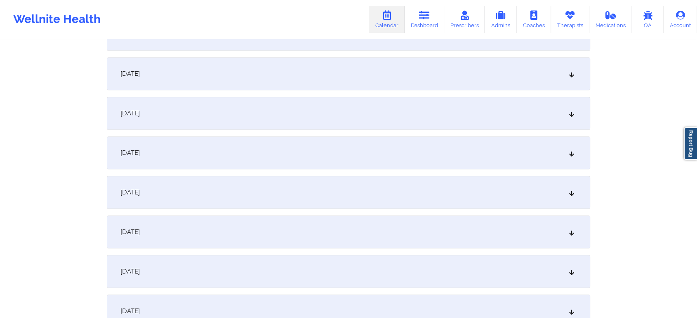
scroll to position [351, 0]
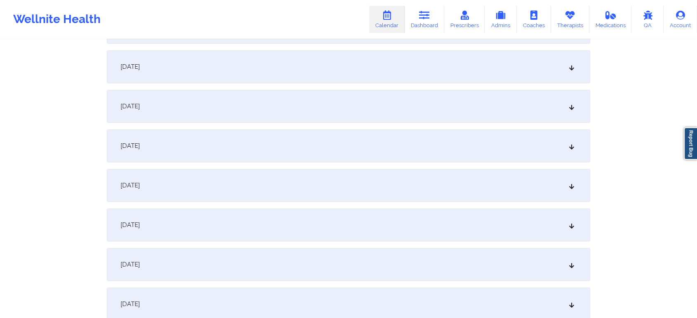
click at [458, 119] on div "[DATE]" at bounding box center [348, 106] width 483 height 33
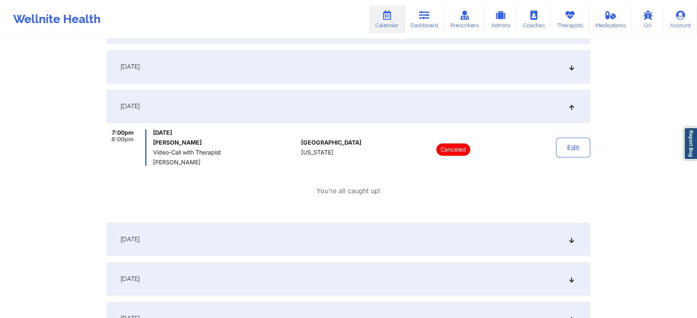
scroll to position [0, 0]
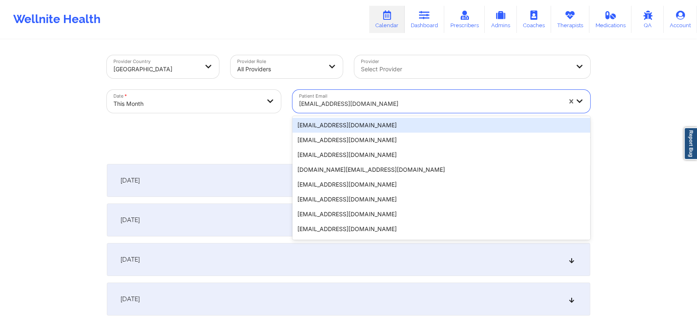
click at [358, 92] on div "[EMAIL_ADDRESS][DOMAIN_NAME]" at bounding box center [427, 101] width 270 height 23
paste input "[EMAIL_ADDRESS][DOMAIN_NAME]"
type input "[EMAIL_ADDRESS][DOMAIN_NAME]"
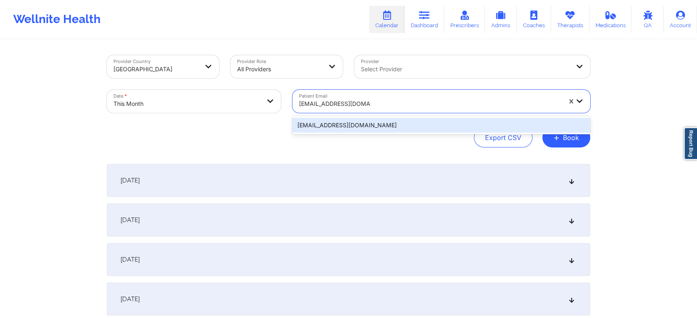
click at [379, 120] on div "[EMAIL_ADDRESS][DOMAIN_NAME]" at bounding box center [441, 125] width 298 height 15
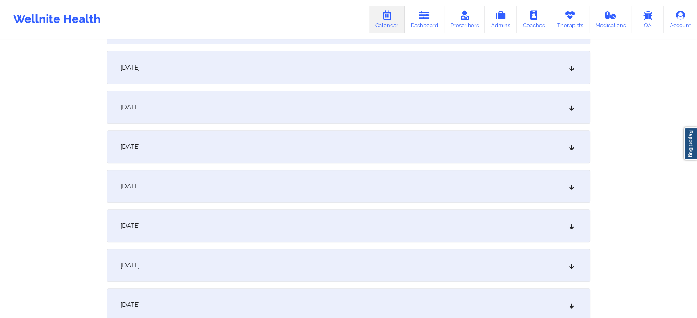
scroll to position [309, 0]
click at [475, 146] on div "[DATE]" at bounding box center [348, 148] width 483 height 33
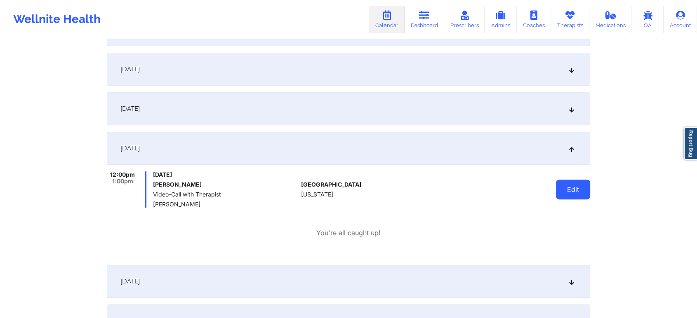
click at [566, 186] on button "Edit" at bounding box center [573, 190] width 34 height 20
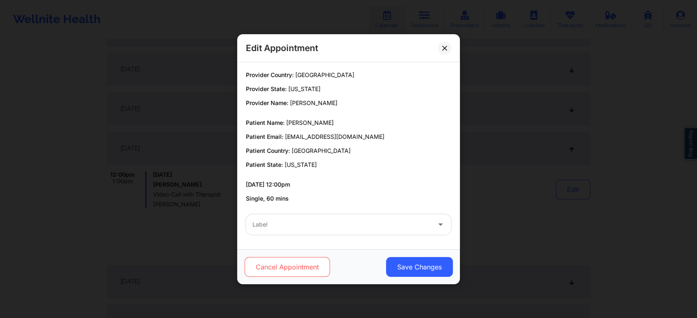
click at [289, 265] on button "Cancel Appointment" at bounding box center [287, 267] width 85 height 20
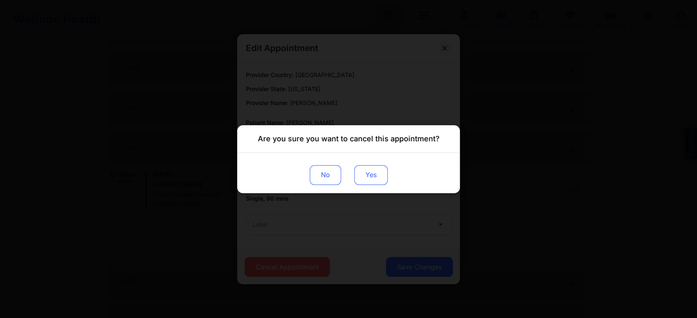
click at [370, 173] on button "Yes" at bounding box center [370, 175] width 33 height 20
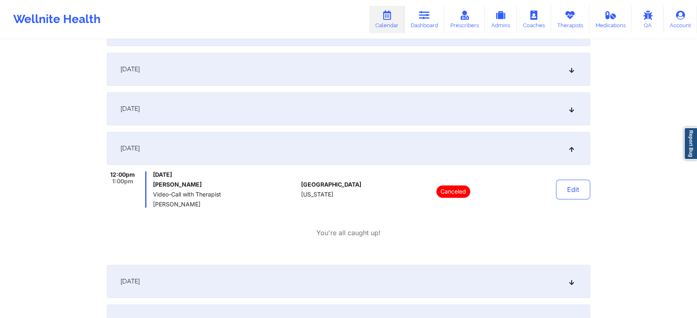
scroll to position [0, 0]
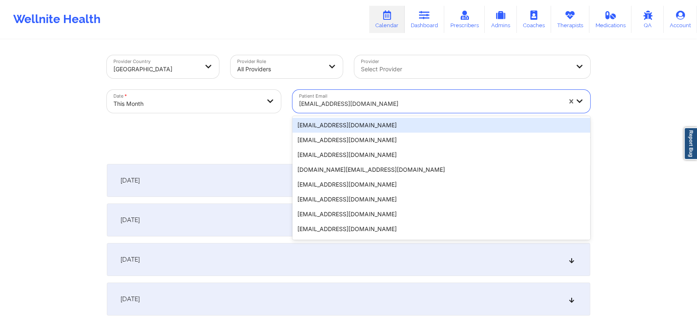
click at [350, 94] on div "[EMAIL_ADDRESS][DOMAIN_NAME]" at bounding box center [427, 101] width 270 height 23
paste input "[EMAIL_ADDRESS][DOMAIN_NAME]"
type input "[EMAIL_ADDRESS][DOMAIN_NAME]"
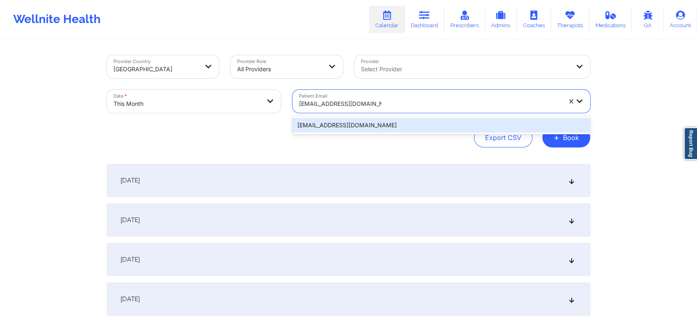
click at [385, 122] on div "[EMAIL_ADDRESS][DOMAIN_NAME]" at bounding box center [441, 125] width 298 height 15
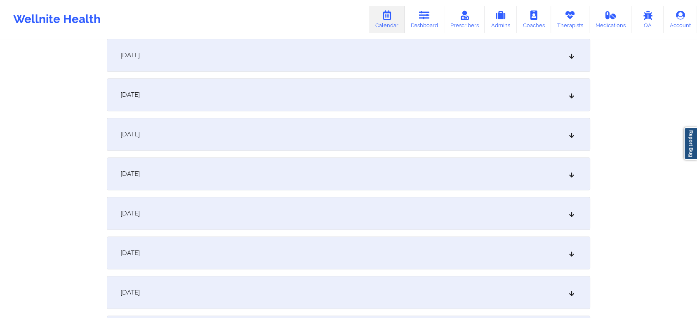
scroll to position [332, 0]
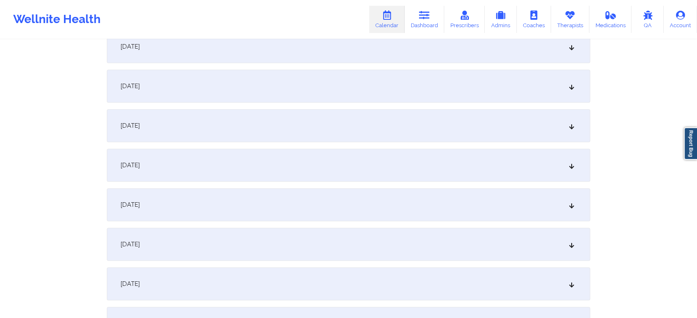
click at [439, 126] on div "[DATE]" at bounding box center [348, 125] width 483 height 33
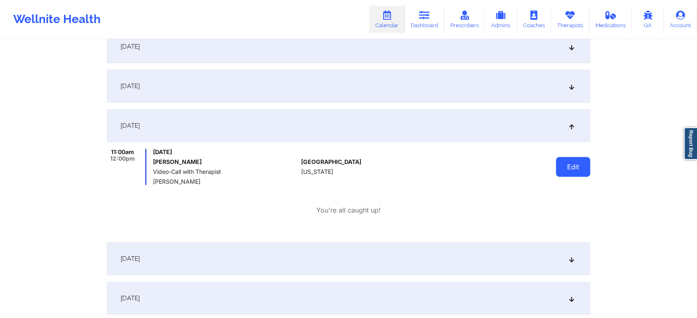
click at [567, 163] on button "Edit" at bounding box center [573, 167] width 34 height 20
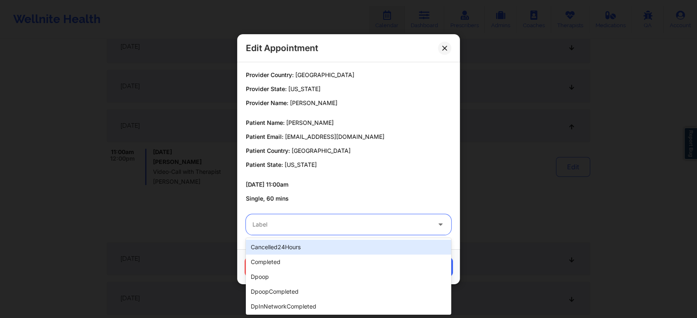
click at [398, 224] on div at bounding box center [341, 225] width 178 height 10
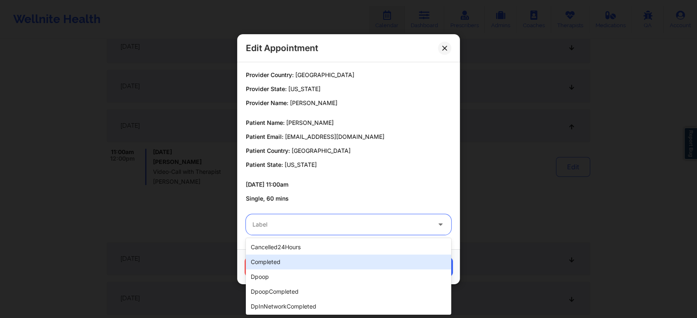
click at [348, 262] on div "completed" at bounding box center [348, 262] width 205 height 15
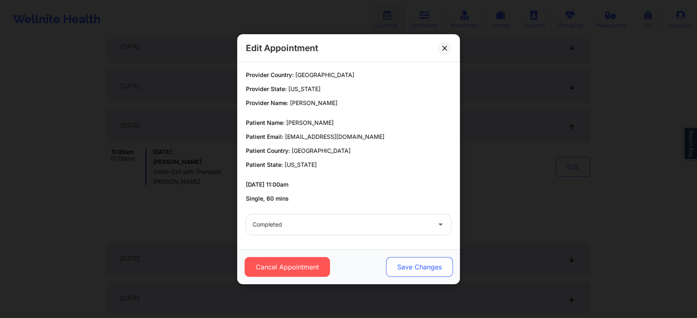
click at [410, 273] on button "Save Changes" at bounding box center [419, 267] width 67 height 20
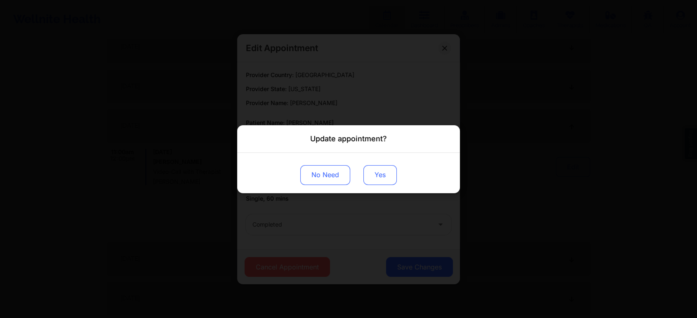
click at [387, 179] on button "Yes" at bounding box center [379, 175] width 33 height 20
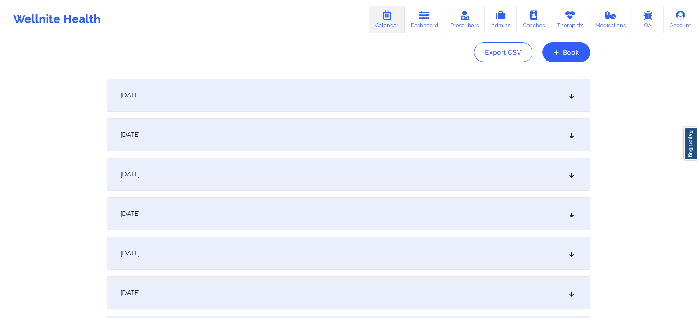
scroll to position [0, 0]
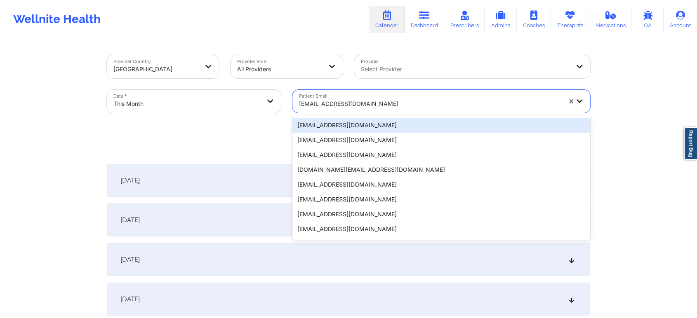
click at [341, 99] on div at bounding box center [430, 104] width 262 height 10
paste input "[EMAIL_ADDRESS][DOMAIN_NAME]"
type input "[EMAIL_ADDRESS][DOMAIN_NAME]"
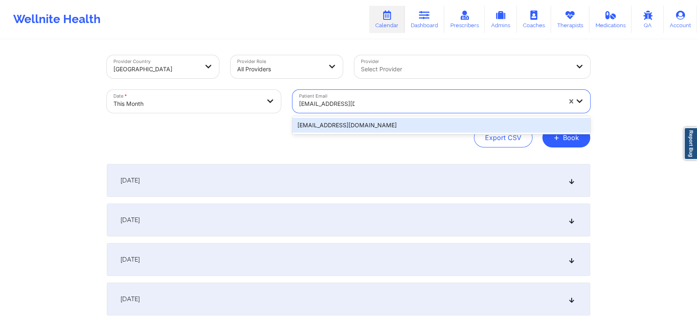
click at [436, 128] on div "[EMAIL_ADDRESS][DOMAIN_NAME]" at bounding box center [441, 125] width 298 height 15
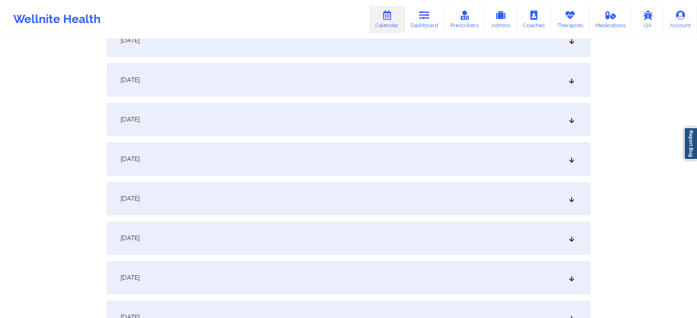
scroll to position [306, 0]
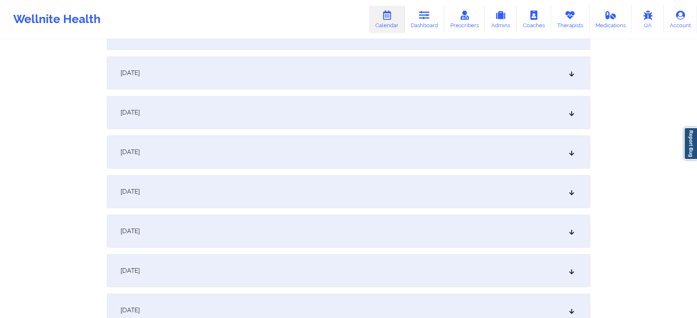
click at [459, 158] on div "[DATE]" at bounding box center [348, 152] width 483 height 33
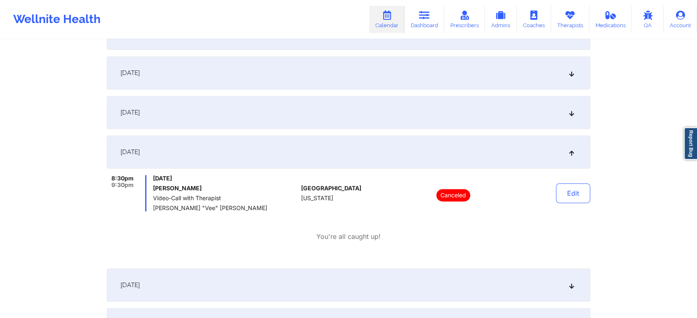
scroll to position [0, 0]
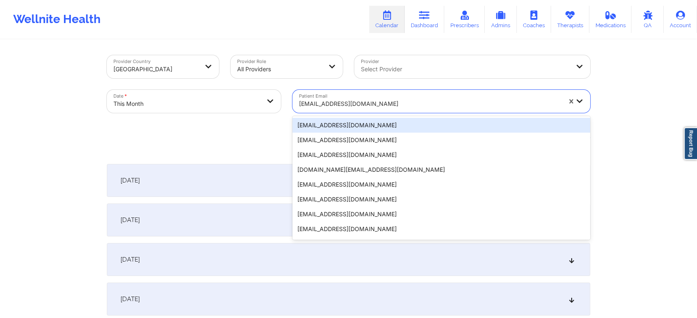
click at [383, 103] on div at bounding box center [430, 104] width 262 height 10
paste input "[EMAIL_ADDRESS][DOMAIN_NAME]"
type input "[EMAIL_ADDRESS][DOMAIN_NAME]"
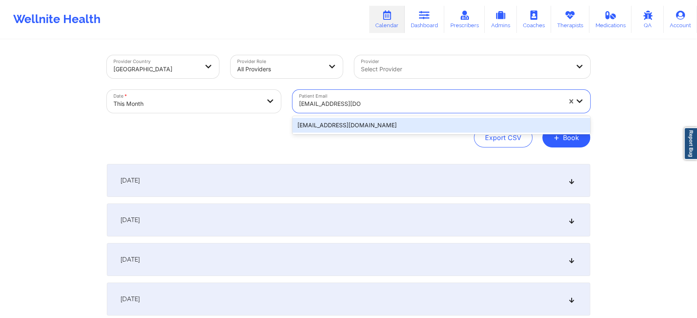
click at [399, 124] on div "[EMAIL_ADDRESS][DOMAIN_NAME]" at bounding box center [441, 125] width 298 height 15
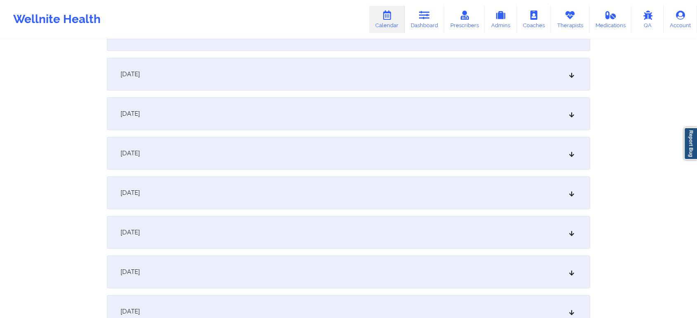
scroll to position [281, 0]
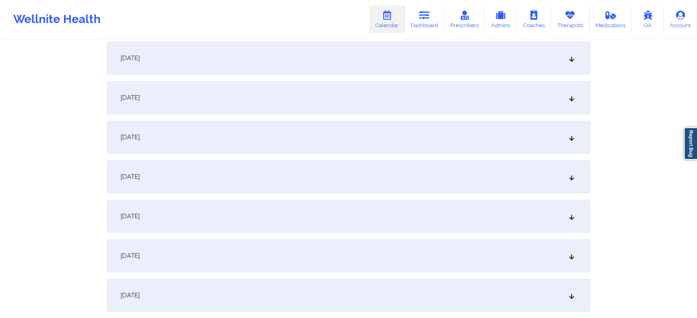
click at [466, 163] on div "[DATE]" at bounding box center [348, 176] width 483 height 33
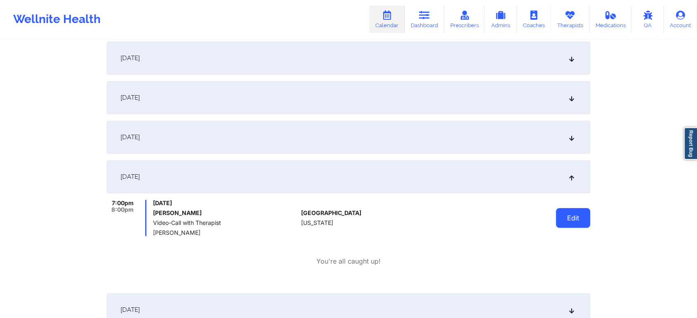
click at [565, 220] on button "Edit" at bounding box center [573, 218] width 34 height 20
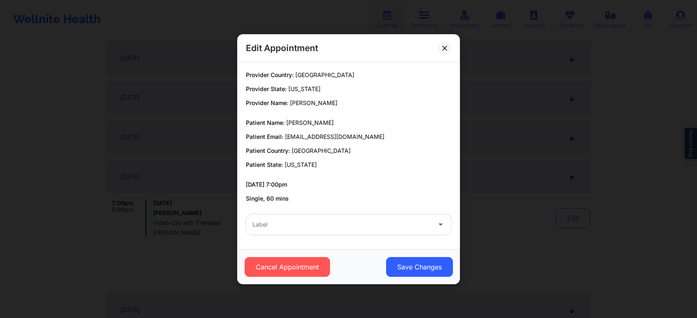
click at [360, 230] on div "Label" at bounding box center [339, 224] width 186 height 21
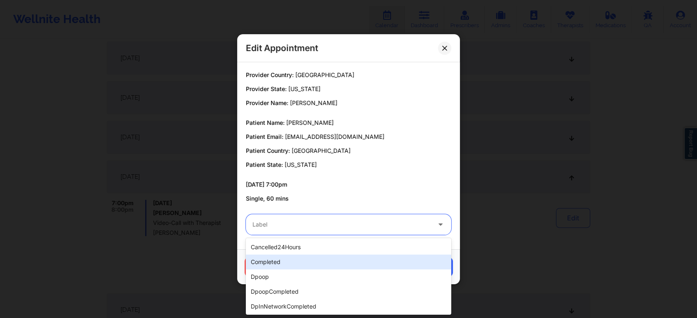
click at [330, 257] on div "completed" at bounding box center [348, 262] width 205 height 15
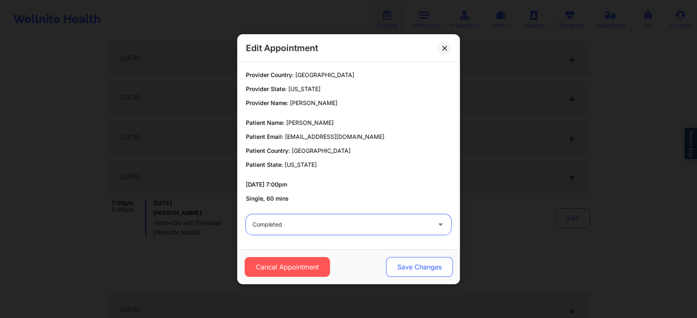
click at [408, 258] on button "Save Changes" at bounding box center [419, 267] width 67 height 20
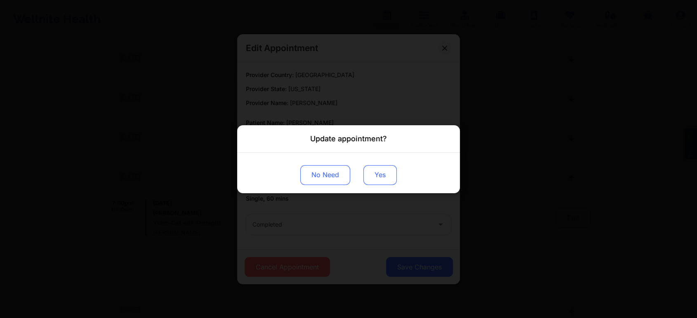
click at [381, 167] on button "Yes" at bounding box center [379, 175] width 33 height 20
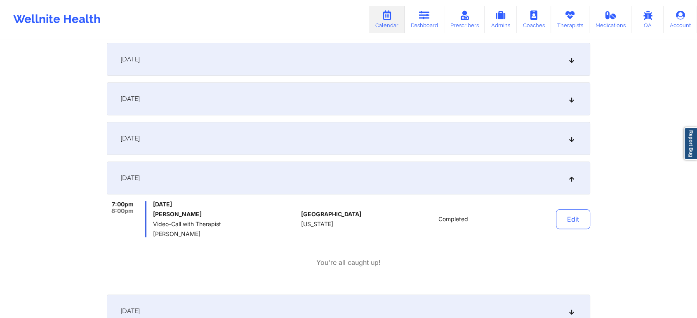
scroll to position [0, 0]
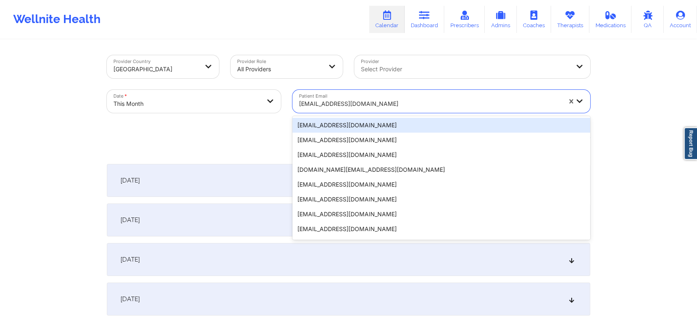
click at [318, 112] on div "[EMAIL_ADDRESS][DOMAIN_NAME]" at bounding box center [430, 104] width 262 height 18
paste input "[EMAIL_ADDRESS][DOMAIN_NAME]"
type input "[EMAIL_ADDRESS][DOMAIN_NAME]"
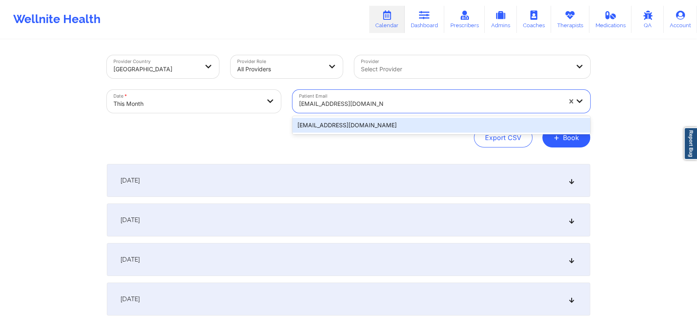
click at [374, 123] on div "[EMAIL_ADDRESS][DOMAIN_NAME]" at bounding box center [441, 125] width 298 height 15
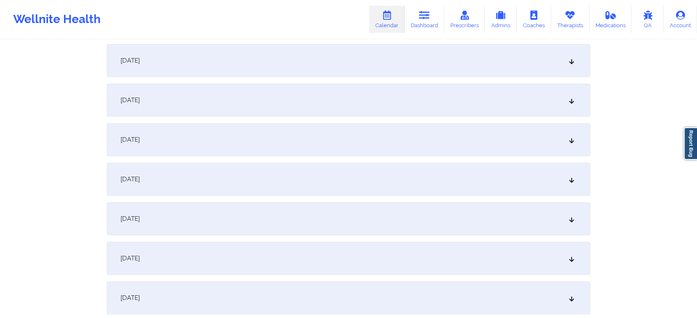
scroll to position [329, 0]
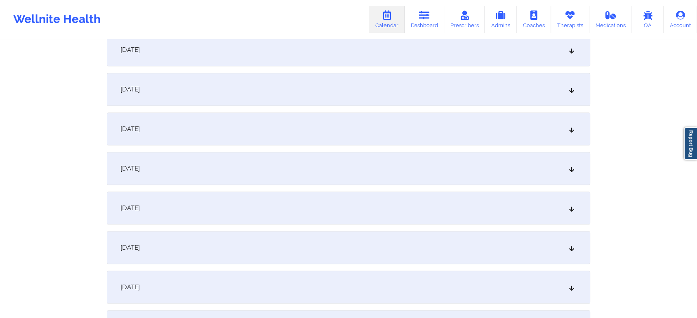
click at [452, 128] on div "[DATE]" at bounding box center [348, 129] width 483 height 33
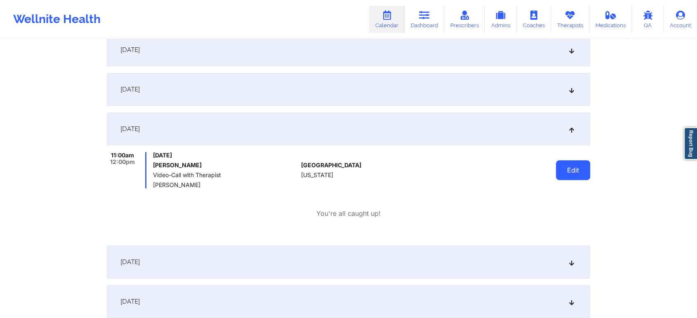
click at [572, 165] on button "Edit" at bounding box center [573, 170] width 34 height 20
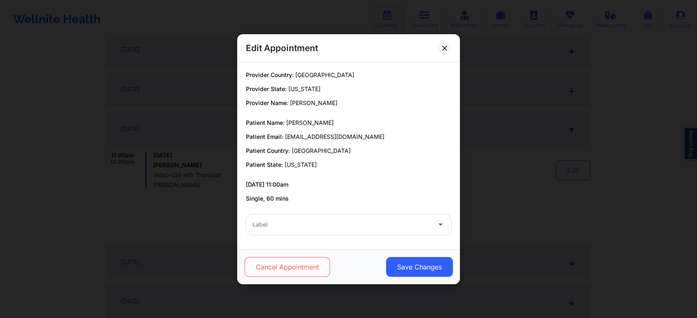
click at [291, 269] on button "Cancel Appointment" at bounding box center [287, 267] width 85 height 20
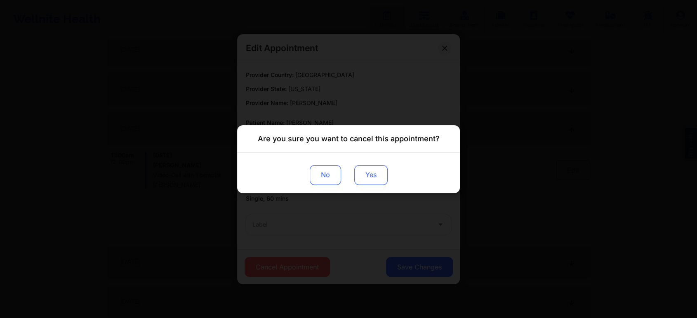
click at [355, 181] on button "Yes" at bounding box center [370, 175] width 33 height 20
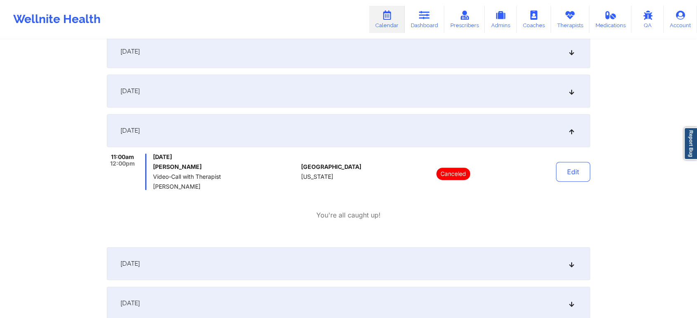
scroll to position [0, 0]
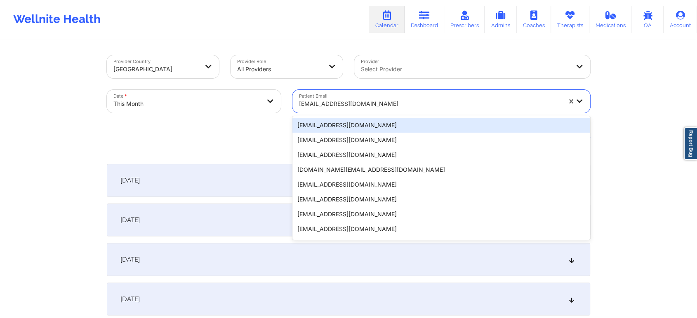
click at [403, 99] on div at bounding box center [430, 104] width 262 height 10
paste input "[EMAIL_ADDRESS][DOMAIN_NAME]"
type input "[EMAIL_ADDRESS][DOMAIN_NAME]"
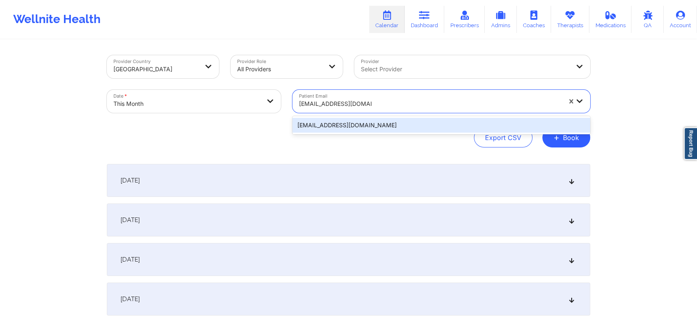
click at [414, 125] on div "[EMAIL_ADDRESS][DOMAIN_NAME]" at bounding box center [441, 125] width 298 height 15
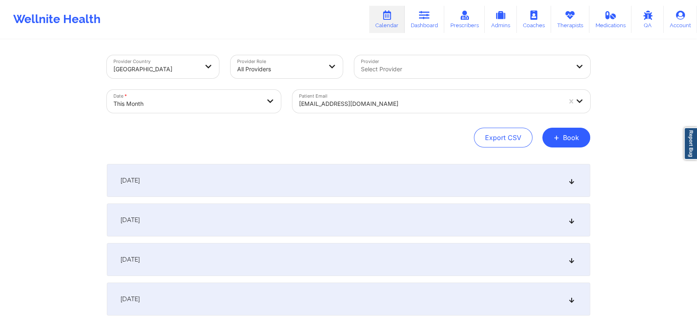
drag, startPoint x: 660, startPoint y: 54, endPoint x: 703, endPoint y: 47, distance: 43.5
click at [633, 47] on html "Wellnite Health Calendar Dashboard Prescribers Admins Coaches Therapists Medica…" at bounding box center [348, 159] width 697 height 318
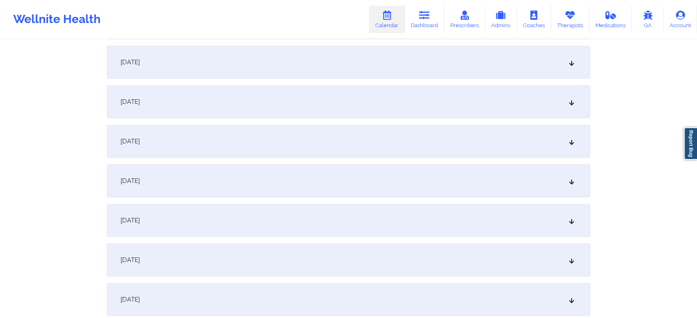
scroll to position [318, 0]
click at [546, 128] on div "[DATE]" at bounding box center [348, 139] width 483 height 33
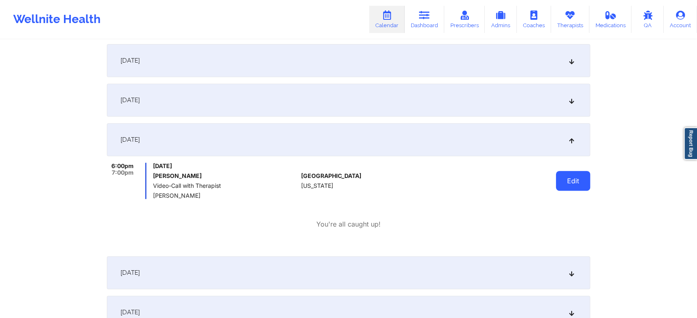
click at [574, 183] on button "Edit" at bounding box center [573, 181] width 34 height 20
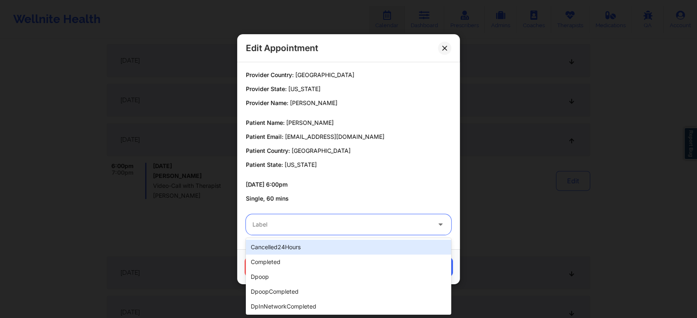
click at [360, 226] on div at bounding box center [341, 225] width 178 height 10
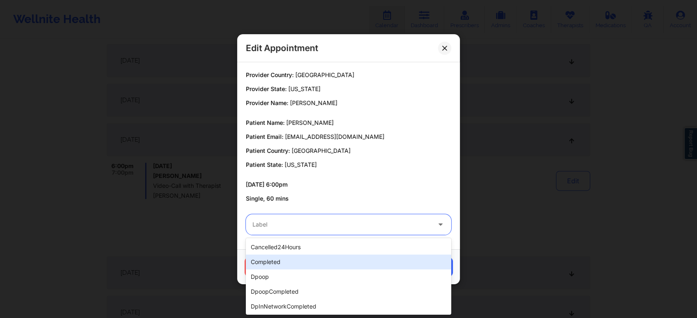
click at [296, 264] on div "completed" at bounding box center [348, 262] width 205 height 15
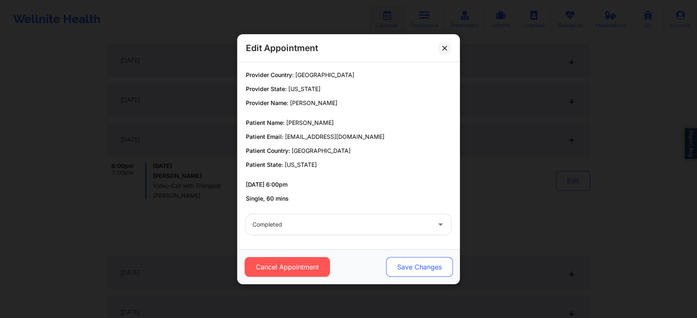
click at [421, 270] on button "Save Changes" at bounding box center [419, 267] width 67 height 20
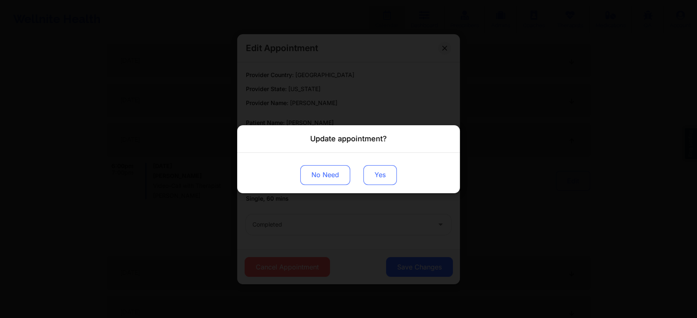
click at [385, 173] on button "Yes" at bounding box center [379, 175] width 33 height 20
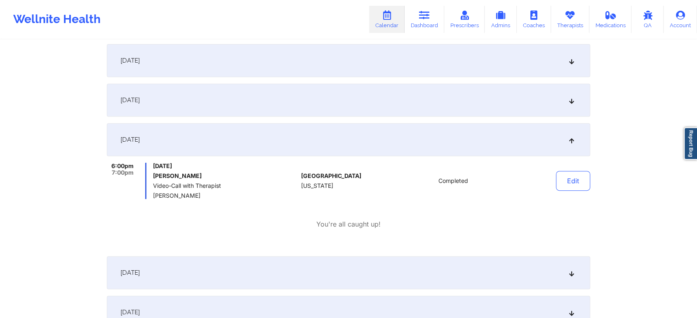
scroll to position [0, 0]
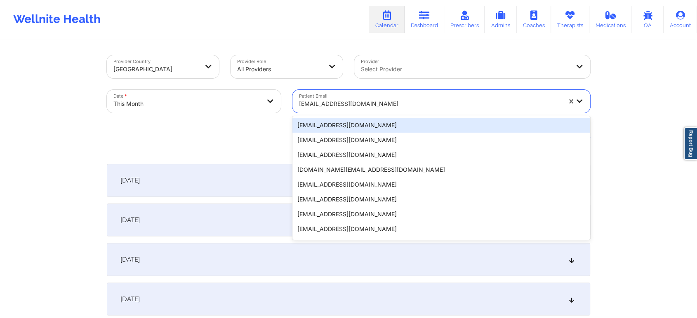
click at [323, 109] on div "[EMAIL_ADDRESS][DOMAIN_NAME]" at bounding box center [430, 104] width 262 height 18
paste input "[EMAIL_ADDRESS][DOMAIN_NAME]"
type input "[EMAIL_ADDRESS][DOMAIN_NAME]"
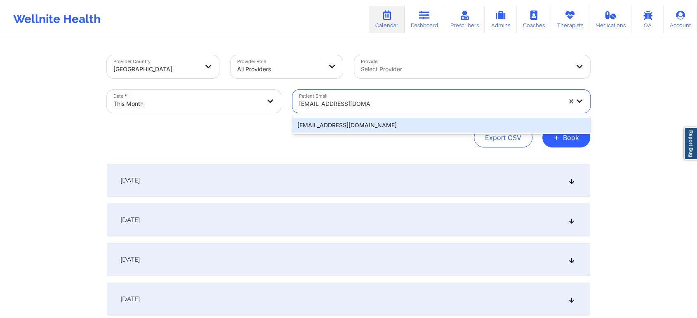
click at [323, 121] on div "[EMAIL_ADDRESS][DOMAIN_NAME]" at bounding box center [441, 125] width 298 height 15
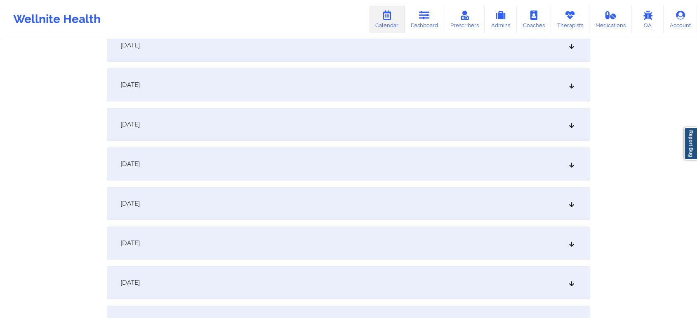
scroll to position [399, 0]
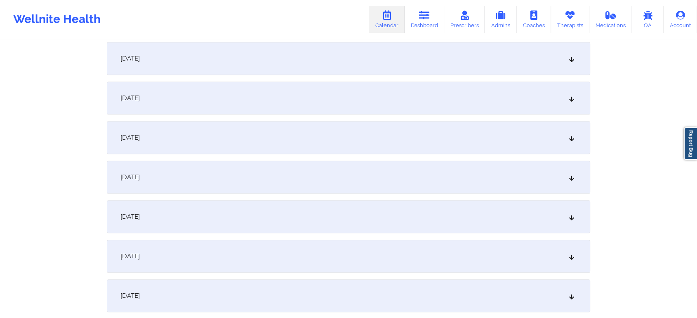
click at [352, 64] on div "[DATE]" at bounding box center [348, 58] width 483 height 33
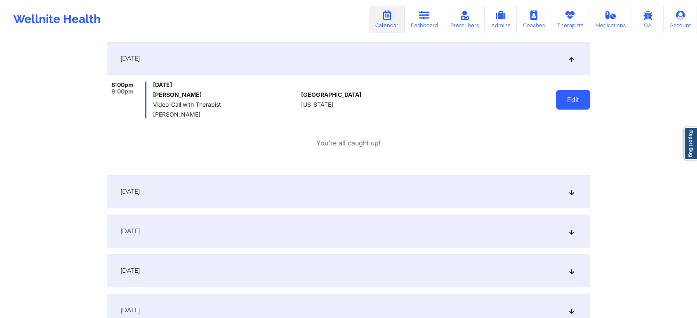
click at [583, 107] on button "Edit" at bounding box center [573, 100] width 34 height 20
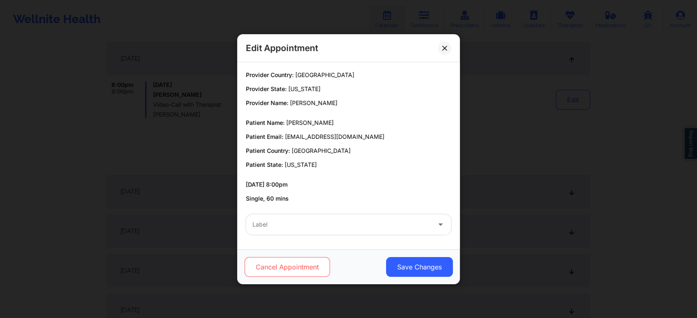
click at [304, 272] on button "Cancel Appointment" at bounding box center [287, 267] width 85 height 20
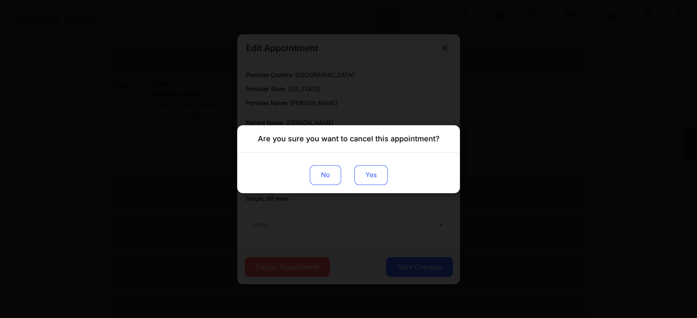
click at [372, 174] on button "Yes" at bounding box center [370, 175] width 33 height 20
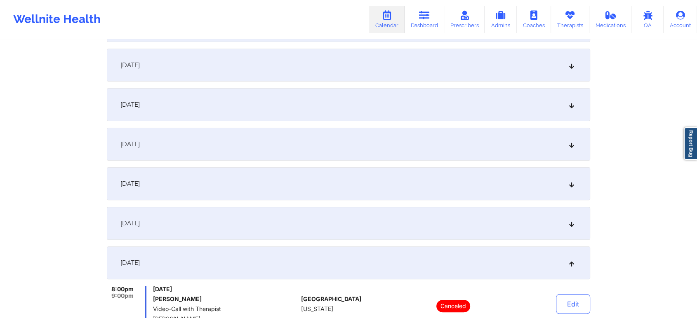
scroll to position [0, 0]
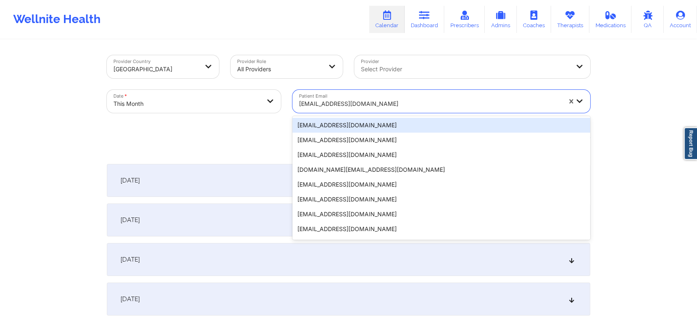
click at [340, 101] on div at bounding box center [430, 104] width 262 height 10
paste input "[EMAIL_ADDRESS][DOMAIN_NAME]"
type input "[EMAIL_ADDRESS][DOMAIN_NAME]"
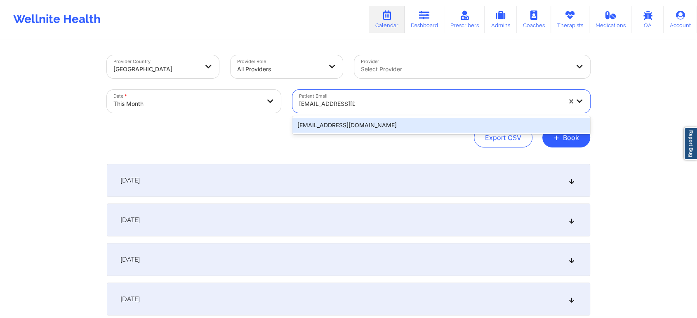
click at [421, 125] on div "[EMAIL_ADDRESS][DOMAIN_NAME]" at bounding box center [441, 125] width 298 height 15
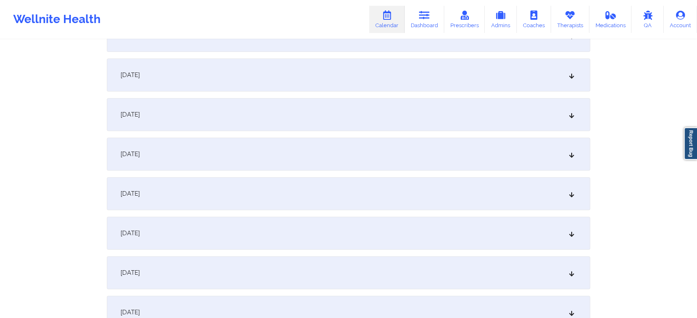
scroll to position [332, 0]
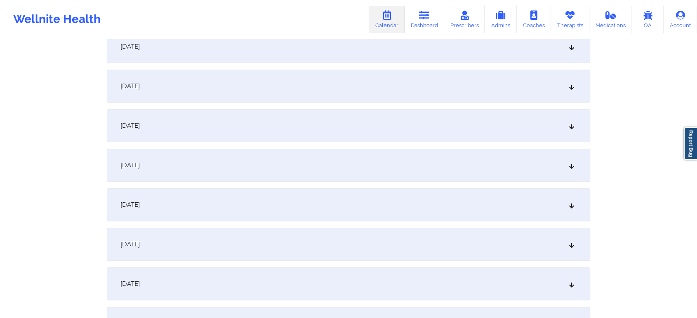
click at [436, 133] on div "[DATE]" at bounding box center [348, 125] width 483 height 33
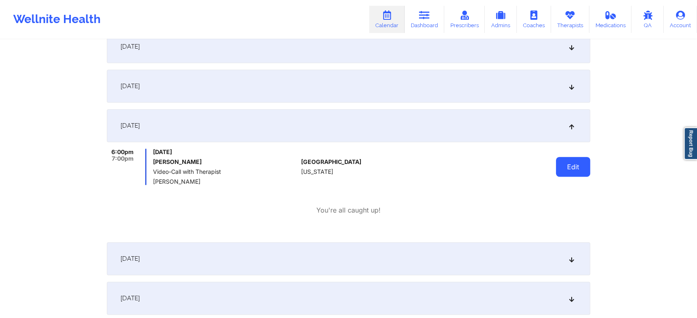
click at [578, 160] on button "Edit" at bounding box center [573, 167] width 34 height 20
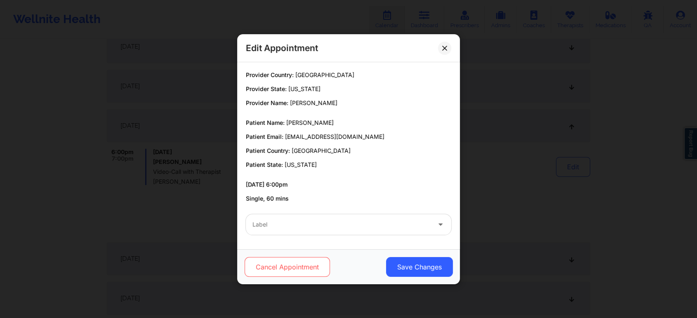
click at [291, 267] on button "Cancel Appointment" at bounding box center [287, 267] width 85 height 20
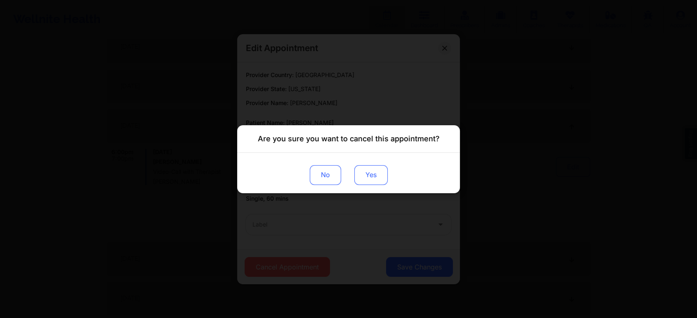
click at [365, 174] on button "Yes" at bounding box center [370, 175] width 33 height 20
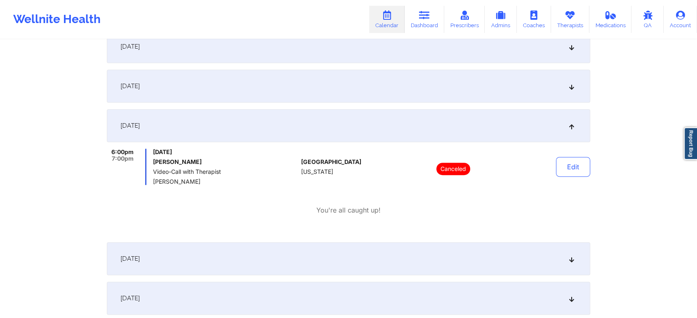
scroll to position [0, 0]
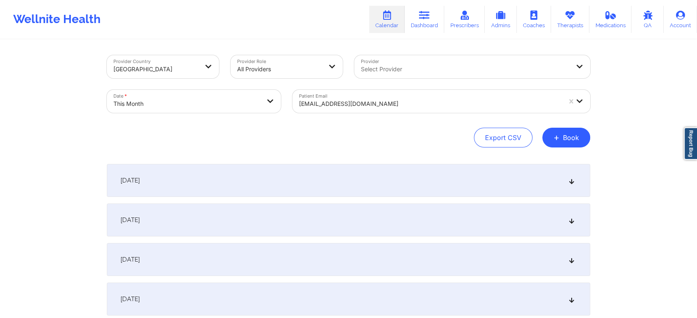
click at [335, 102] on div at bounding box center [430, 104] width 262 height 10
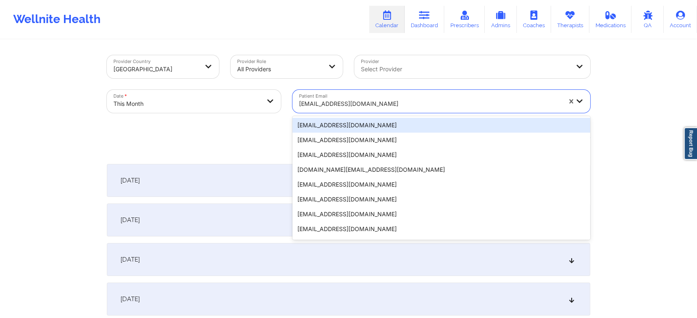
paste input "[EMAIL_ADDRESS][DOMAIN_NAME]"
type input "[EMAIL_ADDRESS][DOMAIN_NAME]"
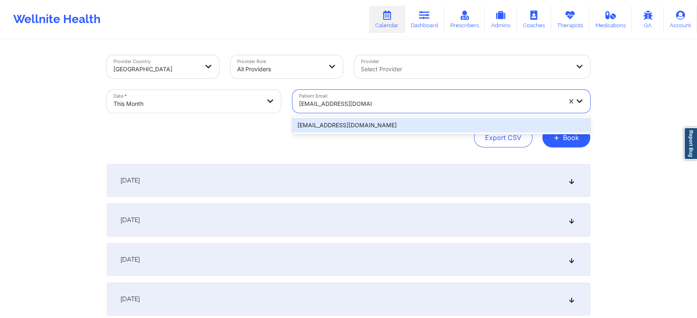
click at [404, 124] on div "[EMAIL_ADDRESS][DOMAIN_NAME]" at bounding box center [441, 125] width 298 height 15
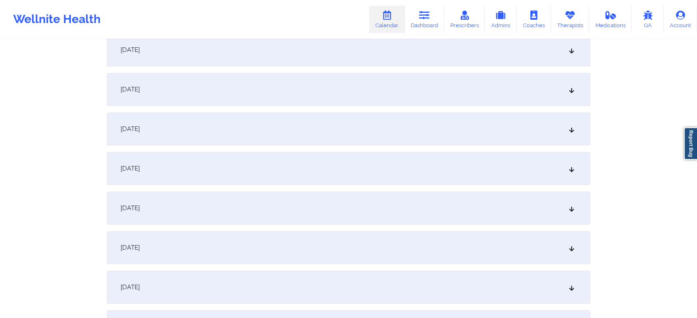
scroll to position [413, 0]
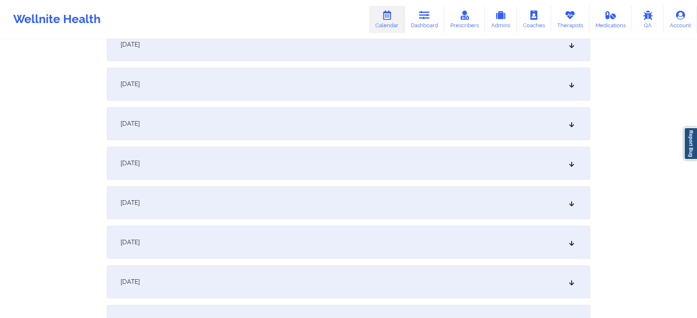
click at [289, 60] on div "[DATE]" at bounding box center [348, 44] width 483 height 33
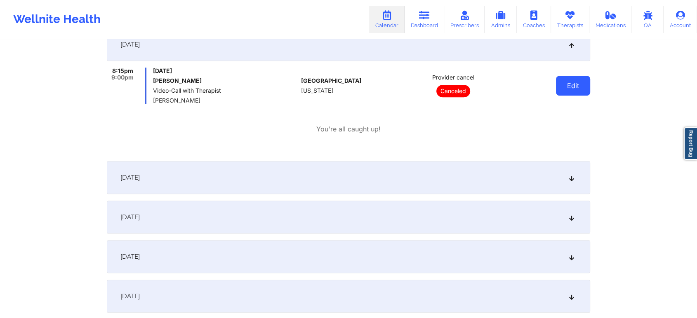
click at [578, 93] on button "Edit" at bounding box center [573, 86] width 34 height 20
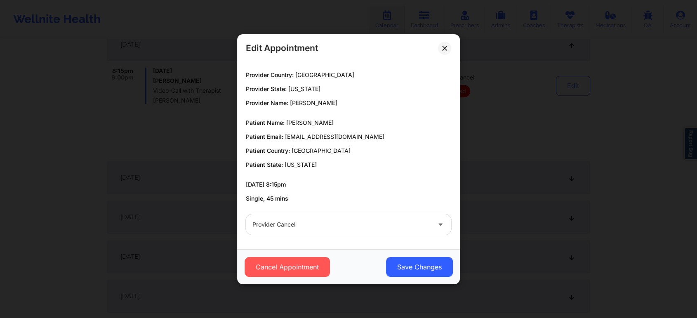
click at [344, 226] on div at bounding box center [341, 225] width 178 height 10
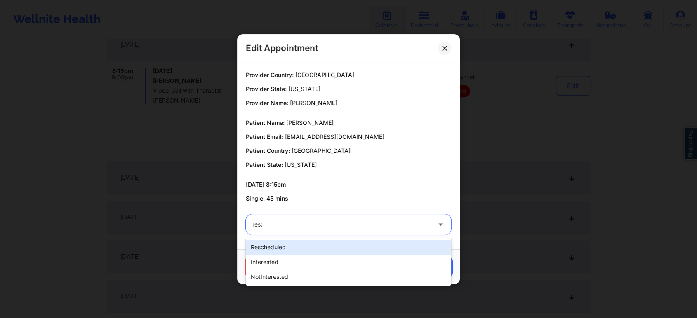
type input "[PERSON_NAME]"
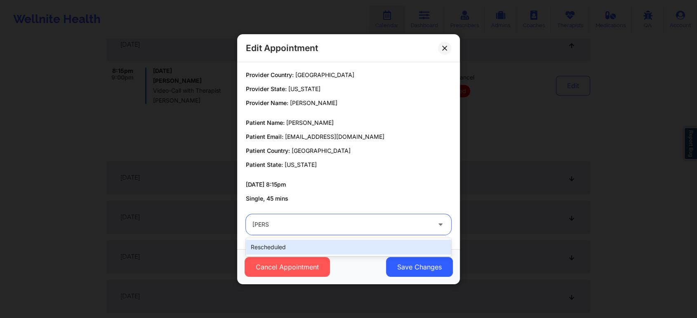
click at [316, 242] on div "rescheduled" at bounding box center [348, 247] width 205 height 15
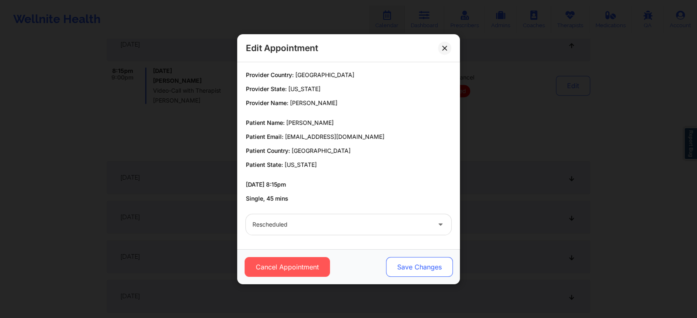
click at [409, 259] on button "Save Changes" at bounding box center [419, 267] width 67 height 20
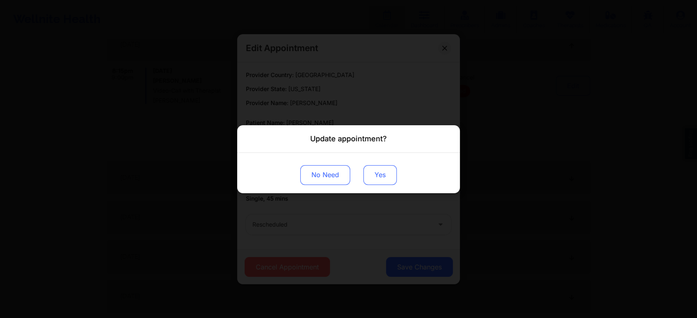
click at [377, 179] on button "Yes" at bounding box center [379, 175] width 33 height 20
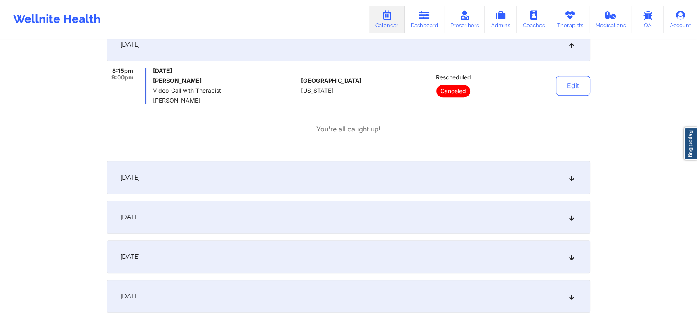
scroll to position [0, 0]
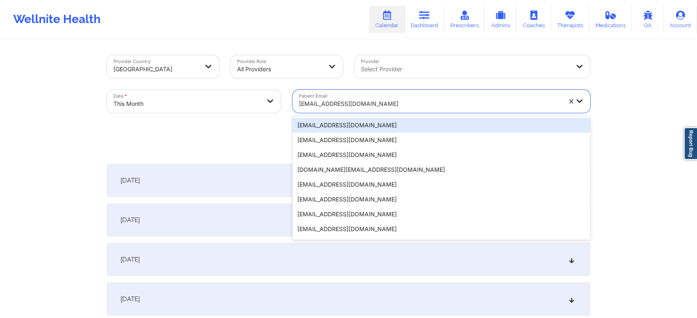
click at [348, 99] on div at bounding box center [430, 104] width 262 height 10
paste input "[EMAIL_ADDRESS][DOMAIN_NAME]"
type input "[EMAIL_ADDRESS][DOMAIN_NAME]"
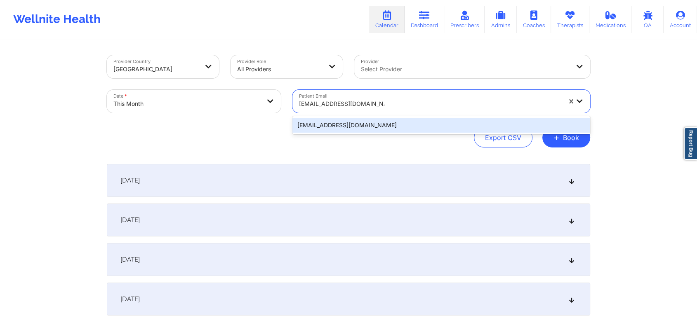
click at [354, 130] on div "[EMAIL_ADDRESS][DOMAIN_NAME]" at bounding box center [441, 125] width 298 height 15
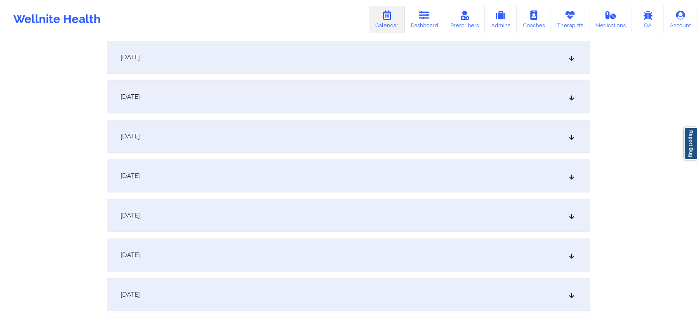
scroll to position [344, 0]
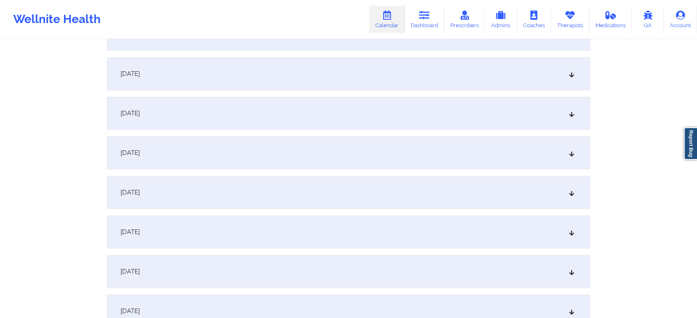
click at [224, 114] on div "[DATE]" at bounding box center [348, 113] width 483 height 33
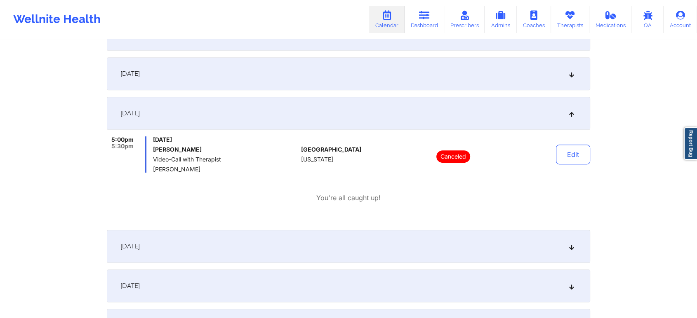
scroll to position [0, 0]
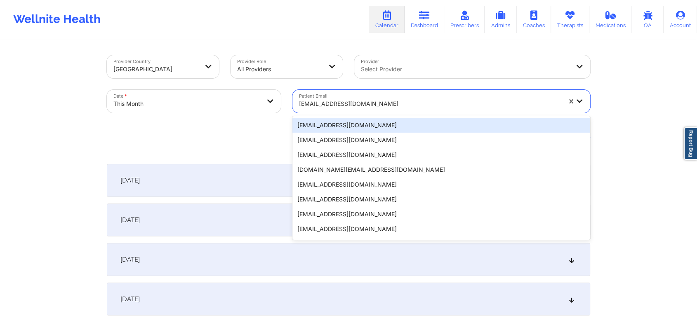
click at [320, 105] on div at bounding box center [430, 104] width 262 height 10
paste input "[EMAIL_ADDRESS][DOMAIN_NAME]"
type input "[EMAIL_ADDRESS][DOMAIN_NAME]"
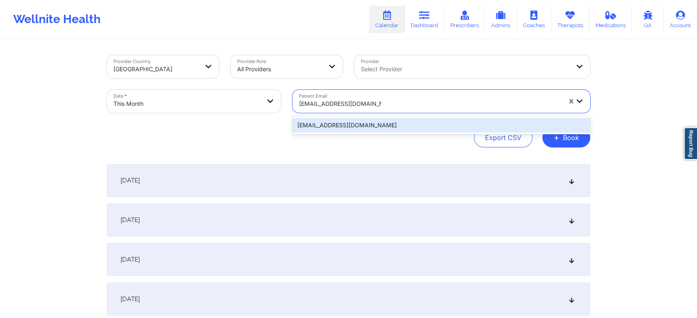
click at [324, 118] on div "[EMAIL_ADDRESS][DOMAIN_NAME]" at bounding box center [441, 125] width 298 height 15
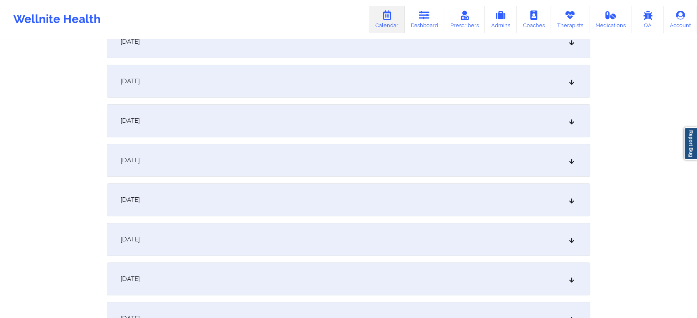
scroll to position [260, 0]
click at [247, 159] on div "[DATE]" at bounding box center [348, 158] width 483 height 33
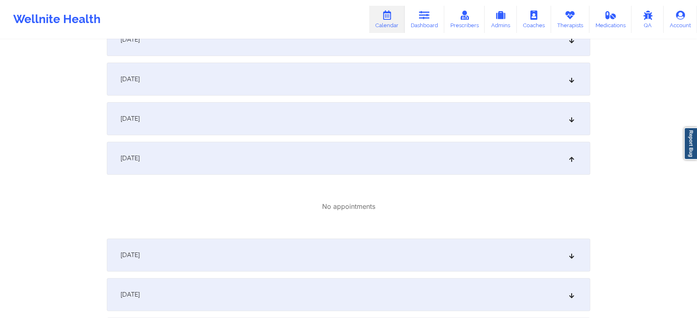
click at [314, 249] on div "[DATE]" at bounding box center [348, 255] width 483 height 33
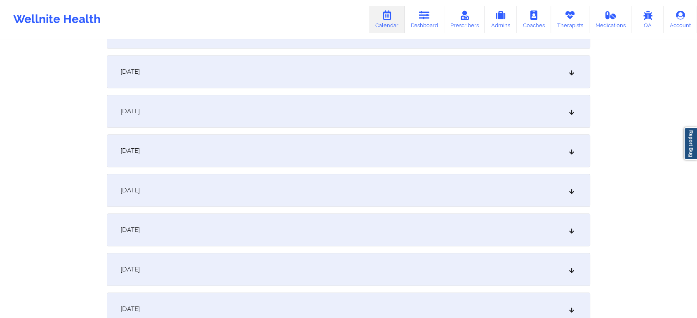
scroll to position [0, 0]
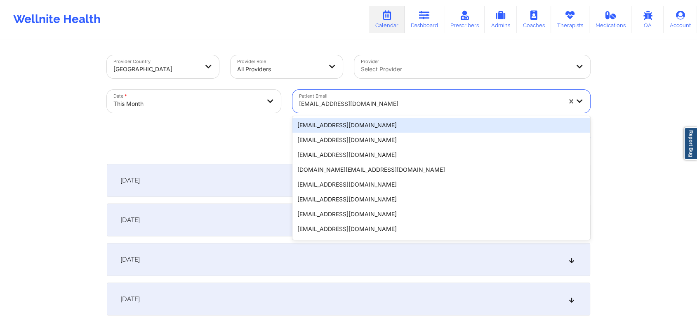
click at [343, 97] on div "[EMAIL_ADDRESS][DOMAIN_NAME]" at bounding box center [430, 104] width 262 height 18
paste input "[EMAIL_ADDRESS][DOMAIN_NAME]"
type input "[EMAIL_ADDRESS][DOMAIN_NAME]"
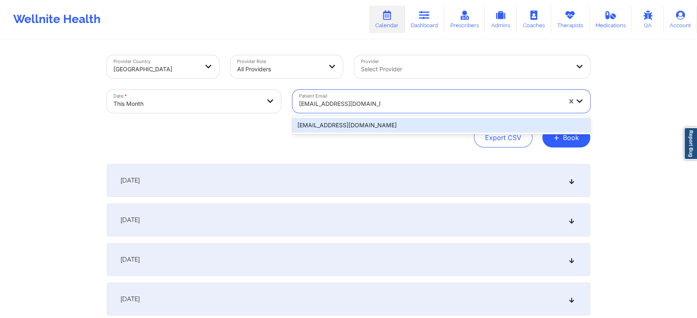
click at [382, 122] on div "[EMAIL_ADDRESS][DOMAIN_NAME]" at bounding box center [441, 125] width 298 height 15
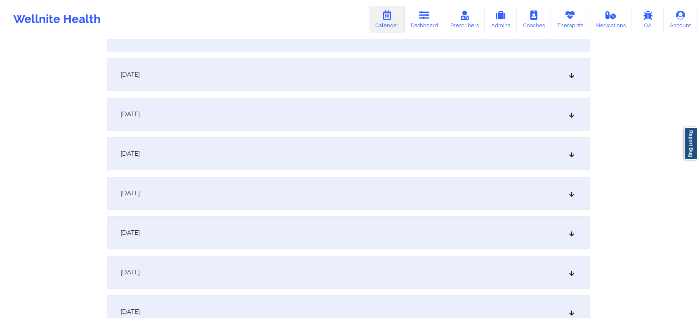
scroll to position [385, 0]
click at [255, 66] on div "[DATE]" at bounding box center [348, 72] width 483 height 33
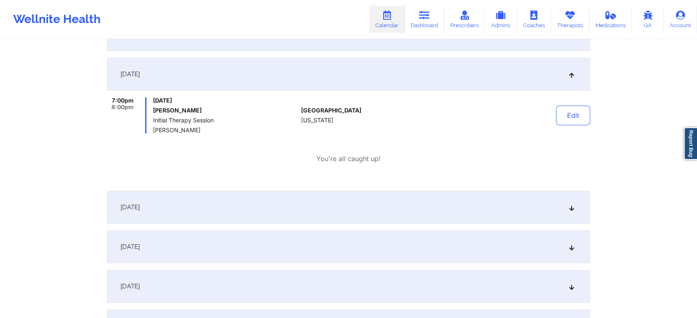
scroll to position [0, 0]
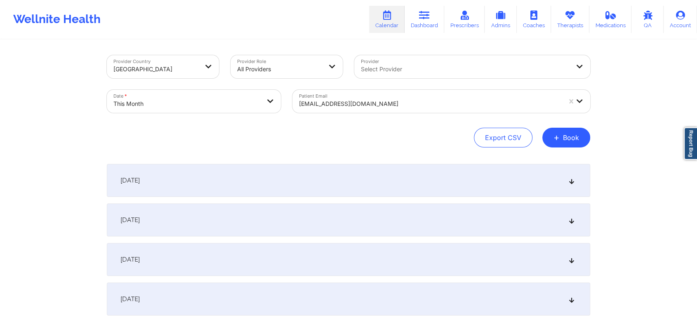
click at [318, 108] on div at bounding box center [430, 104] width 262 height 10
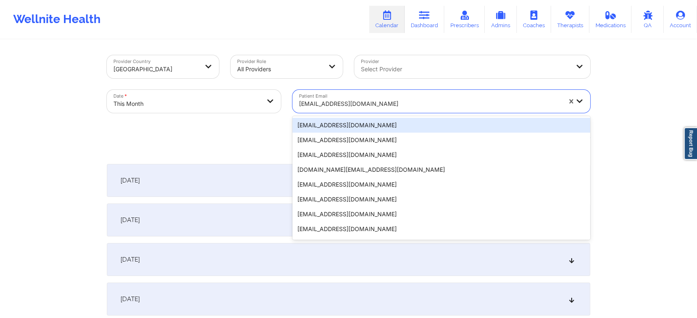
paste input "[EMAIL_ADDRESS][DOMAIN_NAME]"
type input "[EMAIL_ADDRESS][DOMAIN_NAME]"
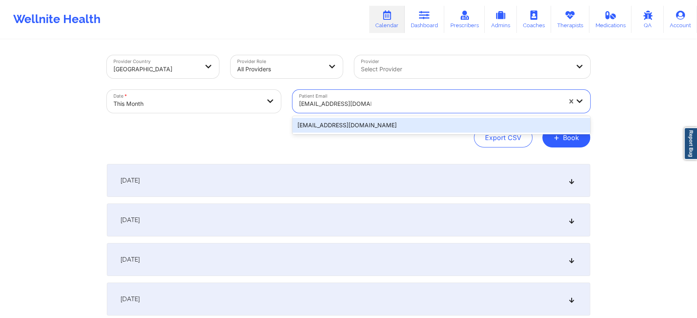
click at [400, 116] on div "[EMAIL_ADDRESS][DOMAIN_NAME]" at bounding box center [441, 125] width 298 height 18
click at [447, 123] on div "[EMAIL_ADDRESS][DOMAIN_NAME]" at bounding box center [441, 125] width 298 height 15
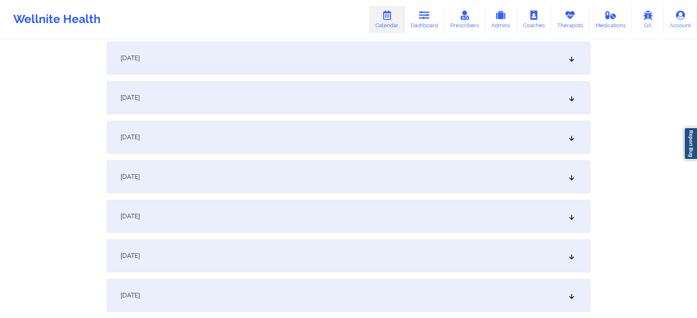
scroll to position [355, 0]
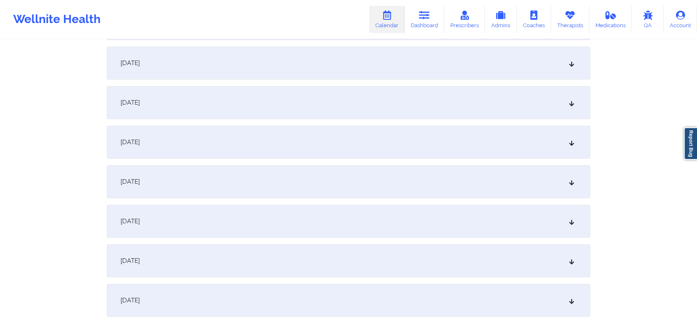
click at [469, 97] on div "[DATE]" at bounding box center [348, 102] width 483 height 33
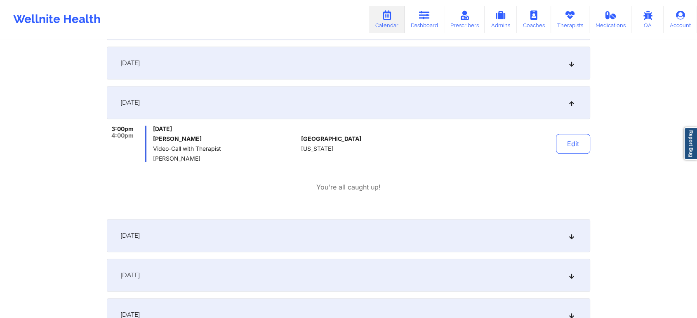
scroll to position [0, 0]
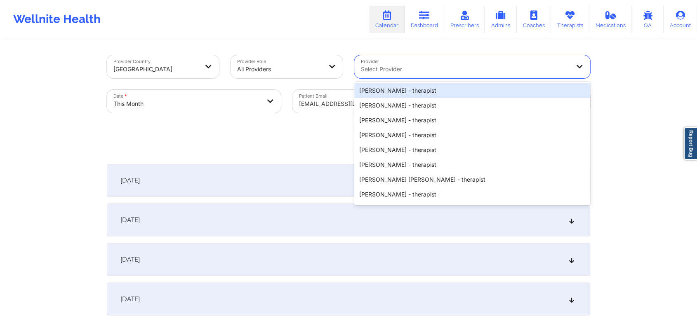
click at [393, 73] on div at bounding box center [465, 69] width 209 height 10
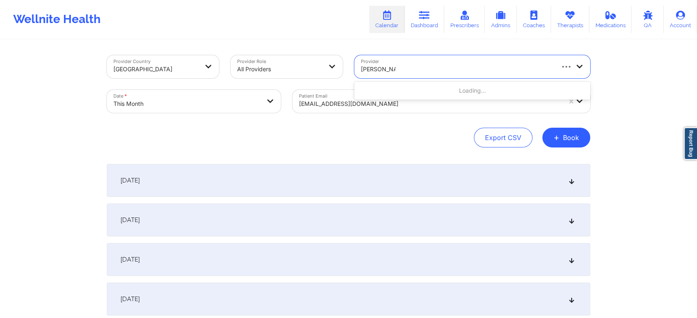
type input "[PERSON_NAME]"
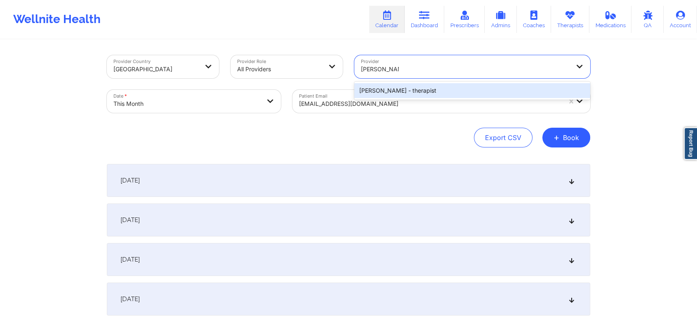
click at [400, 86] on div "[PERSON_NAME] - therapist" at bounding box center [472, 90] width 236 height 15
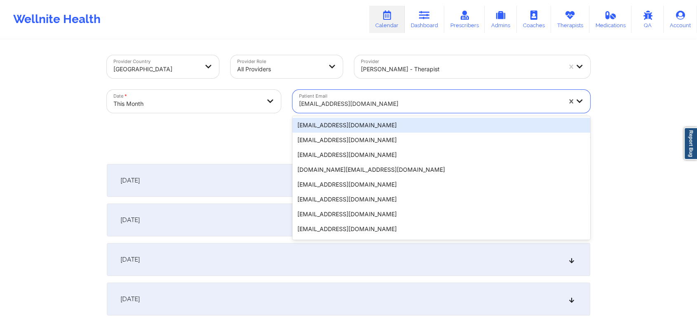
click at [373, 99] on div at bounding box center [430, 104] width 262 height 10
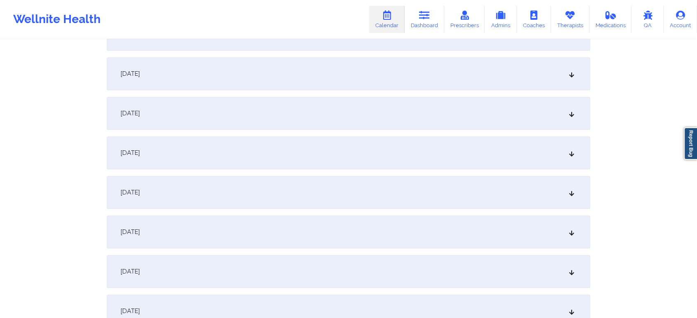
scroll to position [598, 0]
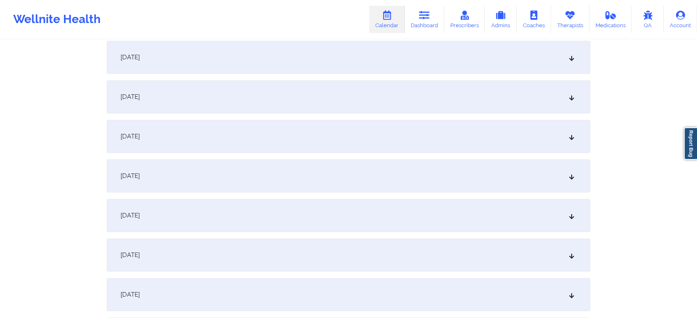
click at [379, 173] on div "[DATE]" at bounding box center [348, 176] width 483 height 33
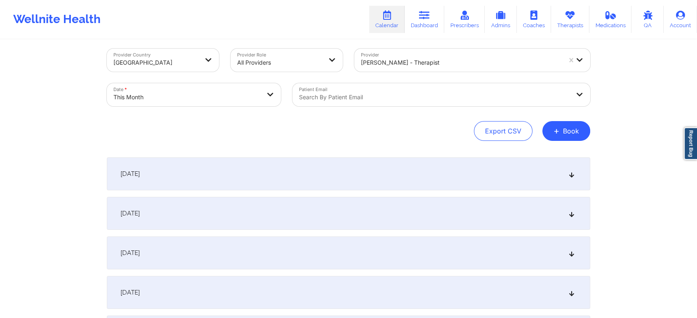
scroll to position [0, 0]
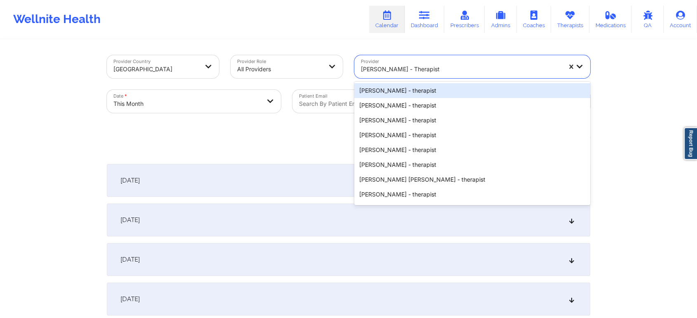
drag, startPoint x: 572, startPoint y: 73, endPoint x: 572, endPoint y: 67, distance: 5.4
click at [572, 67] on div at bounding box center [576, 66] width 28 height 23
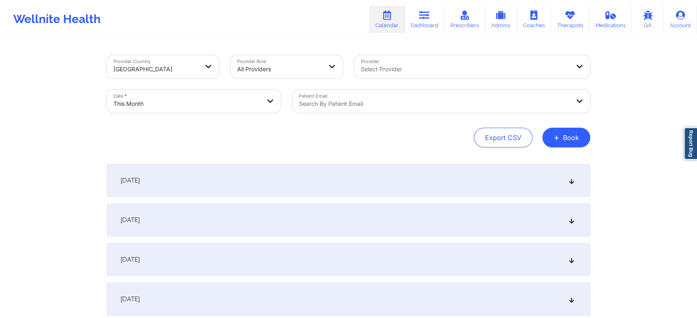
click at [224, 138] on div "Export CSV + Book" at bounding box center [348, 138] width 483 height 20
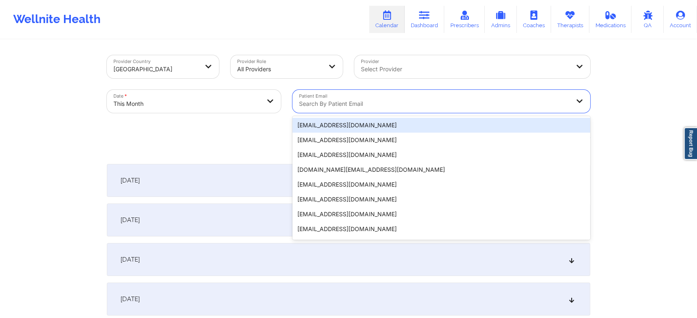
click at [331, 106] on div at bounding box center [434, 104] width 271 height 10
paste input "[EMAIL_ADDRESS][DOMAIN_NAME]"
type input "[EMAIL_ADDRESS][DOMAIN_NAME]"
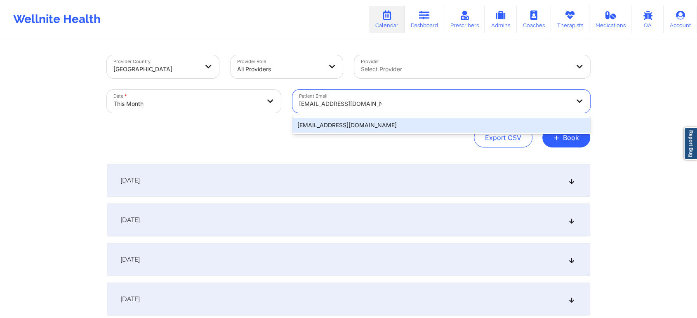
click at [379, 124] on div "[EMAIL_ADDRESS][DOMAIN_NAME]" at bounding box center [441, 125] width 298 height 15
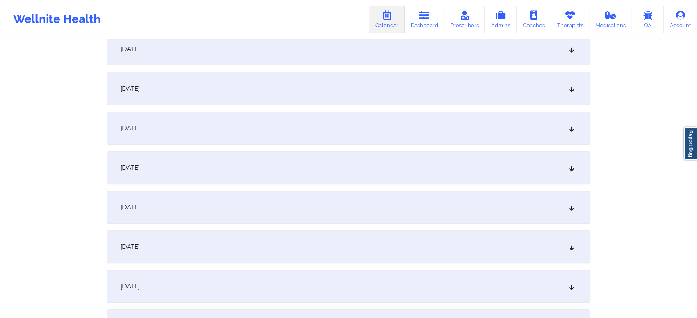
scroll to position [302, 0]
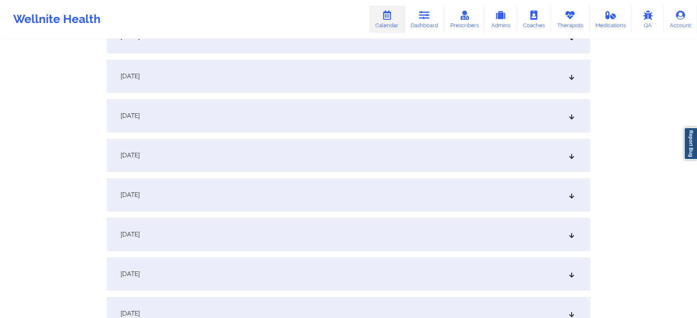
click at [220, 105] on div "[DATE]" at bounding box center [348, 115] width 483 height 33
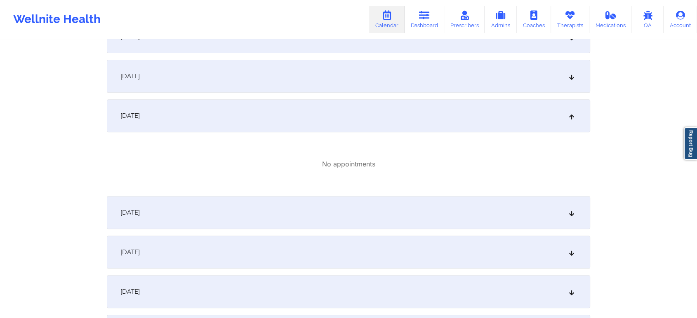
click at [214, 219] on div "[DATE]" at bounding box center [348, 212] width 483 height 33
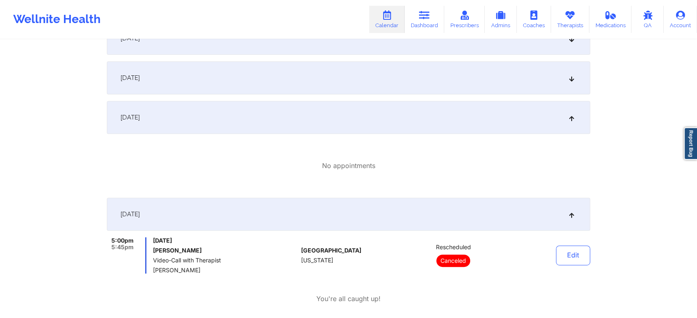
scroll to position [0, 0]
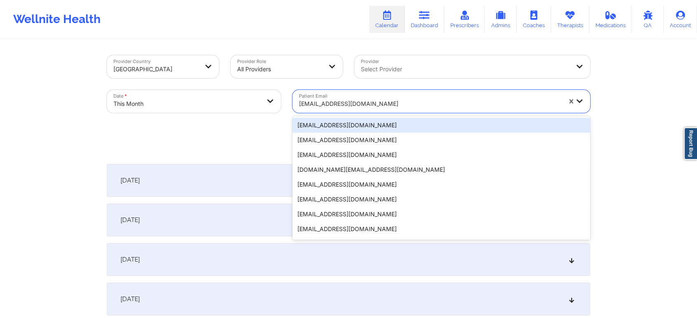
click at [339, 108] on div at bounding box center [430, 104] width 262 height 10
paste input "[PERSON_NAME][EMAIL_ADDRESS][DOMAIN_NAME]"
type input "[PERSON_NAME][EMAIL_ADDRESS][DOMAIN_NAME]"
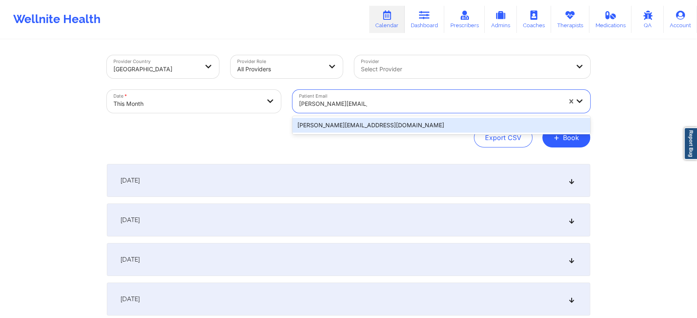
click at [395, 125] on div "[PERSON_NAME][EMAIL_ADDRESS][DOMAIN_NAME]" at bounding box center [441, 125] width 298 height 15
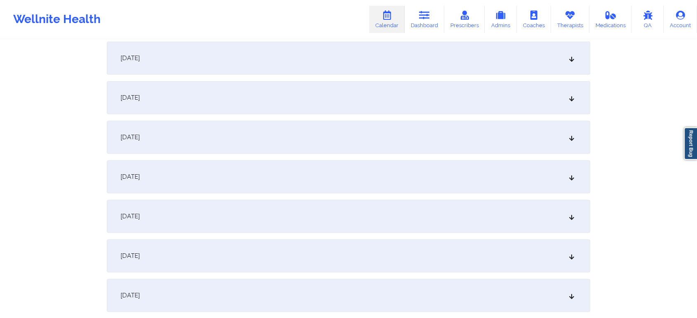
scroll to position [284, 0]
click at [352, 198] on div "[DATE]" at bounding box center [348, 213] width 483 height 33
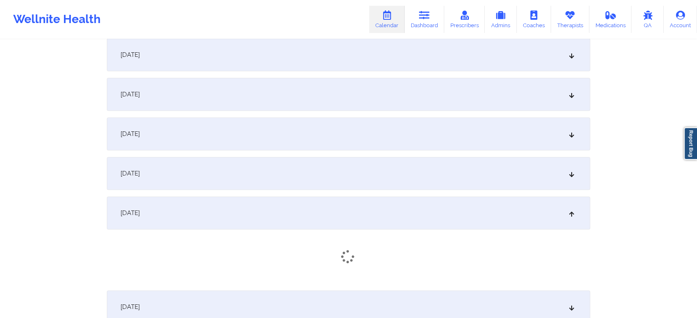
click at [412, 211] on div "[DATE]" at bounding box center [348, 213] width 483 height 33
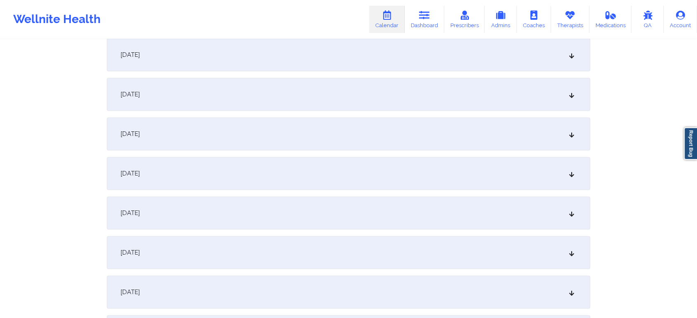
click at [412, 211] on div "[DATE]" at bounding box center [348, 213] width 483 height 33
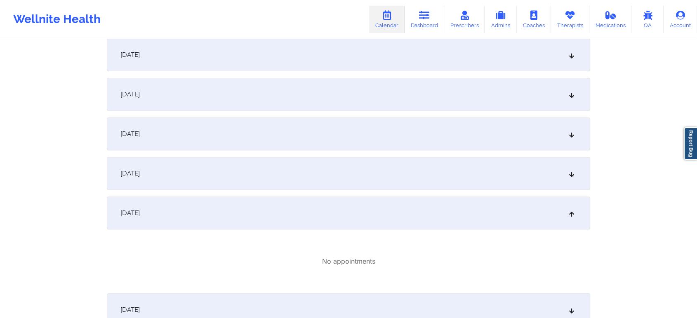
click at [331, 171] on div "[DATE]" at bounding box center [348, 173] width 483 height 33
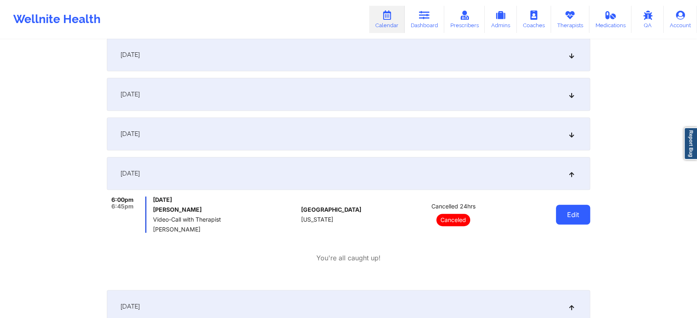
click at [558, 215] on button "Edit" at bounding box center [573, 215] width 34 height 20
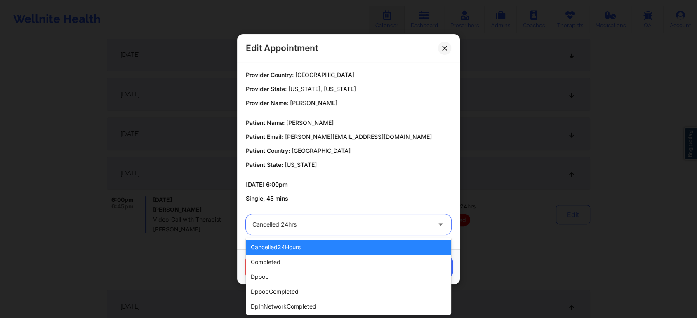
click at [344, 215] on div "Cancelled 24hrs" at bounding box center [341, 224] width 178 height 21
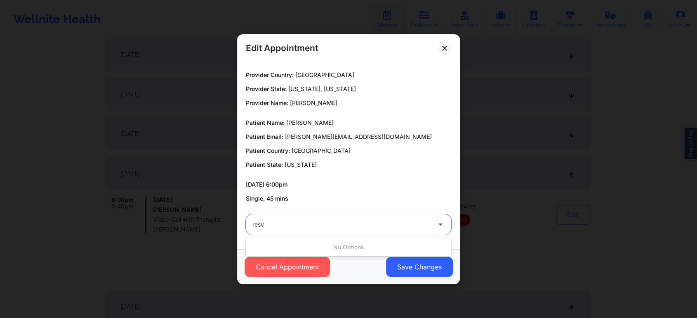
type input "res"
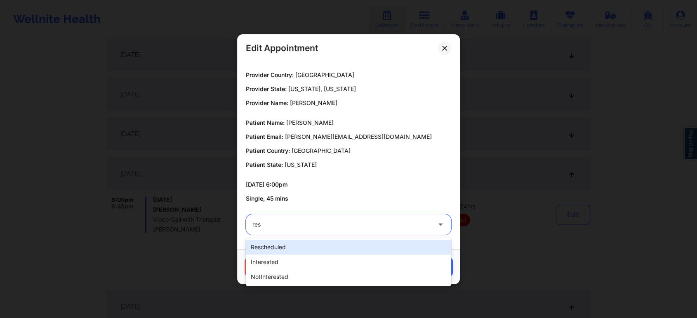
click at [306, 252] on div "rescheduled" at bounding box center [348, 247] width 205 height 15
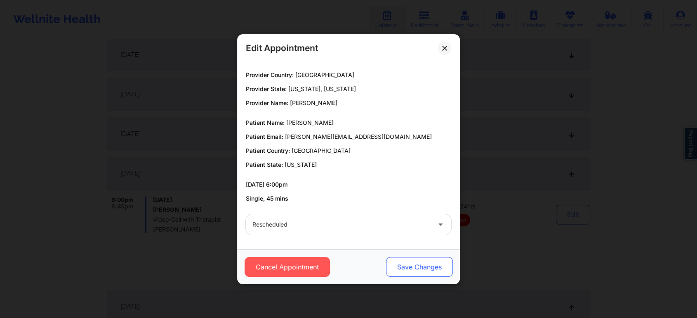
click at [410, 275] on button "Save Changes" at bounding box center [419, 267] width 67 height 20
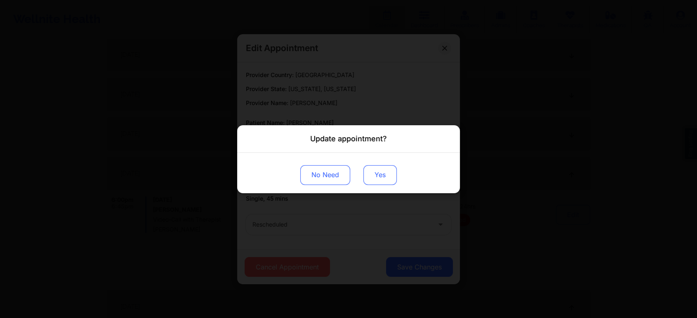
click at [384, 181] on button "Yes" at bounding box center [379, 175] width 33 height 20
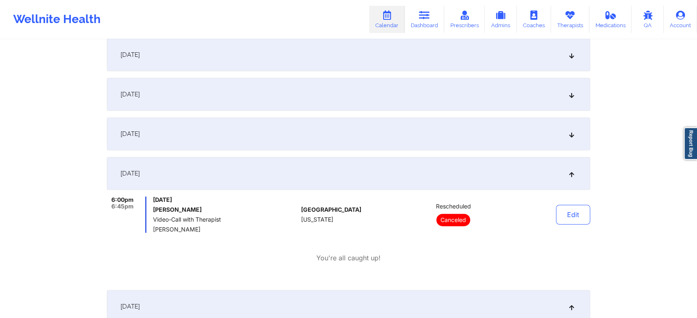
scroll to position [0, 0]
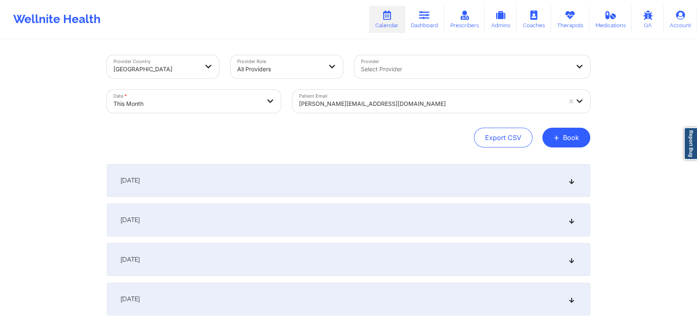
click at [377, 114] on div "Patient Email [PERSON_NAME][EMAIL_ADDRESS][DOMAIN_NAME]" at bounding box center [441, 101] width 309 height 35
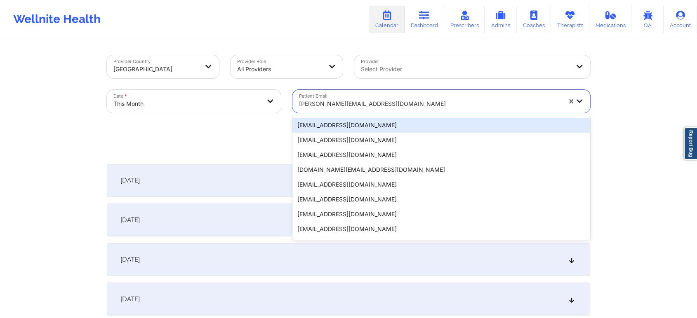
click at [336, 95] on div "[PERSON_NAME][EMAIL_ADDRESS][DOMAIN_NAME]" at bounding box center [430, 104] width 262 height 18
paste input "[EMAIL_ADDRESS][DOMAIN_NAME]"
type input "[EMAIL_ADDRESS][DOMAIN_NAME]"
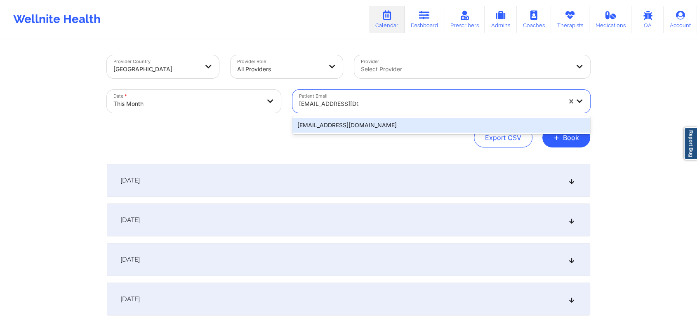
click at [345, 119] on div "[EMAIL_ADDRESS][DOMAIN_NAME]" at bounding box center [441, 125] width 298 height 15
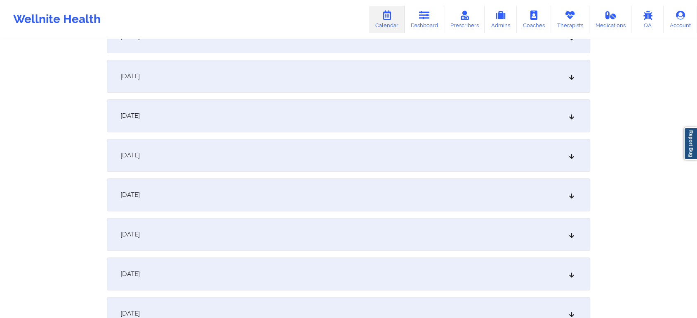
scroll to position [316, 0]
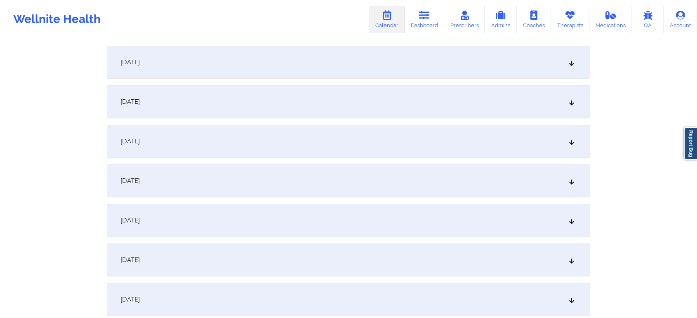
click at [372, 125] on div "[DATE]" at bounding box center [348, 141] width 483 height 33
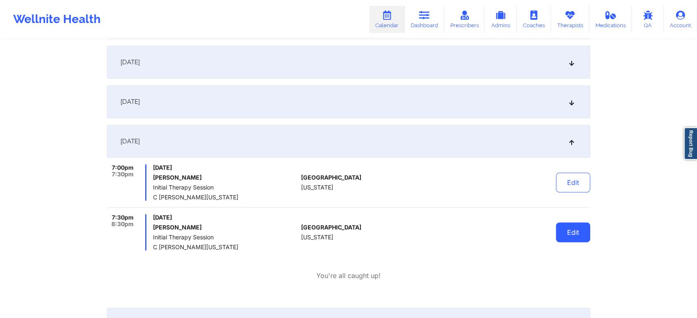
drag, startPoint x: 593, startPoint y: 218, endPoint x: 581, endPoint y: 228, distance: 15.8
drag, startPoint x: 581, startPoint y: 228, endPoint x: 521, endPoint y: 235, distance: 60.3
click at [521, 235] on div "Edit" at bounding box center [552, 232] width 76 height 36
click at [577, 240] on button "Edit" at bounding box center [573, 233] width 34 height 20
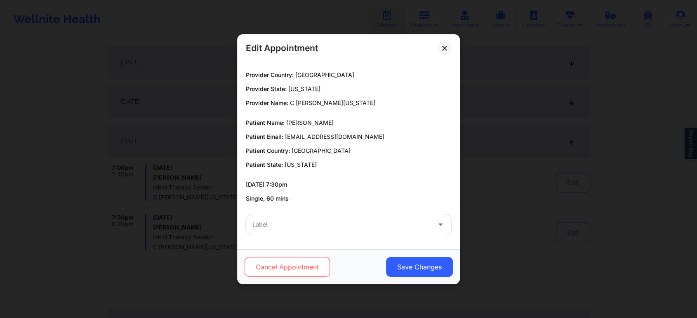
click at [302, 257] on button "Cancel Appointment" at bounding box center [287, 267] width 85 height 20
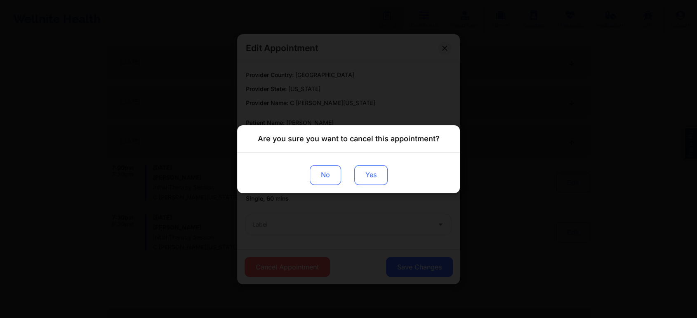
click at [379, 168] on button "Yes" at bounding box center [370, 175] width 33 height 20
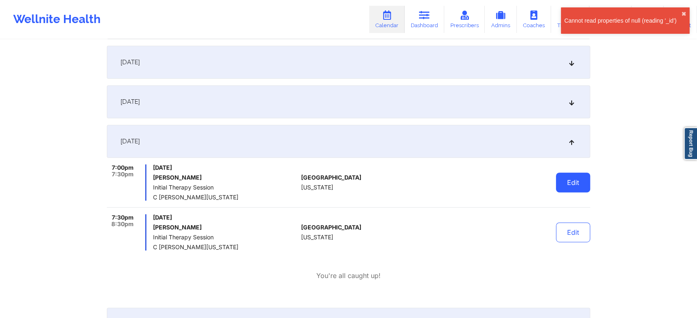
click at [571, 181] on button "Edit" at bounding box center [573, 183] width 34 height 20
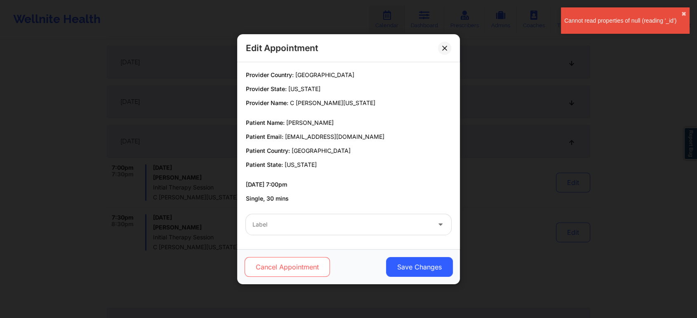
click at [323, 259] on button "Cancel Appointment" at bounding box center [287, 267] width 85 height 20
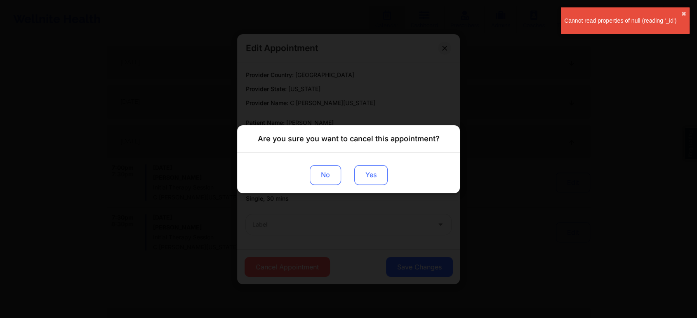
click at [370, 176] on button "Yes" at bounding box center [370, 175] width 33 height 20
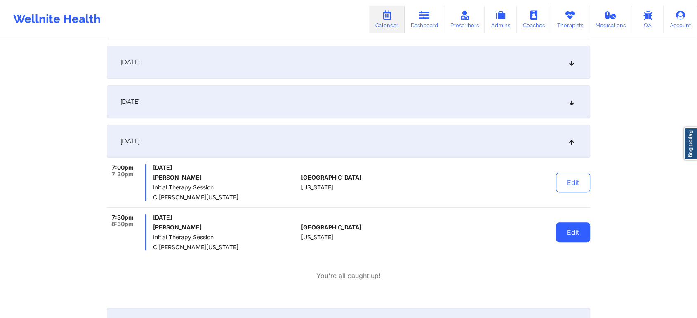
click at [578, 235] on button "Edit" at bounding box center [573, 233] width 34 height 20
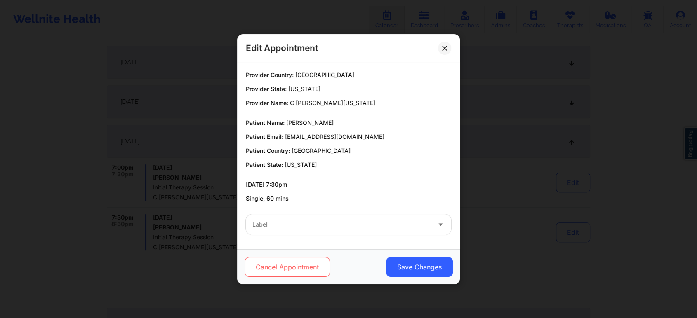
click at [310, 266] on button "Cancel Appointment" at bounding box center [287, 267] width 85 height 20
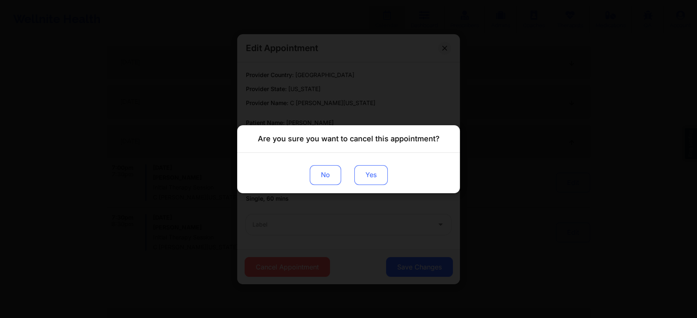
click at [378, 170] on button "Yes" at bounding box center [370, 175] width 33 height 20
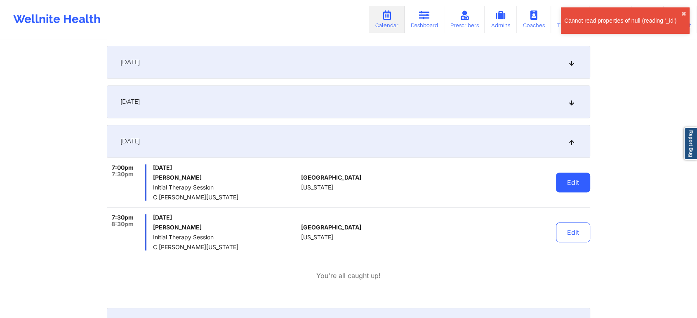
click at [565, 184] on button "Edit" at bounding box center [573, 183] width 34 height 20
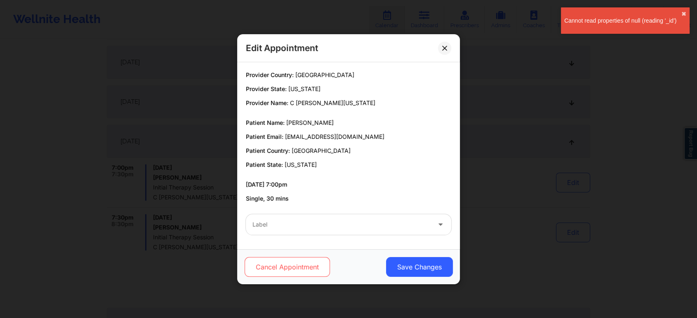
click at [301, 258] on button "Cancel Appointment" at bounding box center [287, 267] width 85 height 20
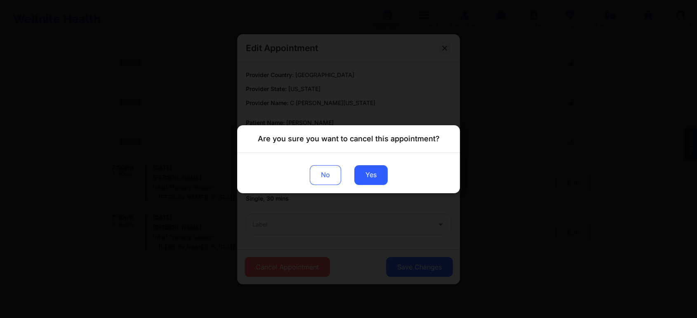
click at [377, 184] on button "Yes" at bounding box center [370, 175] width 33 height 20
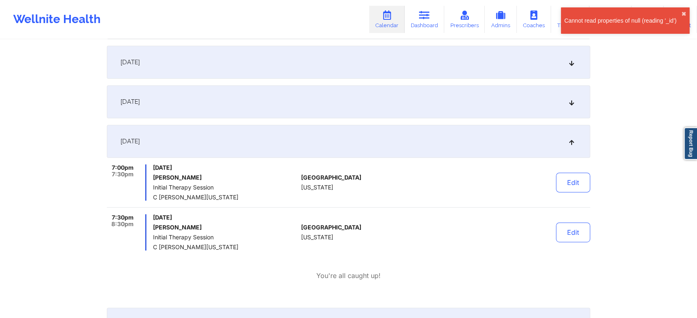
scroll to position [0, 0]
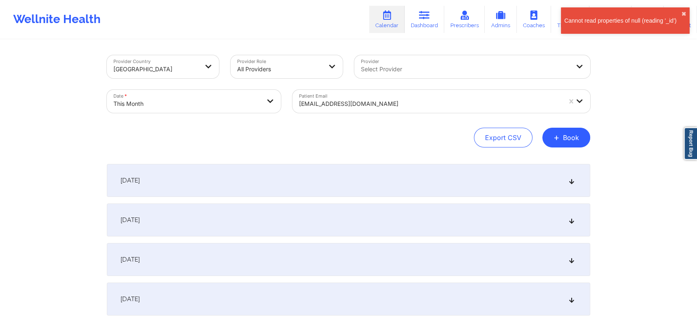
click at [366, 101] on div at bounding box center [430, 104] width 262 height 10
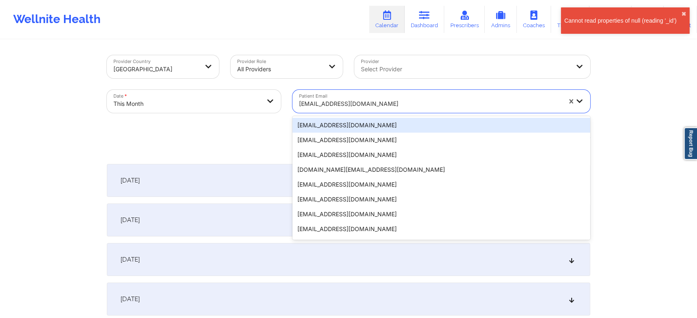
paste input "[EMAIL_ADDRESS][DOMAIN_NAME]"
type input "[EMAIL_ADDRESS][DOMAIN_NAME]"
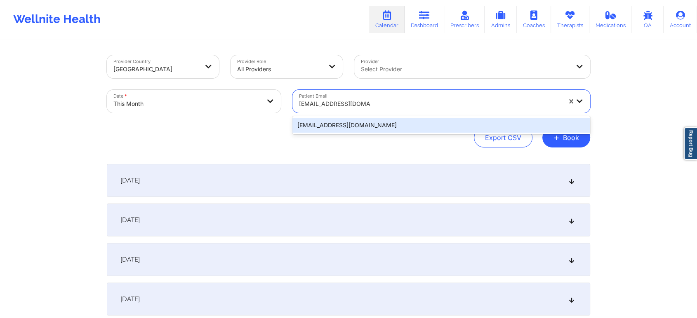
click at [370, 126] on div "[EMAIL_ADDRESS][DOMAIN_NAME]" at bounding box center [441, 125] width 298 height 15
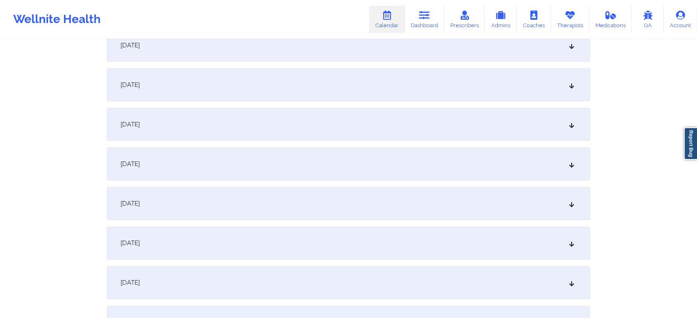
scroll to position [193, 0]
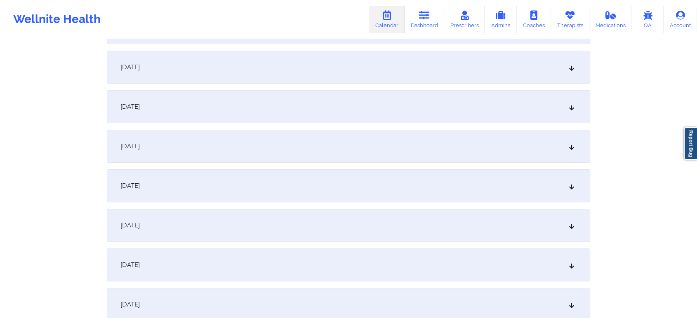
click at [339, 259] on div "[DATE]" at bounding box center [348, 265] width 483 height 33
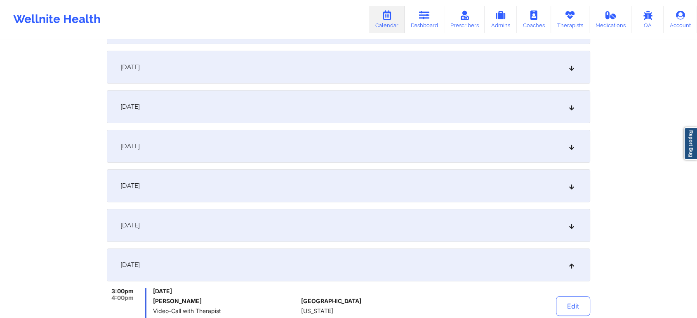
scroll to position [325, 0]
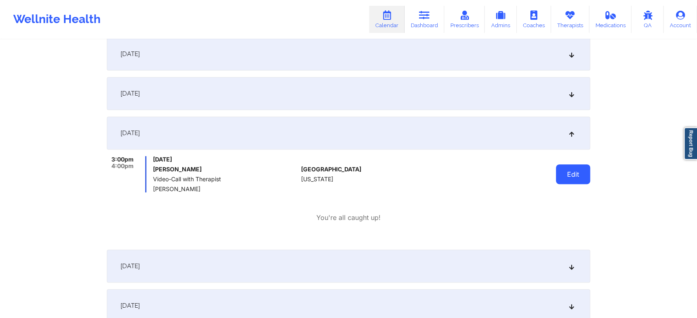
click at [580, 175] on button "Edit" at bounding box center [573, 175] width 34 height 20
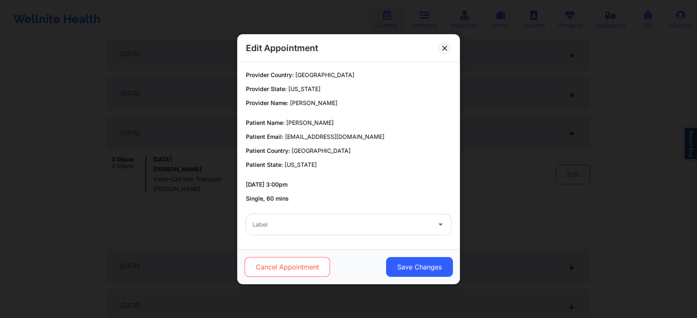
click at [308, 271] on button "Cancel Appointment" at bounding box center [287, 267] width 85 height 20
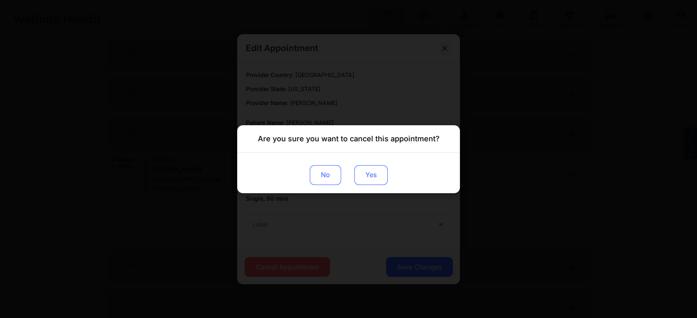
click at [377, 171] on button "Yes" at bounding box center [370, 175] width 33 height 20
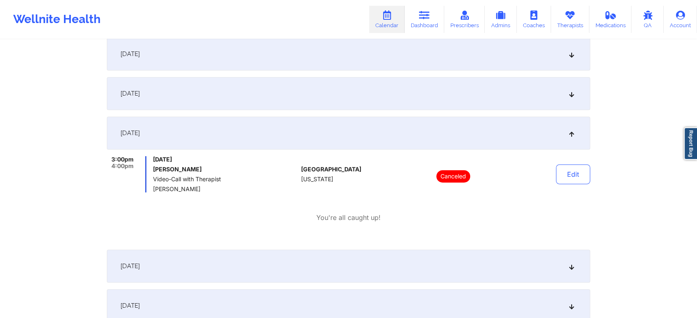
scroll to position [0, 0]
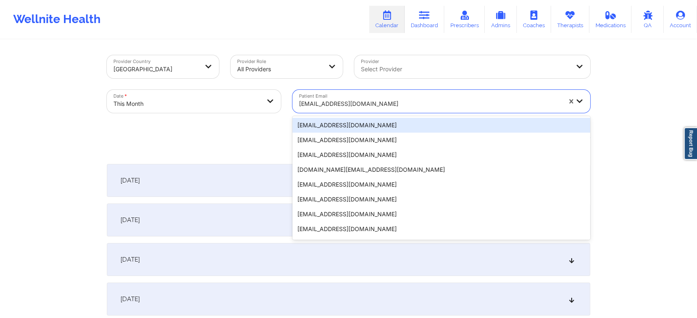
click at [317, 100] on div at bounding box center [430, 104] width 262 height 10
paste input "[EMAIL_ADDRESS][DOMAIN_NAME]"
type input "[EMAIL_ADDRESS][DOMAIN_NAME]"
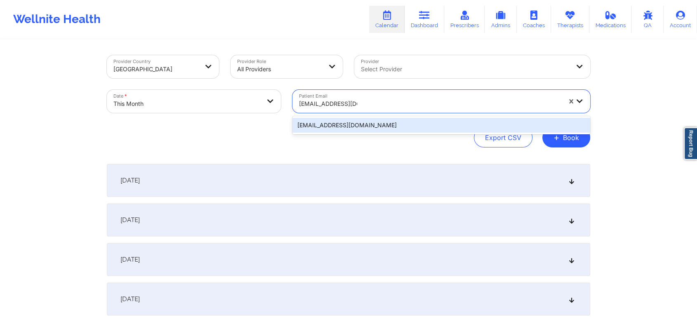
click at [392, 124] on div "[EMAIL_ADDRESS][DOMAIN_NAME]" at bounding box center [441, 125] width 298 height 15
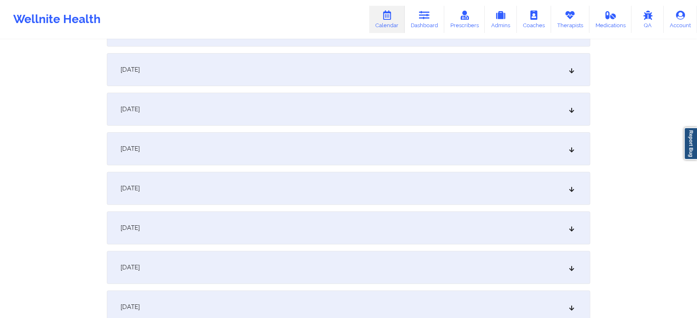
scroll to position [231, 0]
click at [458, 143] on div "[DATE]" at bounding box center [348, 147] width 483 height 33
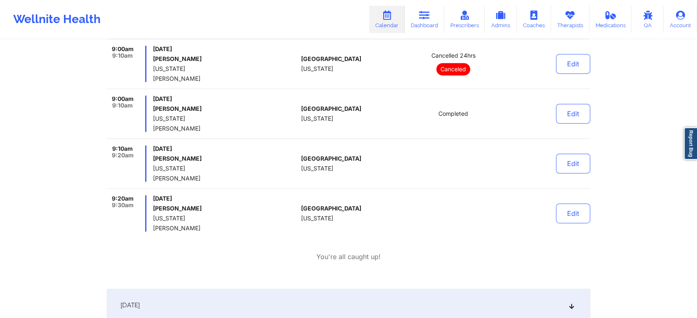
scroll to position [358, 0]
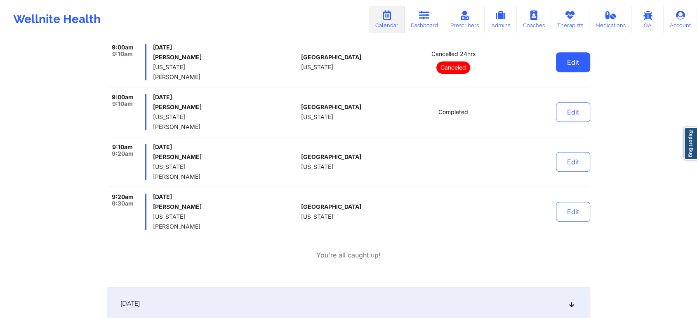
click at [572, 64] on button "Edit" at bounding box center [573, 62] width 34 height 20
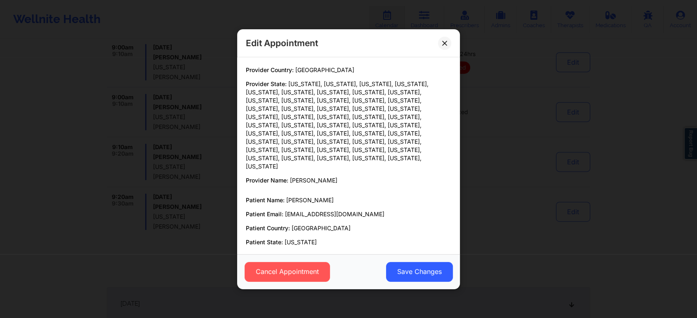
scroll to position [47, 0]
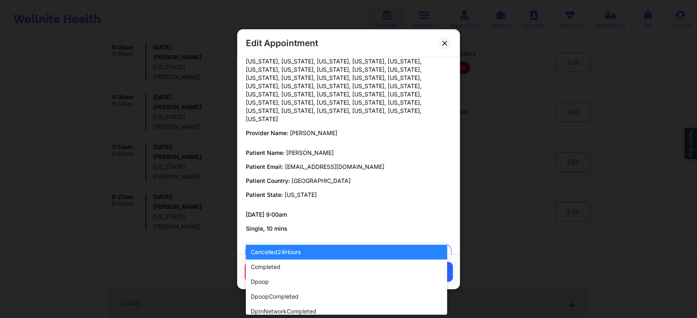
click at [277, 250] on div at bounding box center [341, 255] width 178 height 10
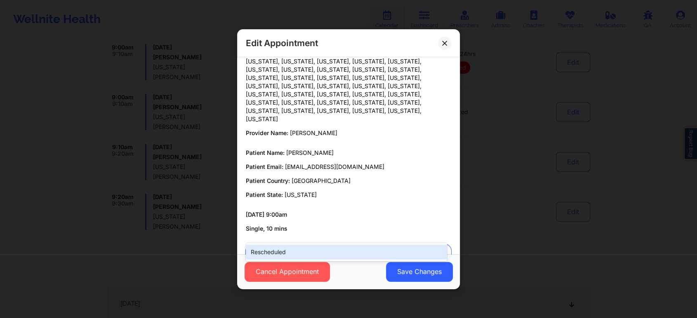
type input "[PERSON_NAME]"
click at [264, 249] on div "rescheduled" at bounding box center [346, 252] width 201 height 15
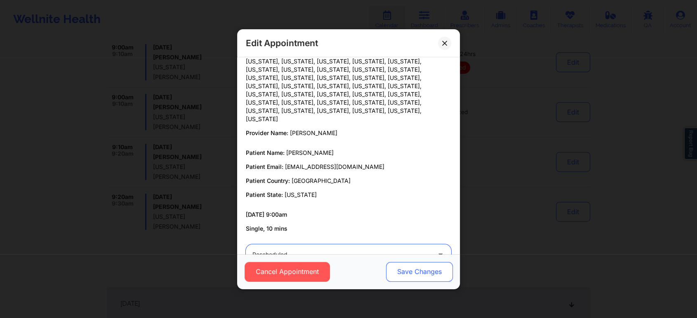
click at [396, 267] on button "Save Changes" at bounding box center [419, 272] width 67 height 20
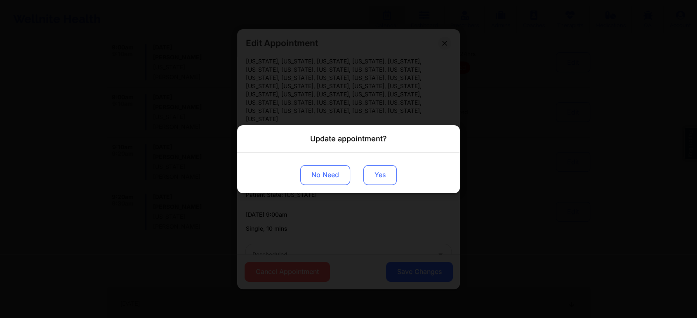
click at [371, 173] on button "Yes" at bounding box center [379, 175] width 33 height 20
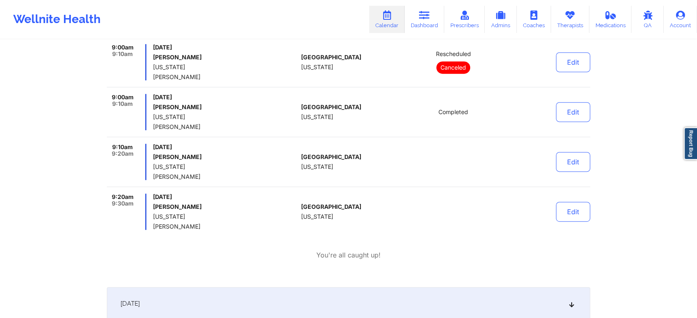
scroll to position [0, 0]
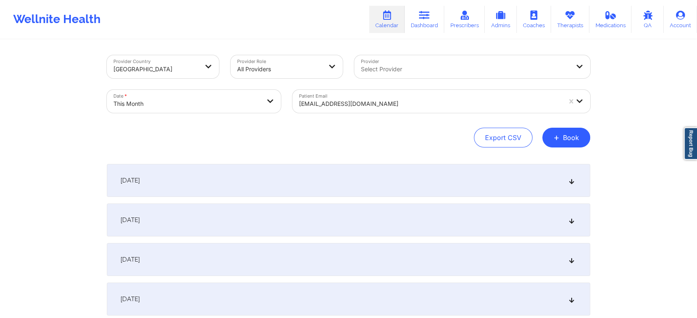
click at [338, 98] on div "[EMAIL_ADDRESS][DOMAIN_NAME]" at bounding box center [430, 104] width 262 height 18
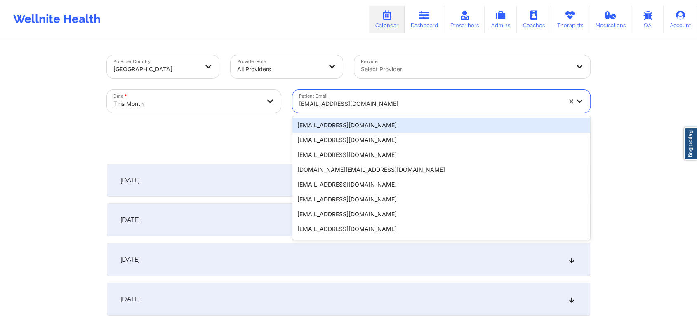
paste input "[EMAIL_ADDRESS][DOMAIN_NAME]"
type input "[EMAIL_ADDRESS][DOMAIN_NAME]"
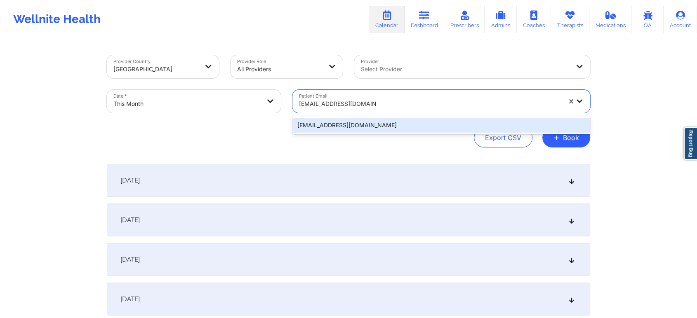
click at [399, 124] on div "[EMAIL_ADDRESS][DOMAIN_NAME]" at bounding box center [441, 125] width 298 height 15
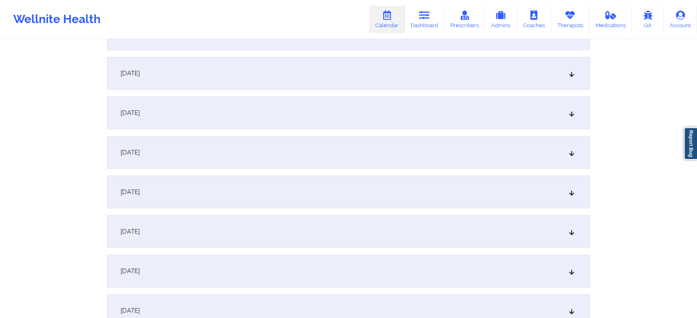
scroll to position [154, 0]
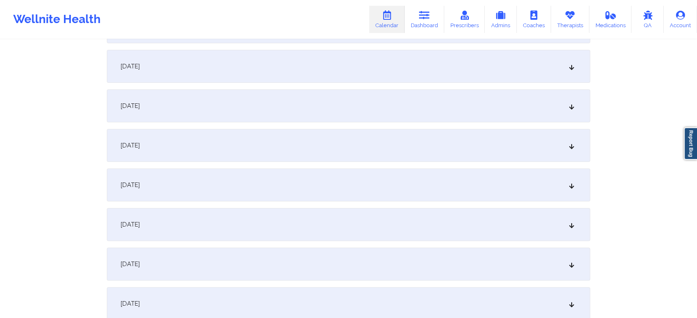
click at [448, 73] on div "[DATE]" at bounding box center [348, 66] width 483 height 33
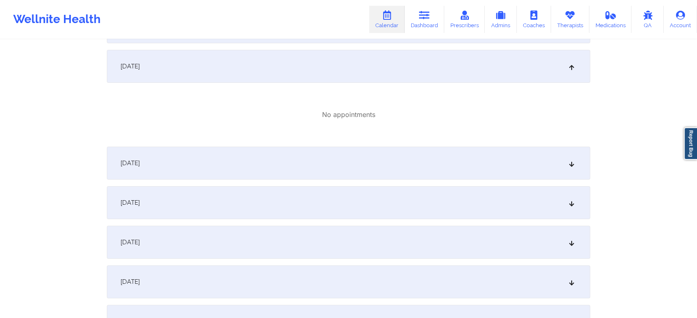
drag, startPoint x: 689, startPoint y: 60, endPoint x: 703, endPoint y: 62, distance: 14.5
click at [633, 62] on html "Wellnite Health Calendar Dashboard Prescribers Admins Coaches Therapists Medica…" at bounding box center [348, 5] width 697 height 318
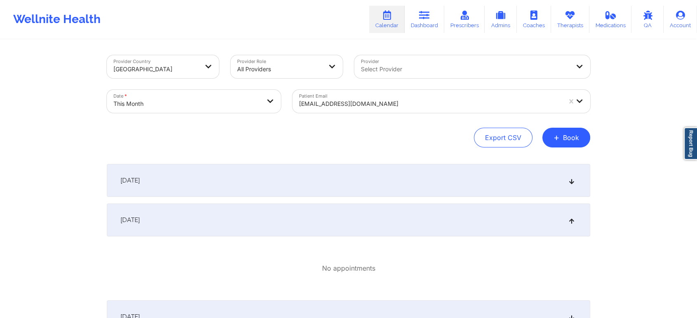
click at [358, 108] on div at bounding box center [430, 104] width 262 height 10
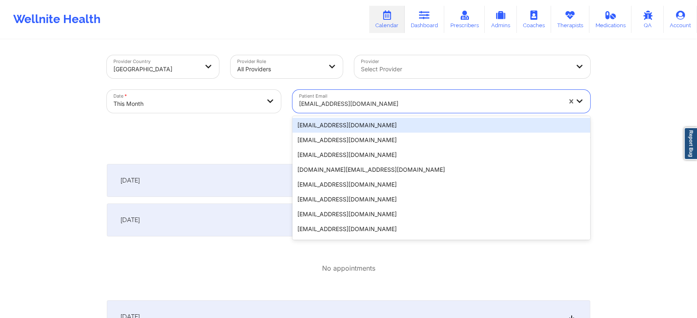
paste input "[EMAIL_ADDRESS][DOMAIN_NAME]"
type input "[EMAIL_ADDRESS][DOMAIN_NAME]"
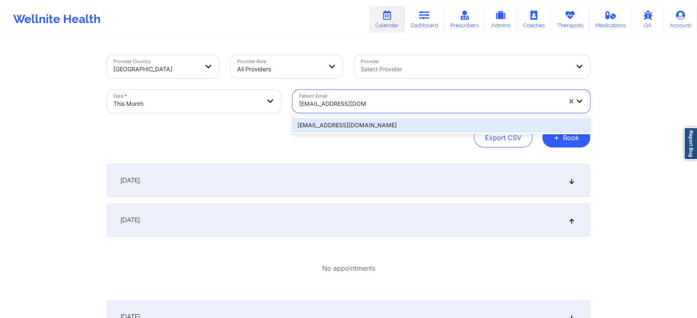
click at [380, 123] on div "[EMAIL_ADDRESS][DOMAIN_NAME]" at bounding box center [441, 125] width 298 height 15
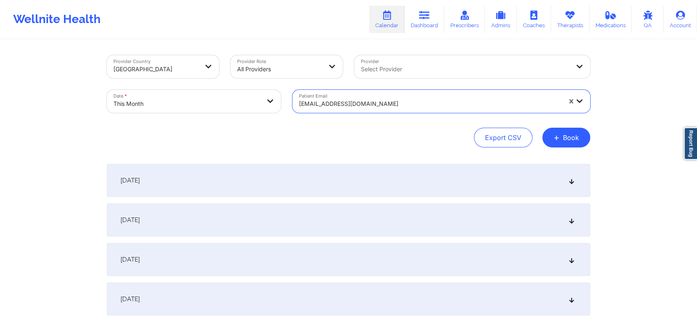
scroll to position [125, 0]
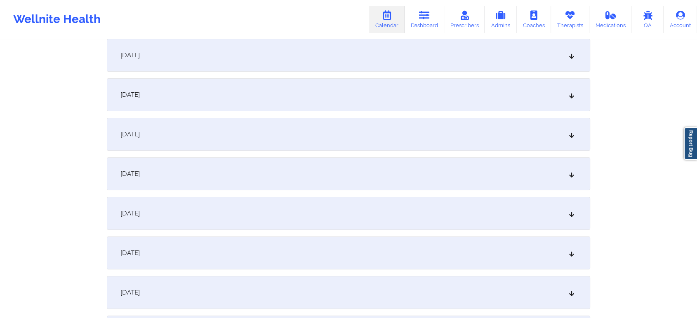
click at [426, 101] on div "[DATE]" at bounding box center [348, 94] width 483 height 33
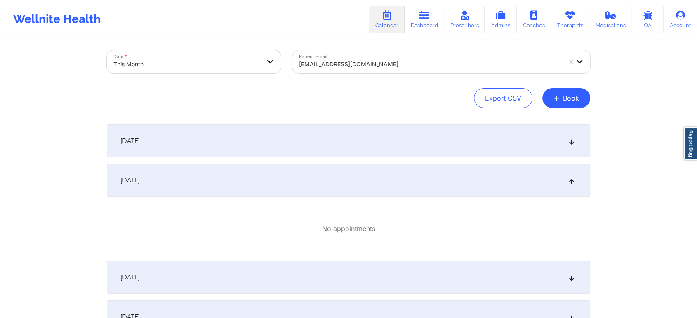
scroll to position [7, 0]
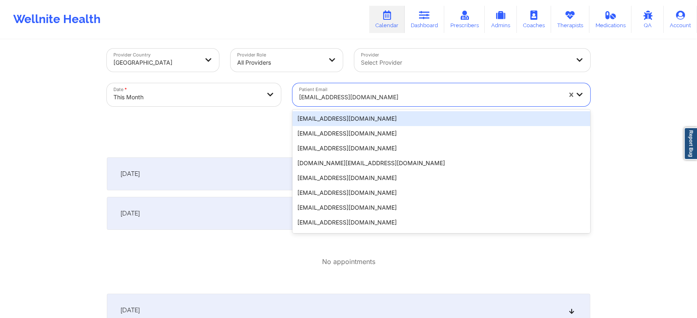
click at [349, 100] on div at bounding box center [430, 97] width 262 height 10
paste input "[EMAIL_ADDRESS][DOMAIN_NAME]"
type input "[EMAIL_ADDRESS][DOMAIN_NAME]"
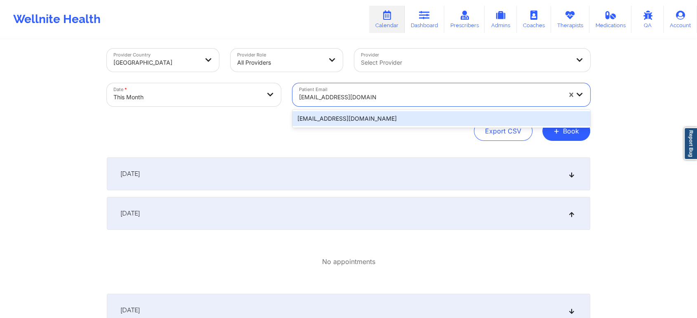
click at [352, 121] on div "[EMAIL_ADDRESS][DOMAIN_NAME]" at bounding box center [441, 118] width 298 height 15
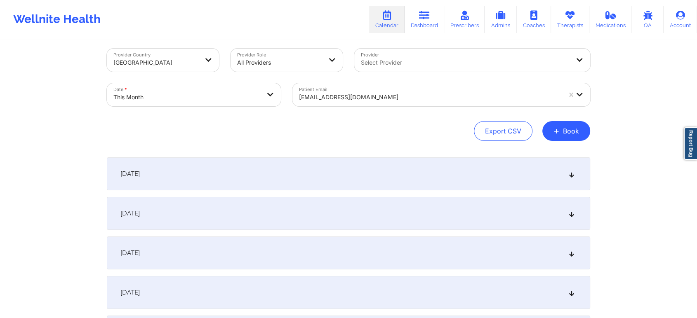
click at [355, 205] on div "[DATE]" at bounding box center [348, 213] width 483 height 33
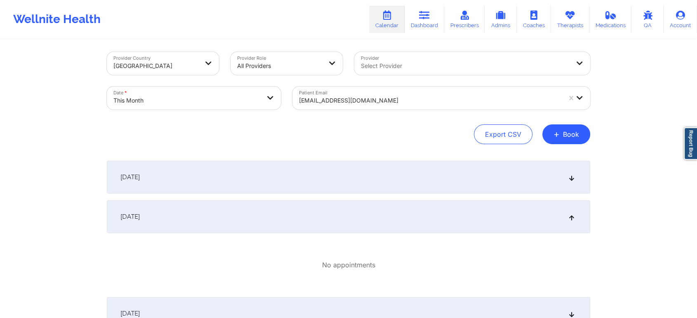
scroll to position [0, 0]
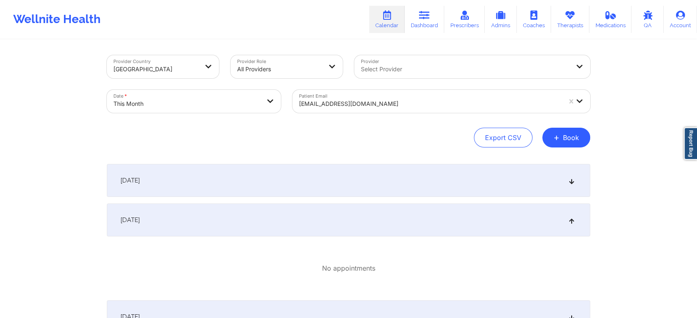
click at [273, 191] on div "[DATE]" at bounding box center [348, 180] width 483 height 33
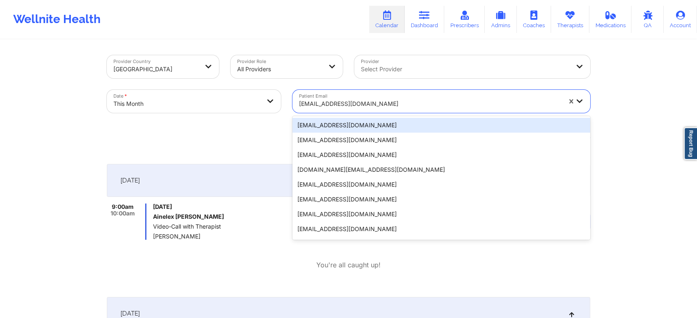
click at [342, 93] on div "[EMAIL_ADDRESS][DOMAIN_NAME]" at bounding box center [427, 101] width 270 height 23
click at [256, 123] on div "Provider Country [GEOGRAPHIC_DATA] Provider Role All Providers Provider Select …" at bounding box center [348, 101] width 483 height 92
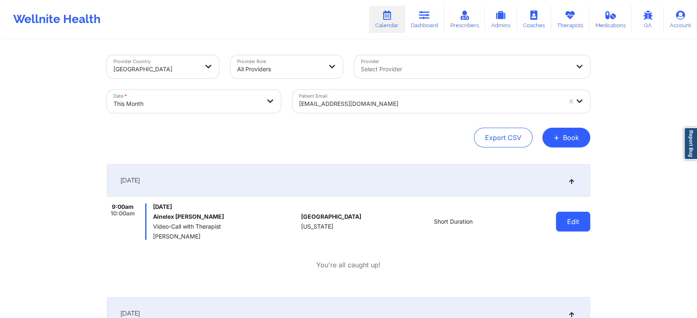
click at [571, 222] on button "Edit" at bounding box center [573, 222] width 34 height 20
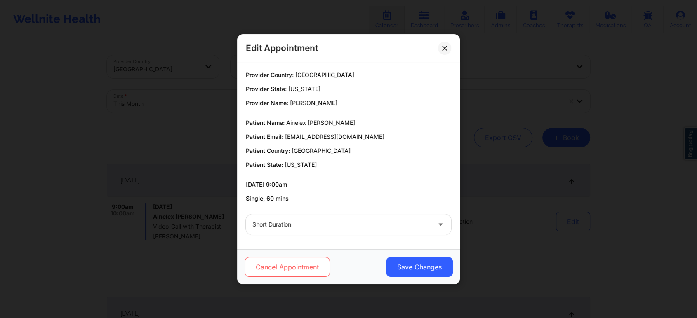
click at [278, 266] on button "Cancel Appointment" at bounding box center [287, 267] width 85 height 20
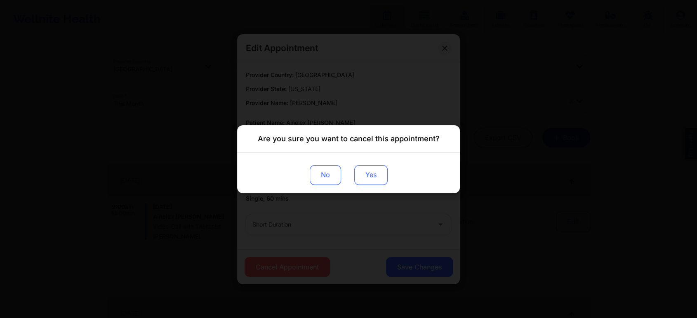
click at [374, 174] on button "Yes" at bounding box center [370, 175] width 33 height 20
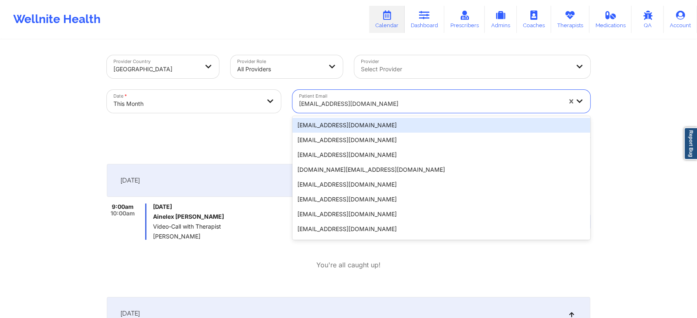
click at [372, 99] on div at bounding box center [430, 104] width 262 height 10
paste input "[EMAIL_ADDRESS][DOMAIN_NAME]"
type input "[EMAIL_ADDRESS][DOMAIN_NAME]"
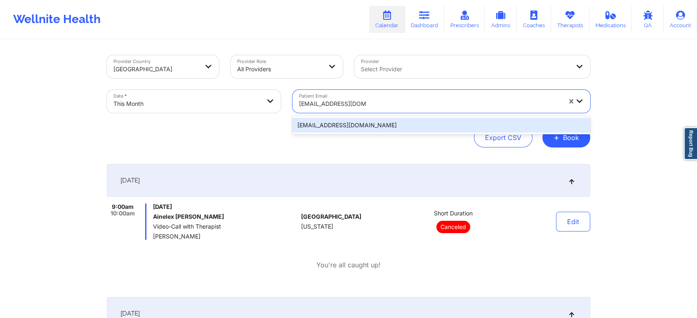
click at [364, 118] on div "[EMAIL_ADDRESS][DOMAIN_NAME]" at bounding box center [441, 125] width 298 height 18
click at [450, 122] on div "[EMAIL_ADDRESS][DOMAIN_NAME]" at bounding box center [441, 125] width 298 height 15
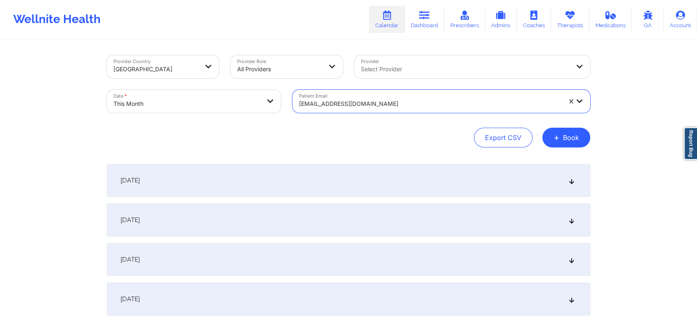
scroll to position [53, 0]
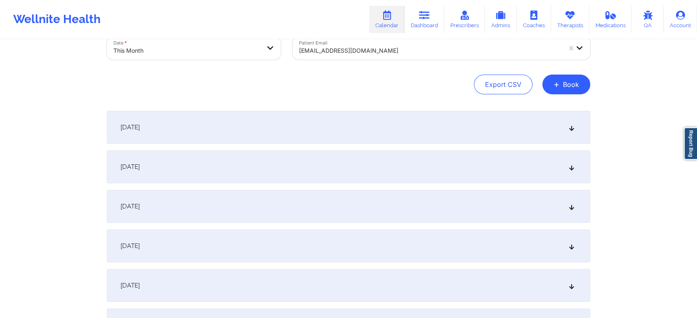
click at [453, 128] on div "[DATE]" at bounding box center [348, 127] width 483 height 33
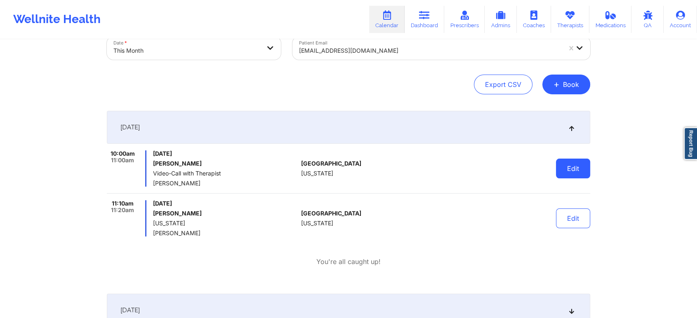
click at [584, 167] on button "Edit" at bounding box center [573, 169] width 34 height 20
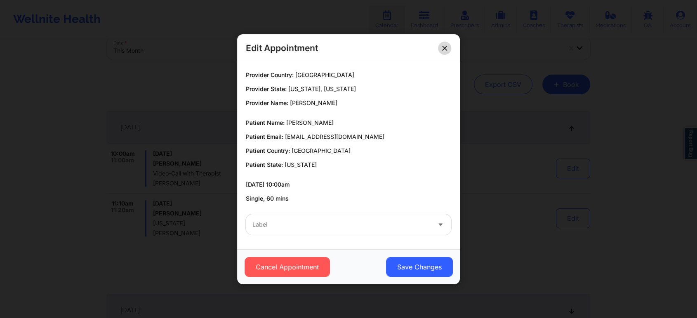
click at [446, 46] on icon at bounding box center [444, 47] width 5 height 5
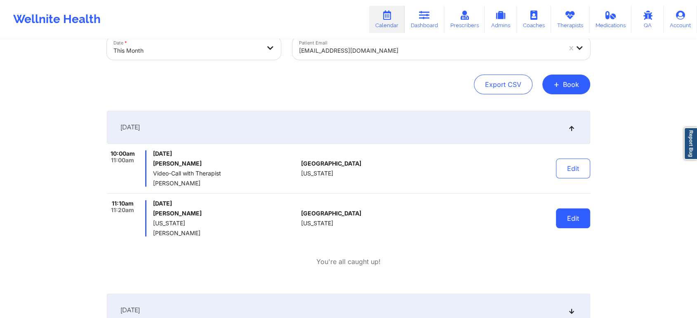
click at [563, 212] on button "Edit" at bounding box center [573, 219] width 34 height 20
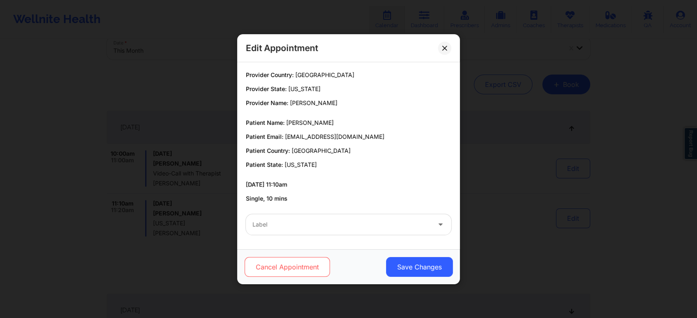
click at [317, 266] on button "Cancel Appointment" at bounding box center [287, 267] width 85 height 20
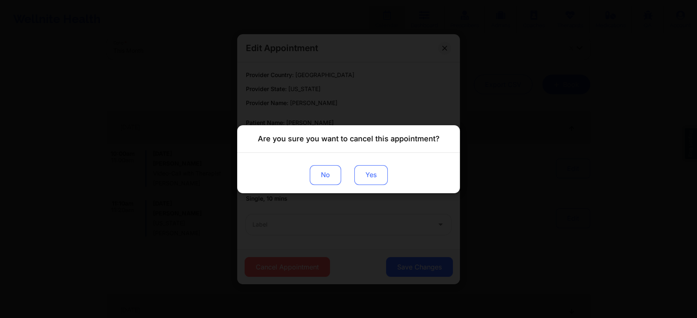
click at [355, 173] on button "Yes" at bounding box center [370, 175] width 33 height 20
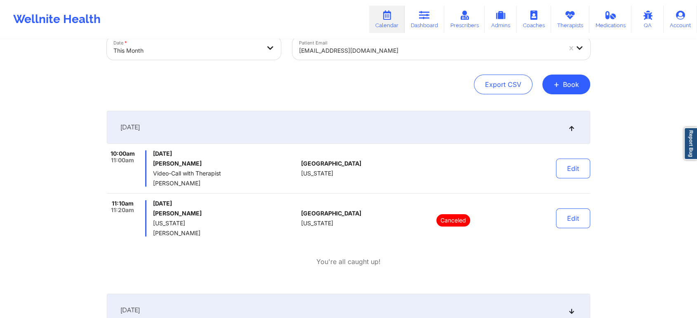
click at [353, 52] on div at bounding box center [430, 51] width 262 height 10
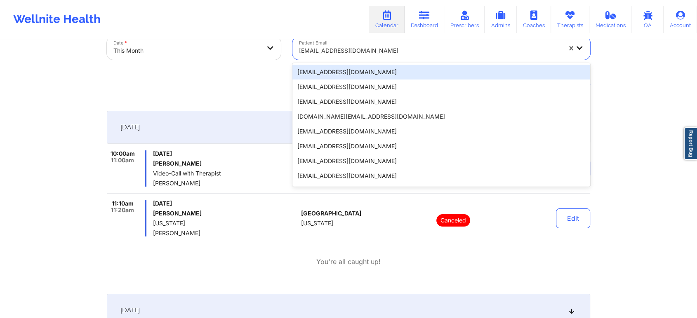
paste input "[EMAIL_ADDRESS][DOMAIN_NAME]"
type input "[EMAIL_ADDRESS][DOMAIN_NAME]"
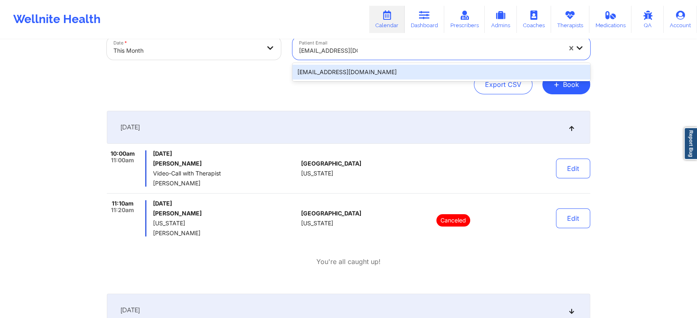
click at [385, 70] on div "[EMAIL_ADDRESS][DOMAIN_NAME]" at bounding box center [441, 72] width 298 height 15
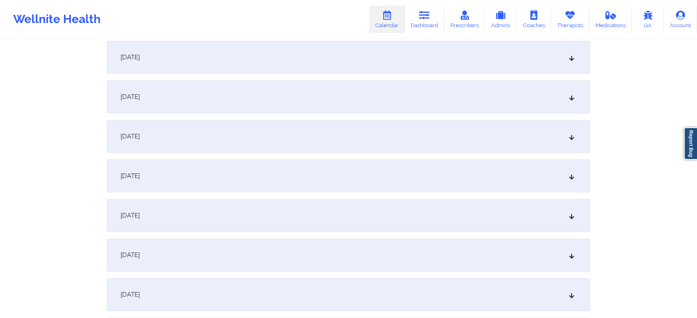
scroll to position [442, 0]
drag, startPoint x: 490, startPoint y: 119, endPoint x: 450, endPoint y: 112, distance: 40.7
click at [443, 109] on div "[DATE]" at bounding box center [348, 94] width 483 height 33
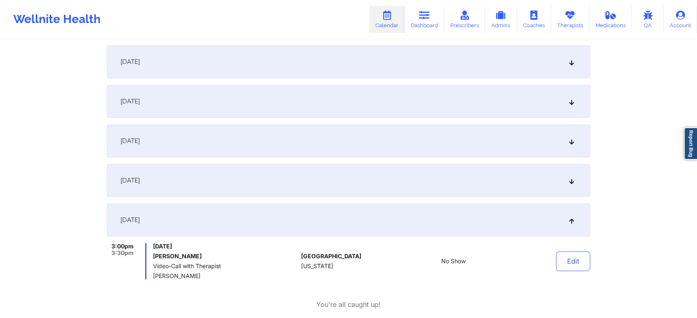
scroll to position [0, 0]
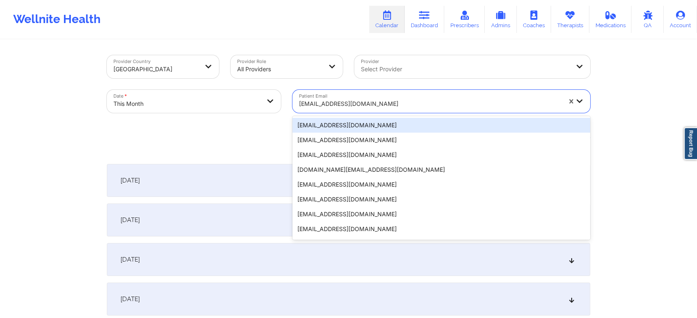
click at [317, 99] on div at bounding box center [430, 104] width 262 height 10
paste input "[EMAIL_ADDRESS][DOMAIN_NAME]"
type input "[EMAIL_ADDRESS][DOMAIN_NAME]"
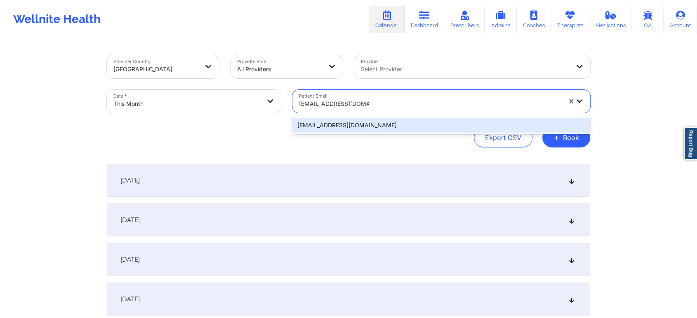
click at [384, 128] on div "[EMAIL_ADDRESS][DOMAIN_NAME]" at bounding box center [441, 125] width 298 height 15
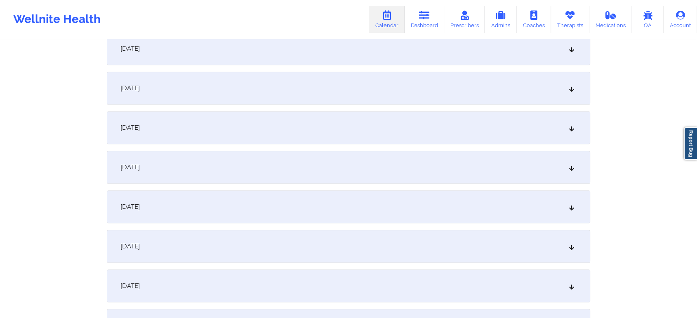
scroll to position [526, 0]
click at [410, 124] on div "[DATE]" at bounding box center [348, 129] width 483 height 33
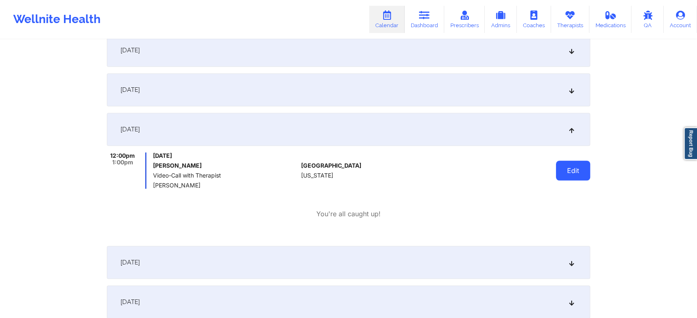
click at [564, 167] on button "Edit" at bounding box center [573, 171] width 34 height 20
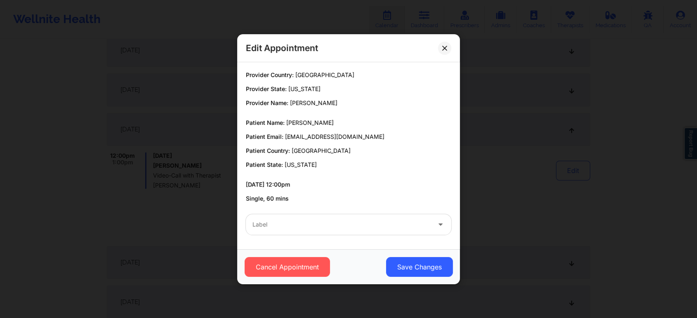
click at [386, 227] on div at bounding box center [341, 225] width 178 height 10
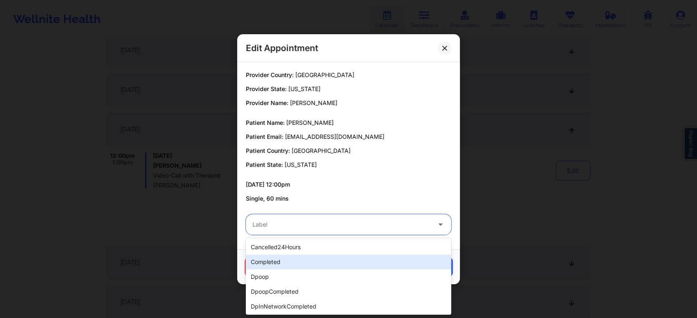
click at [317, 265] on div "completed" at bounding box center [348, 262] width 205 height 15
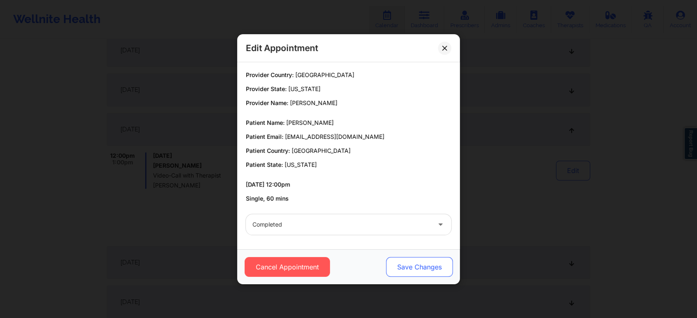
click at [428, 263] on button "Save Changes" at bounding box center [419, 267] width 67 height 20
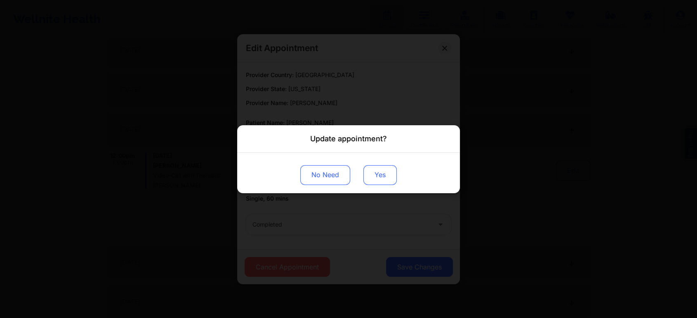
click at [377, 170] on button "Yes" at bounding box center [379, 175] width 33 height 20
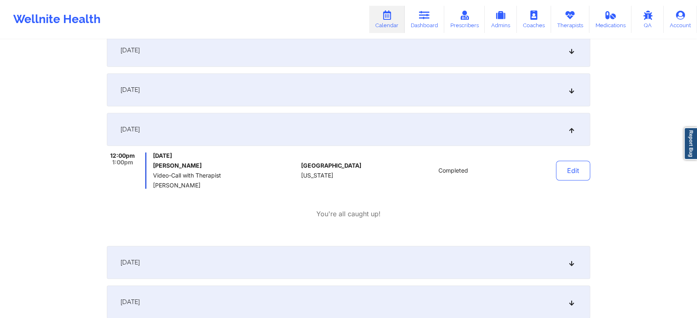
scroll to position [0, 0]
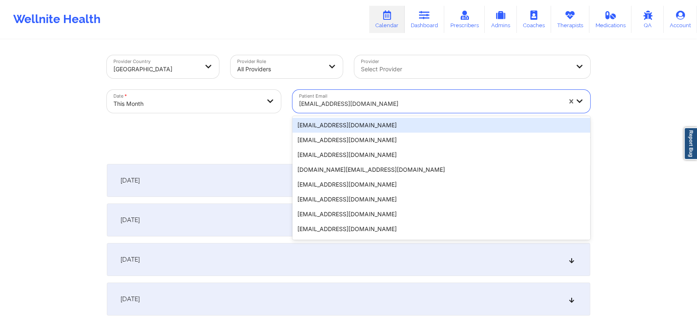
click at [320, 104] on div at bounding box center [430, 104] width 262 height 10
paste input "[EMAIL_ADDRESS][DOMAIN_NAME]"
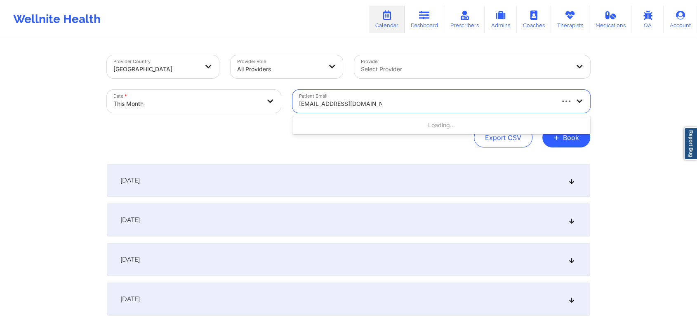
type input "[EMAIL_ADDRESS][DOMAIN_NAME]"
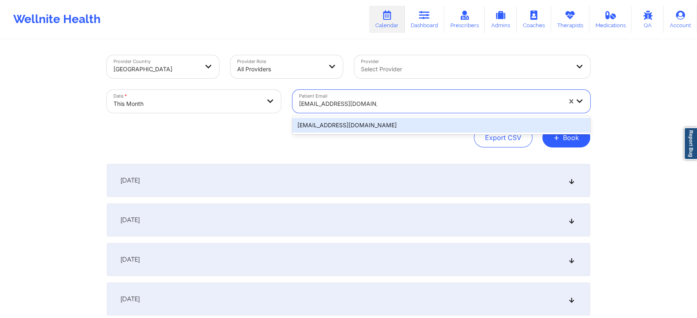
click at [386, 125] on div "[EMAIL_ADDRESS][DOMAIN_NAME]" at bounding box center [441, 125] width 298 height 15
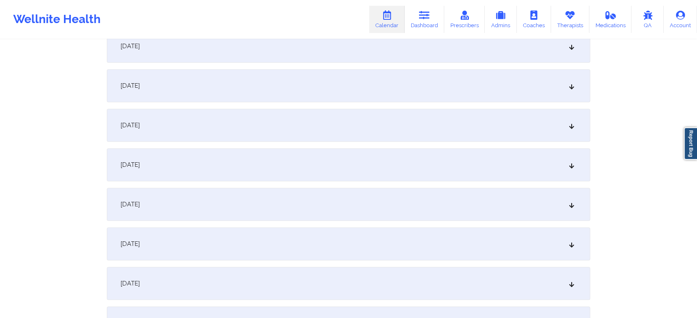
scroll to position [415, 0]
click at [399, 203] on div "[DATE]" at bounding box center [348, 200] width 483 height 33
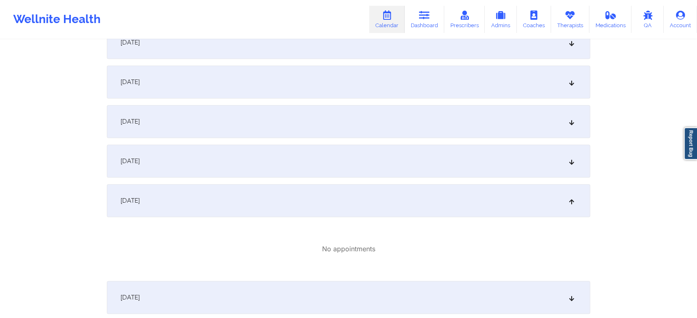
click at [419, 166] on div "[DATE]" at bounding box center [348, 161] width 483 height 33
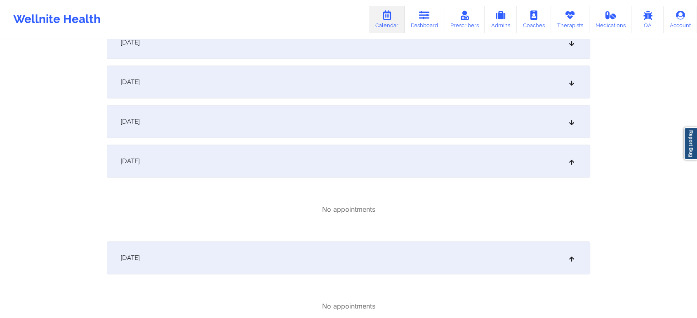
scroll to position [636, 0]
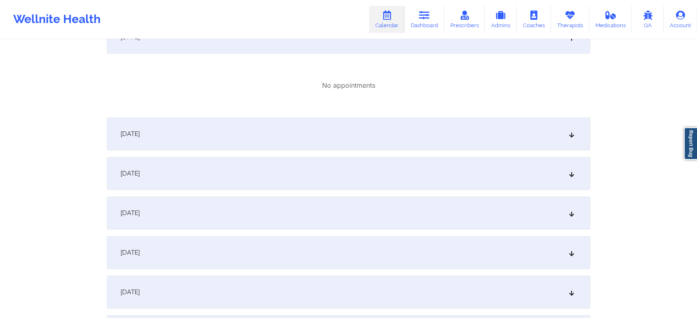
click at [484, 131] on div "[DATE]" at bounding box center [348, 134] width 483 height 33
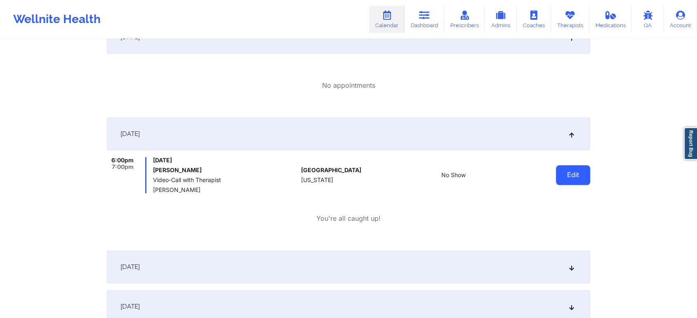
click at [567, 176] on button "Edit" at bounding box center [573, 175] width 34 height 20
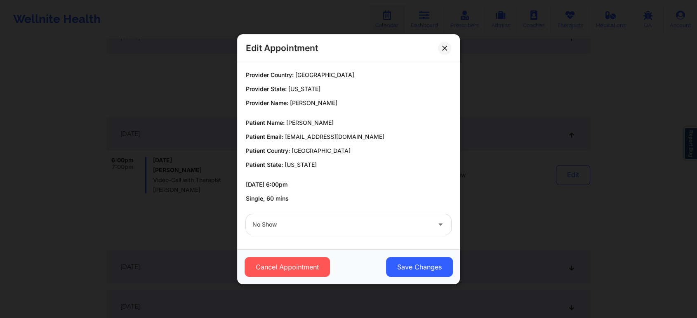
click at [399, 233] on div "No Show" at bounding box center [341, 224] width 178 height 21
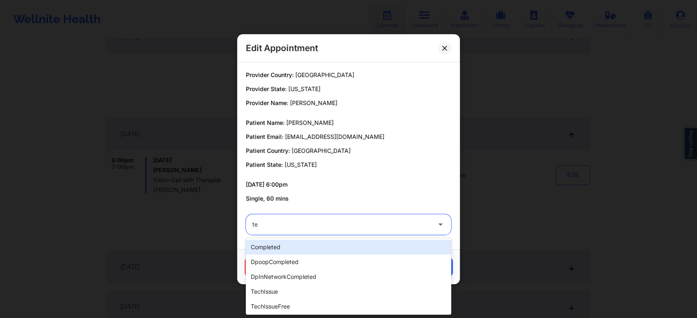
type input "tec"
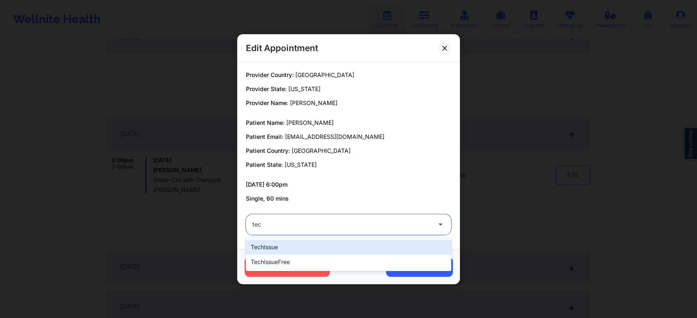
click at [365, 243] on div "techIssue" at bounding box center [348, 247] width 205 height 15
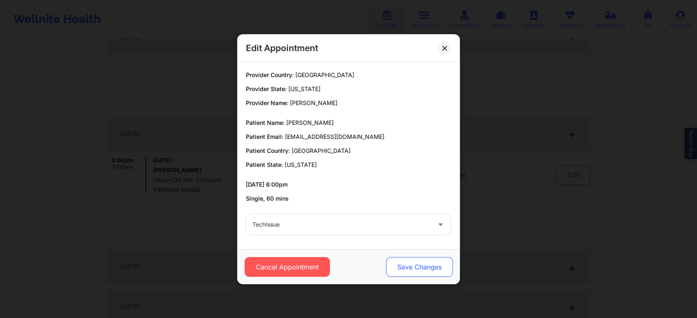
click at [417, 266] on button "Save Changes" at bounding box center [419, 267] width 67 height 20
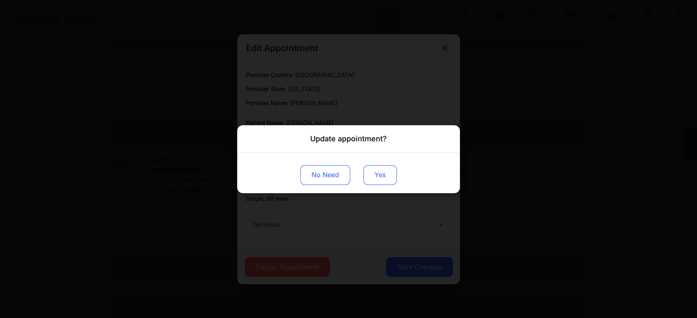
click at [379, 171] on button "Yes" at bounding box center [379, 175] width 33 height 20
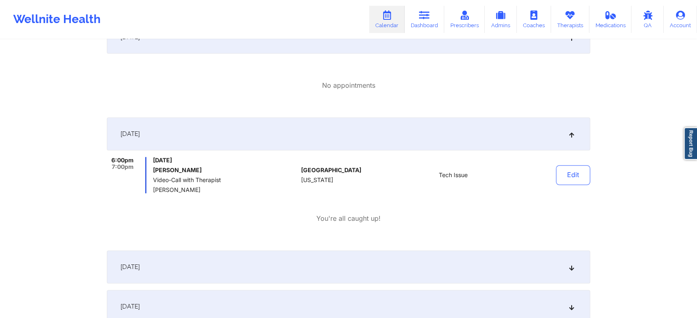
scroll to position [0, 0]
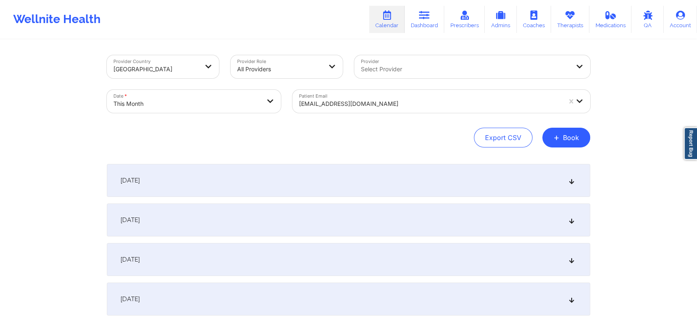
drag, startPoint x: 216, startPoint y: 116, endPoint x: 191, endPoint y: 104, distance: 27.9
click at [191, 104] on div "Date * This Month" at bounding box center [194, 101] width 186 height 35
select select "2025-9"
select select "2025-10"
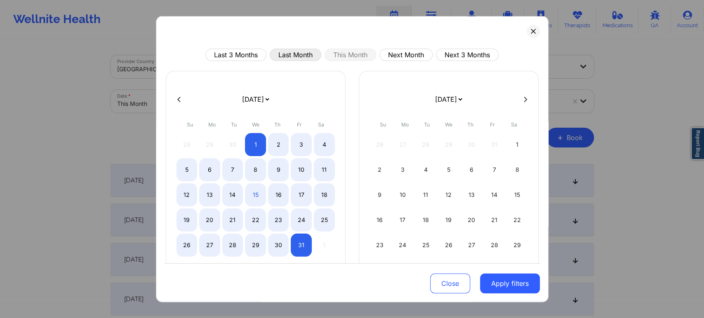
click at [294, 50] on button "Last Month" at bounding box center [296, 55] width 52 height 12
select select "2025-8"
select select "2025-9"
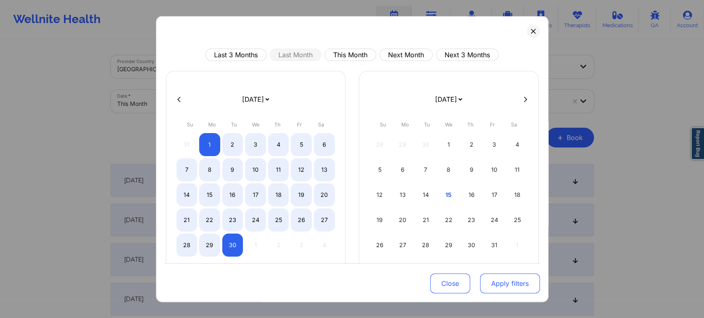
click at [507, 283] on button "Apply filters" at bounding box center [510, 284] width 60 height 20
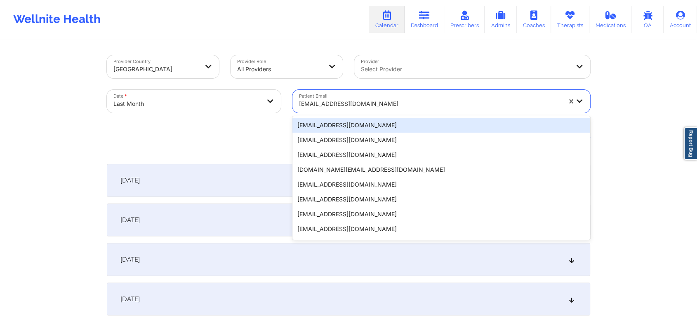
click at [380, 104] on div at bounding box center [430, 104] width 262 height 10
paste input "[EMAIL_ADDRESS][DOMAIN_NAME]"
type input "[EMAIL_ADDRESS][DOMAIN_NAME]"
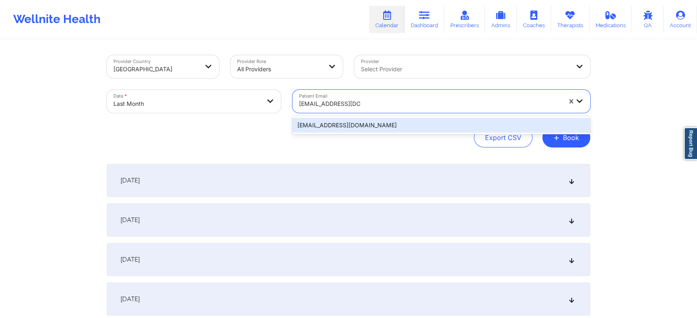
click at [412, 122] on div "[EMAIL_ADDRESS][DOMAIN_NAME]" at bounding box center [441, 125] width 298 height 15
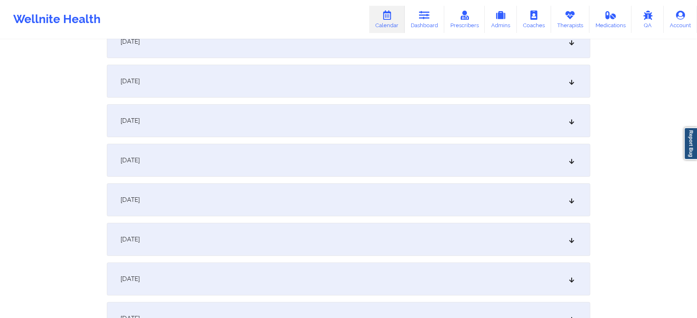
scroll to position [150, 0]
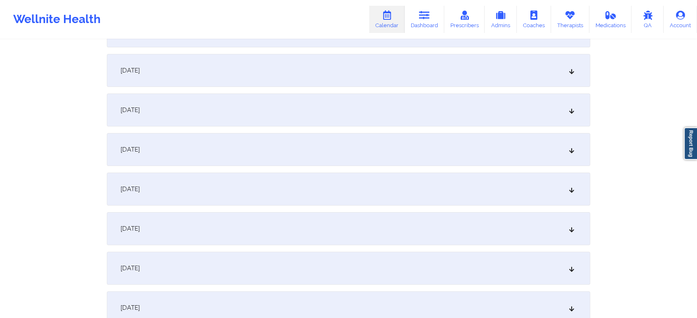
click at [311, 141] on div "[DATE]" at bounding box center [348, 149] width 483 height 33
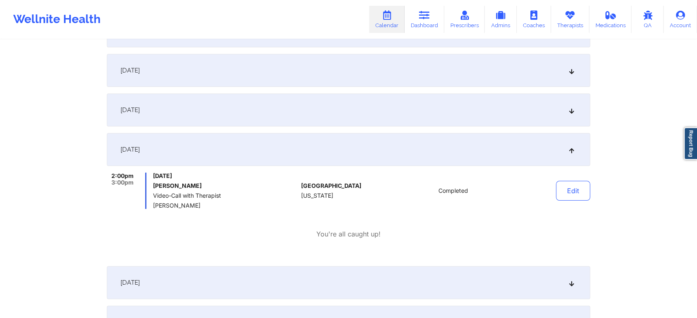
scroll to position [0, 0]
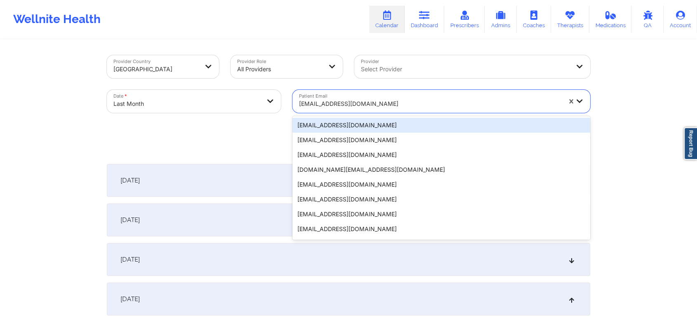
click at [365, 99] on div at bounding box center [430, 104] width 262 height 10
paste input "[EMAIL_ADDRESS][DOMAIN_NAME]"
type input "[EMAIL_ADDRESS][DOMAIN_NAME]"
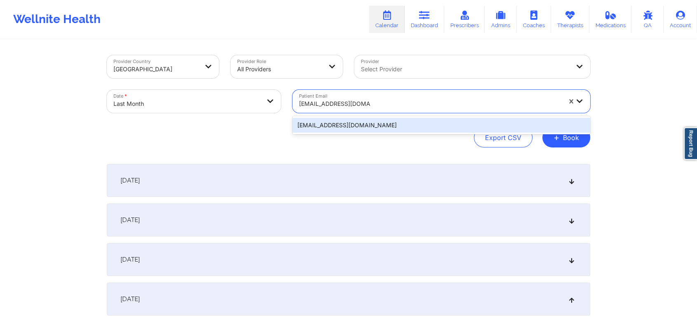
click at [380, 125] on div "[EMAIL_ADDRESS][DOMAIN_NAME]" at bounding box center [441, 125] width 298 height 15
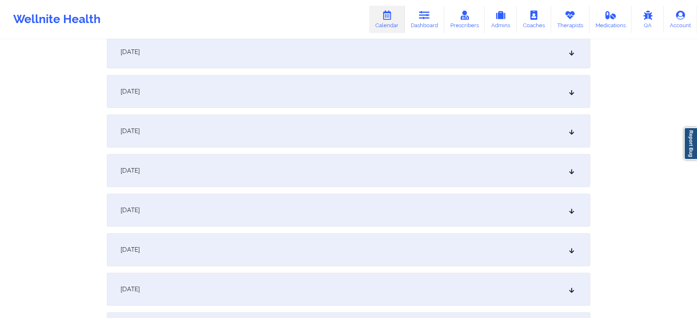
scroll to position [232, 0]
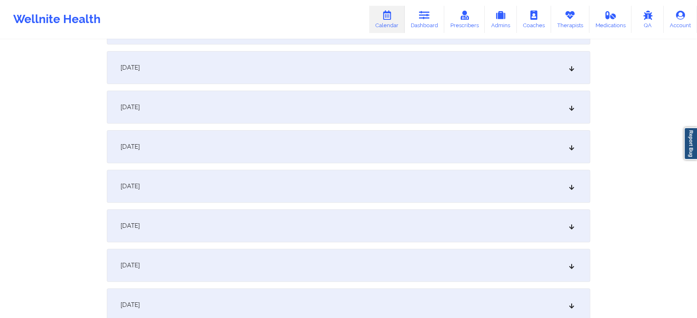
click at [316, 103] on div "[DATE]" at bounding box center [348, 107] width 483 height 33
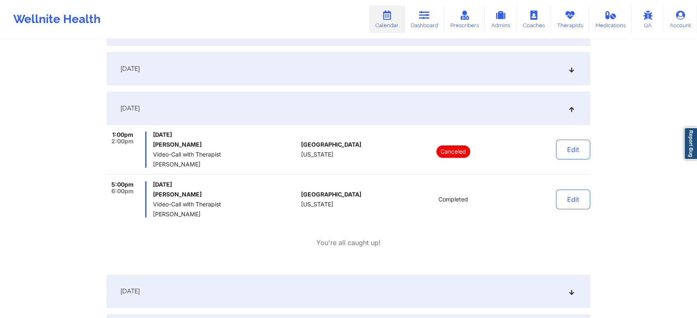
scroll to position [0, 0]
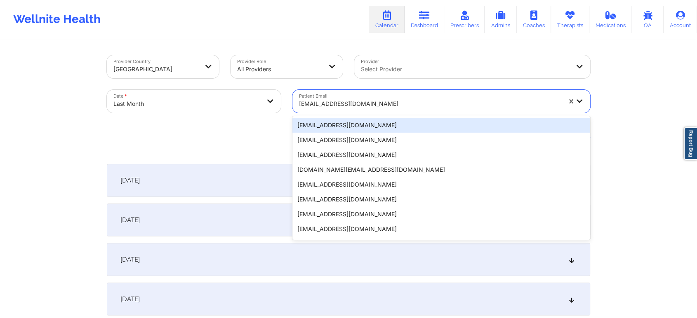
click at [394, 101] on div at bounding box center [430, 104] width 262 height 10
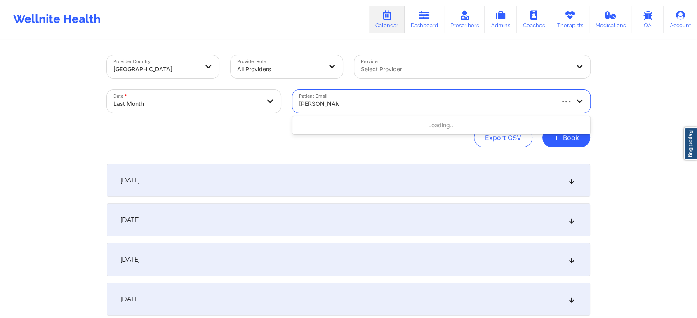
type input "[PERSON_NAME]"
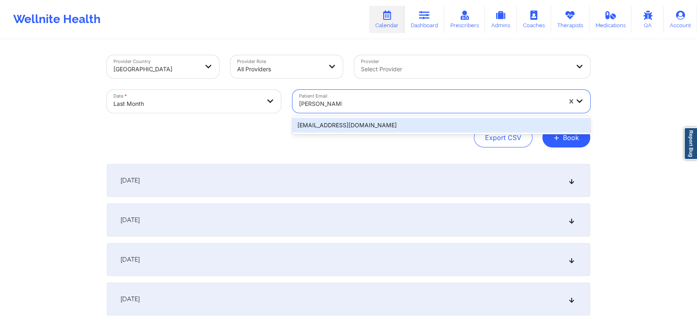
click at [433, 125] on div "[EMAIL_ADDRESS][DOMAIN_NAME]" at bounding box center [441, 125] width 298 height 15
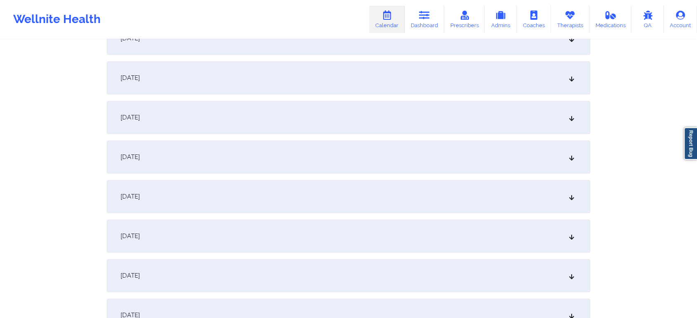
scroll to position [347, 0]
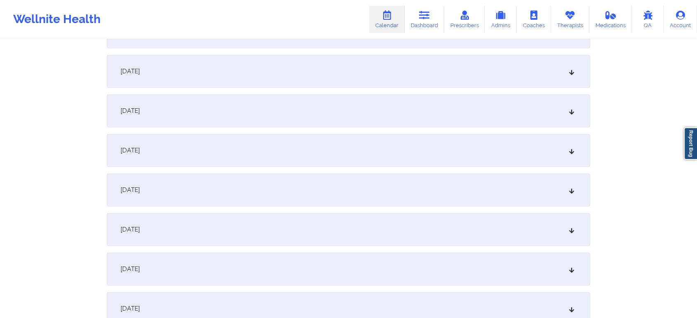
click at [340, 115] on div "[DATE]" at bounding box center [348, 110] width 483 height 33
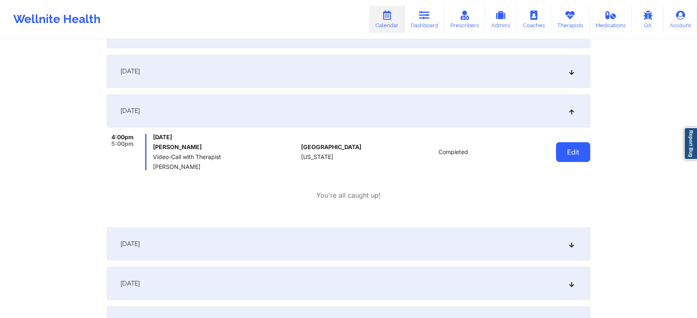
click at [567, 153] on button "Edit" at bounding box center [573, 152] width 34 height 20
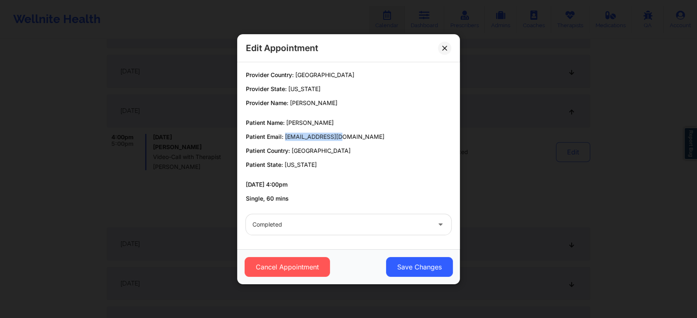
drag, startPoint x: 285, startPoint y: 136, endPoint x: 340, endPoint y: 132, distance: 55.0
click at [340, 133] on p "Patient Email: [EMAIL_ADDRESS][DOMAIN_NAME]" at bounding box center [348, 137] width 205 height 8
copy span "[EMAIL_ADDRESS][DOMAIN_NAME]"
click at [444, 49] on icon at bounding box center [444, 47] width 5 height 5
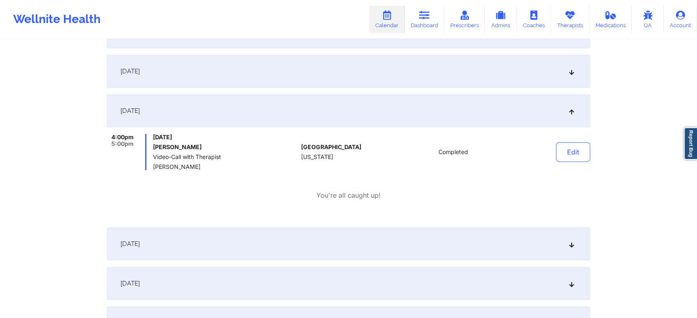
scroll to position [0, 0]
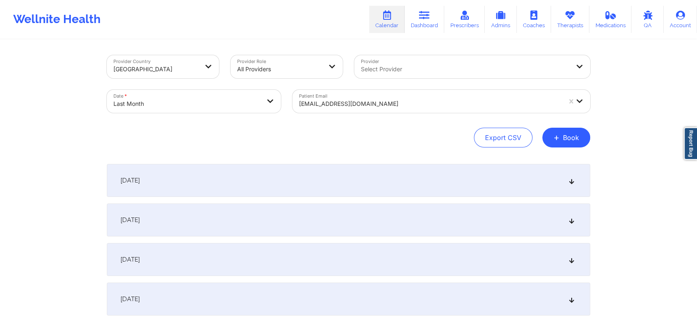
click at [373, 101] on div at bounding box center [430, 104] width 262 height 10
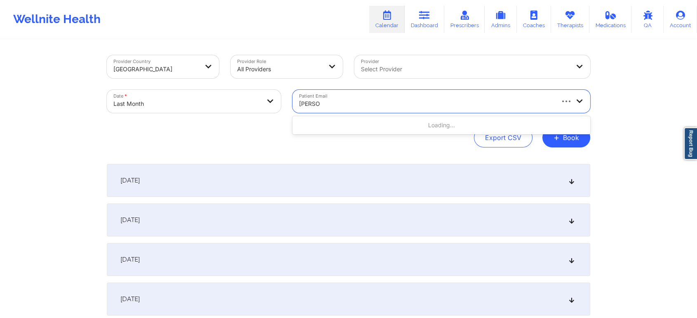
type input "[PERSON_NAME]"
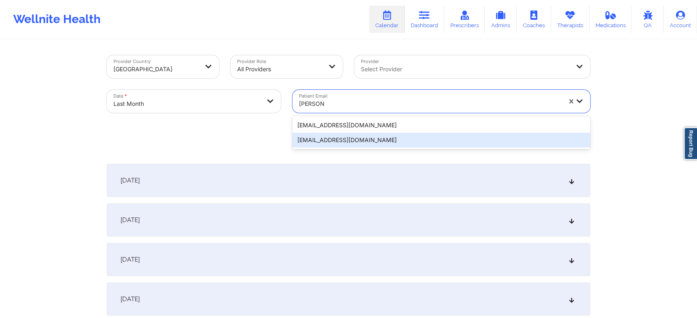
click at [396, 139] on div "[EMAIL_ADDRESS][DOMAIN_NAME]" at bounding box center [441, 140] width 298 height 15
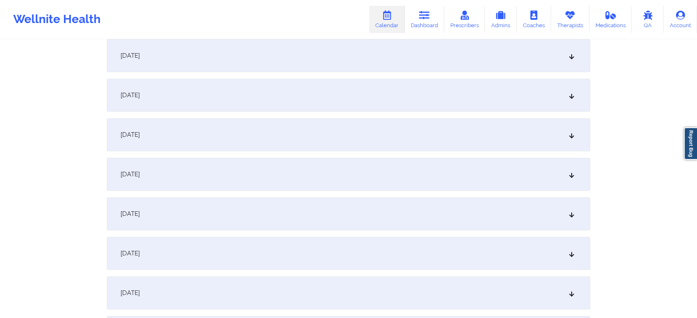
scroll to position [450, 0]
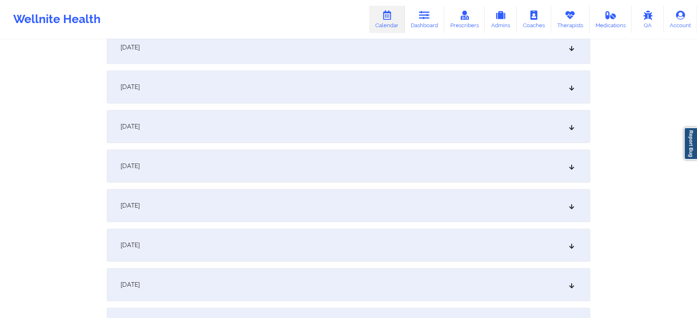
click at [253, 56] on div "[DATE]" at bounding box center [348, 47] width 483 height 33
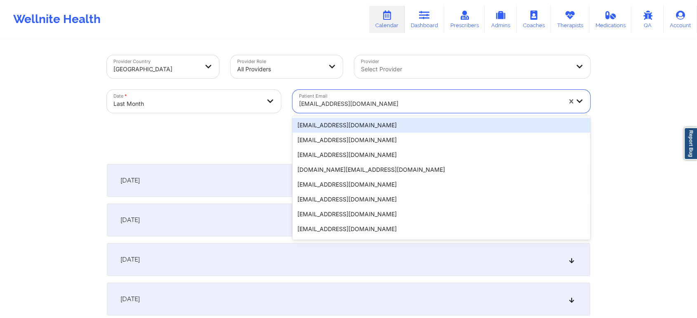
drag, startPoint x: 371, startPoint y: 113, endPoint x: 337, endPoint y: 97, distance: 37.5
click at [337, 97] on div "[EMAIL_ADDRESS][DOMAIN_NAME]" at bounding box center [430, 104] width 262 height 18
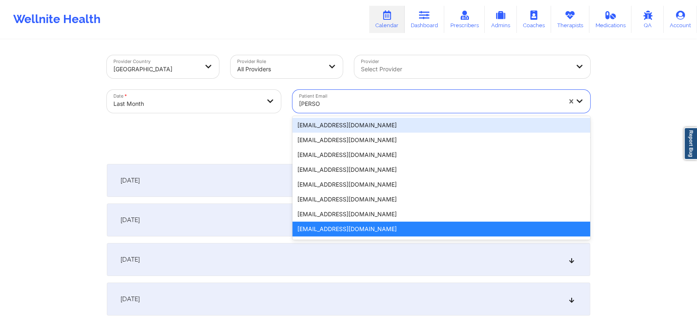
type input "[PERSON_NAME]"
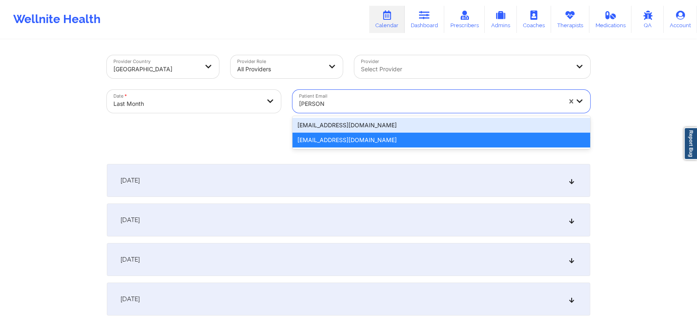
click at [318, 125] on div "[EMAIL_ADDRESS][DOMAIN_NAME]" at bounding box center [441, 125] width 298 height 15
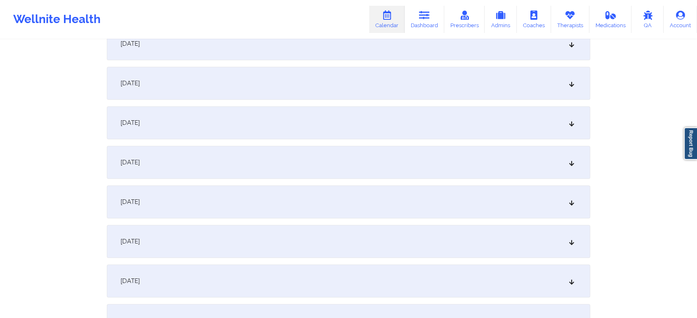
scroll to position [339, 0]
click at [391, 172] on div "[DATE]" at bounding box center [348, 158] width 483 height 33
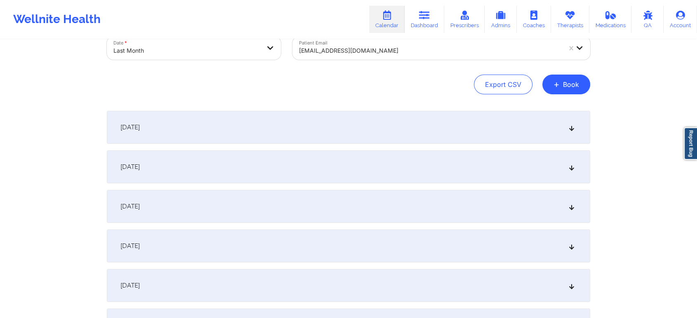
scroll to position [0, 0]
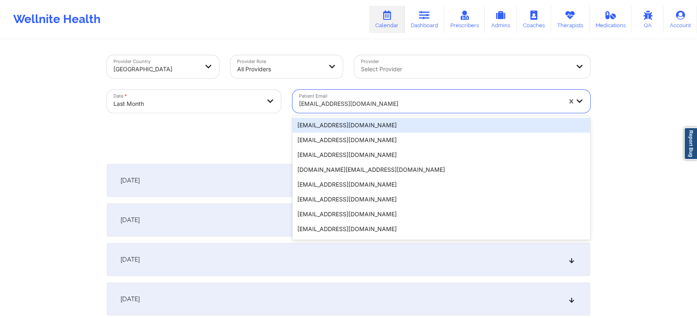
click at [349, 111] on div "[EMAIL_ADDRESS][DOMAIN_NAME]" at bounding box center [430, 104] width 262 height 18
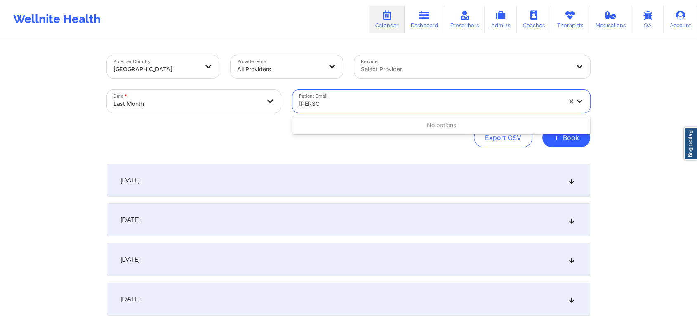
type input "[PERSON_NAME]"
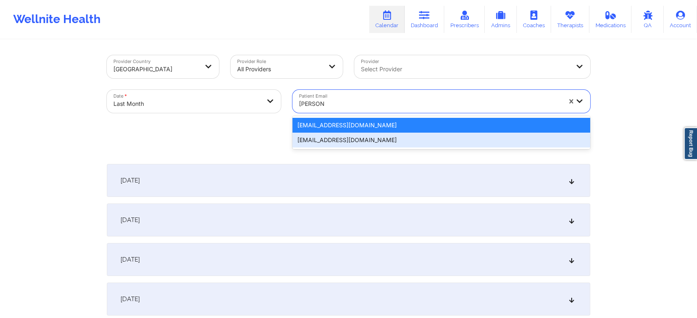
click at [335, 141] on div "[EMAIL_ADDRESS][DOMAIN_NAME]" at bounding box center [441, 140] width 298 height 15
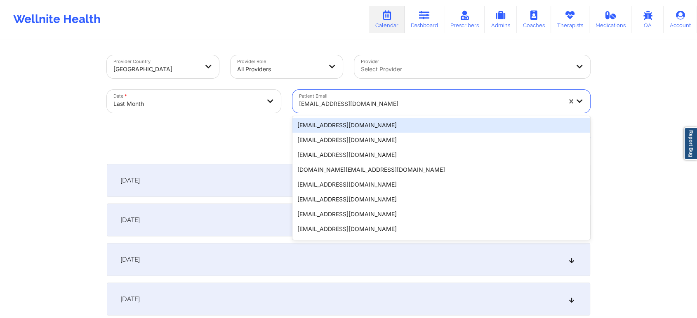
drag, startPoint x: 359, startPoint y: 101, endPoint x: 290, endPoint y: 98, distance: 69.7
click at [290, 98] on div "Patient Email option [EMAIL_ADDRESS][DOMAIN_NAME], selected. 20 results availab…" at bounding box center [441, 101] width 309 height 35
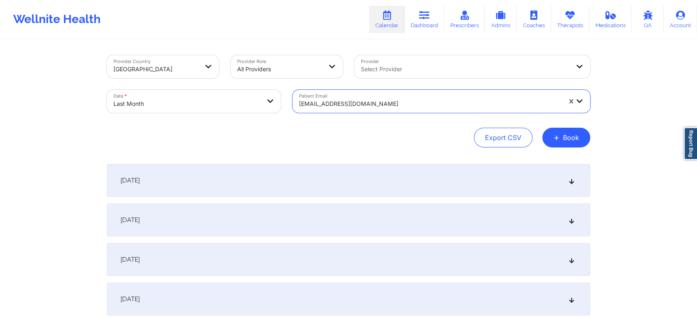
drag, startPoint x: 297, startPoint y: 105, endPoint x: 366, endPoint y: 107, distance: 68.9
click at [366, 107] on div "[EMAIL_ADDRESS][DOMAIN_NAME]" at bounding box center [427, 101] width 270 height 23
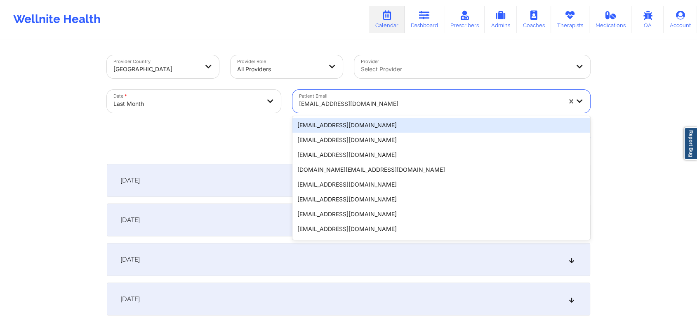
drag, startPoint x: 366, startPoint y: 107, endPoint x: 285, endPoint y: 98, distance: 81.4
click at [285, 98] on div "Provider Country [GEOGRAPHIC_DATA] Provider Role All Providers Provider Select …" at bounding box center [348, 83] width 495 height 69
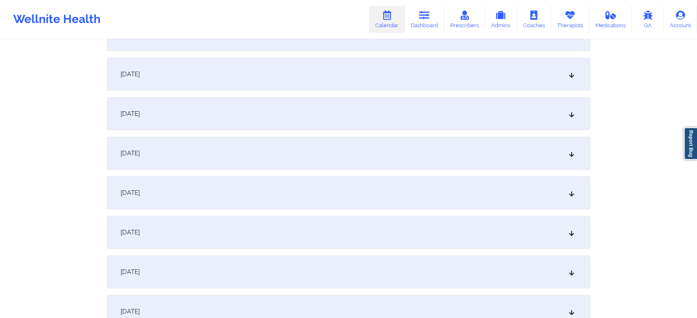
scroll to position [246, 0]
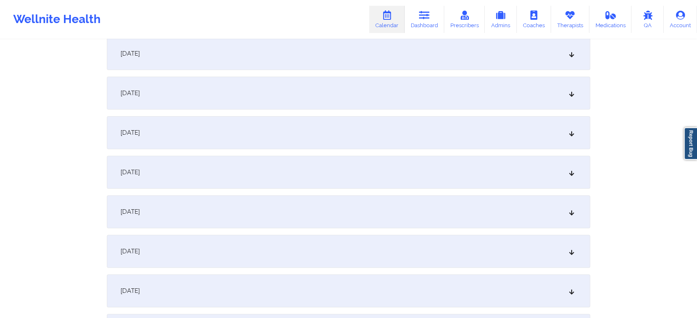
click at [406, 239] on div "[DATE]" at bounding box center [348, 251] width 483 height 33
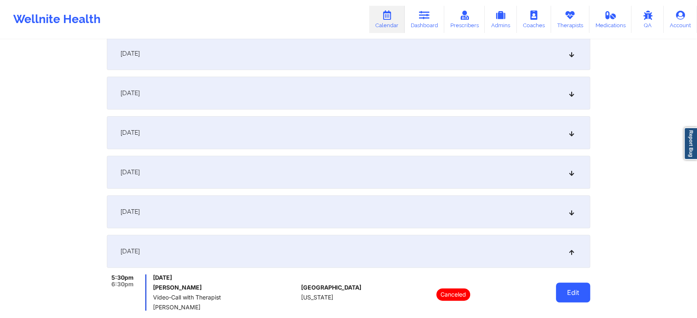
click at [577, 286] on button "Edit" at bounding box center [573, 293] width 34 height 20
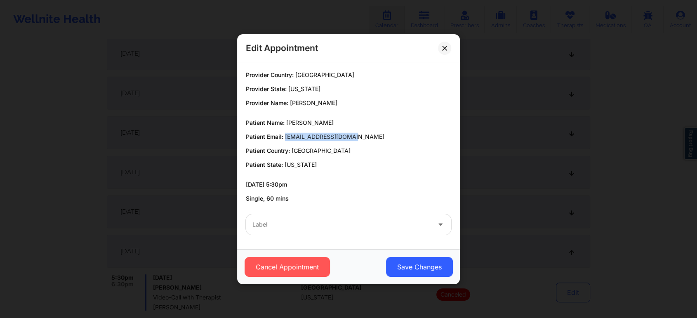
drag, startPoint x: 351, startPoint y: 134, endPoint x: 285, endPoint y: 134, distance: 66.4
click at [285, 134] on p "Patient Email: [EMAIL_ADDRESS][DOMAIN_NAME]" at bounding box center [348, 137] width 205 height 8
copy span "[EMAIL_ADDRESS][DOMAIN_NAME]"
click at [447, 45] on button at bounding box center [444, 47] width 13 height 13
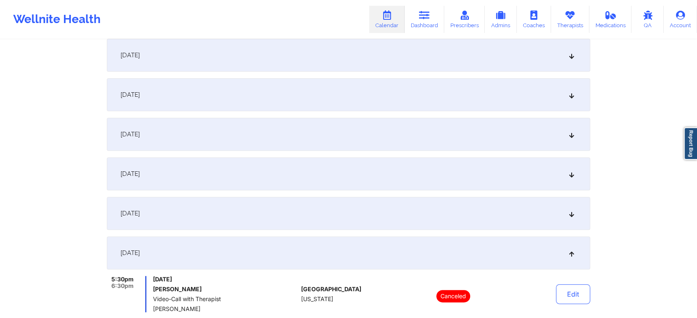
scroll to position [0, 0]
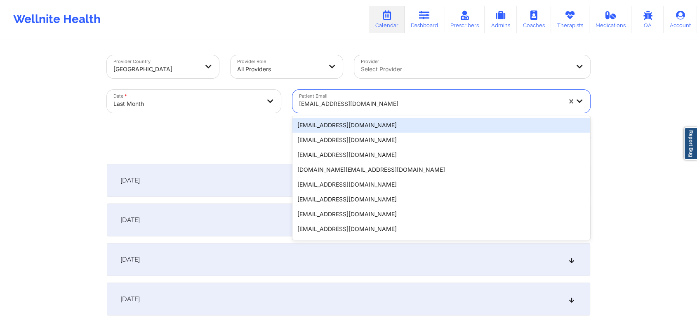
click at [337, 101] on div at bounding box center [430, 104] width 262 height 10
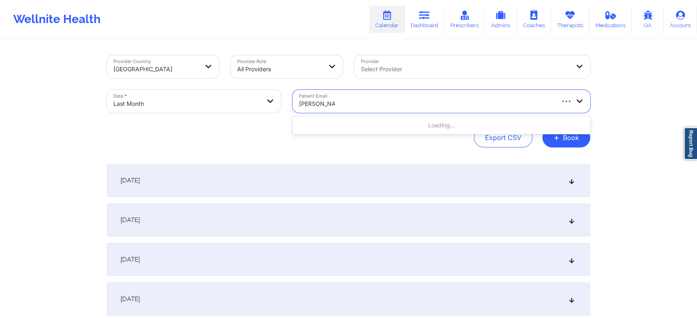
type input "[PERSON_NAME]"
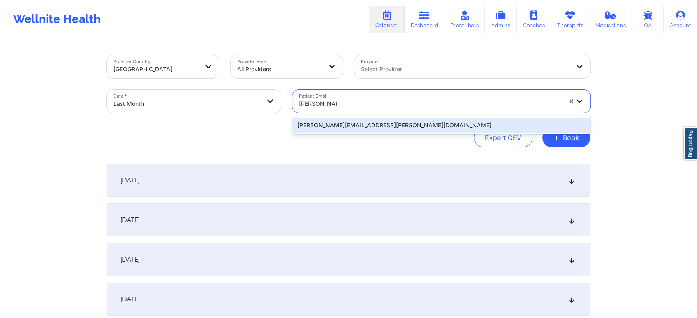
click at [329, 122] on div "[PERSON_NAME][EMAIL_ADDRESS][PERSON_NAME][DOMAIN_NAME]" at bounding box center [441, 125] width 298 height 15
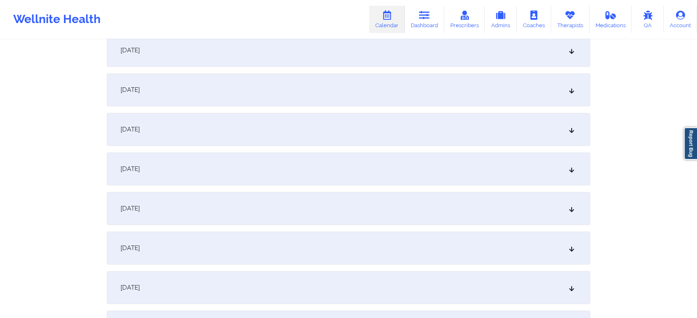
scroll to position [345, 0]
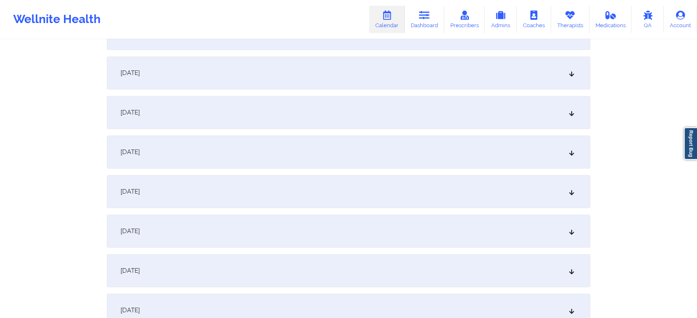
click at [301, 269] on div "[DATE]" at bounding box center [348, 270] width 483 height 33
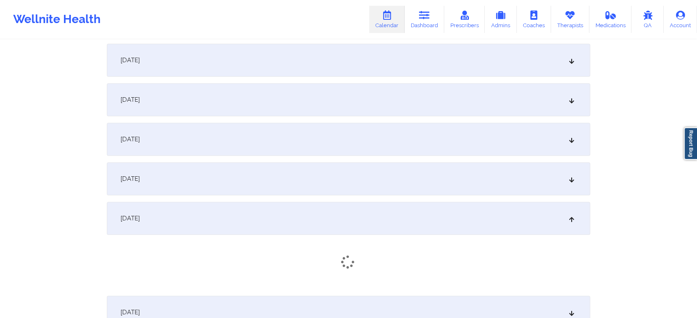
scroll to position [446, 0]
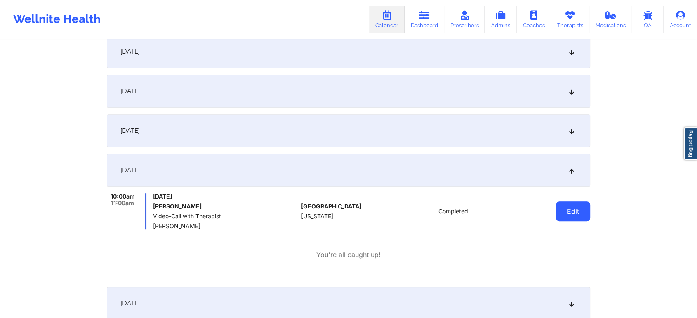
click at [587, 215] on button "Edit" at bounding box center [573, 212] width 34 height 20
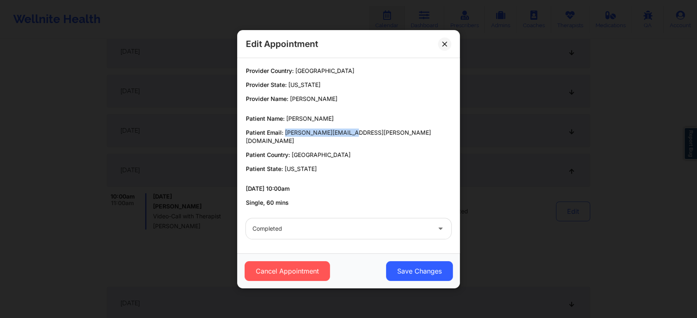
drag, startPoint x: 285, startPoint y: 139, endPoint x: 363, endPoint y: 135, distance: 78.4
click at [363, 135] on p "Patient Email: [PERSON_NAME][EMAIL_ADDRESS][PERSON_NAME][DOMAIN_NAME]" at bounding box center [348, 137] width 205 height 16
copy span "[PERSON_NAME][EMAIL_ADDRESS][PERSON_NAME][DOMAIN_NAME]"
drag, startPoint x: 446, startPoint y: 55, endPoint x: 447, endPoint y: 48, distance: 7.5
click at [447, 48] on div "Edit Appointment" at bounding box center [348, 44] width 223 height 28
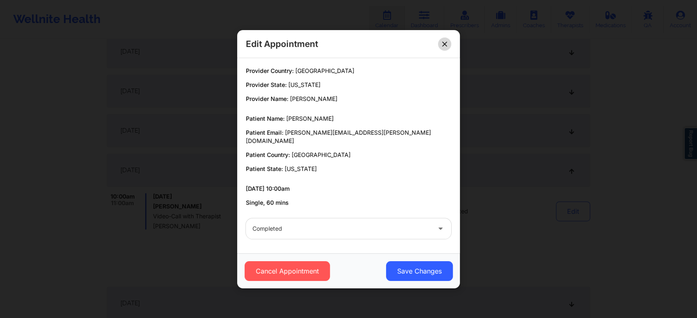
click at [447, 48] on button at bounding box center [444, 43] width 13 height 13
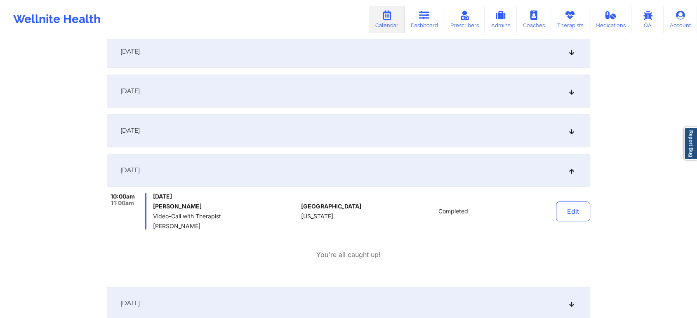
scroll to position [0, 0]
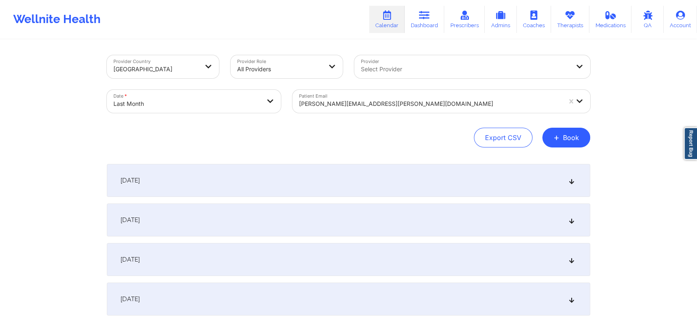
click at [331, 114] on div "Patient Email [PERSON_NAME][EMAIL_ADDRESS][PERSON_NAME][DOMAIN_NAME]" at bounding box center [441, 101] width 309 height 35
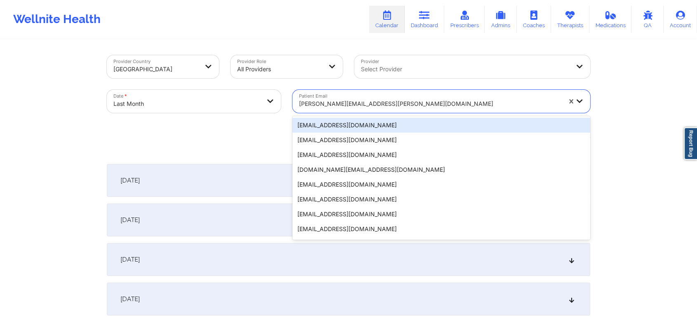
click at [339, 108] on div at bounding box center [430, 104] width 262 height 10
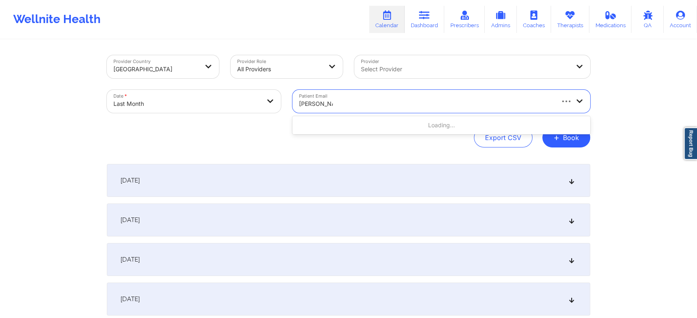
type input "[PERSON_NAME]"
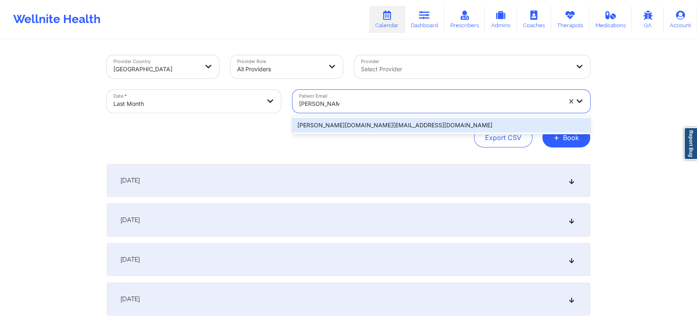
click at [407, 126] on div "[PERSON_NAME][DOMAIN_NAME][EMAIL_ADDRESS][DOMAIN_NAME]" at bounding box center [441, 125] width 298 height 15
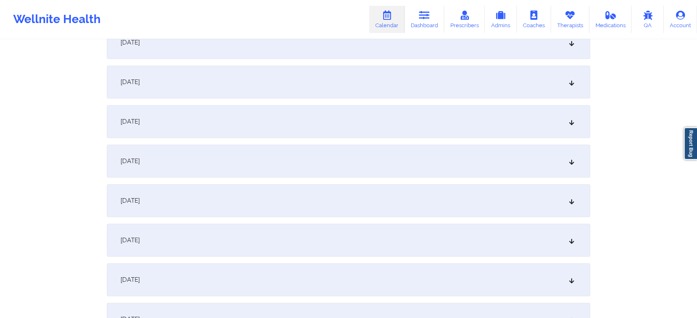
scroll to position [615, 0]
click at [336, 116] on div "[DATE]" at bounding box center [348, 120] width 483 height 33
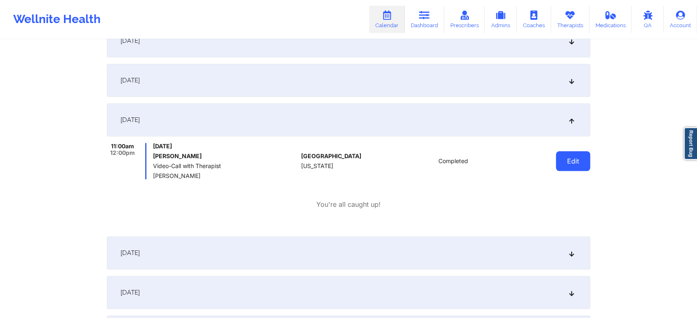
click at [574, 158] on button "Edit" at bounding box center [573, 161] width 34 height 20
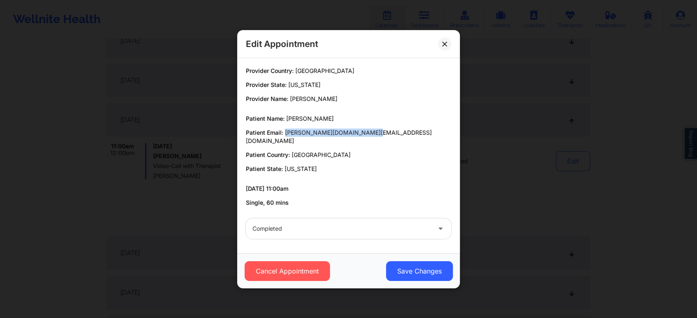
drag, startPoint x: 285, startPoint y: 134, endPoint x: 389, endPoint y: 134, distance: 104.3
click at [389, 134] on p "Patient Email: [PERSON_NAME][DOMAIN_NAME][EMAIL_ADDRESS][DOMAIN_NAME]" at bounding box center [348, 137] width 205 height 16
copy span "[PERSON_NAME][DOMAIN_NAME][EMAIL_ADDRESS][DOMAIN_NAME]"
click at [445, 46] on icon at bounding box center [444, 43] width 5 height 5
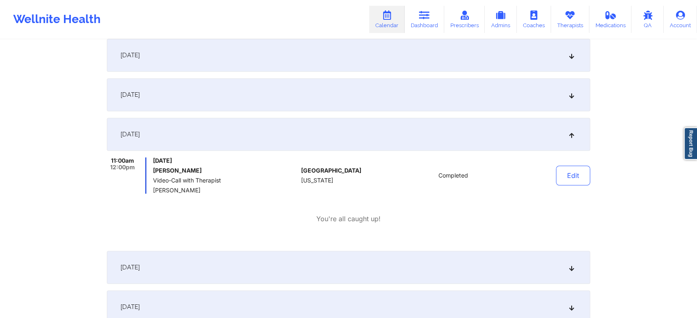
scroll to position [0, 0]
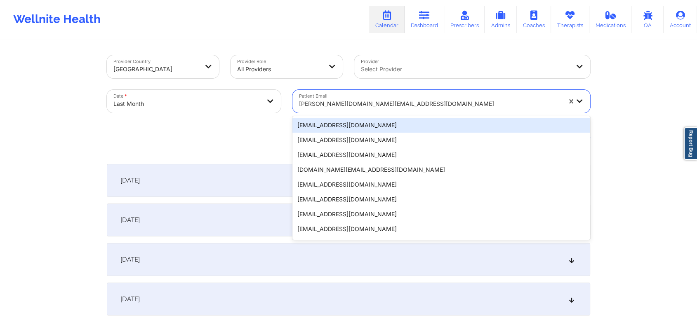
click at [355, 98] on div "[PERSON_NAME][DOMAIN_NAME][EMAIL_ADDRESS][DOMAIN_NAME]" at bounding box center [430, 104] width 262 height 18
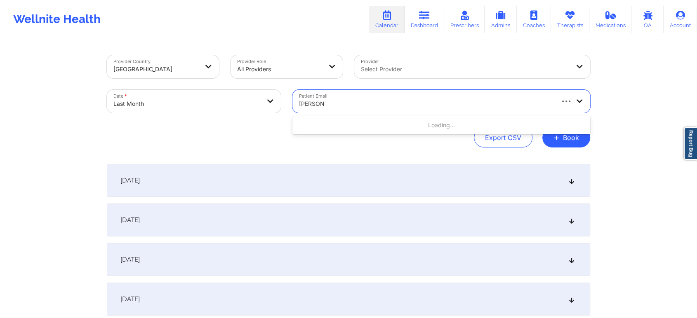
type input "[PERSON_NAME]"
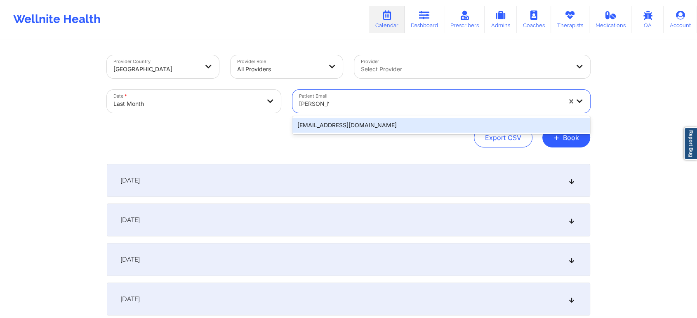
click at [338, 125] on div "[EMAIL_ADDRESS][DOMAIN_NAME]" at bounding box center [441, 125] width 298 height 15
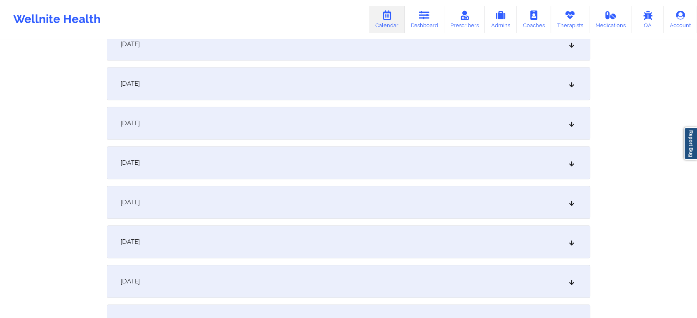
scroll to position [497, 0]
click at [340, 243] on div "[DATE]" at bounding box center [348, 238] width 483 height 33
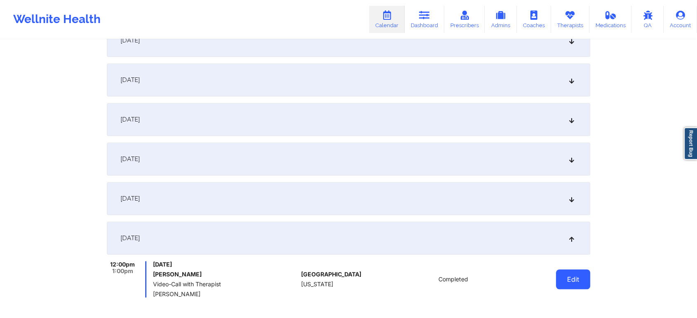
click at [577, 274] on button "Edit" at bounding box center [573, 280] width 34 height 20
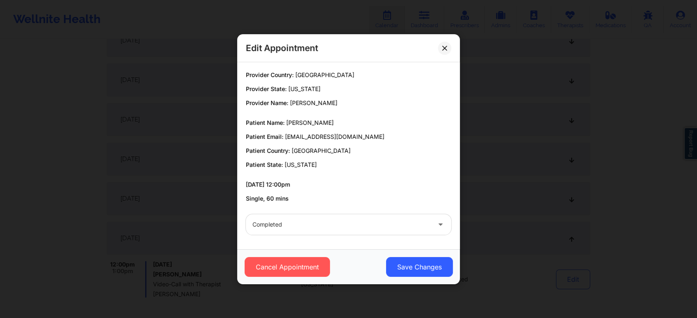
drag, startPoint x: 285, startPoint y: 137, endPoint x: 375, endPoint y: 112, distance: 93.4
click at [375, 112] on div "Provider Country: [GEOGRAPHIC_DATA] Provider State: [US_STATE] Provider Name: […" at bounding box center [348, 137] width 217 height 132
click at [374, 144] on div "Patient Name: [PERSON_NAME] Patient Email: [EMAIL_ADDRESS][DOMAIN_NAME] Patient…" at bounding box center [348, 144] width 205 height 50
drag, startPoint x: 285, startPoint y: 135, endPoint x: 389, endPoint y: 139, distance: 104.4
click at [389, 139] on p "Patient Email: [EMAIL_ADDRESS][DOMAIN_NAME]" at bounding box center [348, 137] width 205 height 8
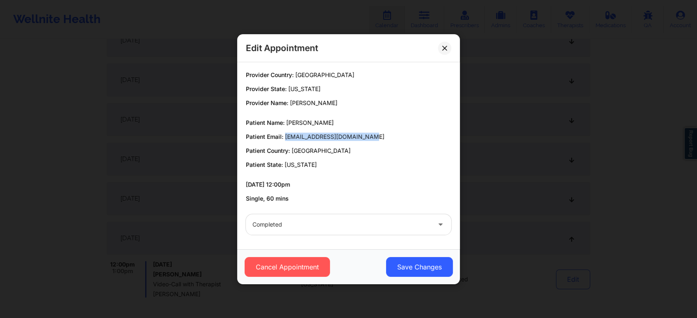
copy span "[EMAIL_ADDRESS][DOMAIN_NAME]"
click at [440, 42] on button at bounding box center [444, 47] width 13 height 13
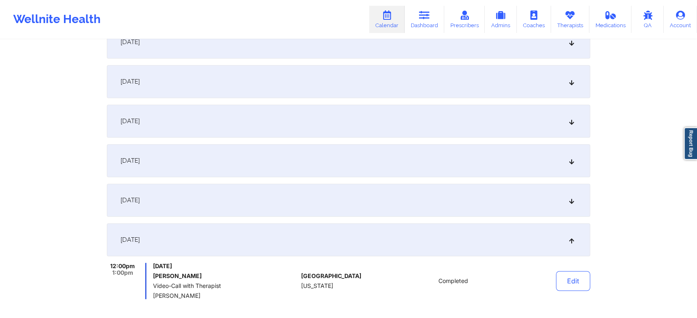
scroll to position [0, 0]
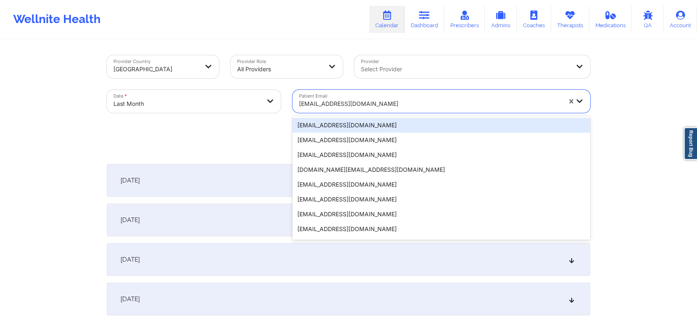
click at [360, 102] on div at bounding box center [430, 104] width 262 height 10
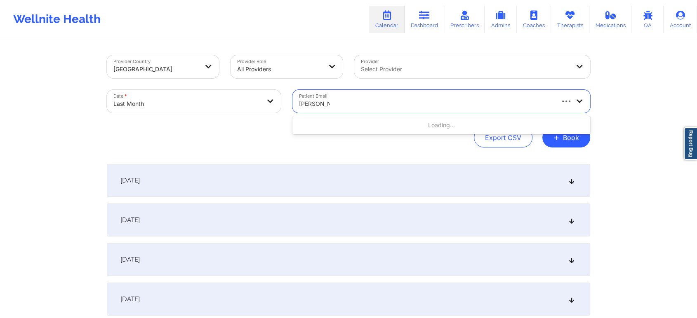
type input "[PERSON_NAME]"
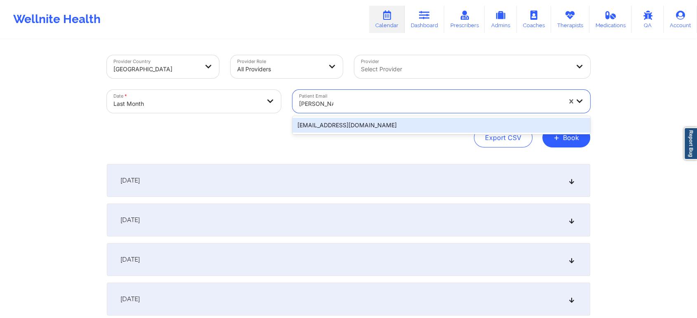
click at [388, 129] on div "[EMAIL_ADDRESS][DOMAIN_NAME]" at bounding box center [441, 125] width 298 height 15
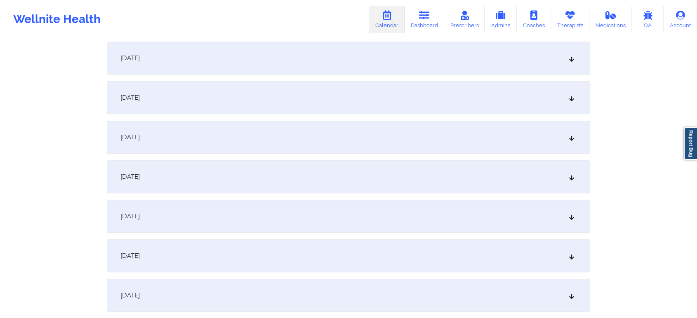
scroll to position [522, 0]
click at [438, 215] on div "[DATE]" at bounding box center [348, 212] width 483 height 33
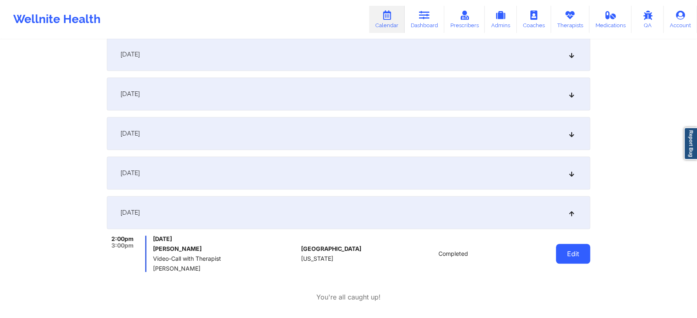
click at [561, 259] on button "Edit" at bounding box center [573, 254] width 34 height 20
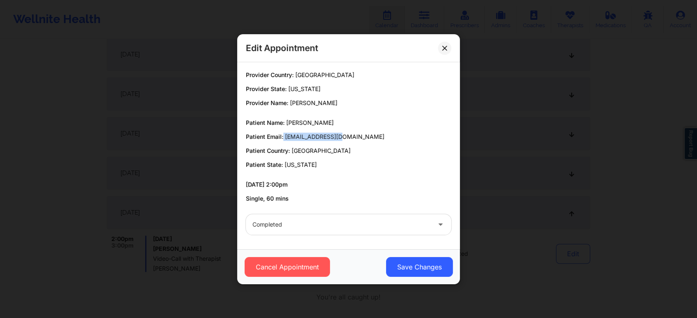
drag, startPoint x: 283, startPoint y: 136, endPoint x: 350, endPoint y: 127, distance: 67.4
click at [350, 127] on div "Patient Name: [PERSON_NAME] Patient Email: [EMAIL_ADDRESS][DOMAIN_NAME] Patient…" at bounding box center [348, 144] width 205 height 50
copy p "[EMAIL_ADDRESS][DOMAIN_NAME]"
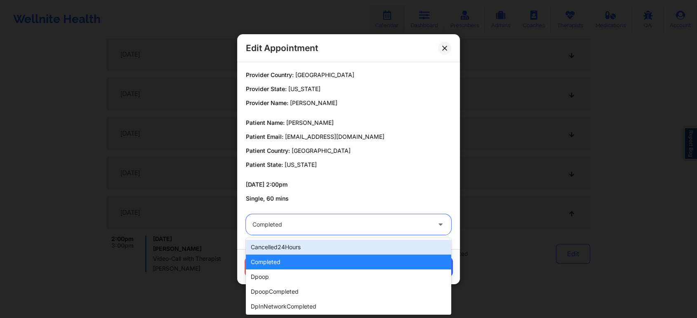
click at [353, 221] on div at bounding box center [341, 225] width 178 height 10
type input "no"
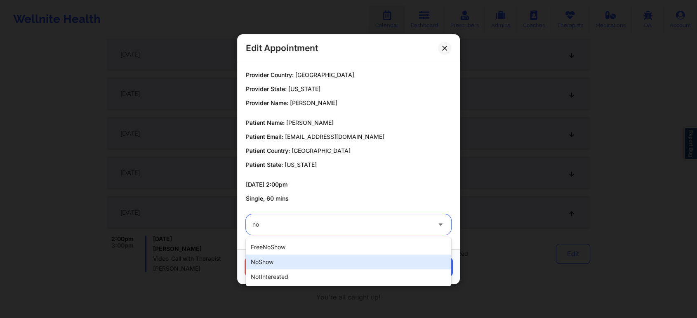
click at [294, 259] on div "noShow" at bounding box center [348, 262] width 205 height 15
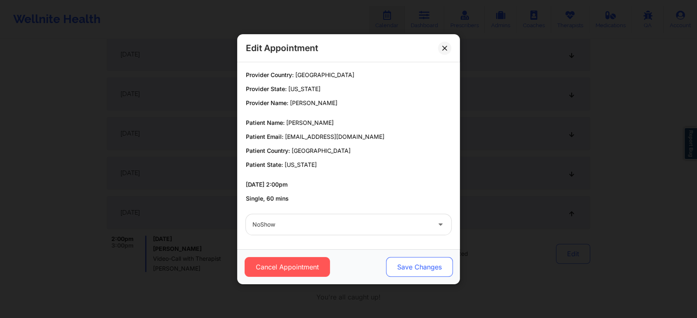
click at [410, 259] on button "Save Changes" at bounding box center [419, 267] width 67 height 20
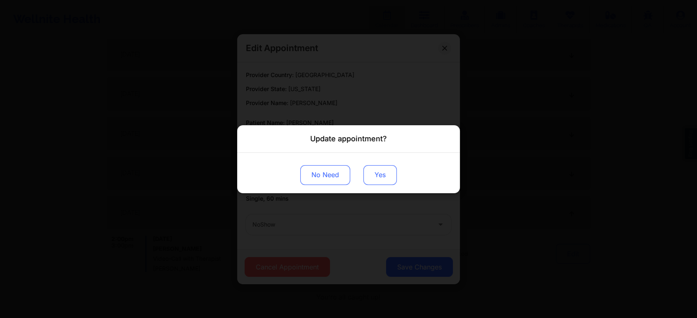
click at [376, 184] on button "Yes" at bounding box center [379, 175] width 33 height 20
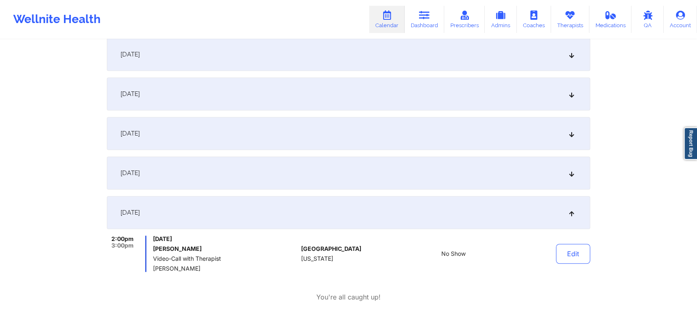
scroll to position [0, 0]
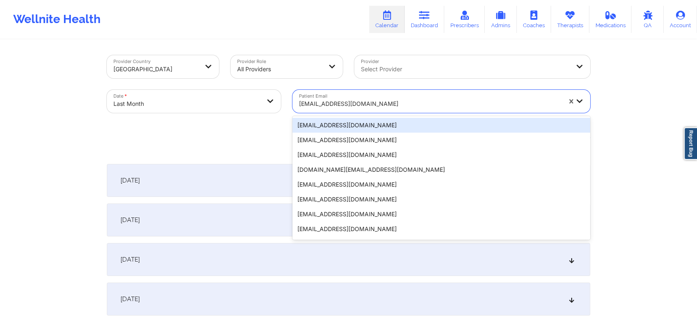
click at [372, 105] on div at bounding box center [430, 104] width 262 height 10
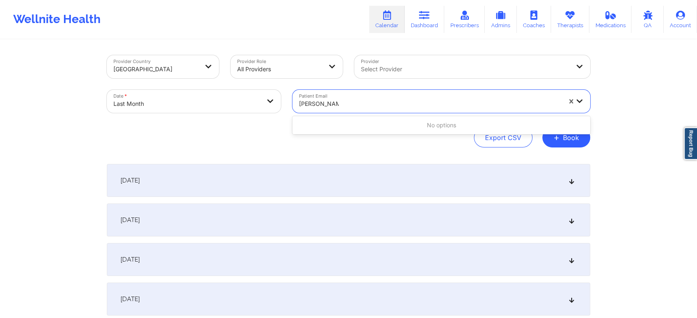
type input "[PERSON_NAME]"
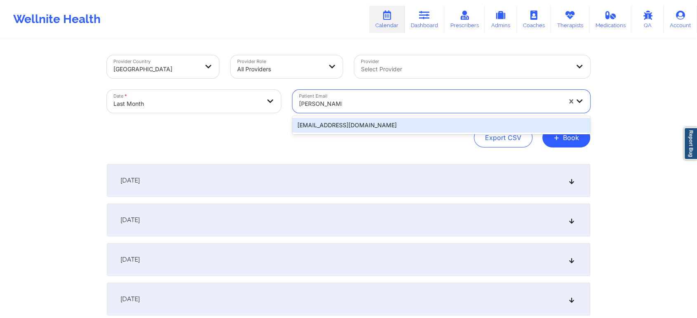
click at [349, 121] on div "[EMAIL_ADDRESS][DOMAIN_NAME]" at bounding box center [441, 125] width 298 height 15
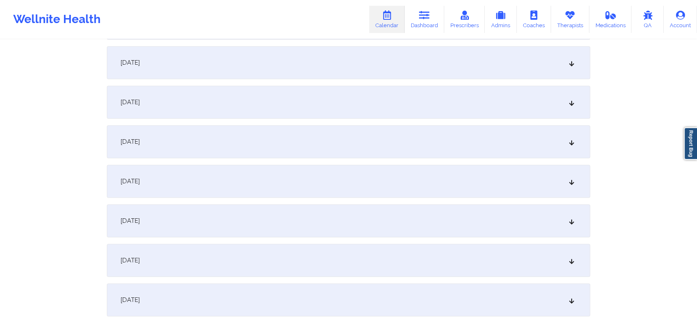
scroll to position [581, 0]
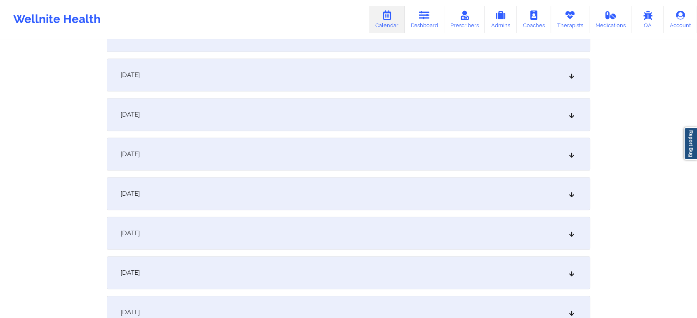
drag, startPoint x: 348, startPoint y: 130, endPoint x: 332, endPoint y: 149, distance: 25.4
click at [332, 149] on div "[DATE] No appointments [DATE] No appointments [DATE] No appointments [DATE] No …" at bounding box center [348, 173] width 483 height 1181
click at [332, 149] on div "[DATE]" at bounding box center [348, 154] width 483 height 33
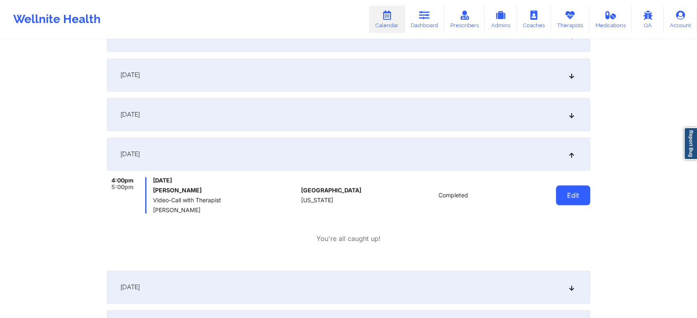
click at [580, 195] on button "Edit" at bounding box center [573, 196] width 34 height 20
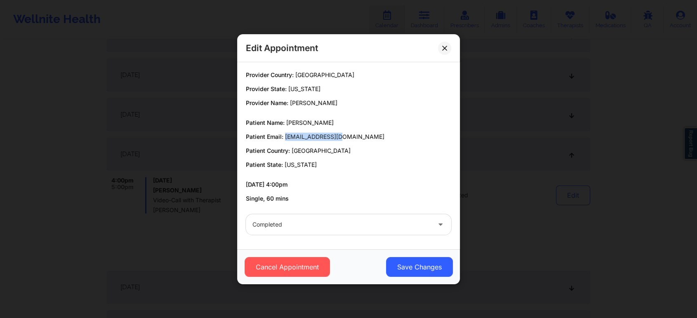
drag, startPoint x: 284, startPoint y: 135, endPoint x: 358, endPoint y: 135, distance: 74.2
click at [358, 135] on p "Patient Email: [EMAIL_ADDRESS][DOMAIN_NAME]" at bounding box center [348, 137] width 205 height 8
copy span "[EMAIL_ADDRESS][DOMAIN_NAME]"
click at [445, 53] on button at bounding box center [444, 47] width 13 height 13
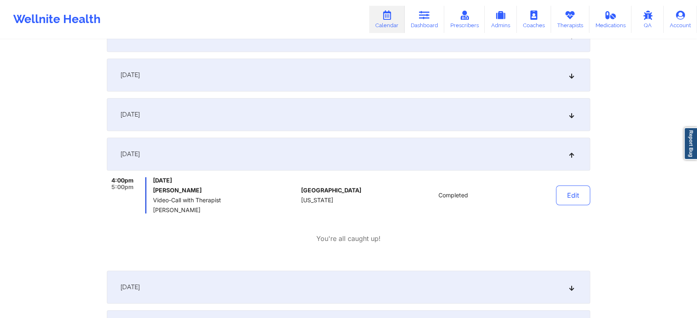
scroll to position [0, 0]
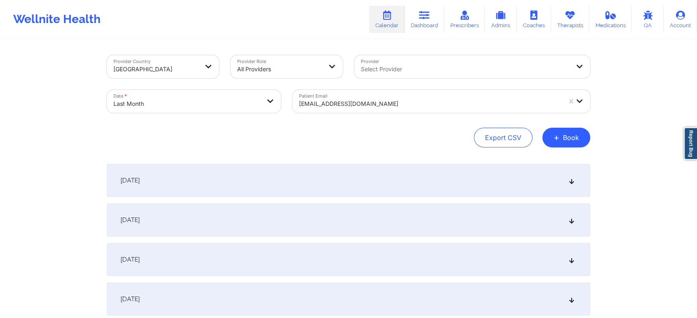
click at [343, 107] on div at bounding box center [430, 104] width 262 height 10
paste input "[EMAIL_ADDRESS][DOMAIN_NAME]"
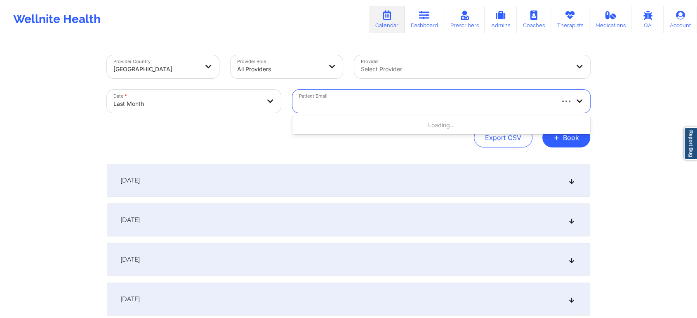
type input "[EMAIL_ADDRESS][DOMAIN_NAME]"
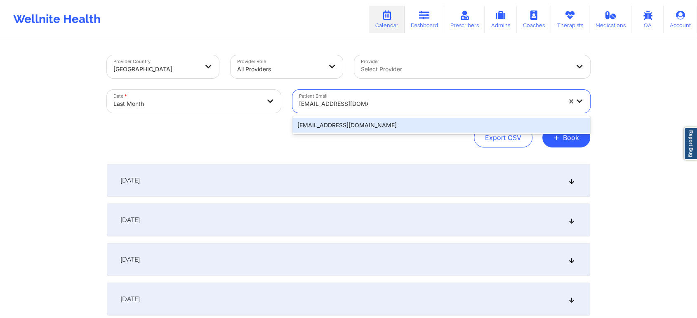
click at [407, 125] on div "[EMAIL_ADDRESS][DOMAIN_NAME]" at bounding box center [441, 125] width 298 height 15
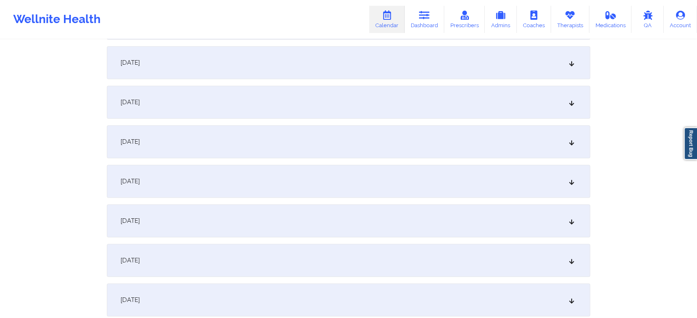
scroll to position [481, 0]
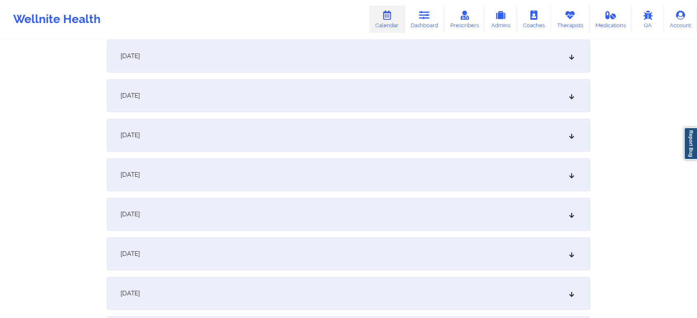
drag, startPoint x: 389, startPoint y: 234, endPoint x: 383, endPoint y: 244, distance: 12.0
click at [383, 244] on div "[DATE] No appointments [DATE] No appointments [DATE] No appointments [DATE] No …" at bounding box center [348, 273] width 483 height 1181
click at [383, 244] on div "[DATE]" at bounding box center [348, 254] width 483 height 33
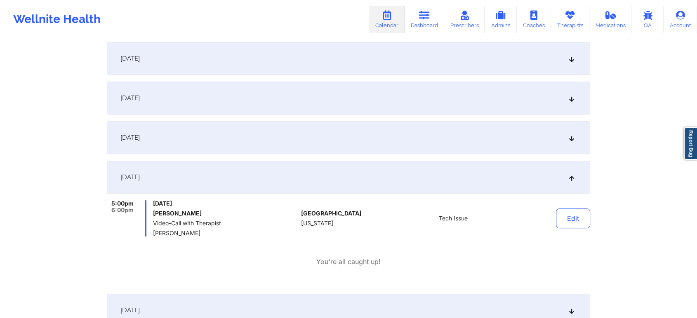
scroll to position [0, 0]
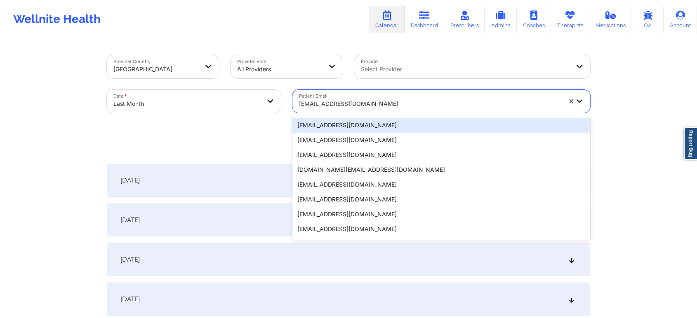
click at [359, 98] on div "[EMAIL_ADDRESS][DOMAIN_NAME]" at bounding box center [430, 104] width 262 height 18
paste input "[EMAIL_ADDRESS][DOMAIN_NAME]"
type input "[EMAIL_ADDRESS][DOMAIN_NAME]"
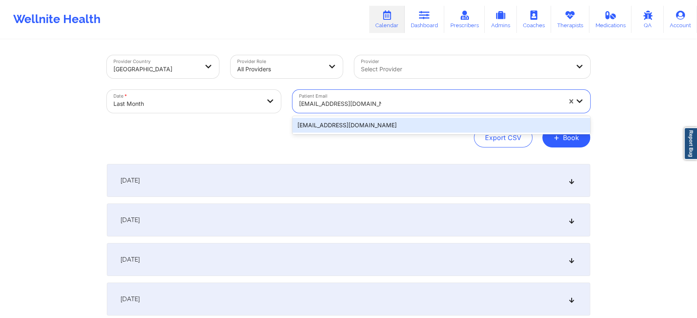
click at [372, 125] on div "[EMAIL_ADDRESS][DOMAIN_NAME]" at bounding box center [441, 125] width 298 height 15
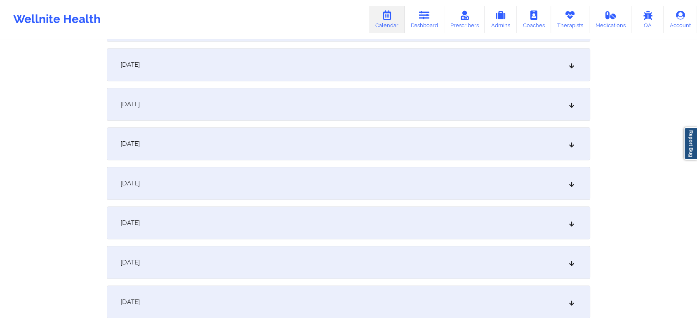
scroll to position [520, 0]
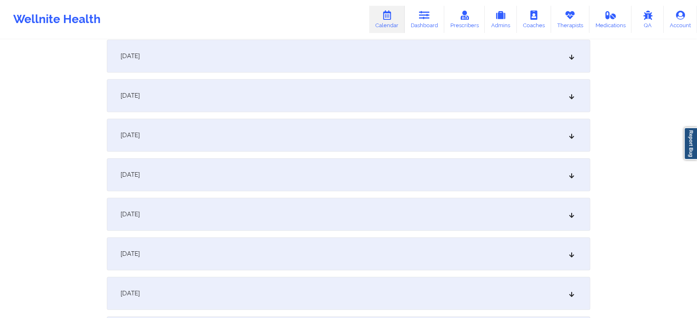
click at [311, 214] on div "[DATE]" at bounding box center [348, 214] width 483 height 33
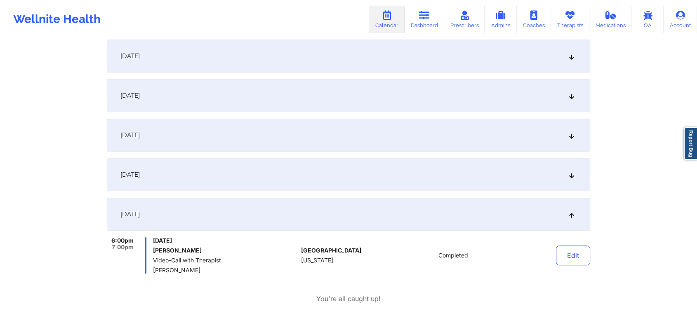
scroll to position [0, 0]
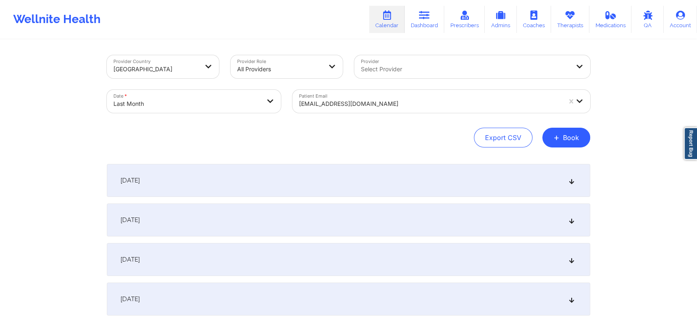
click at [361, 99] on div at bounding box center [430, 104] width 262 height 10
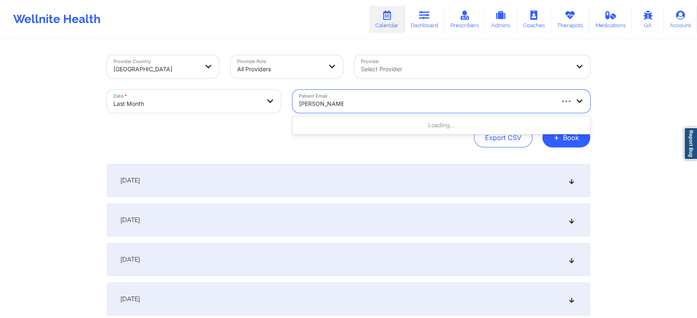
type input "[PERSON_NAME]"
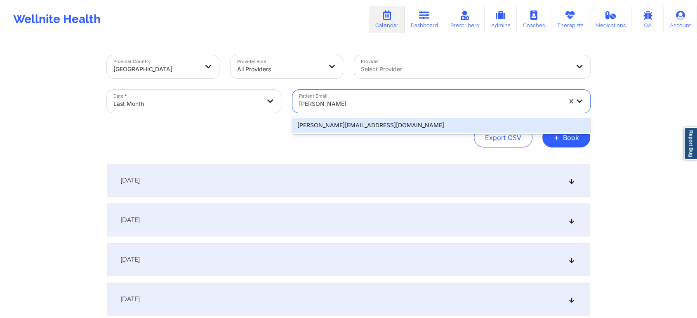
click at [388, 125] on div "[PERSON_NAME][EMAIL_ADDRESS][DOMAIN_NAME]" at bounding box center [441, 125] width 298 height 15
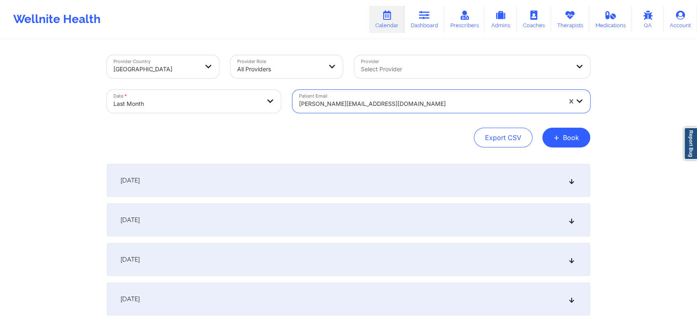
click at [158, 104] on body "Wellnite Health Calendar Dashboard Prescribers Admins Coaches Therapists Medica…" at bounding box center [348, 159] width 697 height 318
select select "2025-8"
select select "2025-9"
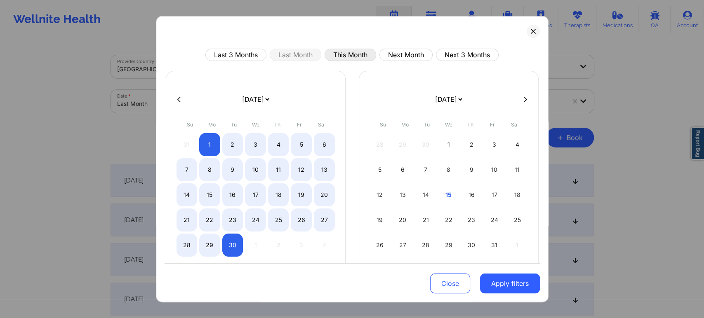
click at [346, 49] on button "This Month" at bounding box center [351, 55] width 52 height 12
select select "2025-9"
select select "2025-10"
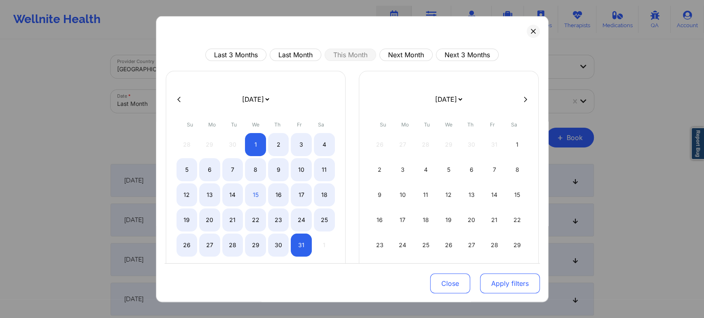
click at [489, 283] on button "Apply filters" at bounding box center [510, 284] width 60 height 20
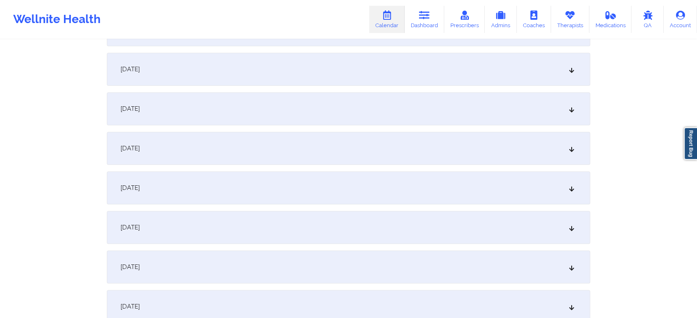
scroll to position [408, 0]
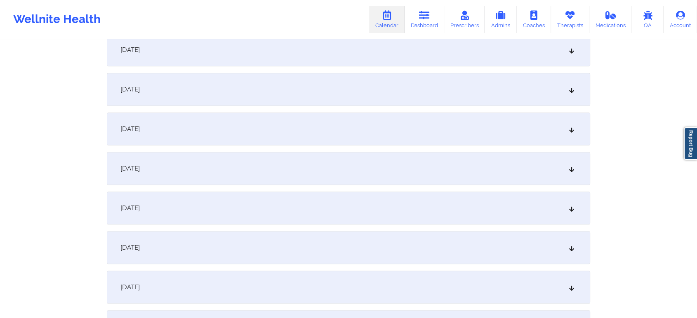
click at [391, 97] on div "[DATE]" at bounding box center [348, 89] width 483 height 33
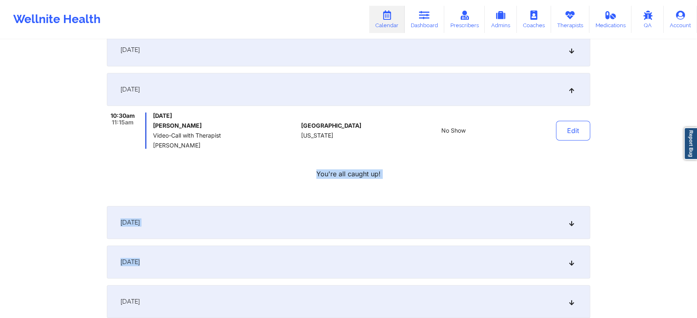
drag, startPoint x: 579, startPoint y: 119, endPoint x: 401, endPoint y: 254, distance: 222.5
click at [381, 268] on div "[DATE]" at bounding box center [348, 262] width 483 height 33
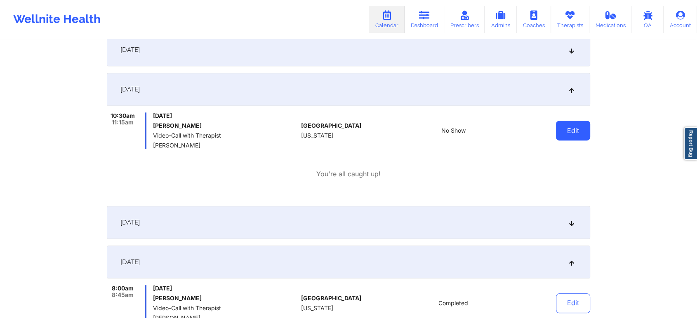
click at [569, 131] on button "Edit" at bounding box center [573, 131] width 34 height 20
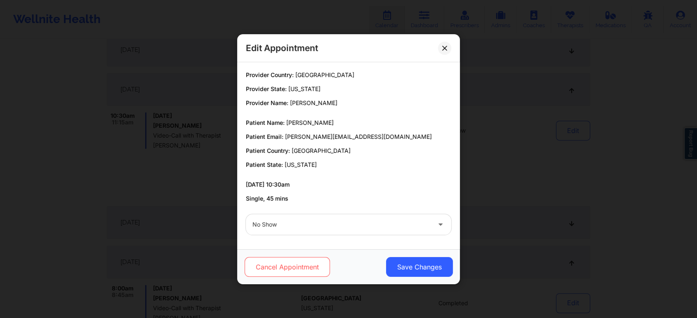
click at [295, 269] on button "Cancel Appointment" at bounding box center [287, 267] width 85 height 20
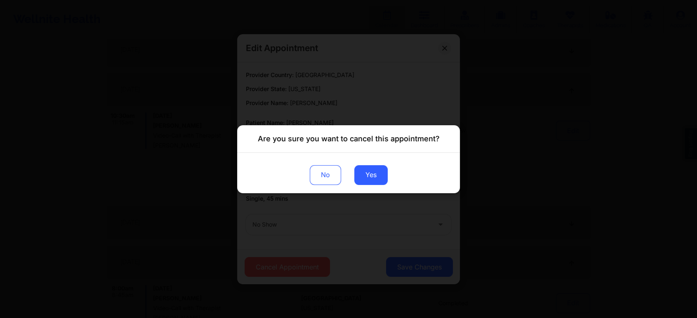
click at [368, 186] on div "No Yes" at bounding box center [348, 173] width 223 height 40
click at [372, 181] on button "Yes" at bounding box center [370, 175] width 33 height 20
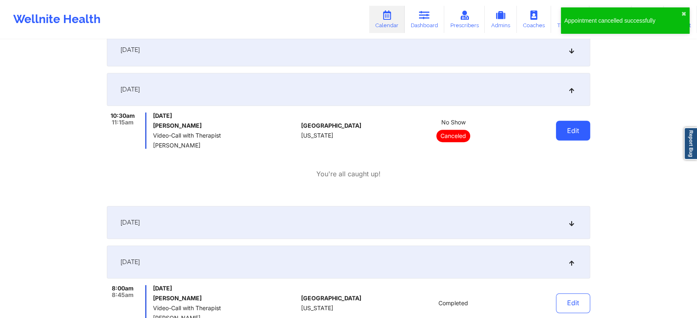
click at [563, 128] on button "Edit" at bounding box center [573, 131] width 34 height 20
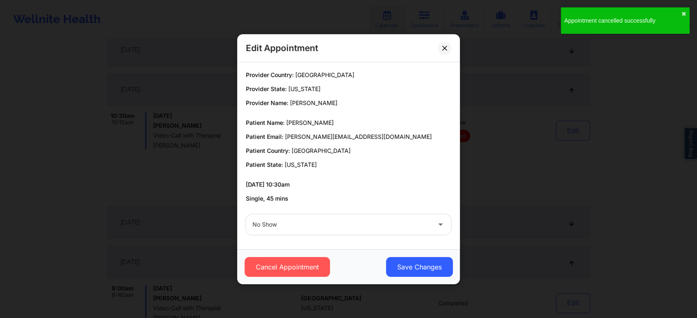
click at [331, 224] on div at bounding box center [341, 225] width 178 height 10
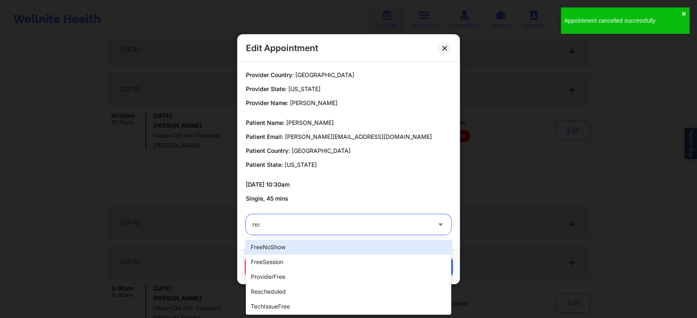
type input "resc"
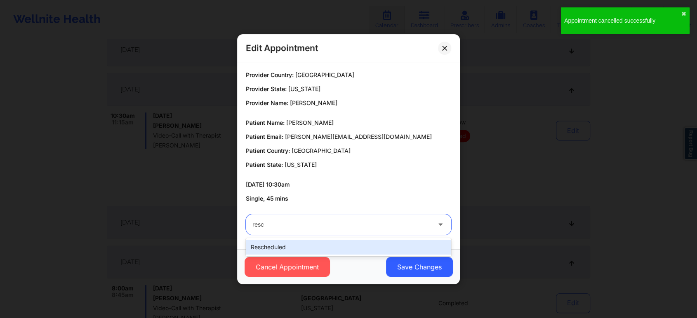
click at [299, 252] on div "rescheduled" at bounding box center [348, 247] width 205 height 15
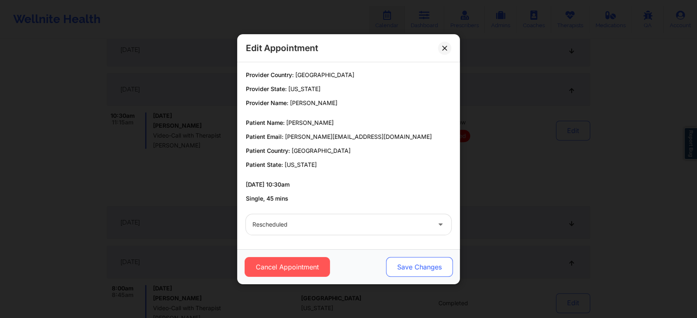
click at [400, 258] on button "Save Changes" at bounding box center [419, 267] width 67 height 20
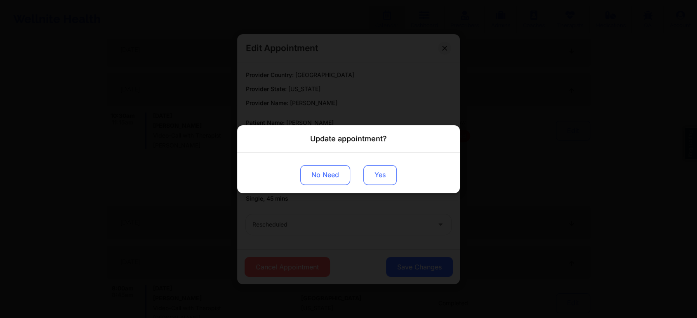
click at [384, 179] on button "Yes" at bounding box center [379, 175] width 33 height 20
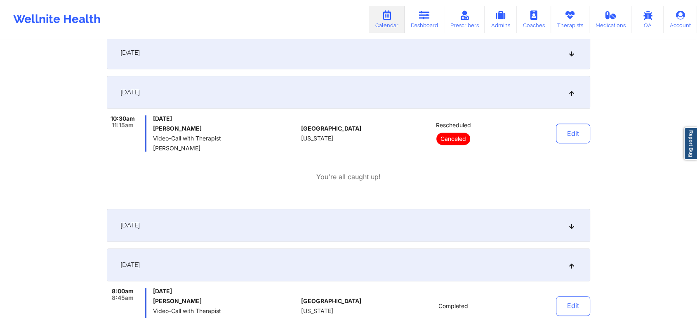
scroll to position [0, 0]
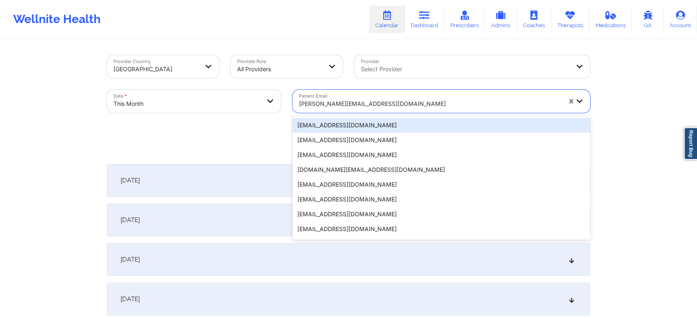
click at [372, 92] on div "[PERSON_NAME][EMAIL_ADDRESS][DOMAIN_NAME]" at bounding box center [427, 101] width 270 height 23
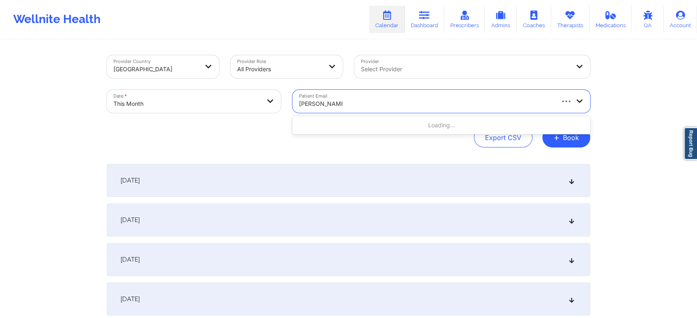
type input "[PERSON_NAME]"
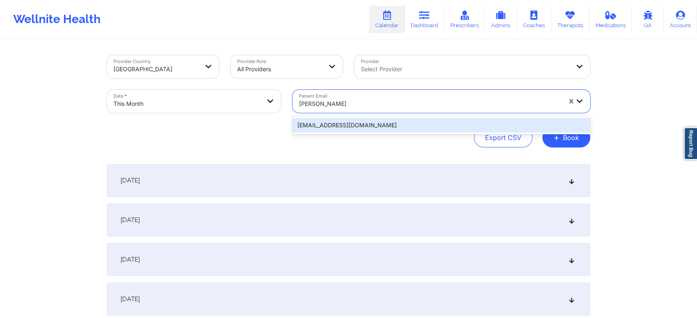
click at [393, 125] on div "[EMAIL_ADDRESS][DOMAIN_NAME]" at bounding box center [441, 125] width 298 height 15
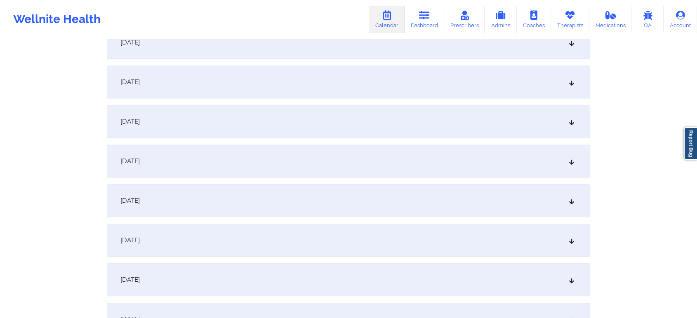
scroll to position [710, 0]
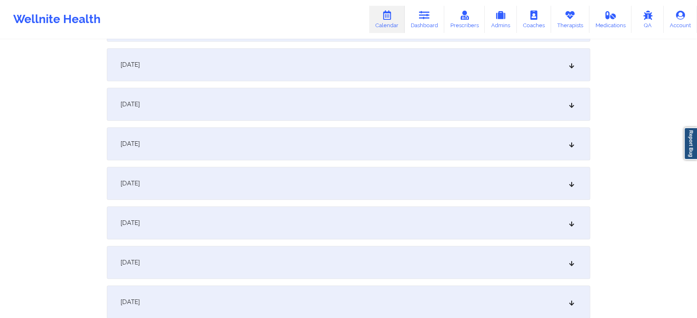
click at [430, 111] on div "[DATE]" at bounding box center [348, 104] width 483 height 33
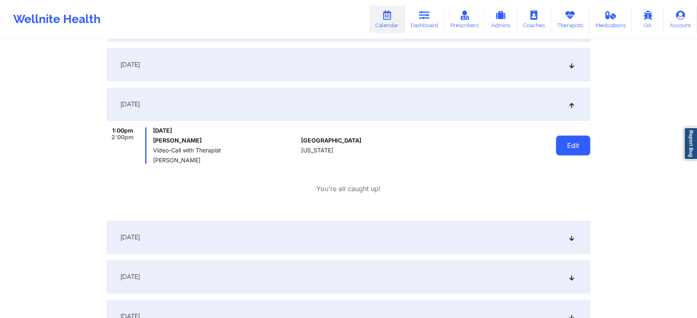
click at [579, 151] on button "Edit" at bounding box center [573, 146] width 34 height 20
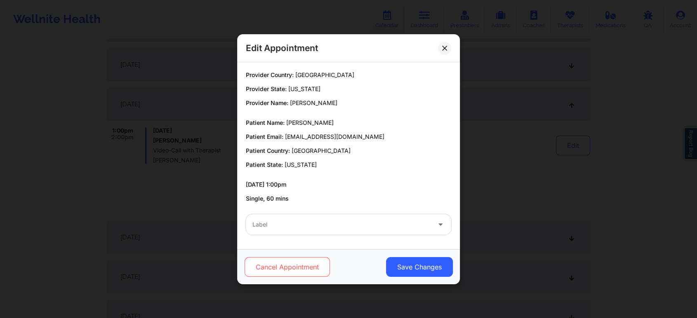
click at [297, 266] on button "Cancel Appointment" at bounding box center [287, 267] width 85 height 20
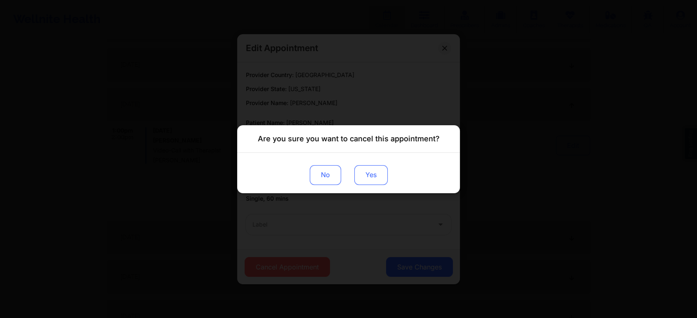
click at [374, 172] on button "Yes" at bounding box center [370, 175] width 33 height 20
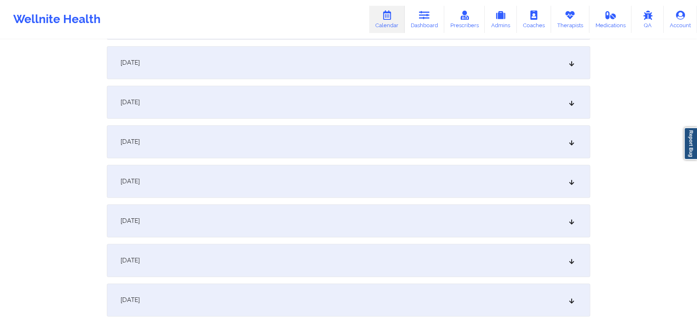
scroll to position [941, 0]
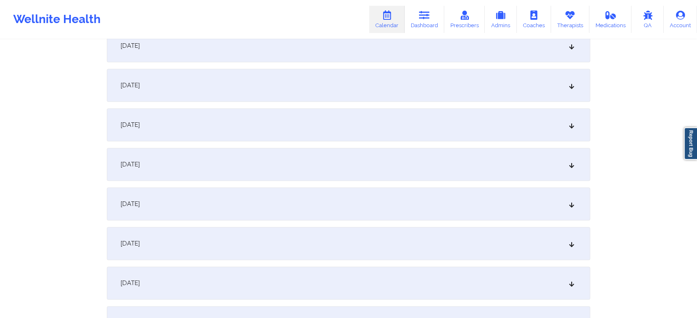
click at [351, 254] on div "[DATE]" at bounding box center [348, 243] width 483 height 33
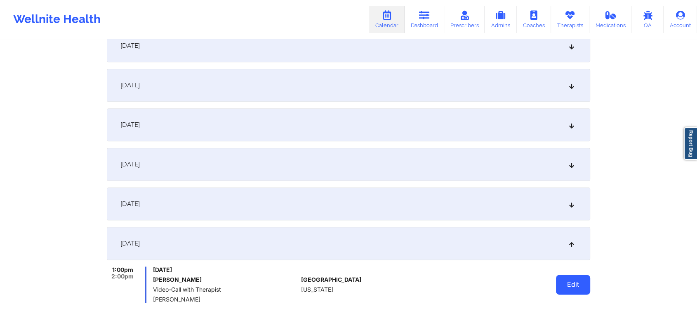
click at [560, 282] on button "Edit" at bounding box center [573, 285] width 34 height 20
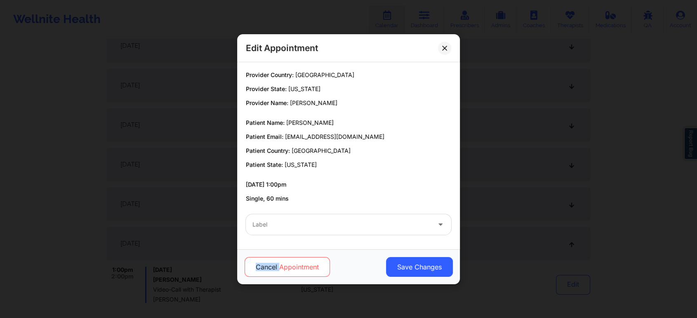
drag, startPoint x: 285, startPoint y: 240, endPoint x: 280, endPoint y: 267, distance: 27.7
click at [280, 267] on div "Edit Appointment Provider Country: [GEOGRAPHIC_DATA] Provider State: [US_STATE]…" at bounding box center [348, 159] width 223 height 250
click at [280, 267] on button "Cancel Appointment" at bounding box center [287, 267] width 85 height 20
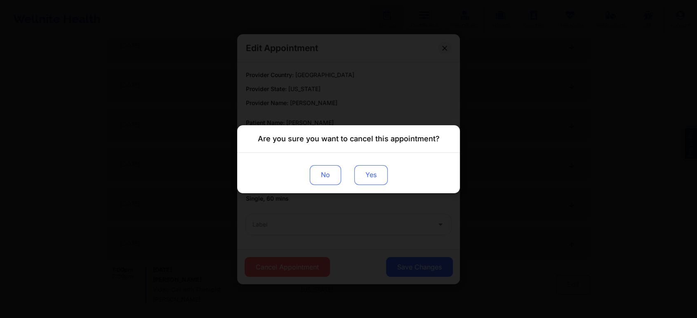
click at [374, 171] on button "Yes" at bounding box center [370, 175] width 33 height 20
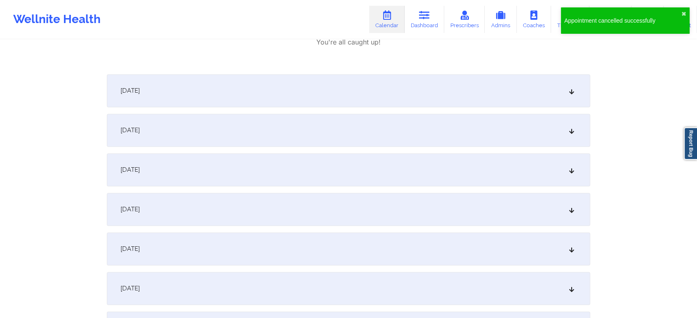
scroll to position [1320, 0]
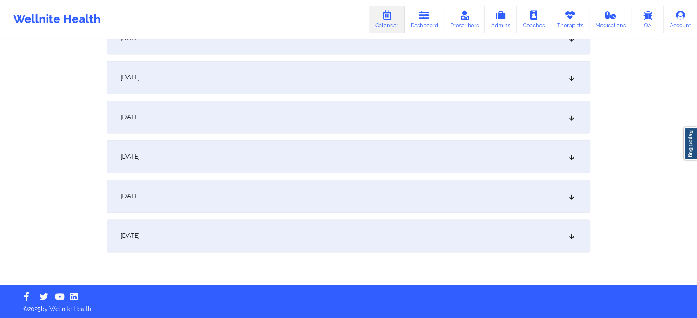
click at [345, 243] on div "[DATE]" at bounding box center [348, 235] width 483 height 33
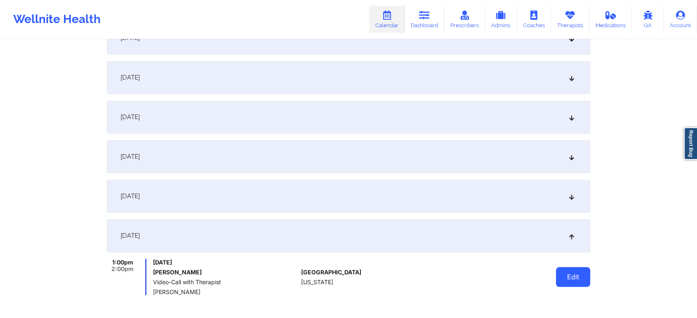
click at [572, 272] on button "Edit" at bounding box center [573, 277] width 34 height 20
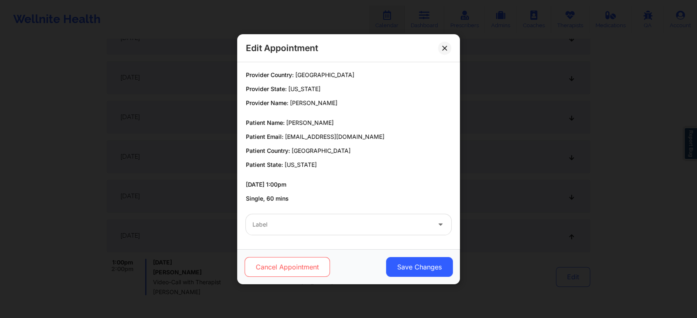
click at [307, 267] on button "Cancel Appointment" at bounding box center [287, 267] width 85 height 20
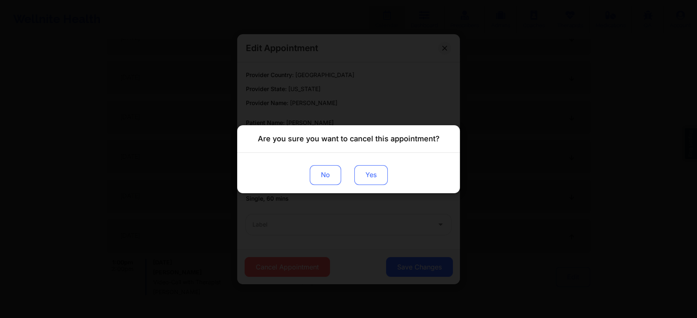
click at [369, 181] on button "Yes" at bounding box center [370, 175] width 33 height 20
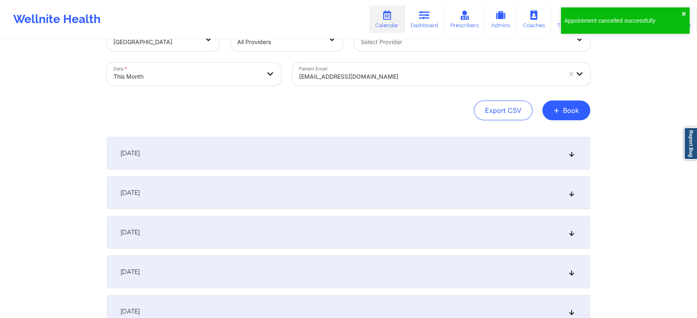
scroll to position [0, 0]
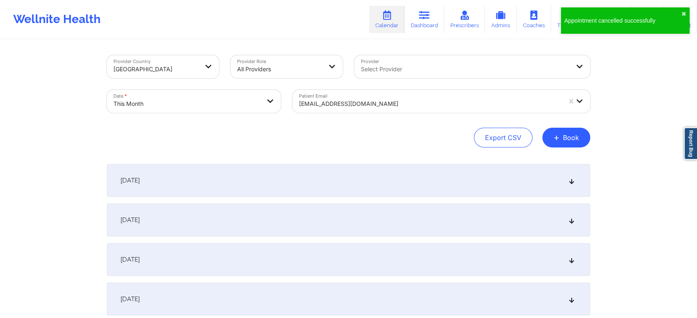
select select "2025-9"
select select "2025-10"
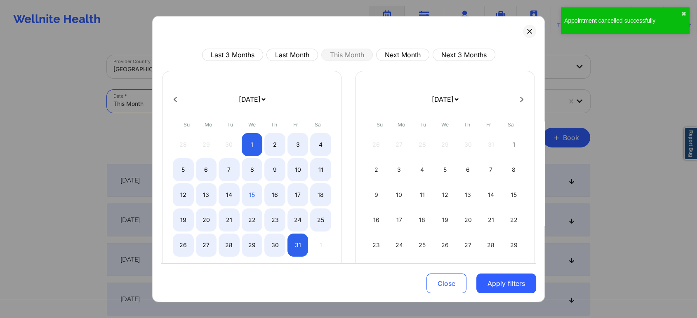
click at [186, 97] on body "Appointment cancelled successfully ✖︎ Wellnite Health Calendar Dashboard Prescr…" at bounding box center [348, 159] width 697 height 318
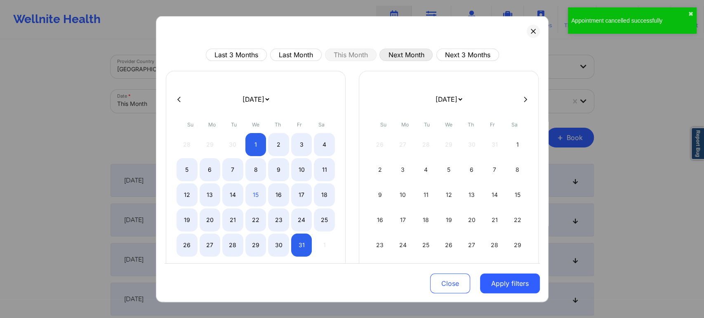
click at [399, 57] on button "Next Month" at bounding box center [405, 55] width 53 height 12
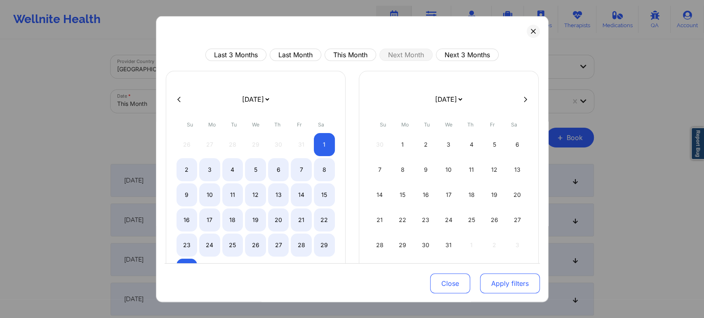
click at [491, 279] on button "Apply filters" at bounding box center [510, 284] width 60 height 20
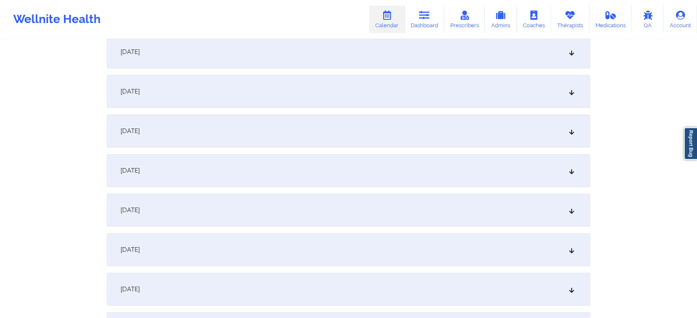
scroll to position [249, 0]
click at [514, 164] on div "[DATE]" at bounding box center [348, 169] width 483 height 33
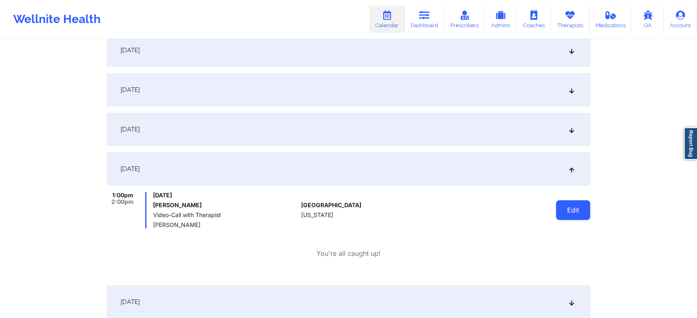
click at [581, 207] on button "Edit" at bounding box center [573, 210] width 34 height 20
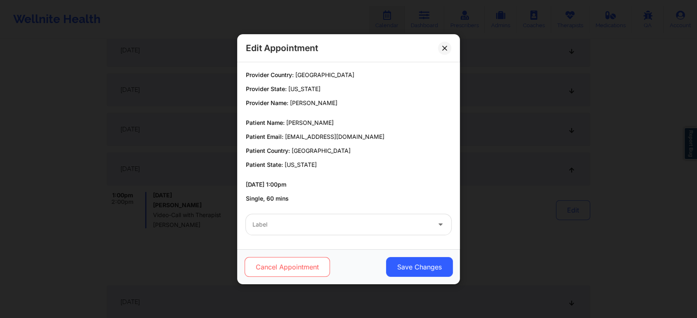
click at [311, 263] on button "Cancel Appointment" at bounding box center [287, 267] width 85 height 20
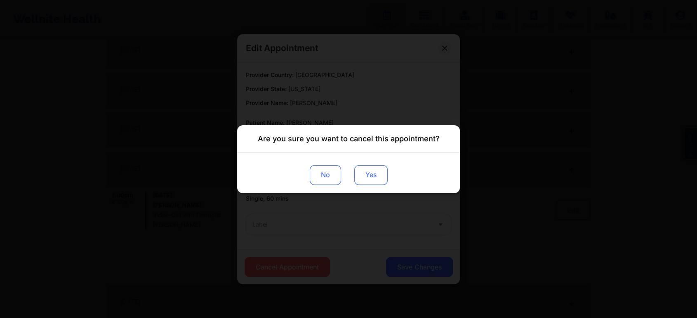
click at [377, 172] on button "Yes" at bounding box center [370, 175] width 33 height 20
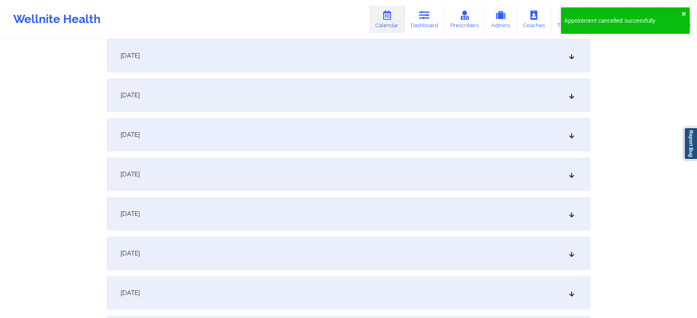
scroll to position [658, 0]
click at [466, 144] on div "[DATE]" at bounding box center [348, 131] width 483 height 33
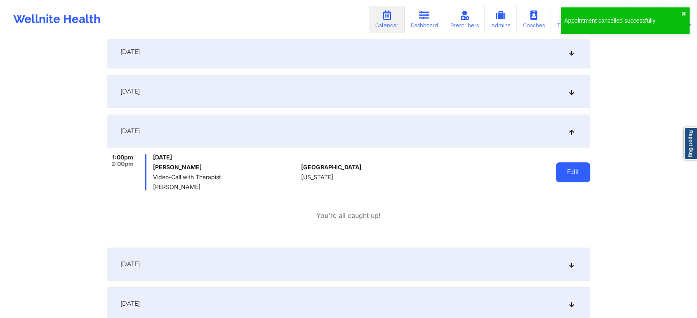
click at [564, 168] on button "Edit" at bounding box center [573, 172] width 34 height 20
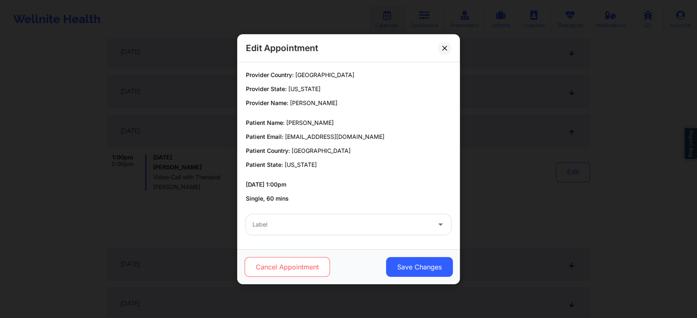
click at [323, 259] on button "Cancel Appointment" at bounding box center [287, 267] width 85 height 20
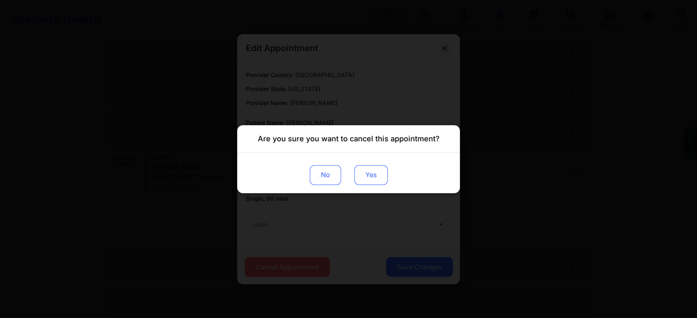
click at [369, 177] on button "Yes" at bounding box center [370, 175] width 33 height 20
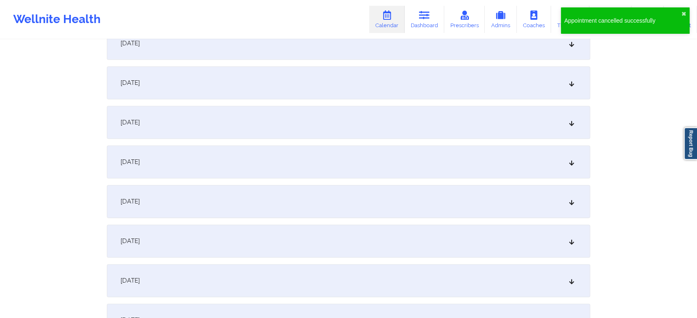
scroll to position [1034, 0]
click at [321, 138] on div "[DATE]" at bounding box center [348, 125] width 483 height 33
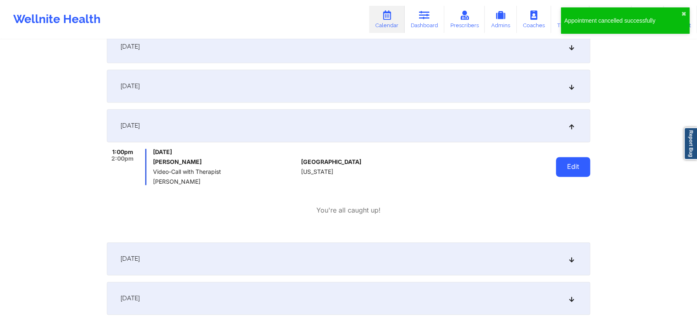
click at [570, 165] on button "Edit" at bounding box center [573, 167] width 34 height 20
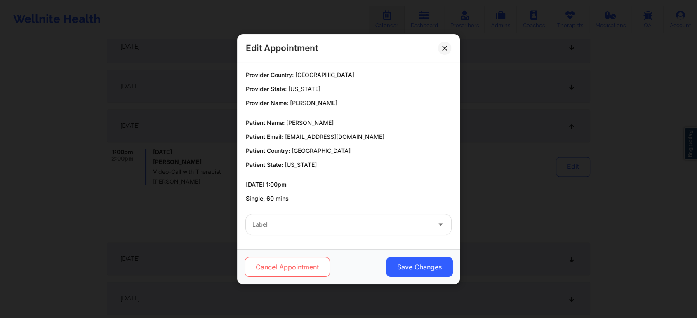
click at [317, 264] on button "Cancel Appointment" at bounding box center [287, 267] width 85 height 20
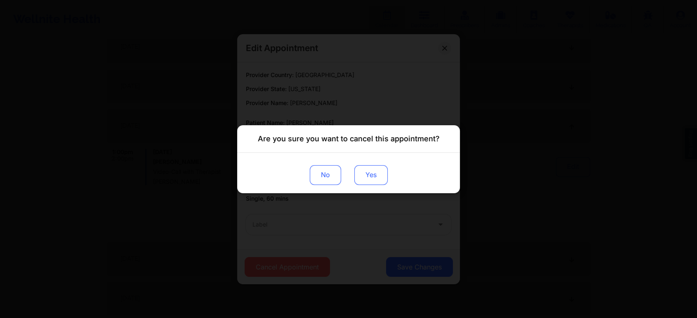
click at [381, 167] on button "Yes" at bounding box center [370, 175] width 33 height 20
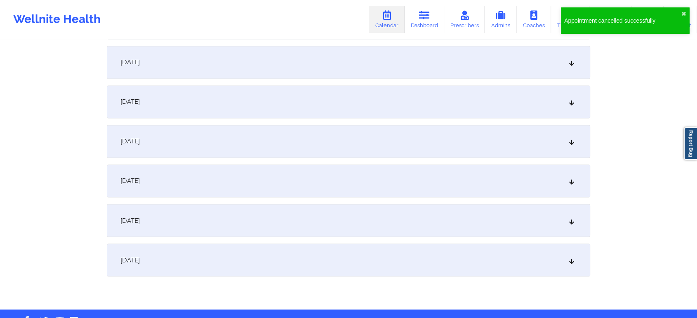
scroll to position [1356, 0]
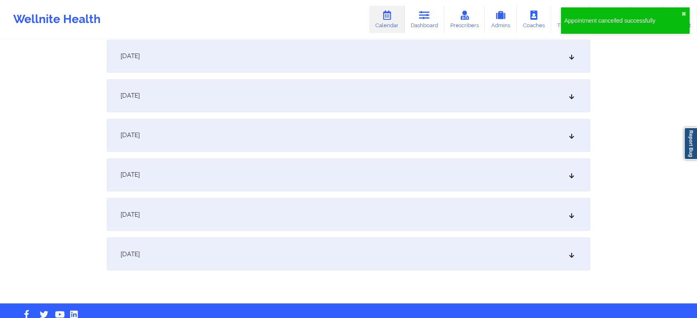
click at [419, 178] on div "[DATE]" at bounding box center [348, 174] width 483 height 33
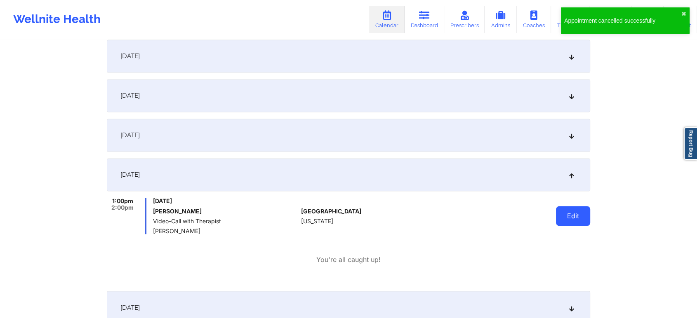
drag, startPoint x: 558, startPoint y: 202, endPoint x: 568, endPoint y: 213, distance: 14.3
click at [568, 213] on div "Edit" at bounding box center [552, 216] width 76 height 36
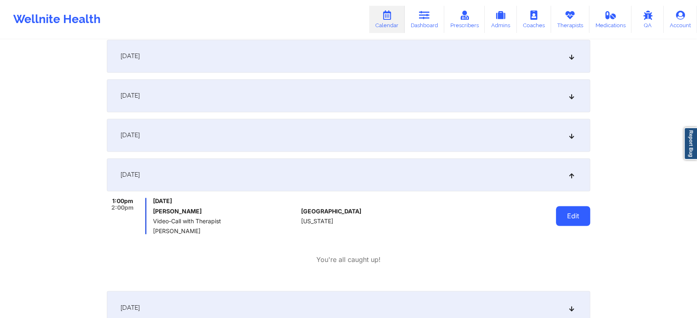
click at [568, 213] on button "Edit" at bounding box center [573, 216] width 34 height 20
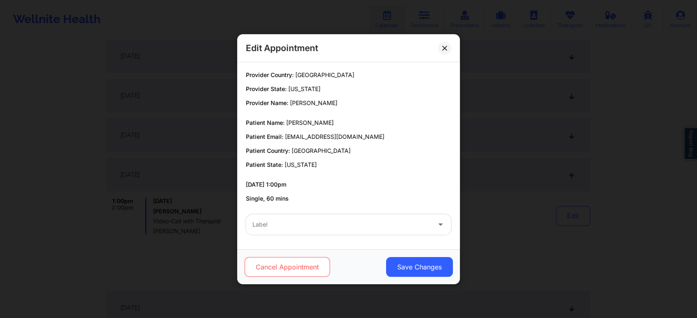
click at [297, 267] on button "Cancel Appointment" at bounding box center [287, 267] width 85 height 20
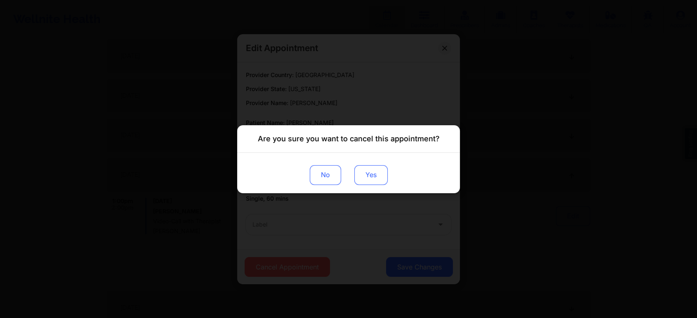
click at [379, 174] on button "Yes" at bounding box center [370, 175] width 33 height 20
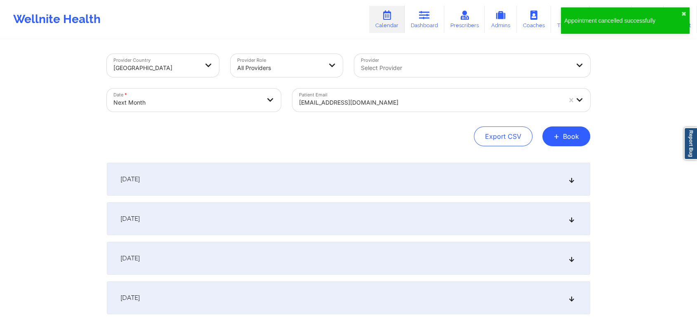
scroll to position [0, 0]
click at [194, 107] on body "Appointment cancelled successfully ✖︎ Wellnite Health Calendar Dashboard Prescr…" at bounding box center [348, 159] width 697 height 318
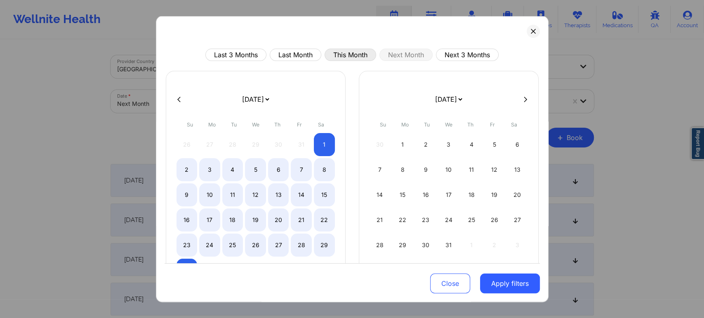
click at [349, 56] on button "This Month" at bounding box center [351, 55] width 52 height 12
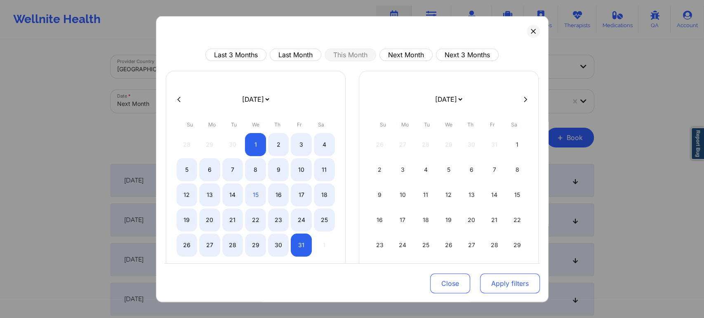
click at [483, 276] on button "Apply filters" at bounding box center [510, 284] width 60 height 20
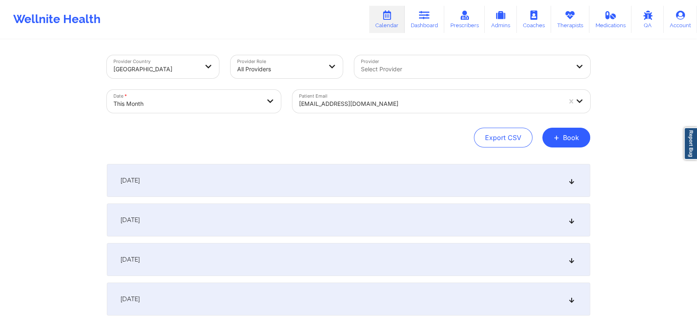
click at [338, 101] on div at bounding box center [430, 104] width 262 height 10
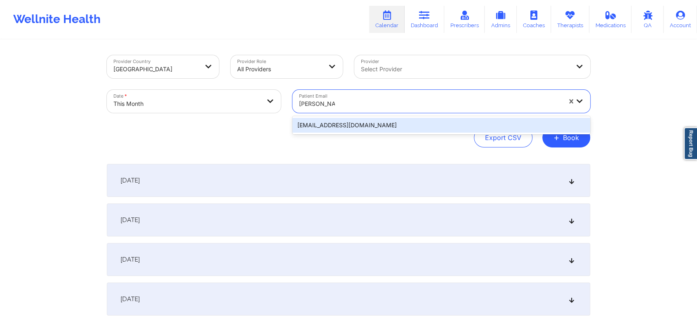
click at [401, 124] on div "[EMAIL_ADDRESS][DOMAIN_NAME]" at bounding box center [441, 125] width 298 height 15
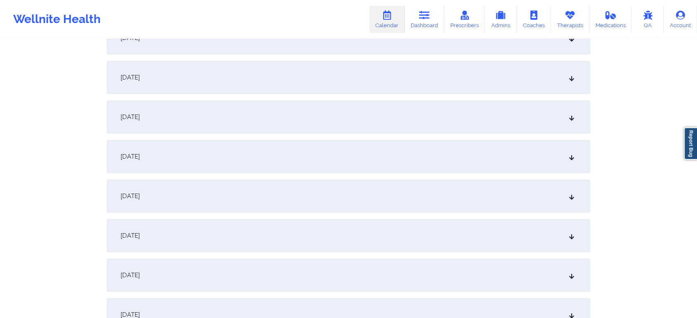
scroll to position [715, 0]
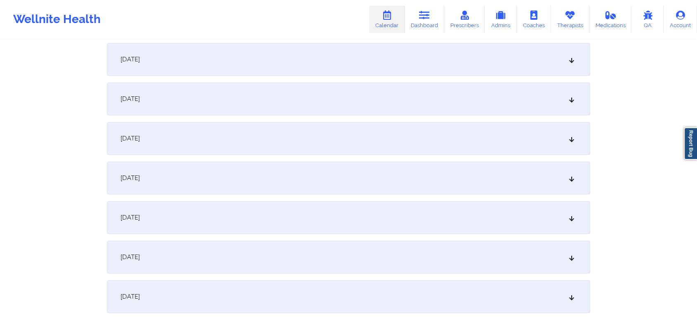
click at [431, 134] on div "[DATE]" at bounding box center [348, 138] width 483 height 33
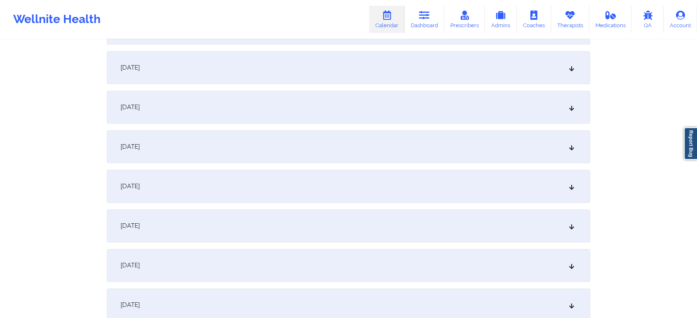
scroll to position [1026, 0]
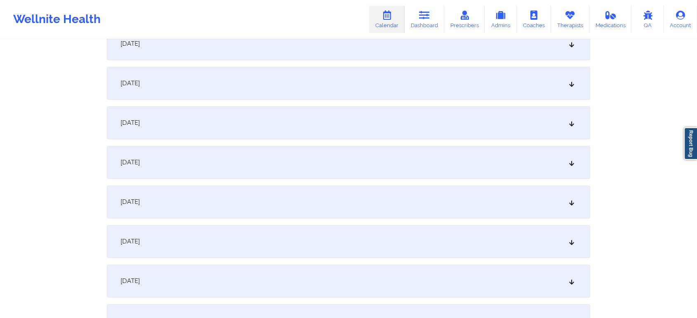
click at [357, 153] on div "[DATE]" at bounding box center [348, 162] width 483 height 33
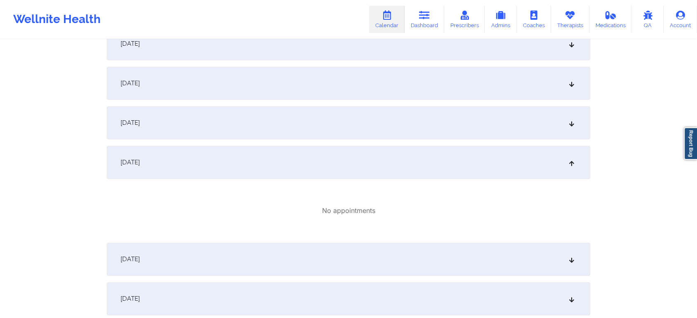
click at [374, 131] on div "[DATE]" at bounding box center [348, 122] width 483 height 33
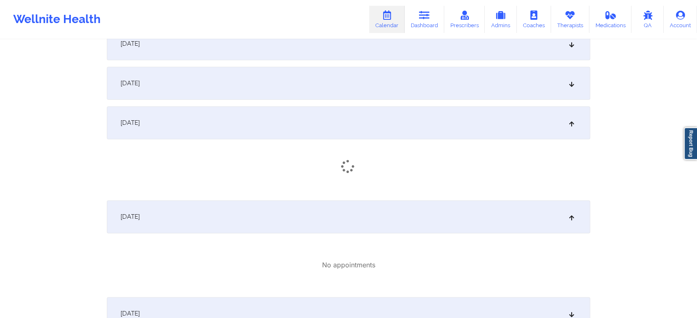
click at [402, 77] on div "[DATE]" at bounding box center [348, 83] width 483 height 33
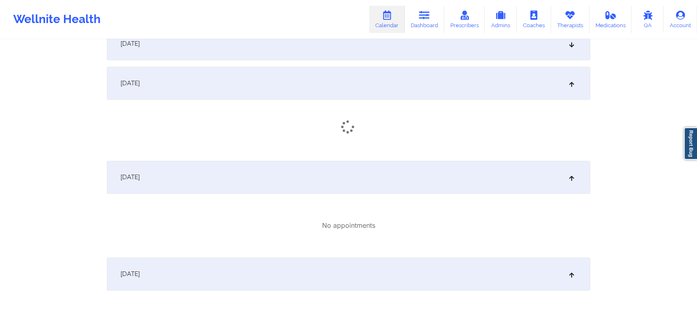
drag, startPoint x: 436, startPoint y: 34, endPoint x: 430, endPoint y: 49, distance: 15.9
click at [430, 49] on div "[DATE]" at bounding box center [348, 43] width 483 height 33
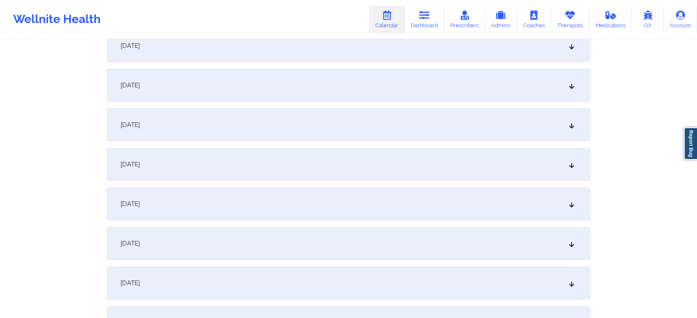
scroll to position [0, 0]
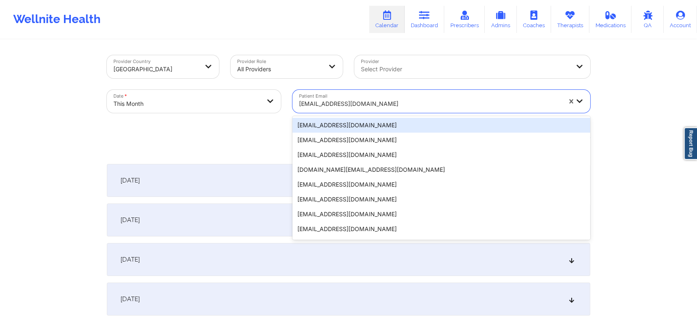
click at [320, 109] on div "[EMAIL_ADDRESS][DOMAIN_NAME]" at bounding box center [430, 104] width 262 height 18
paste input "[EMAIL_ADDRESS][DOMAIN_NAME]"
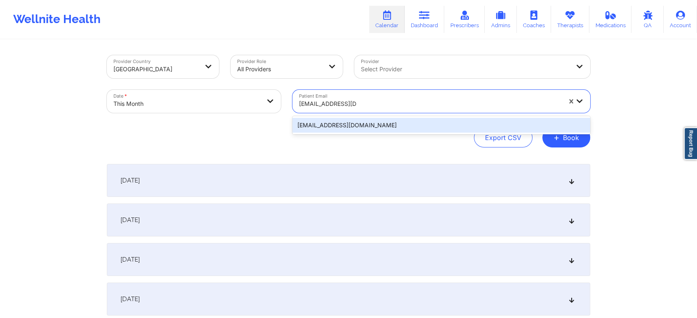
click at [370, 127] on div "[EMAIL_ADDRESS][DOMAIN_NAME]" at bounding box center [441, 125] width 298 height 15
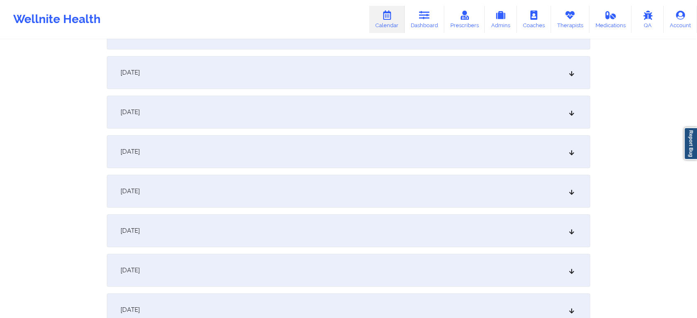
scroll to position [455, 0]
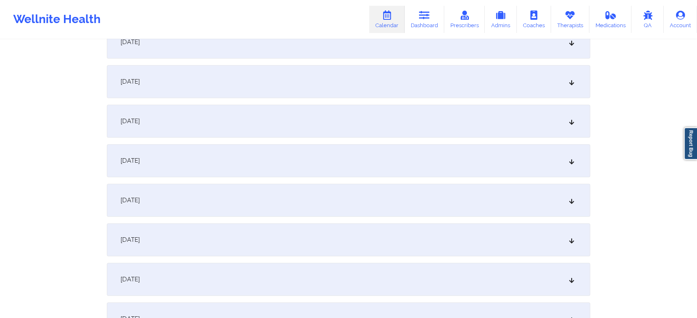
click at [376, 66] on div "[DATE]" at bounding box center [348, 81] width 483 height 33
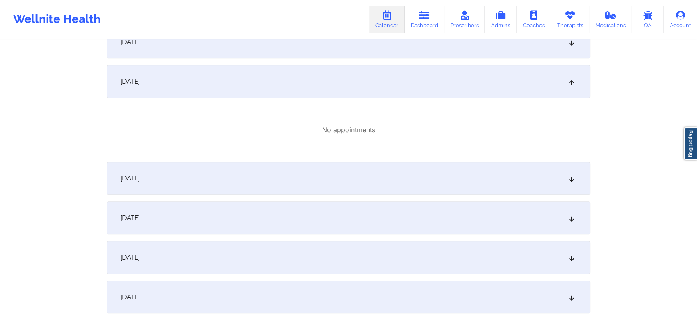
click at [369, 56] on div "[DATE]" at bounding box center [348, 42] width 483 height 33
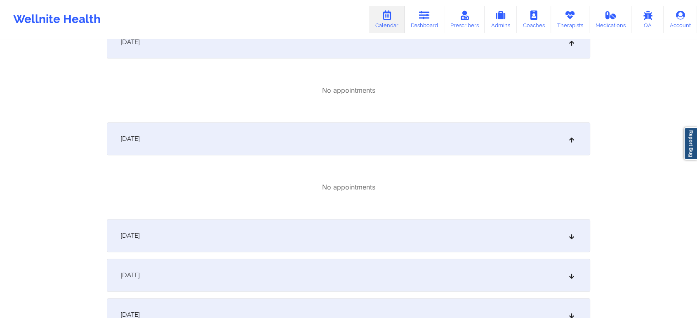
click at [422, 245] on div "[DATE]" at bounding box center [348, 235] width 483 height 33
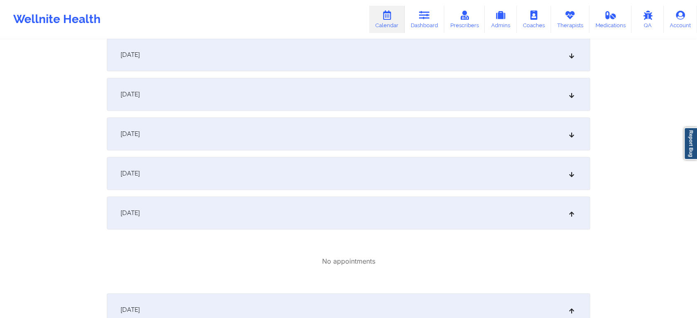
scroll to position [221, 0]
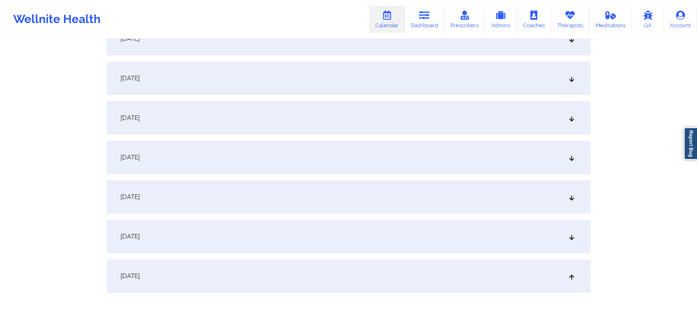
click at [403, 242] on div "[DATE]" at bounding box center [348, 236] width 483 height 33
